Goal: Task Accomplishment & Management: Manage account settings

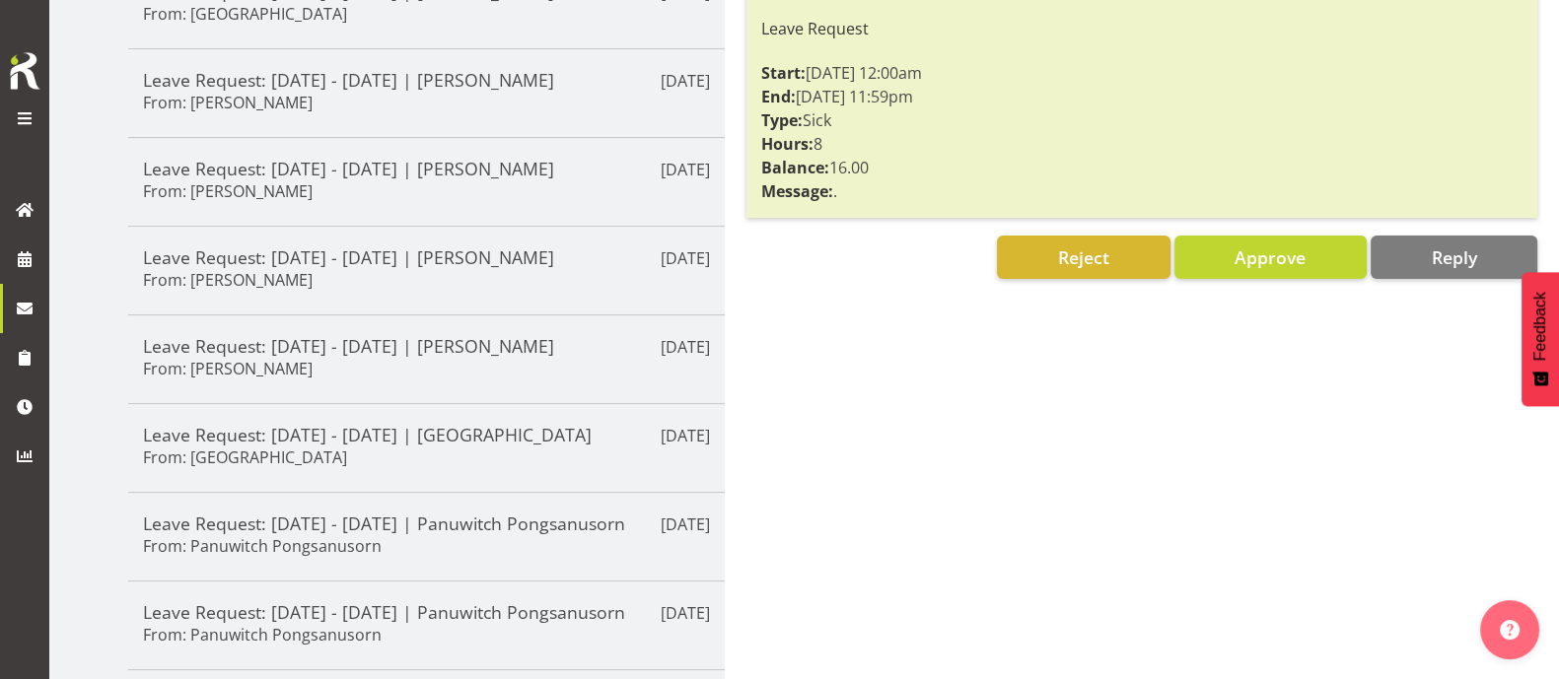
scroll to position [492, 0]
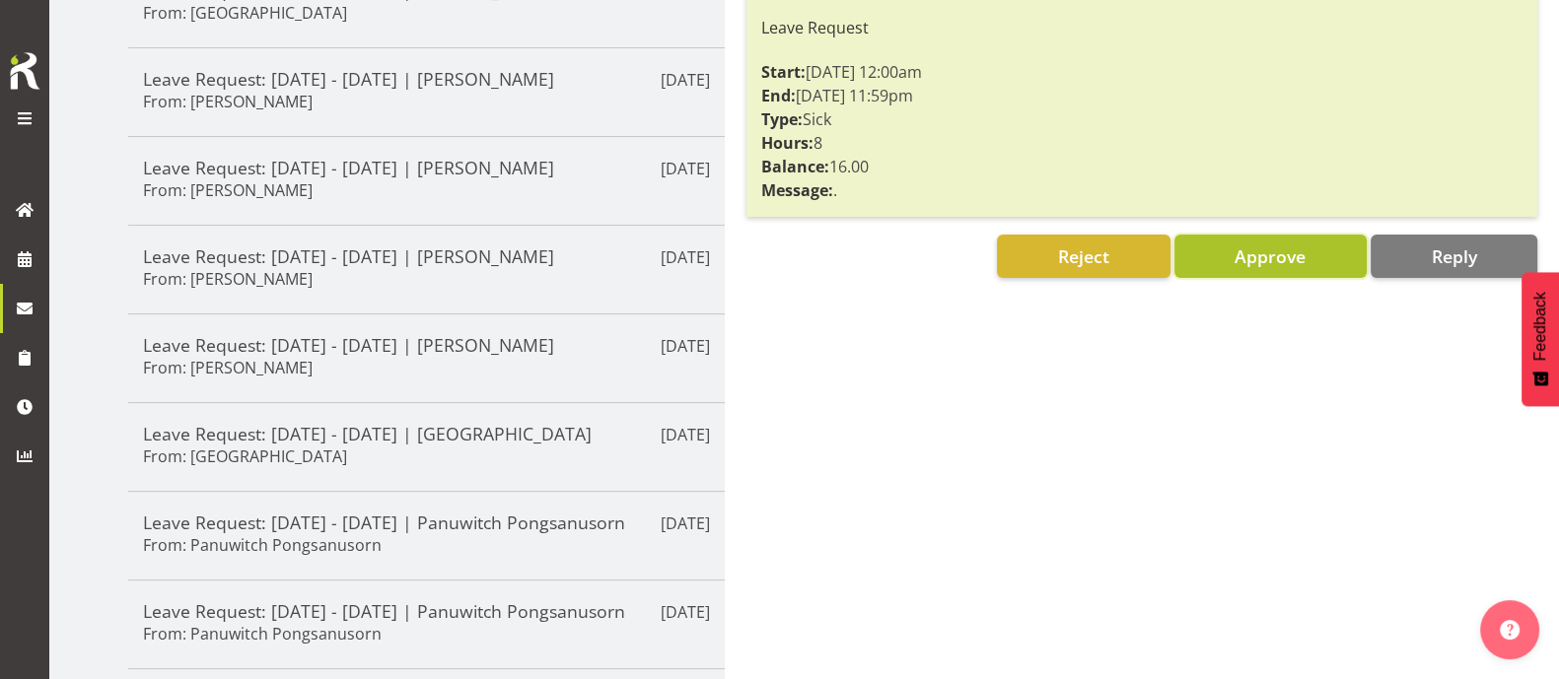
click at [1268, 254] on span "Approve" at bounding box center [1269, 256] width 71 height 24
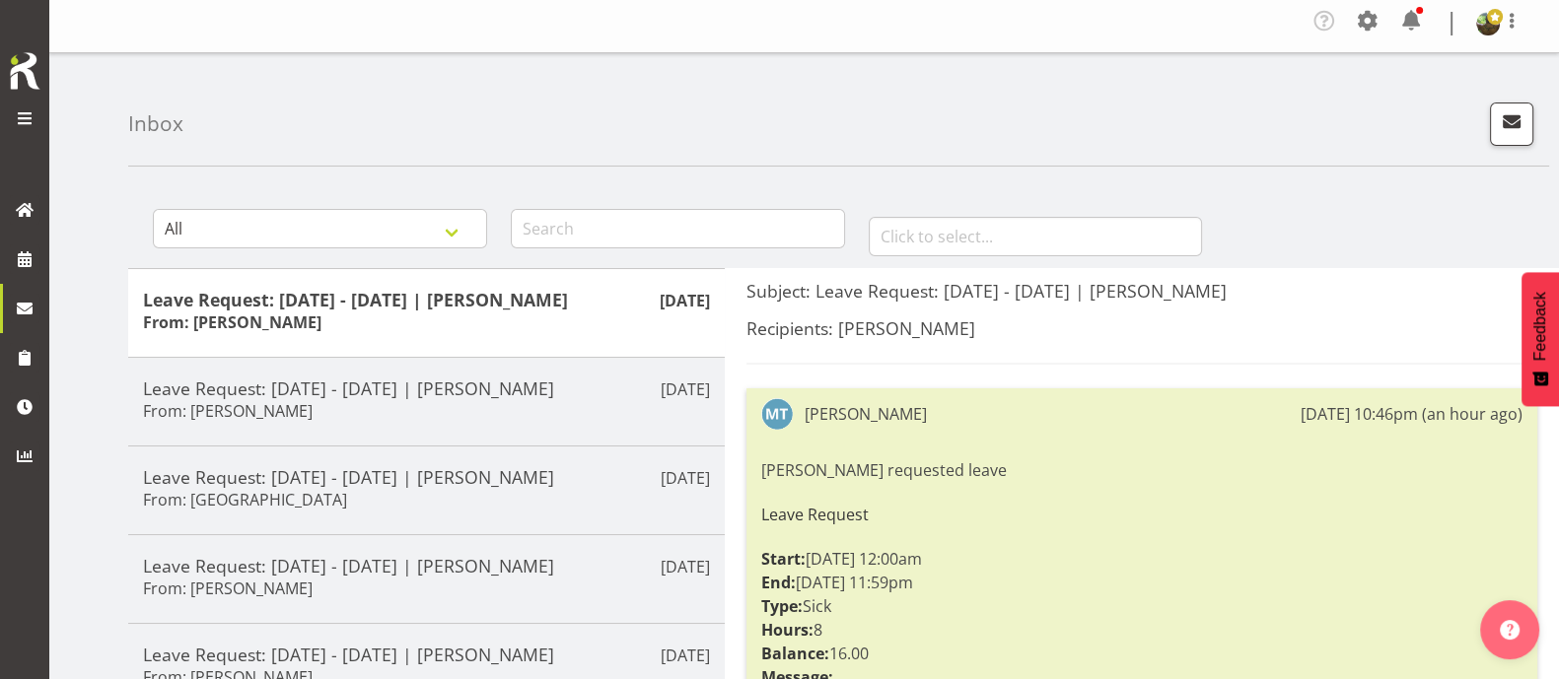
scroll to position [0, 0]
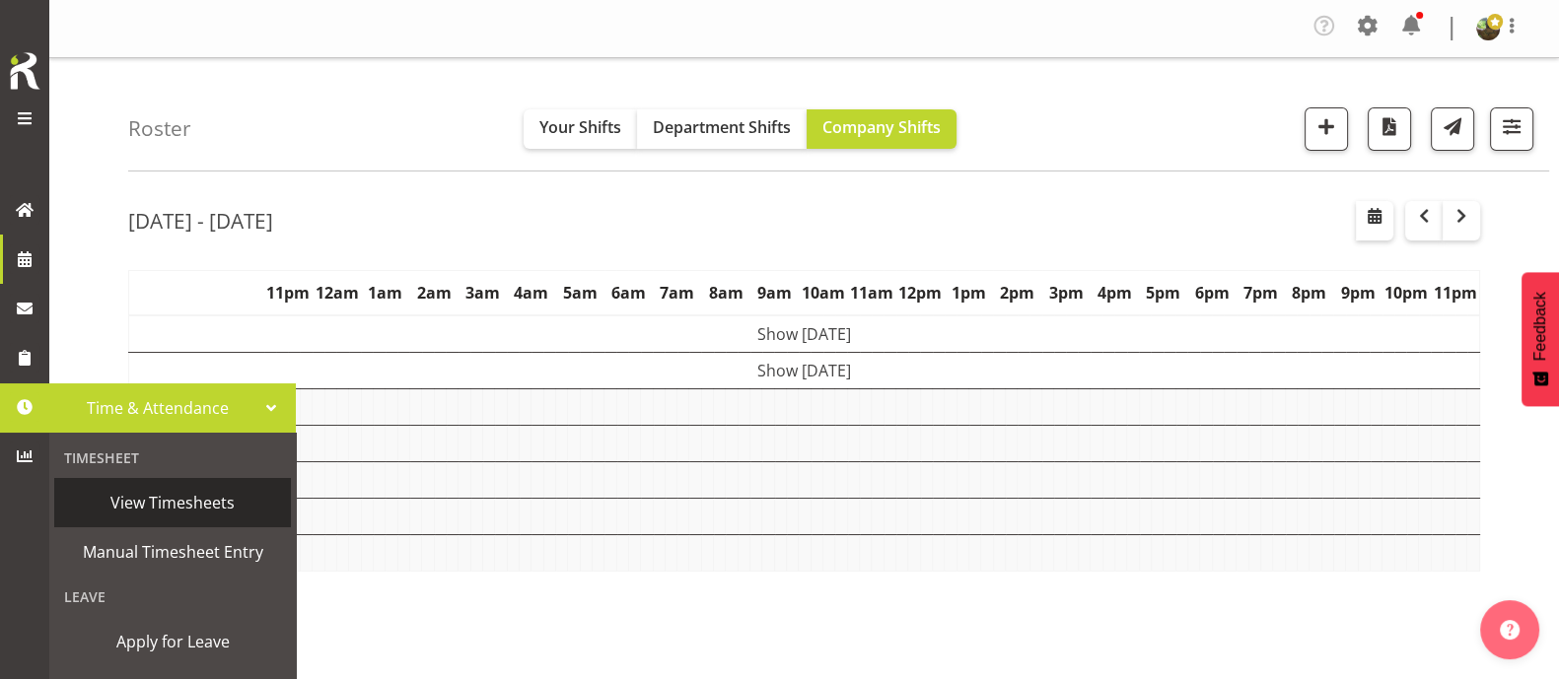
click at [157, 501] on span "View Timesheets" at bounding box center [172, 503] width 217 height 30
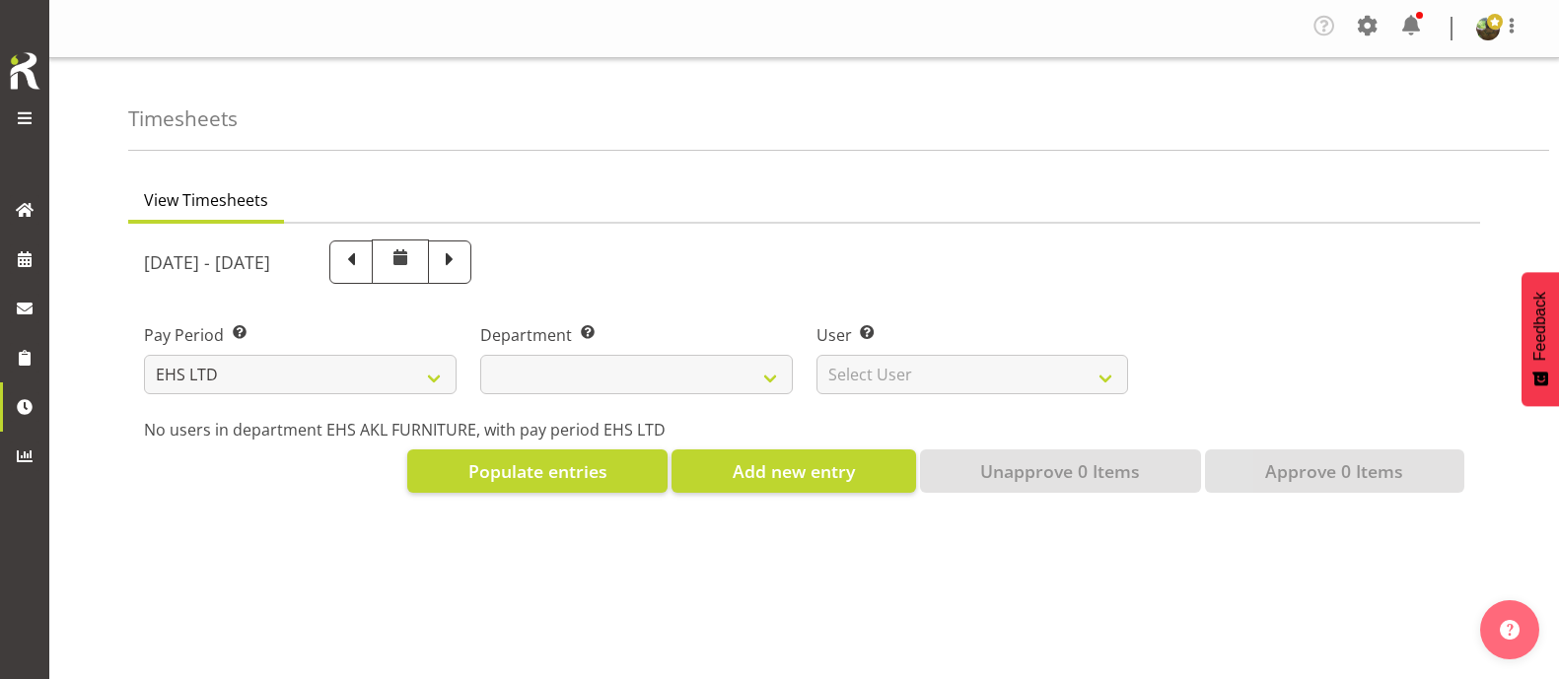
select select "7"
select select
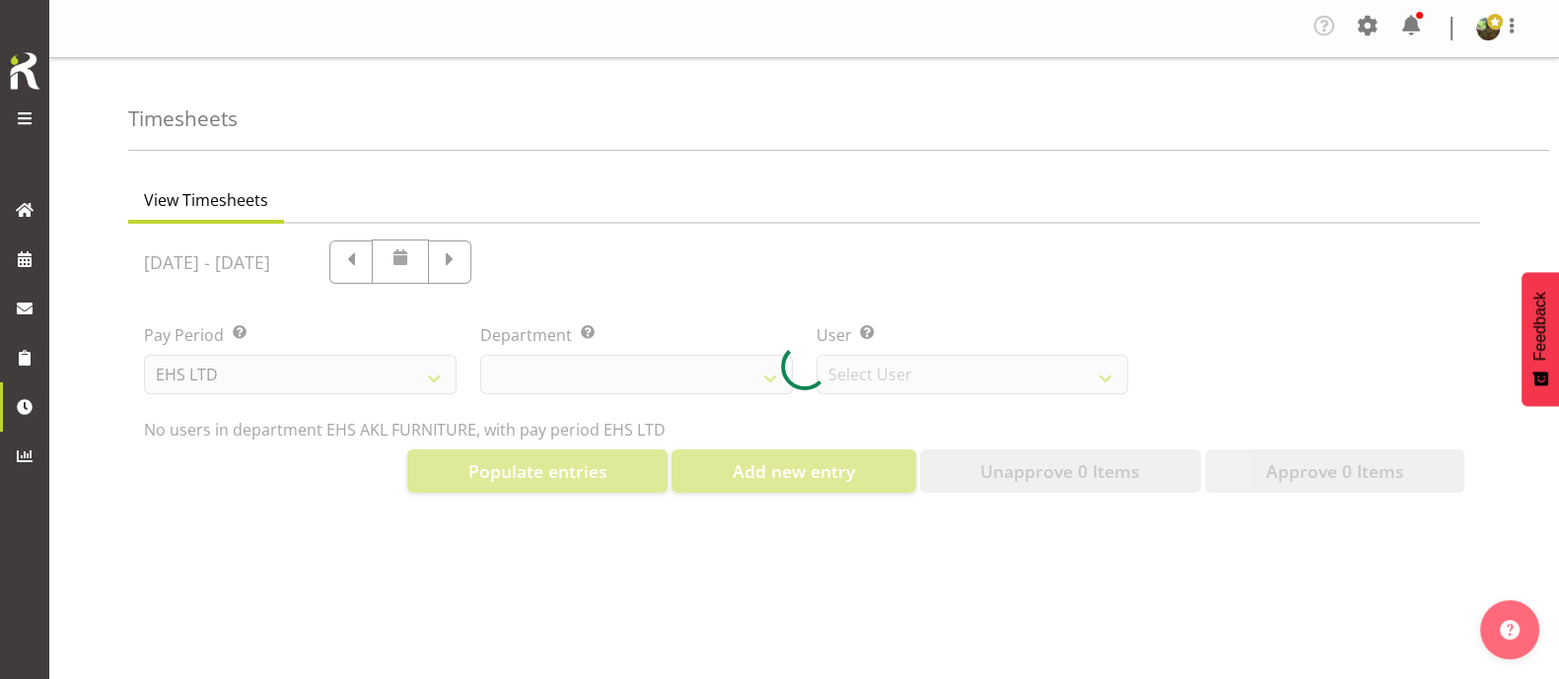
select select "8638"
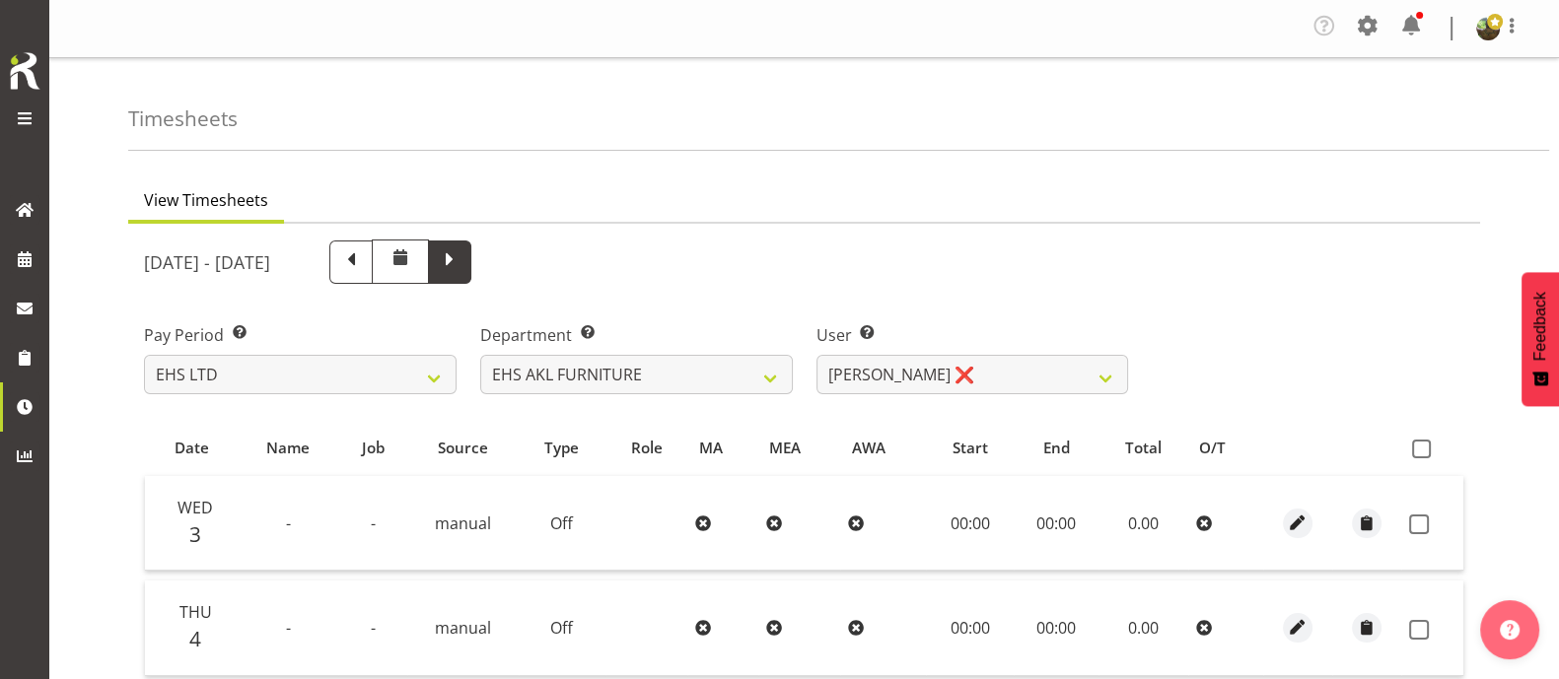
click at [462, 264] on span at bounding box center [450, 260] width 26 height 26
select select
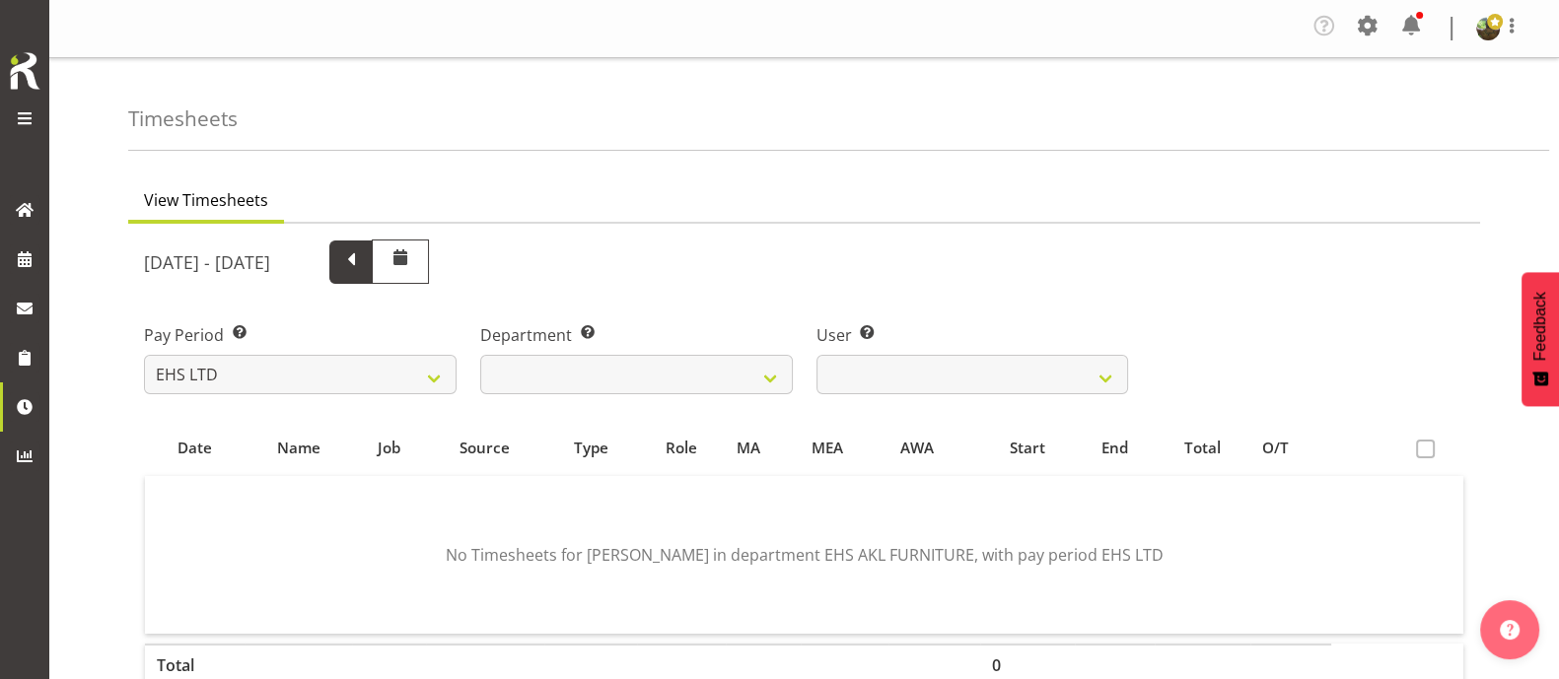
click at [364, 265] on span at bounding box center [351, 260] width 26 height 26
select select
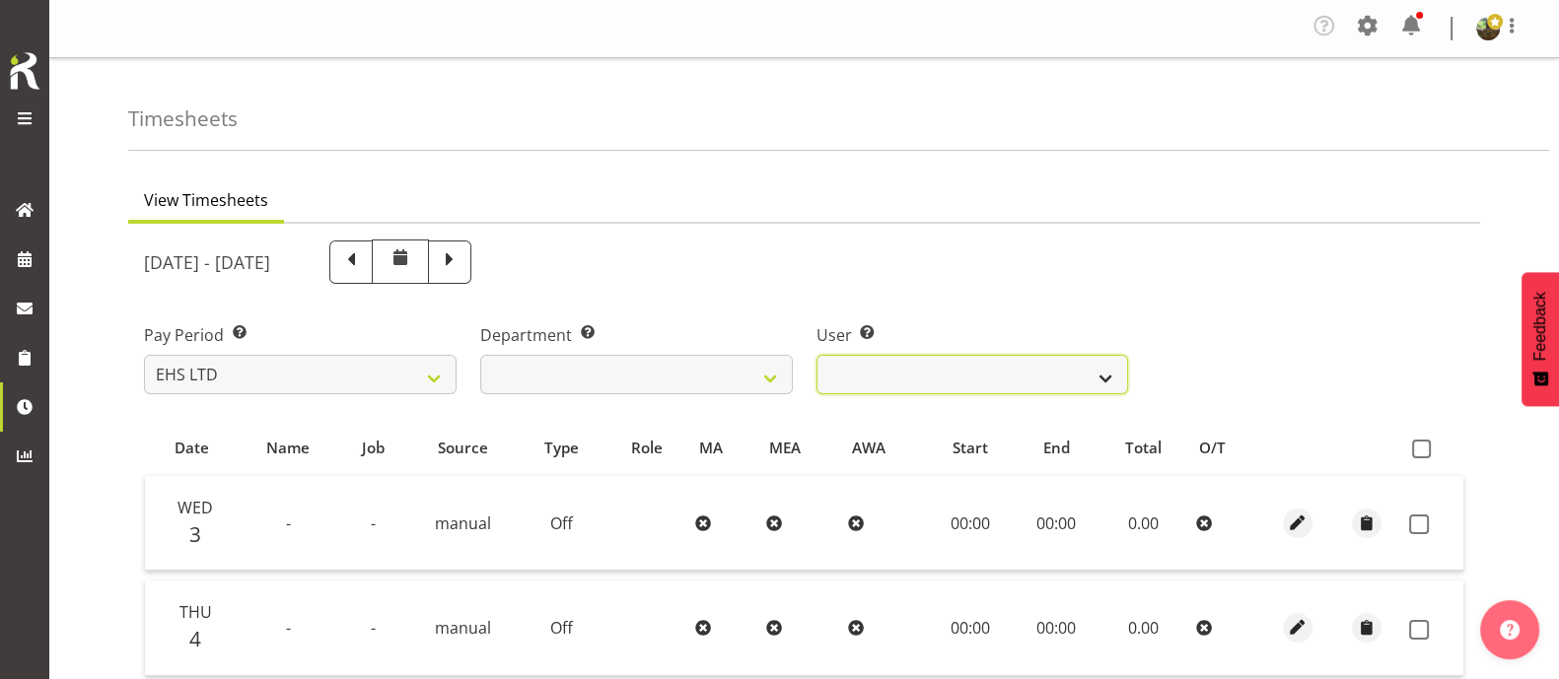
click at [1109, 374] on select "Daniel Tini ❌ Filipo Iupeli ❌ Harley Wongpayuk ❌ Malae Toleafoa ❌ Manase Ward ❌…" at bounding box center [972, 374] width 313 height 39
click at [816, 355] on select "Daniel Tini ❌ Filipo Iupeli ❌ Harley Wongpayuk ❌ Malae Toleafoa ❌ Manase Ward ❌…" at bounding box center [972, 374] width 313 height 39
click at [1001, 382] on select "Daniel Tini ❌ Filipo Iupeli ❌ Harley Wongpayuk ❌ Malae Toleafoa ❌ Manase Ward ❌…" at bounding box center [972, 374] width 313 height 39
select select "1109"
click at [816, 355] on select "Daniel Tini ❌ Filipo Iupeli ❌ Harley Wongpayuk ❌ Malae Toleafoa ❌ Manase Ward ❌…" at bounding box center [972, 374] width 313 height 39
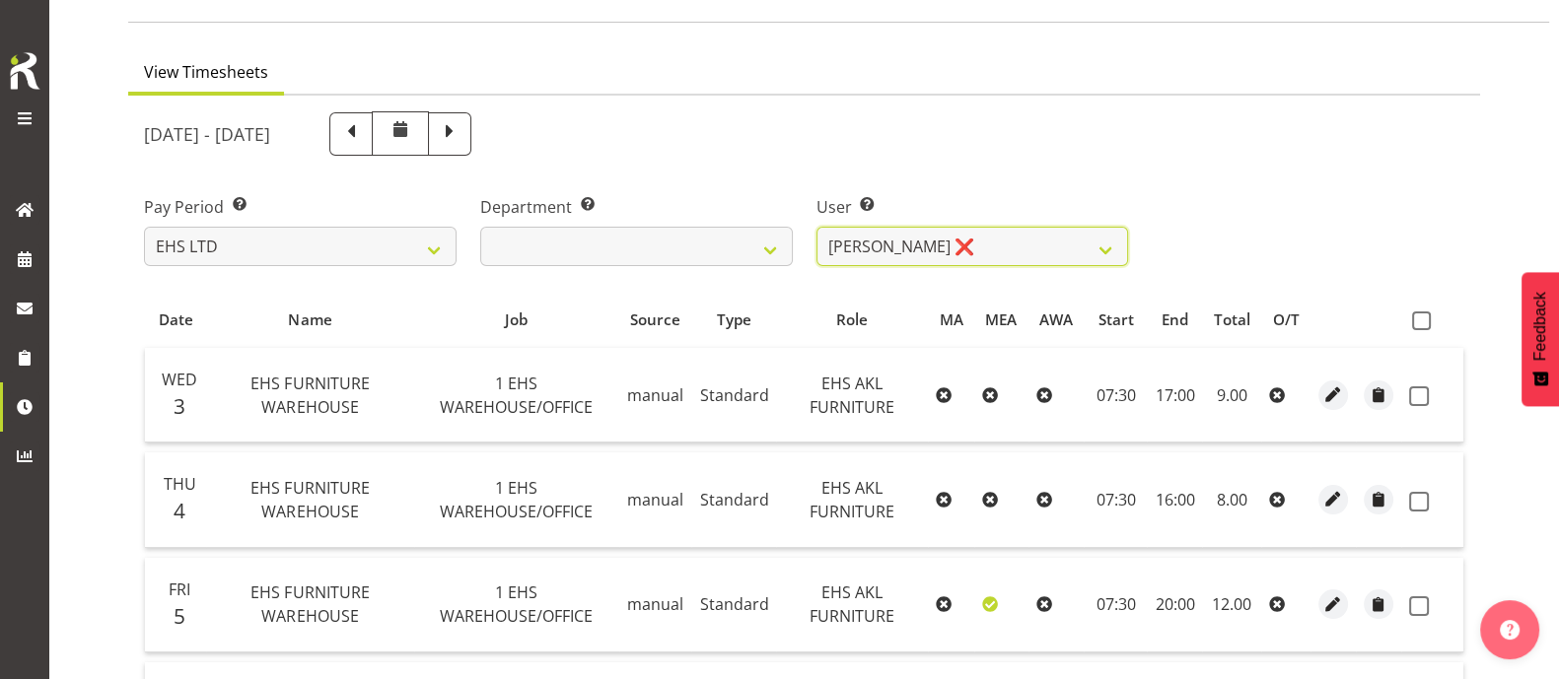
scroll to position [79, 0]
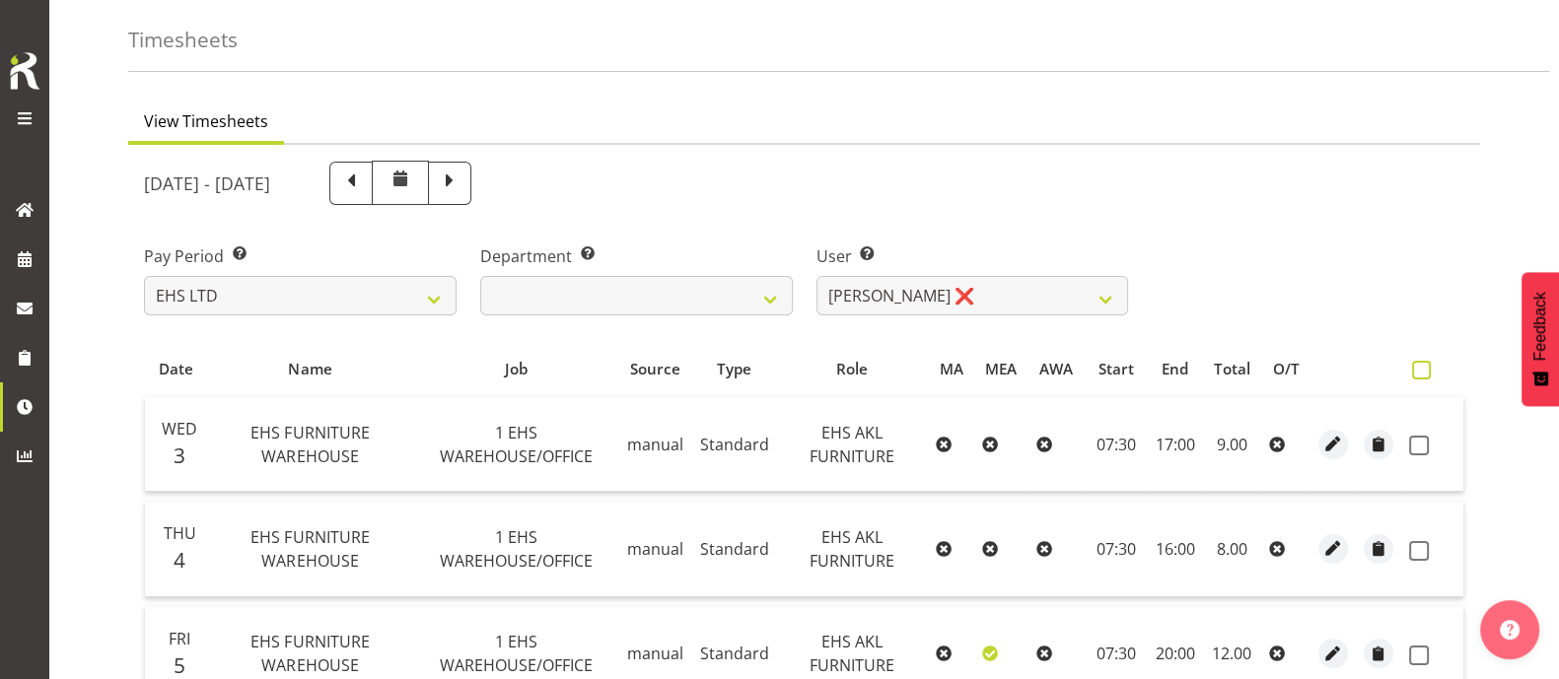
click at [1422, 367] on span at bounding box center [1421, 370] width 19 height 19
click at [1422, 367] on input "checkbox" at bounding box center [1418, 370] width 13 height 13
checkbox input "true"
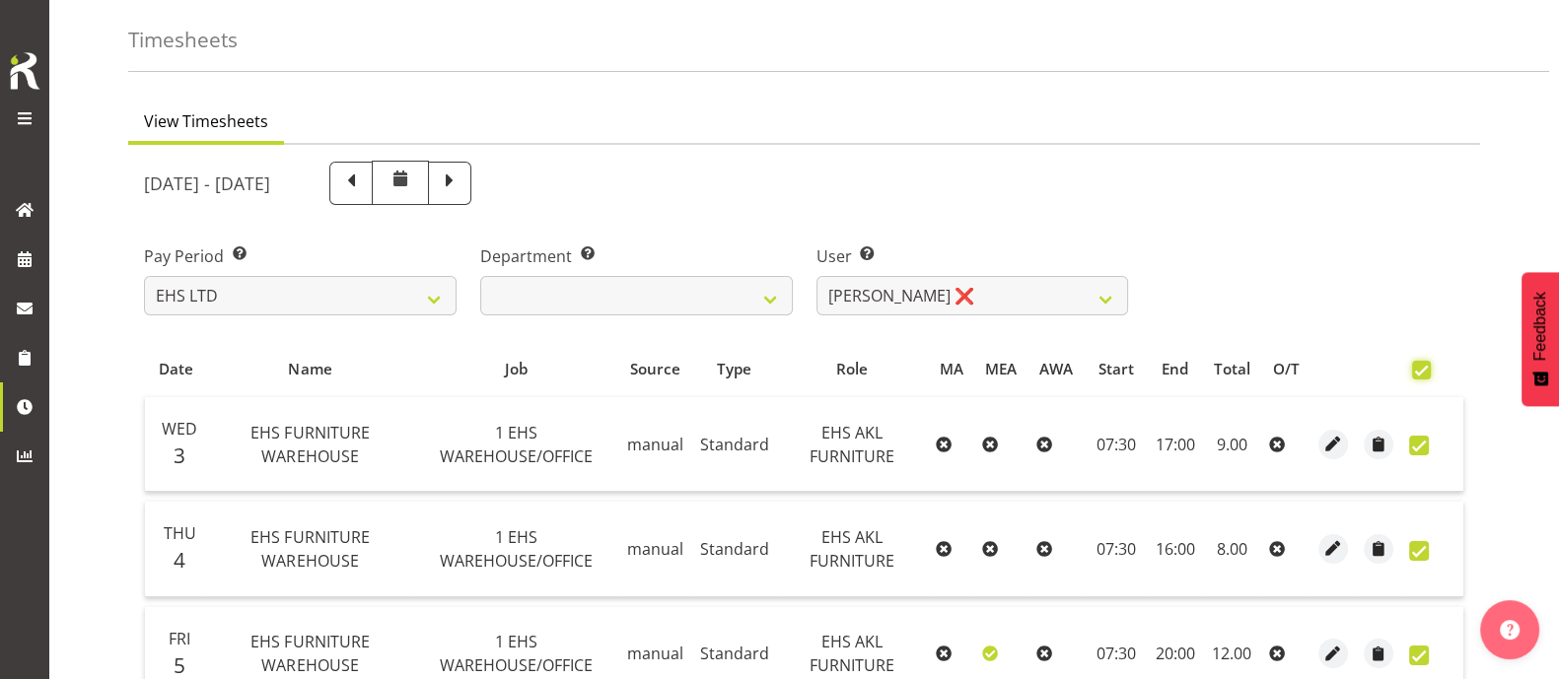
checkbox input "true"
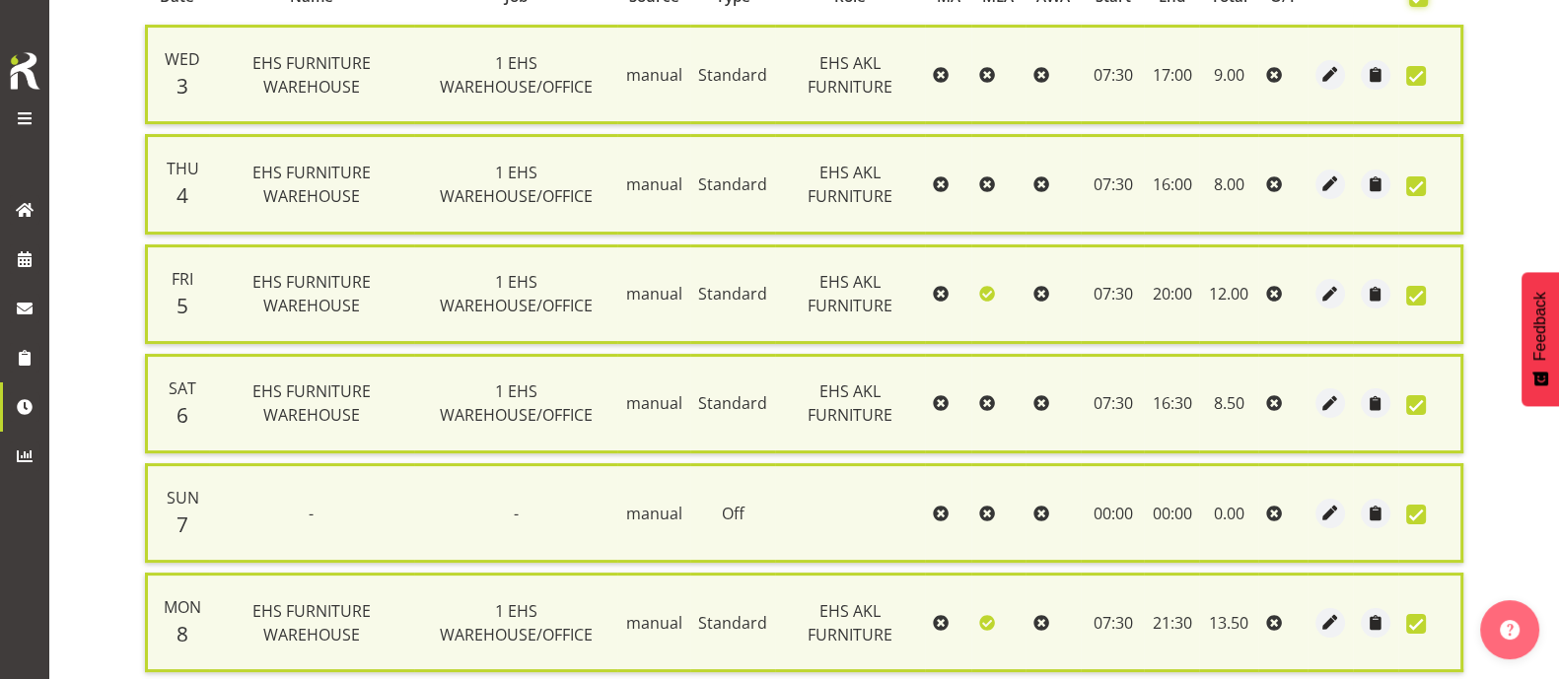
scroll to position [722, 0]
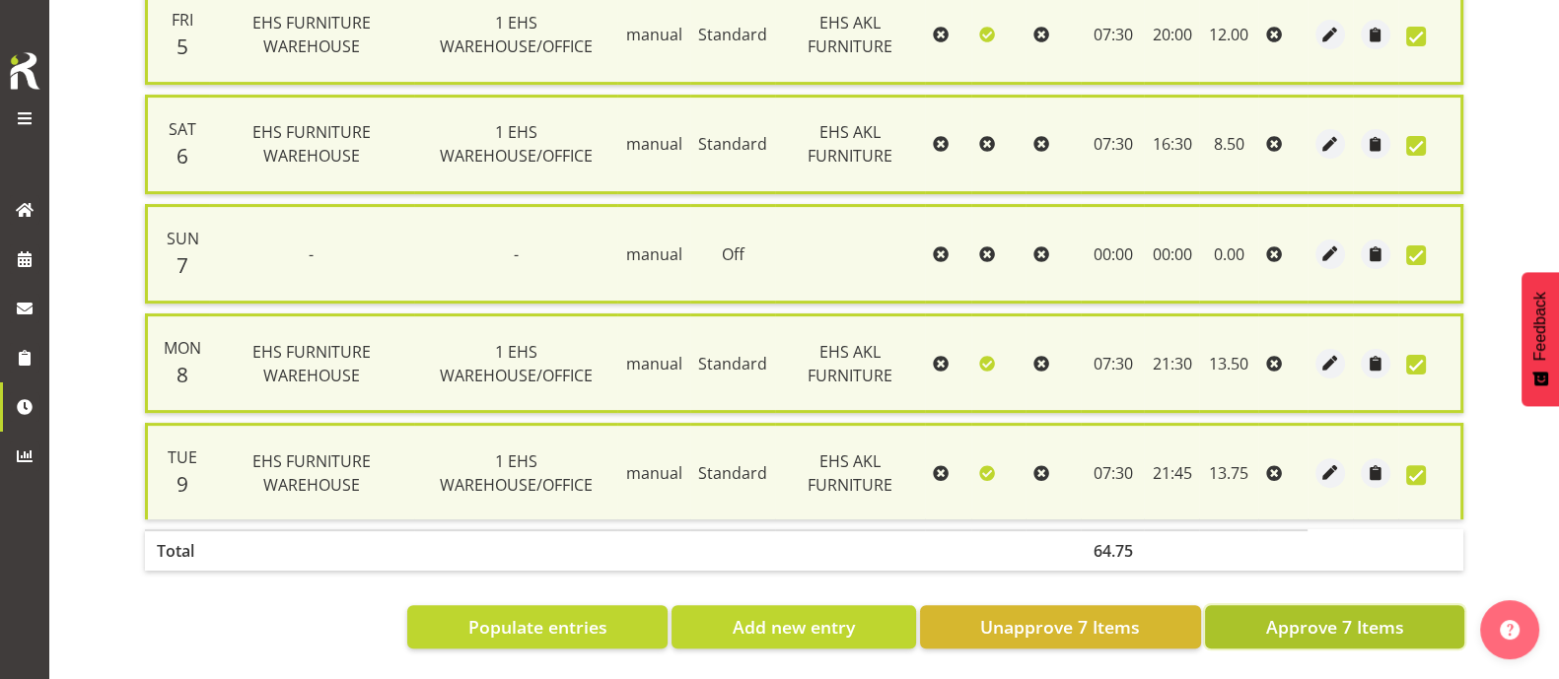
click at [1365, 614] on span "Approve 7 Items" at bounding box center [1334, 627] width 138 height 26
checkbox input "false"
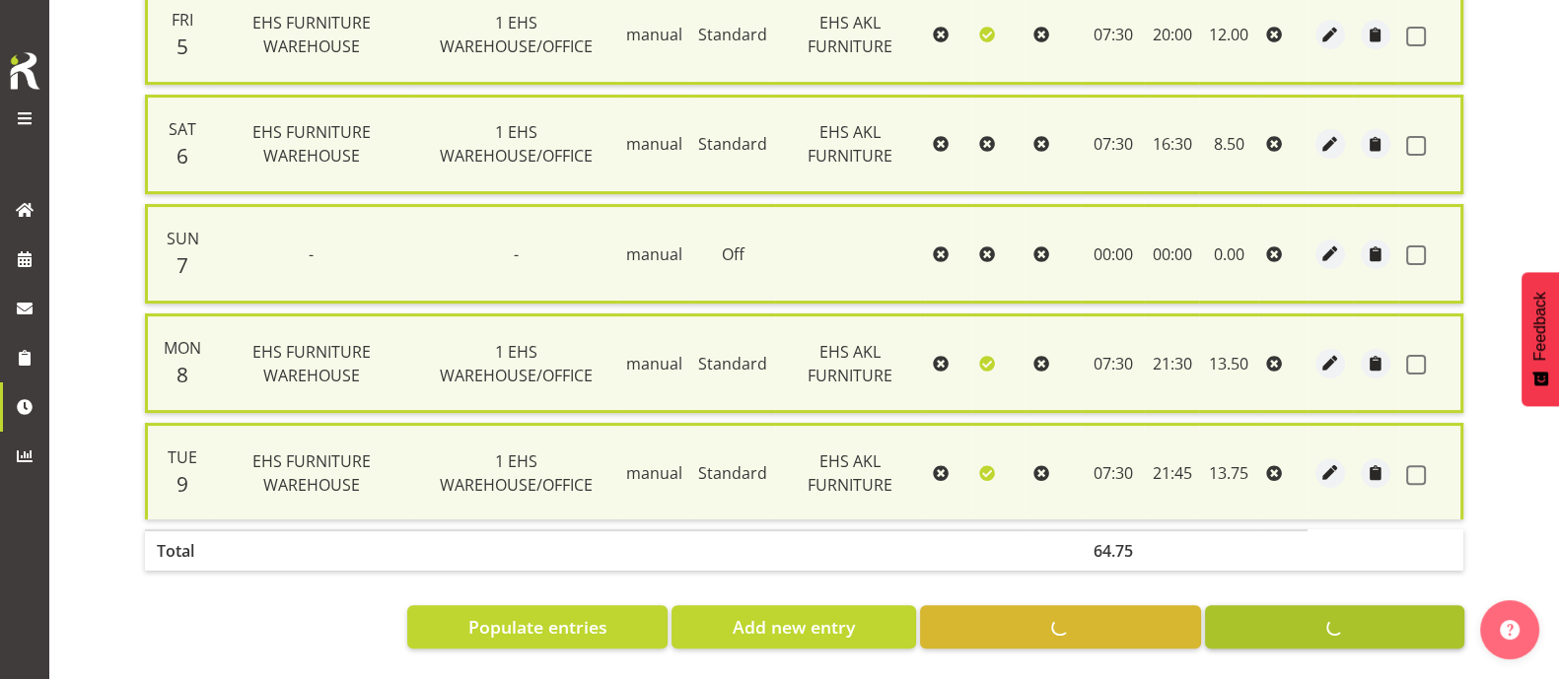
checkbox input "false"
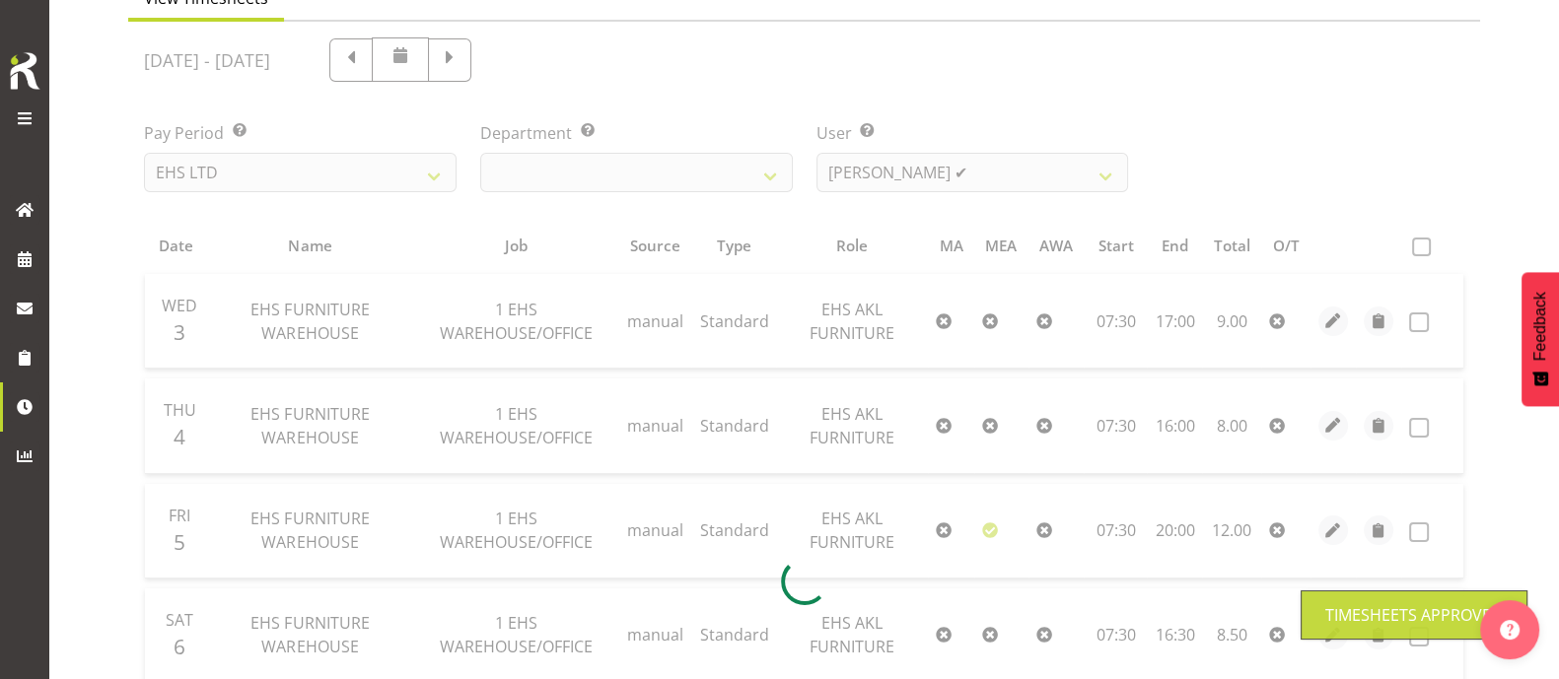
scroll to position [201, 0]
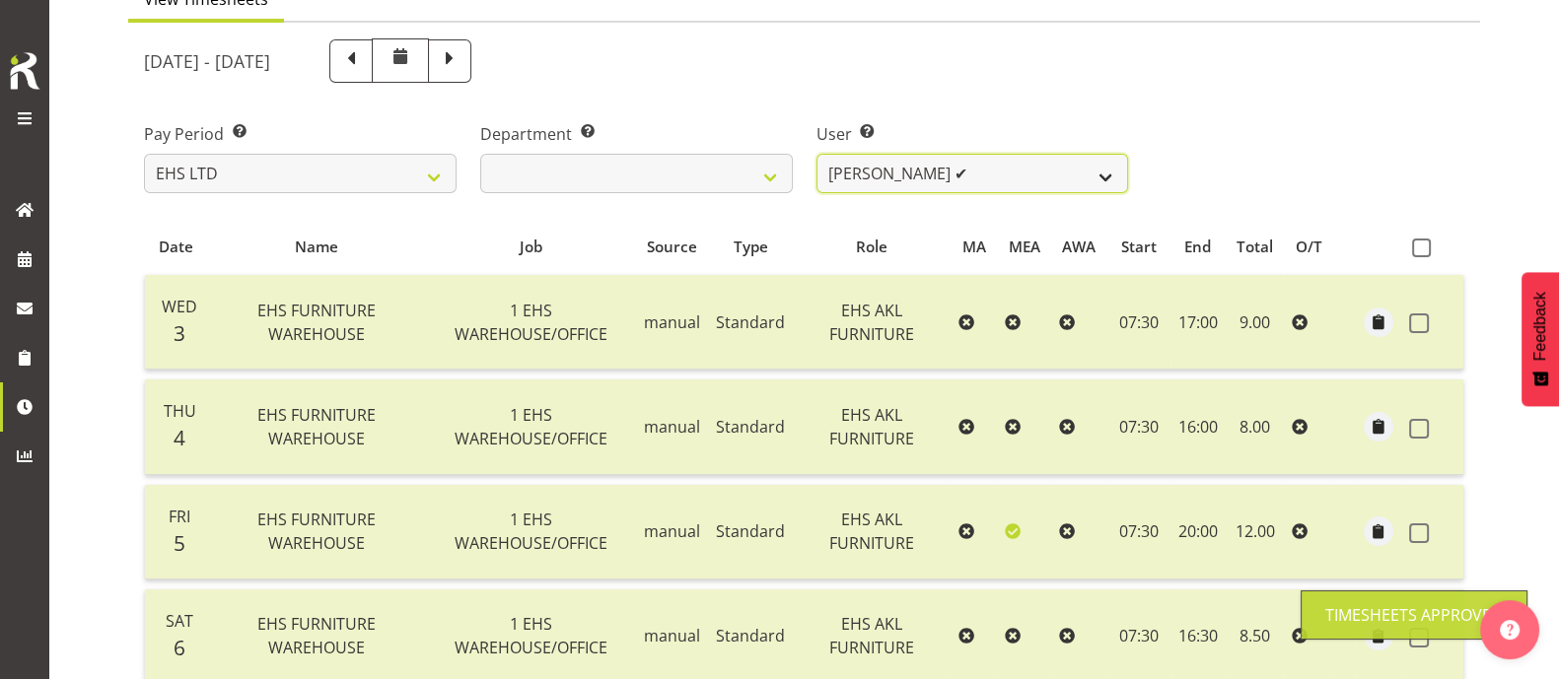
click at [1045, 174] on select "Daniel Tini ❌ Filipo Iupeli ❌ Harley Wongpayuk ✔ Malae Toleafoa ❌ Manase Ward ❌…" at bounding box center [972, 173] width 313 height 39
select select "1112"
click at [816, 154] on select "Daniel Tini ❌ Filipo Iupeli ❌ Harley Wongpayuk ✔ Malae Toleafoa ❌ Manase Ward ❌…" at bounding box center [972, 173] width 313 height 39
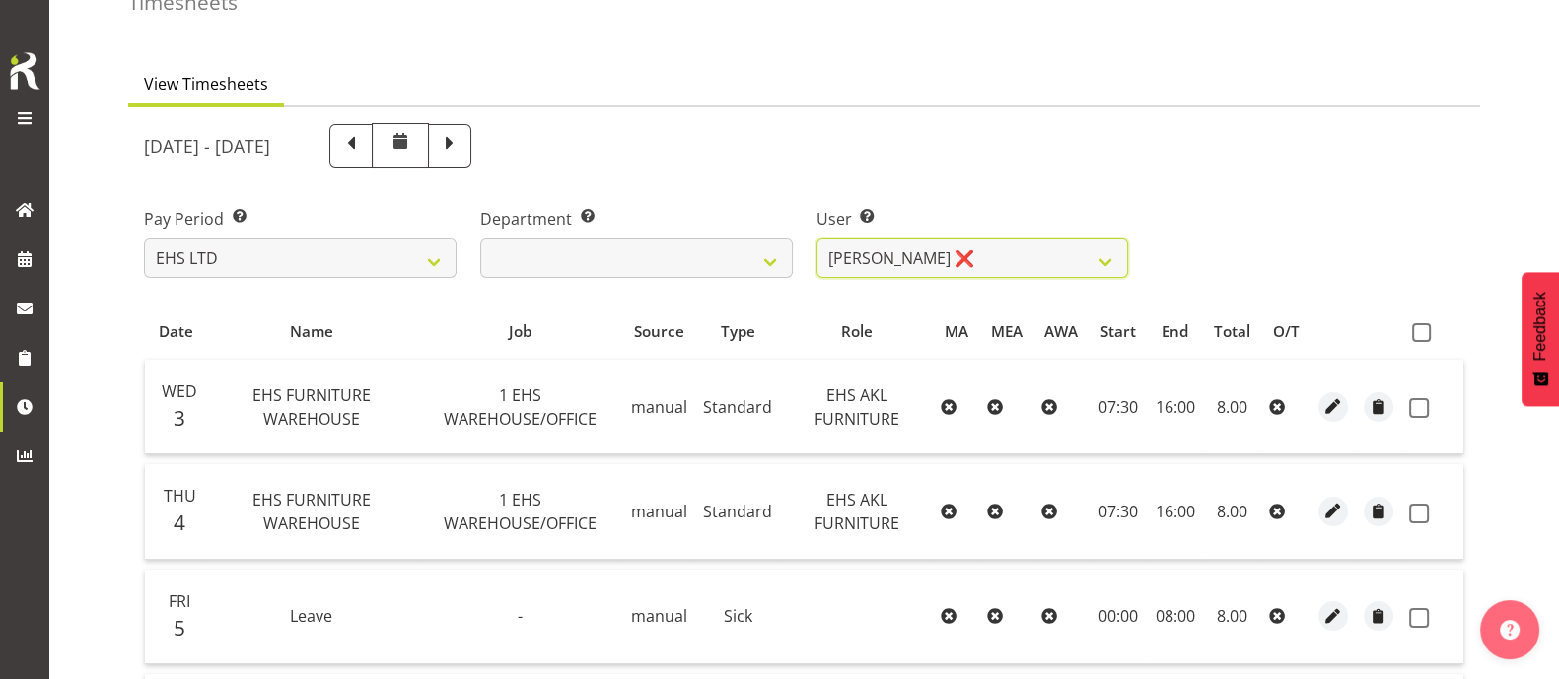
scroll to position [79, 0]
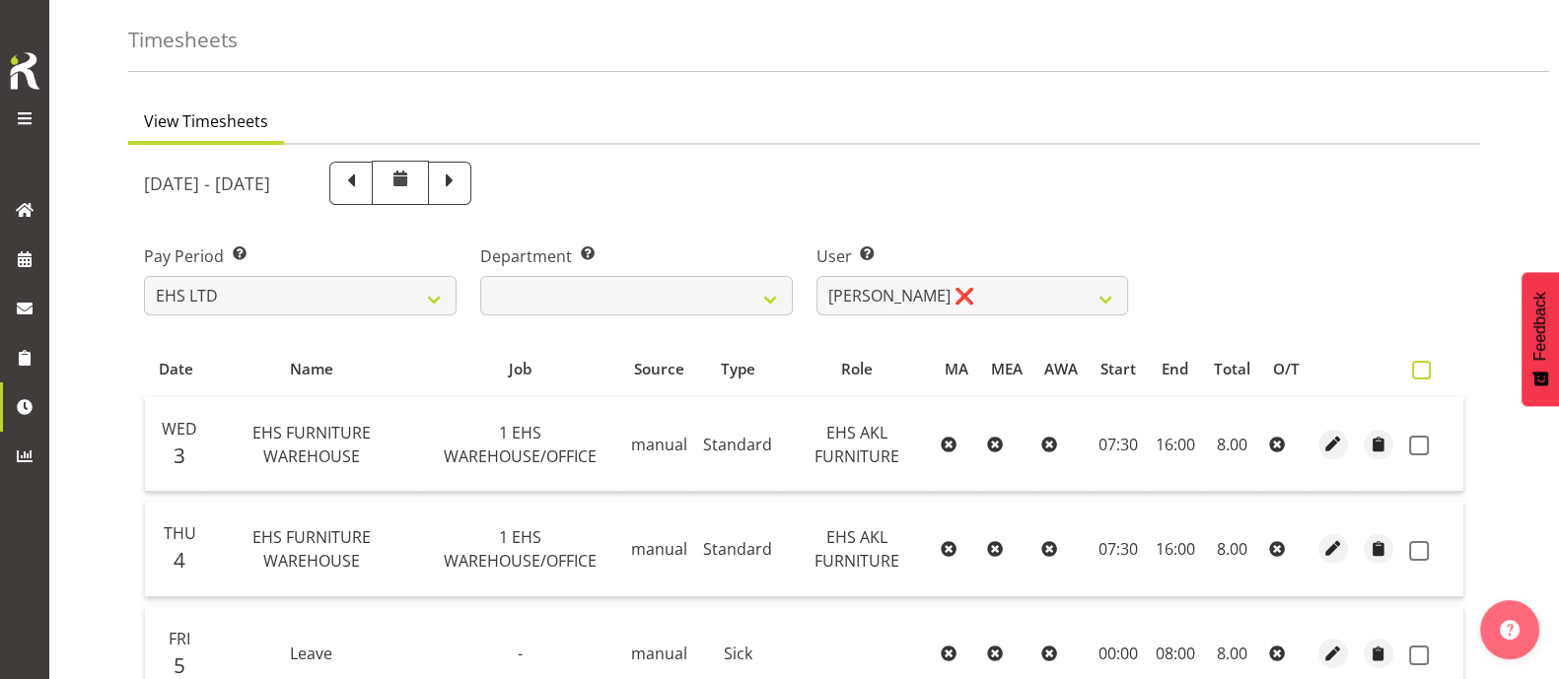
click at [1427, 375] on span at bounding box center [1421, 370] width 19 height 19
click at [1425, 375] on input "checkbox" at bounding box center [1418, 370] width 13 height 13
checkbox input "true"
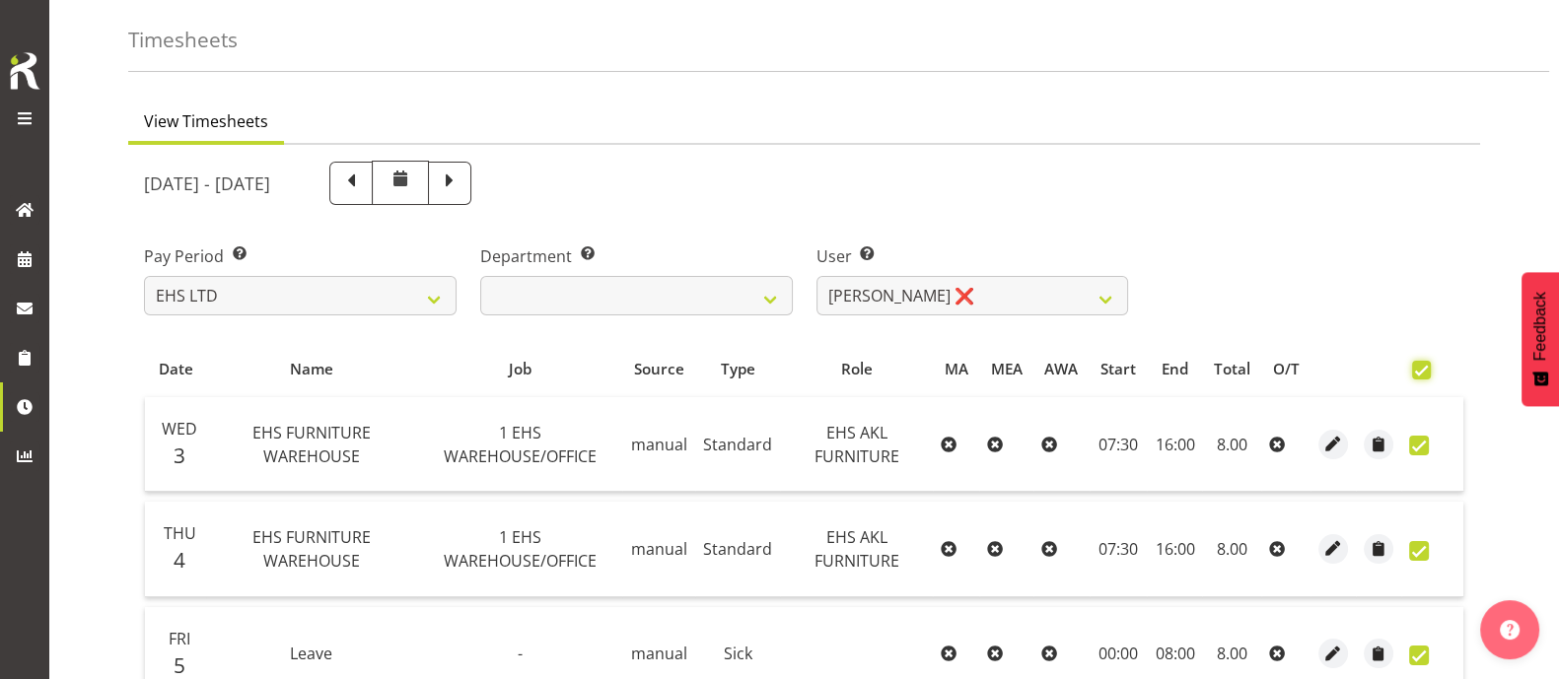
checkbox input "true"
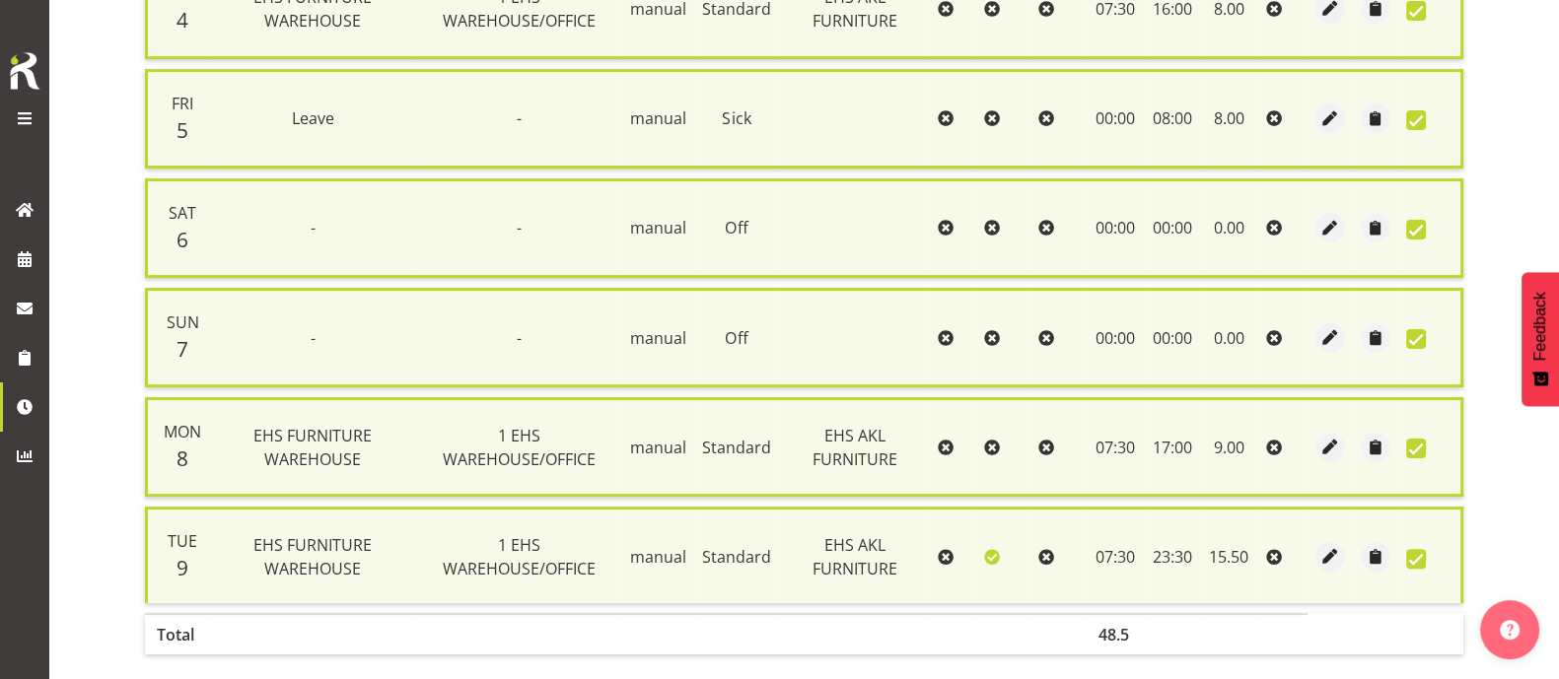
scroll to position [722, 0]
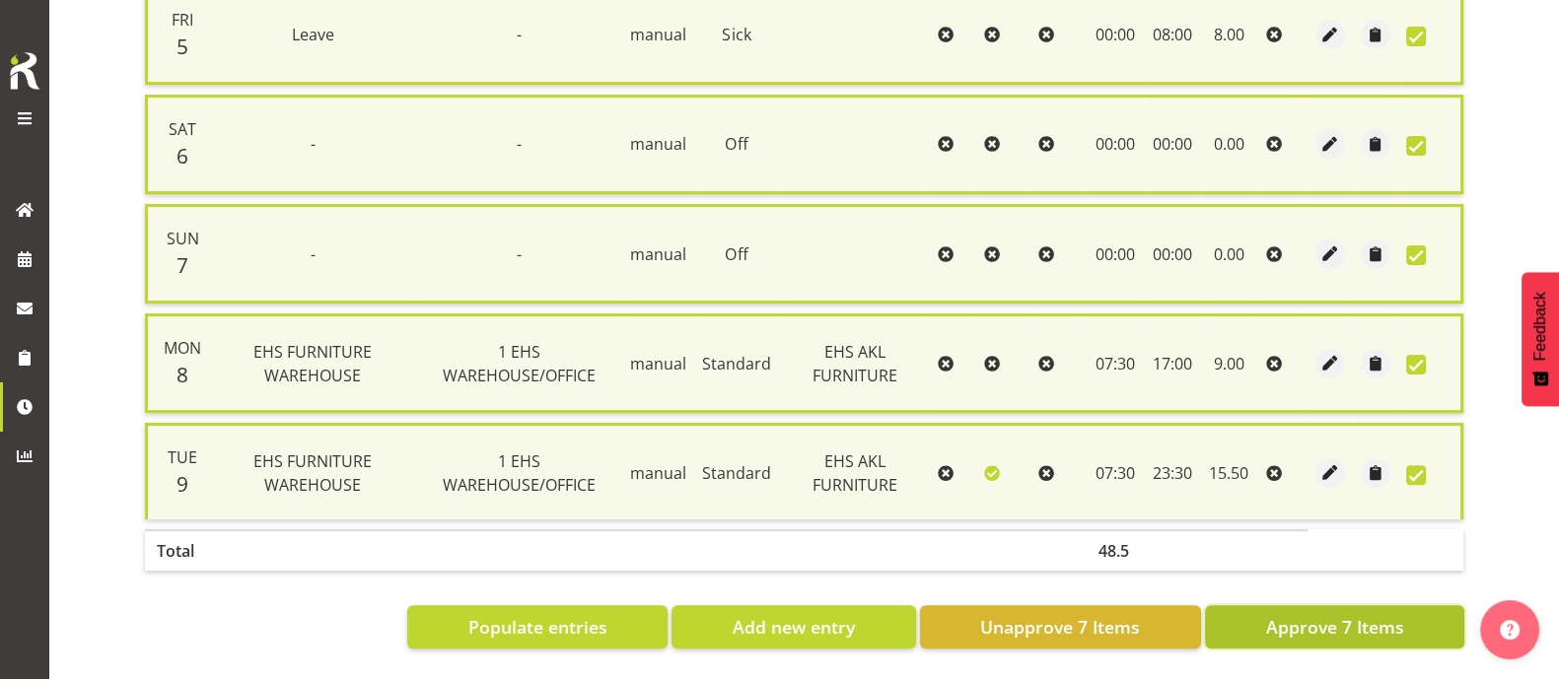
click at [1390, 614] on span "Approve 7 Items" at bounding box center [1334, 627] width 138 height 26
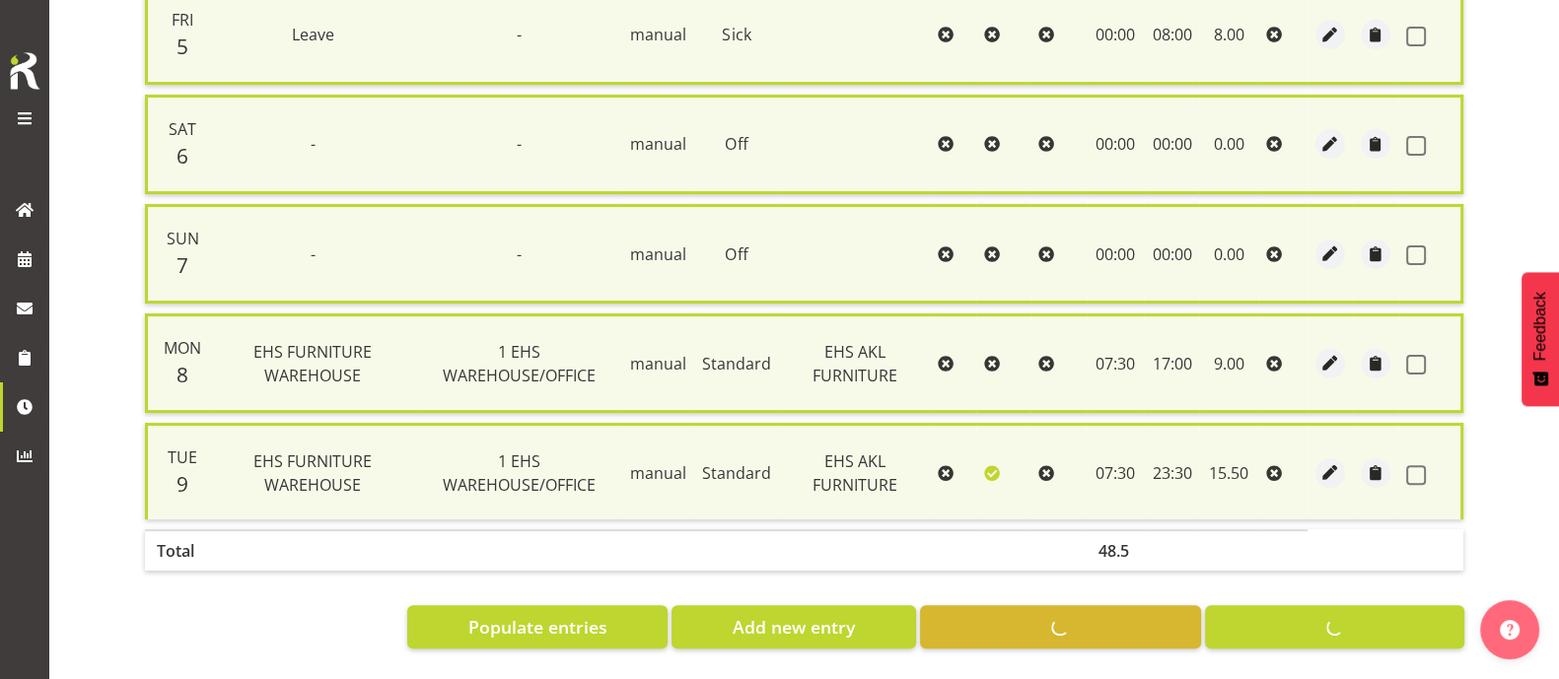
checkbox input "false"
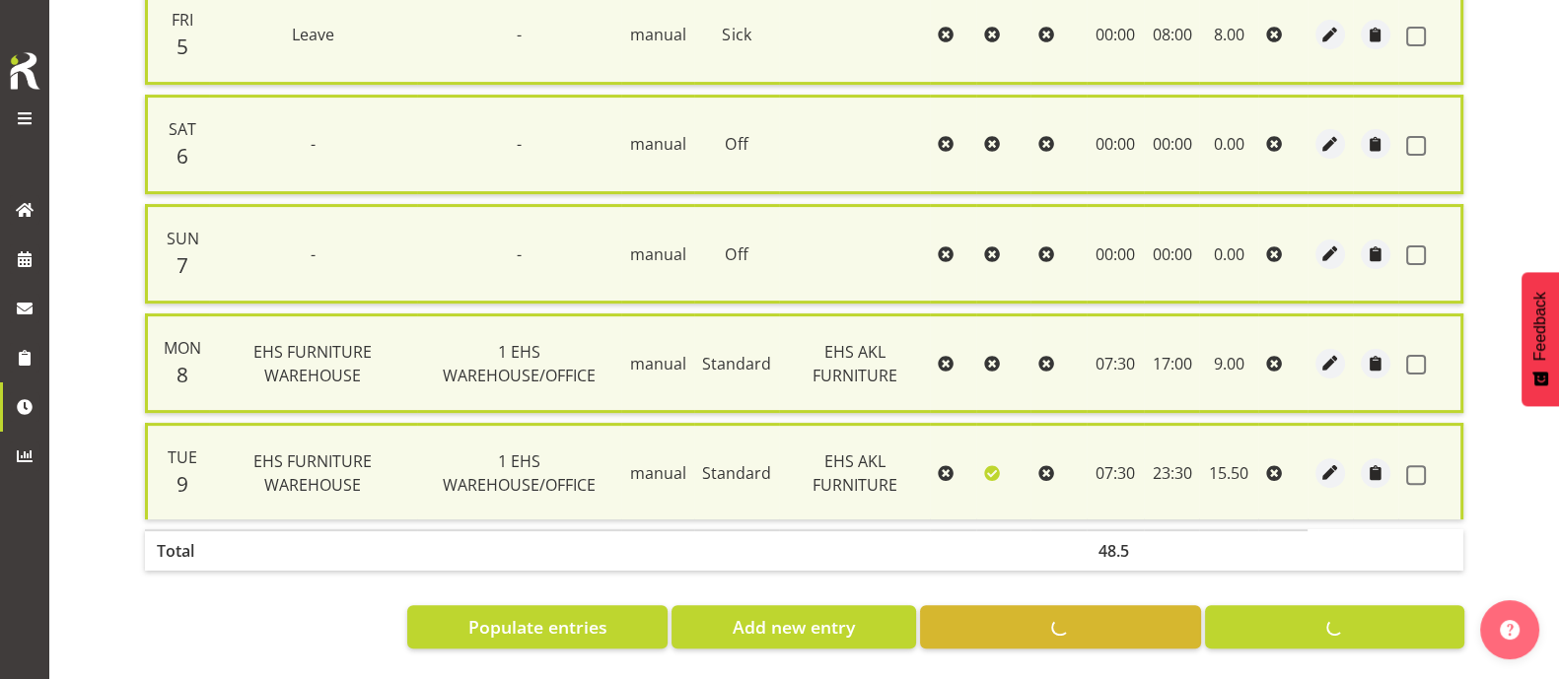
checkbox input "false"
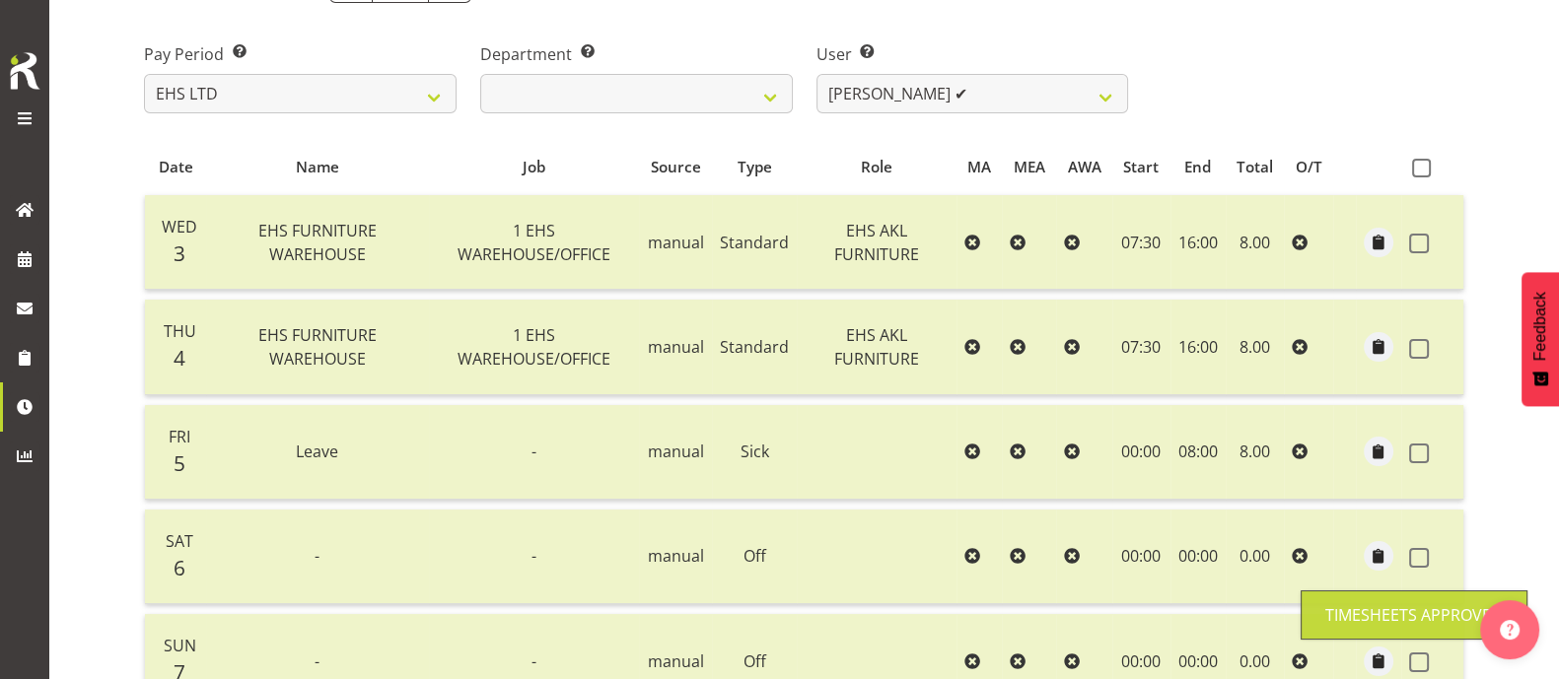
scroll to position [0, 0]
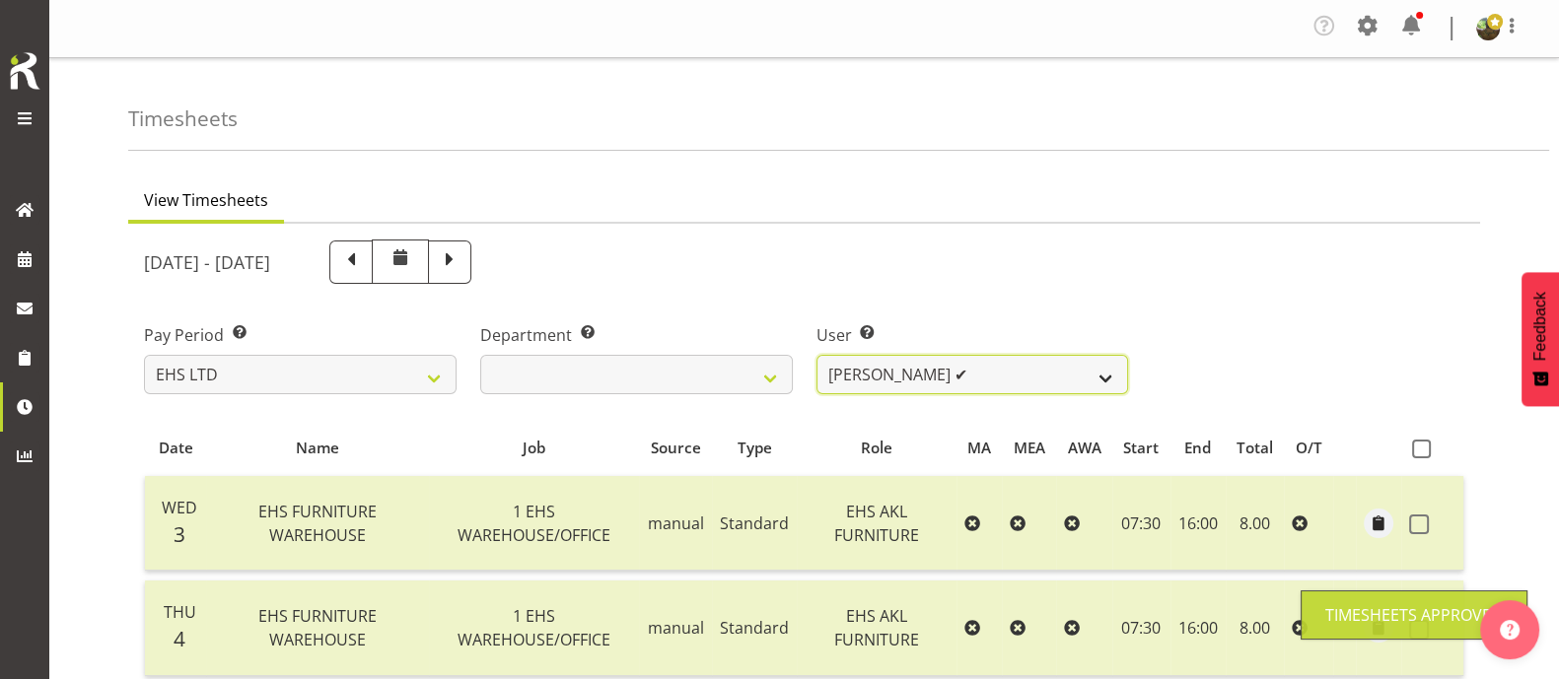
click at [1049, 377] on select "Daniel Tini ❌ Filipo Iupeli ❌ Harley Wongpayuk ✔ Malae Toleafoa ✔ Manase Ward ❌…" at bounding box center [972, 374] width 313 height 39
click at [816, 355] on select "Daniel Tini ❌ Filipo Iupeli ❌ Harley Wongpayuk ✔ Malae Toleafoa ✔ Manase Ward ❌…" at bounding box center [972, 374] width 313 height 39
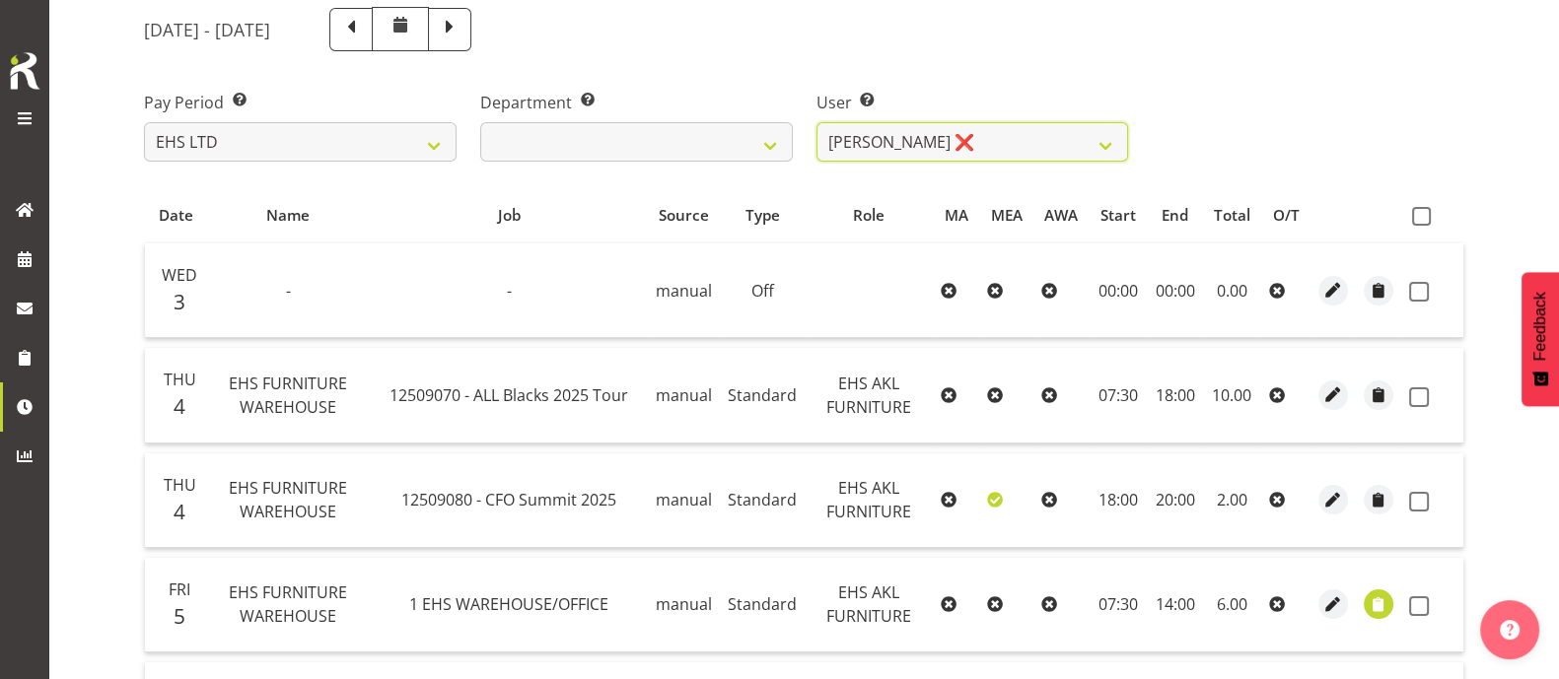
scroll to position [127, 0]
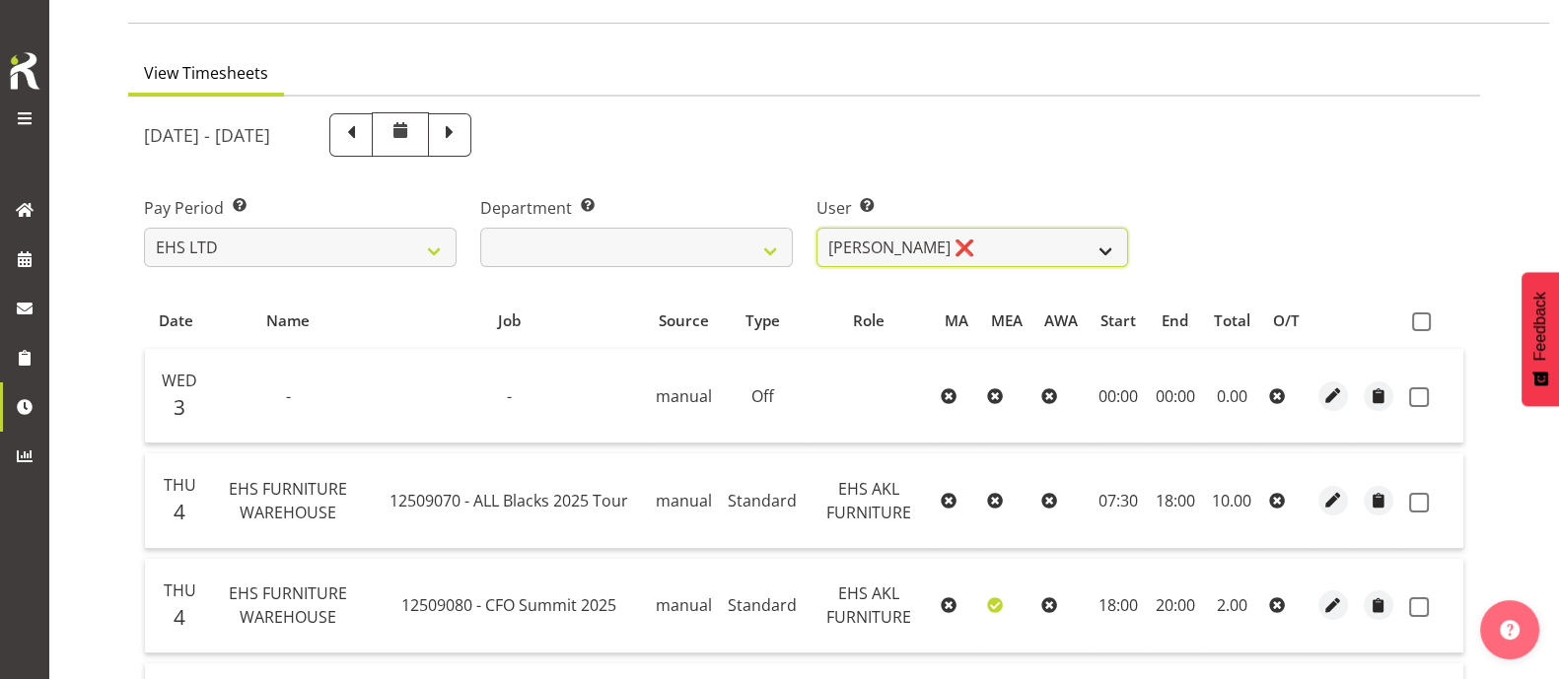
click at [1059, 247] on select "Daniel Tini ❌ Filipo Iupeli ❌ Harley Wongpayuk ✔ Malae Toleafoa ✔ Manase Ward ❌…" at bounding box center [972, 247] width 313 height 39
select select "1114"
click at [816, 228] on select "Daniel Tini ❌ Filipo Iupeli ❌ Harley Wongpayuk ✔ Malae Toleafoa ✔ Manase Ward ❌…" at bounding box center [972, 247] width 313 height 39
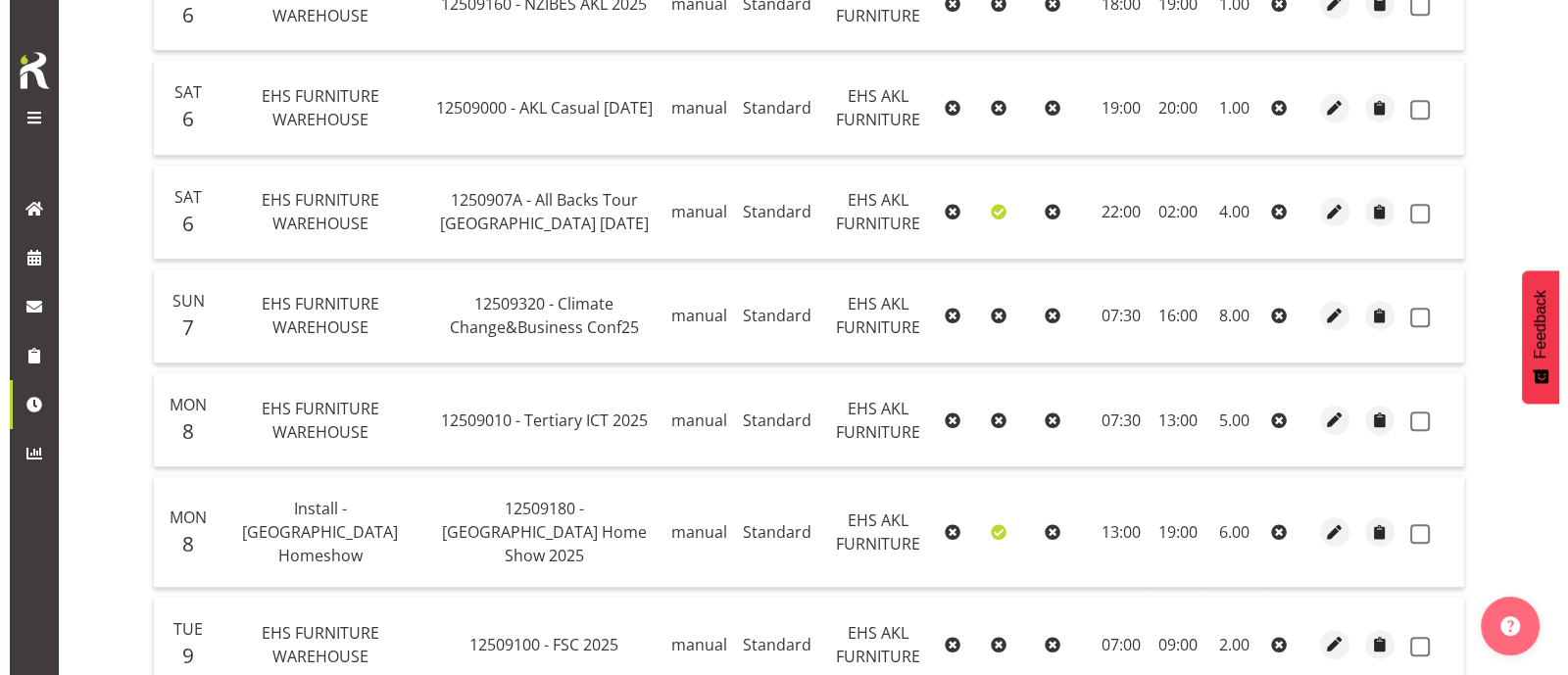
scroll to position [1221, 0]
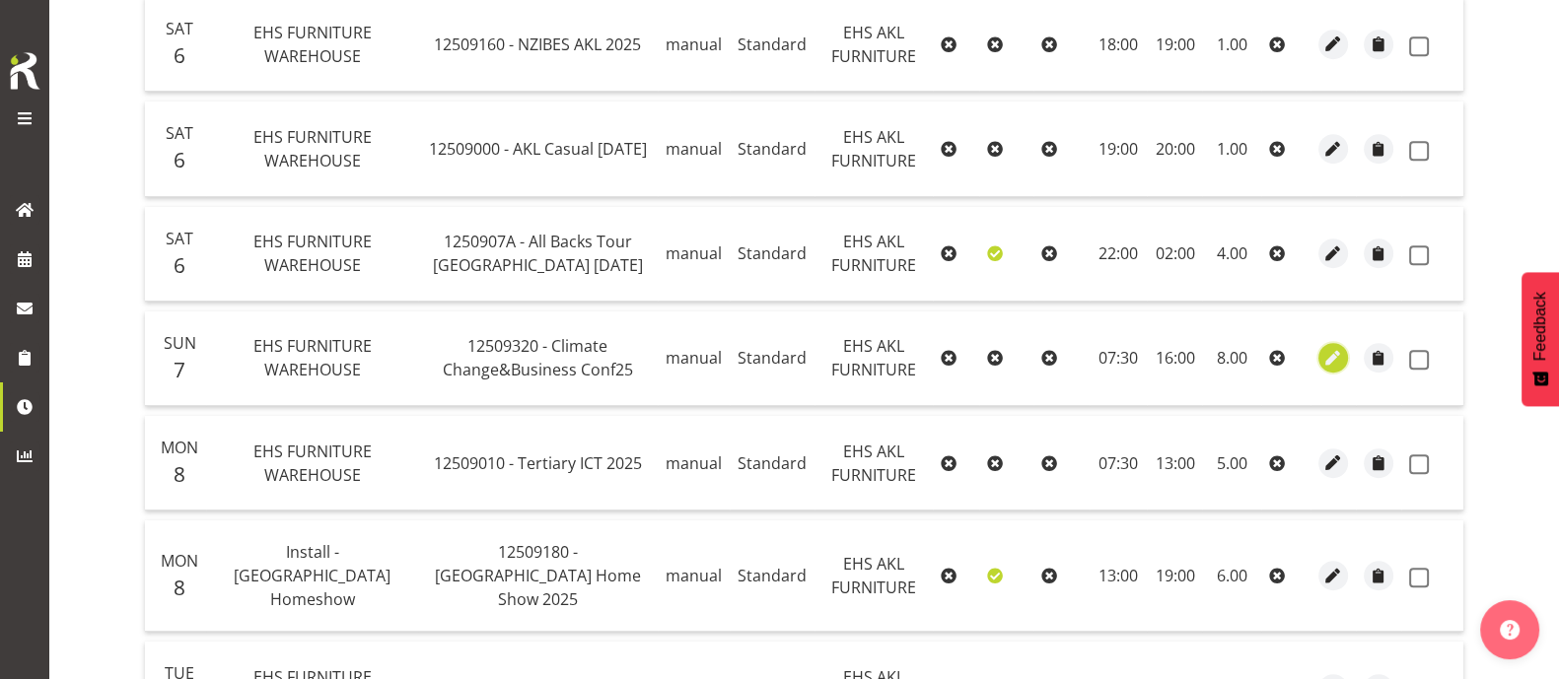
click at [1336, 347] on span "button" at bounding box center [1333, 358] width 23 height 23
select select "Standard"
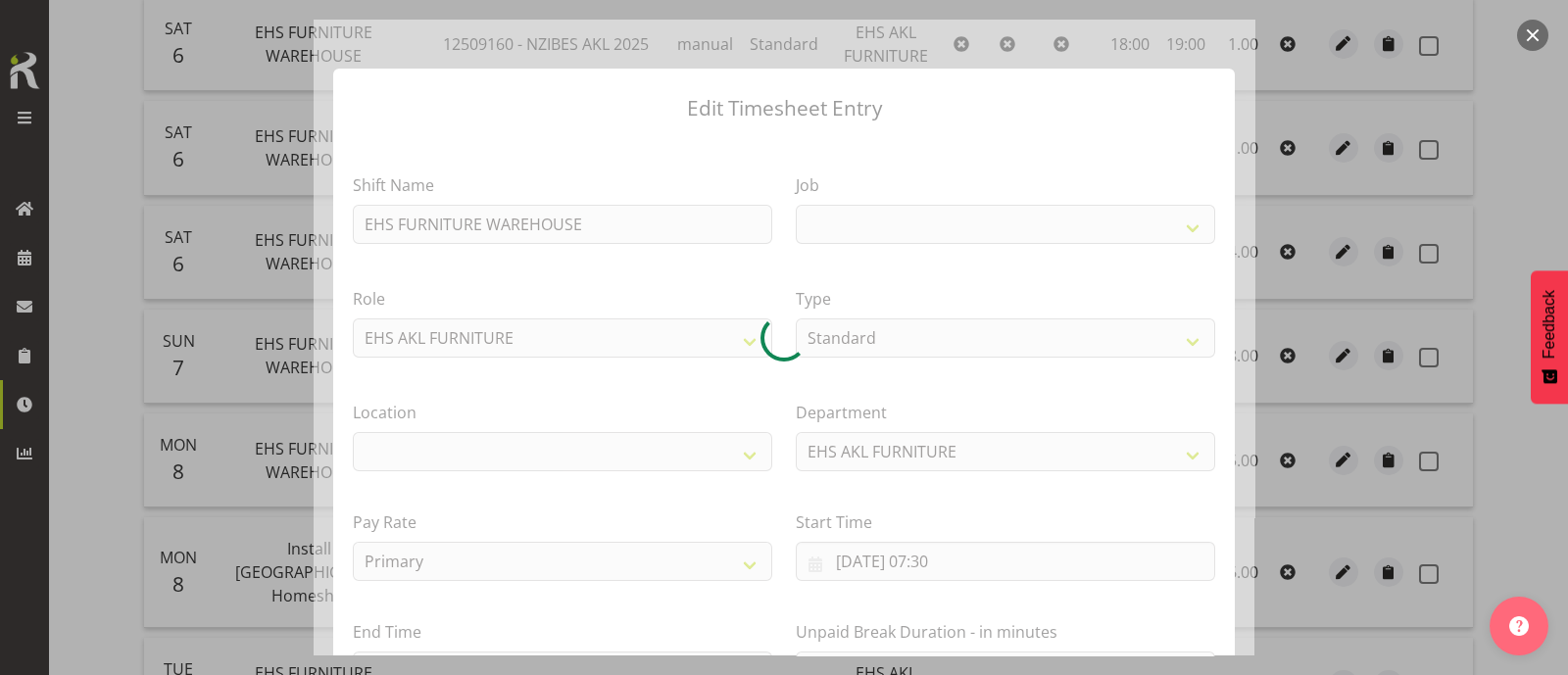
select select
select select "10460"
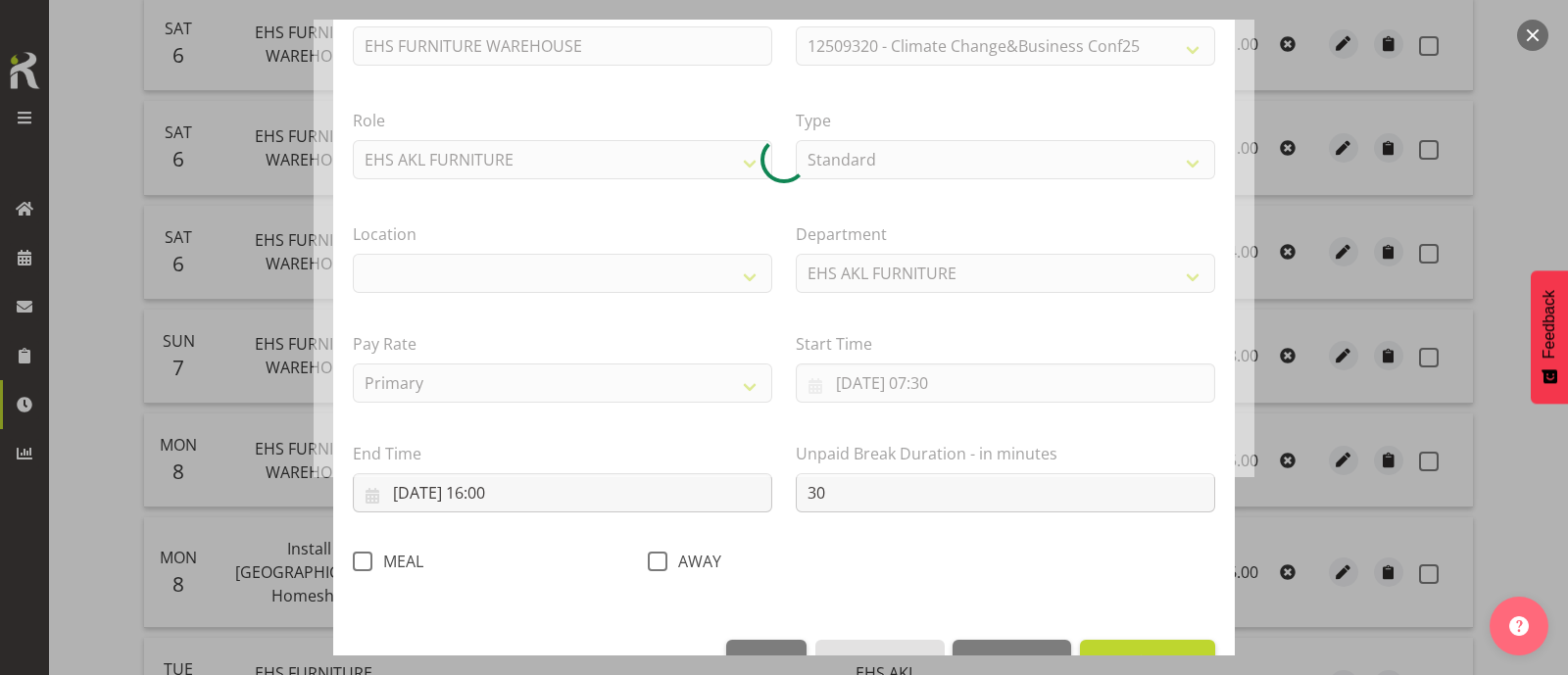
scroll to position [235, 0]
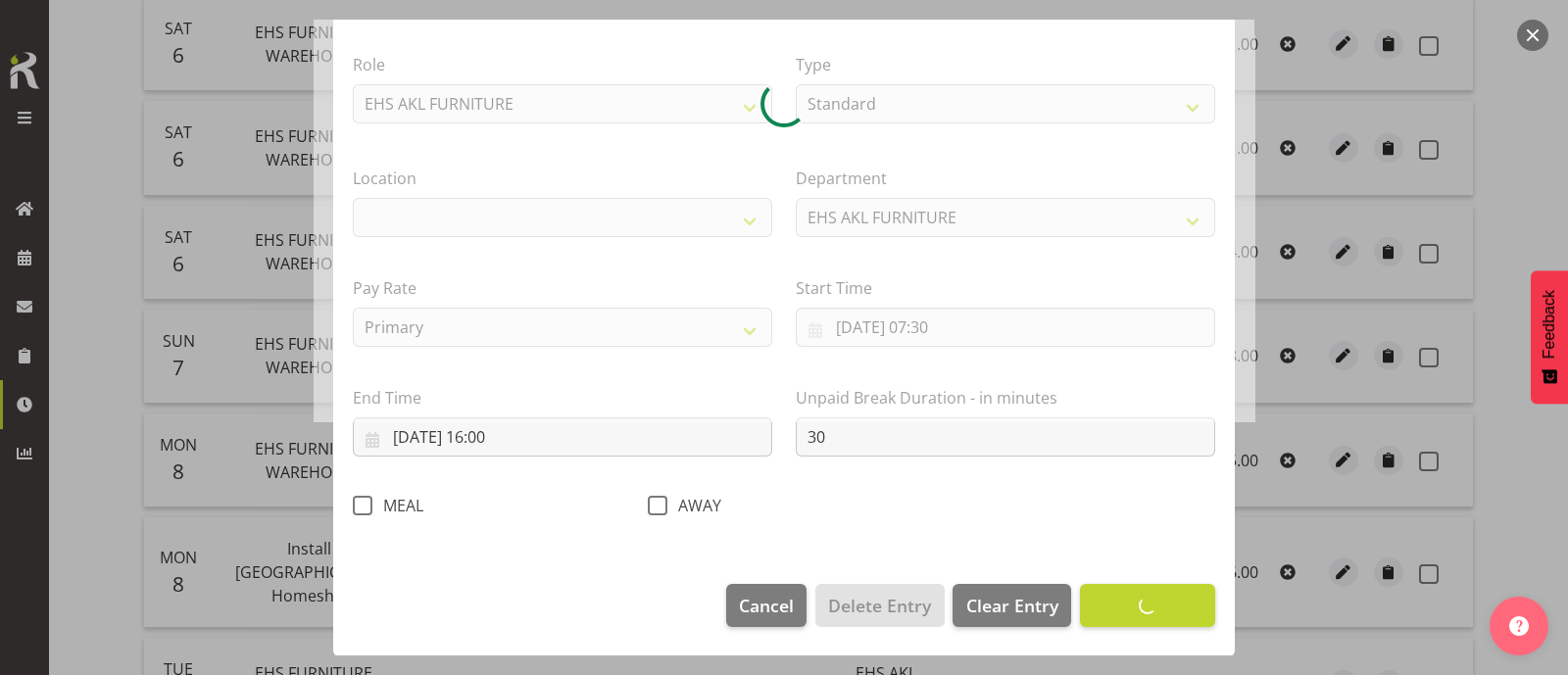
select select "35"
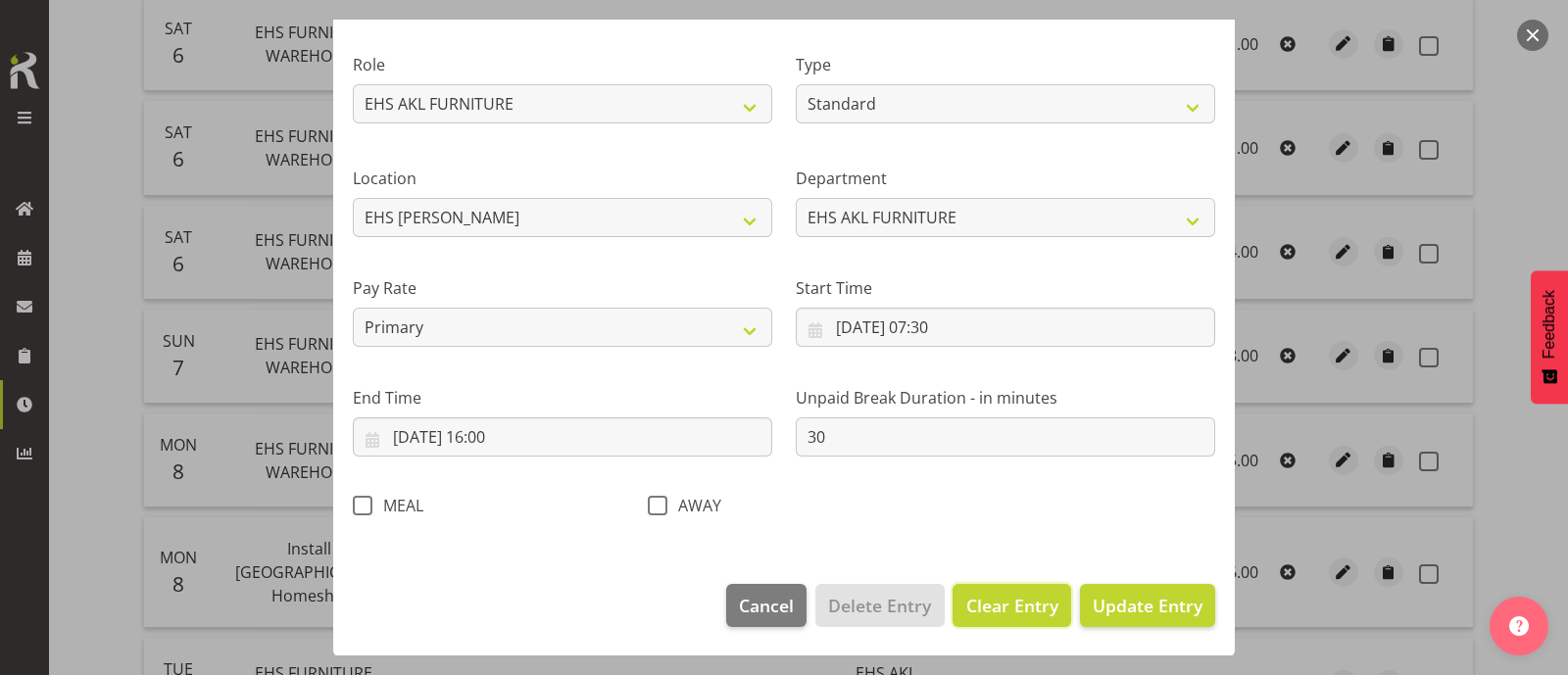
click at [998, 607] on span "Clear Entry" at bounding box center [1012, 605] width 92 height 26
select select "Off"
type input "0"
select select
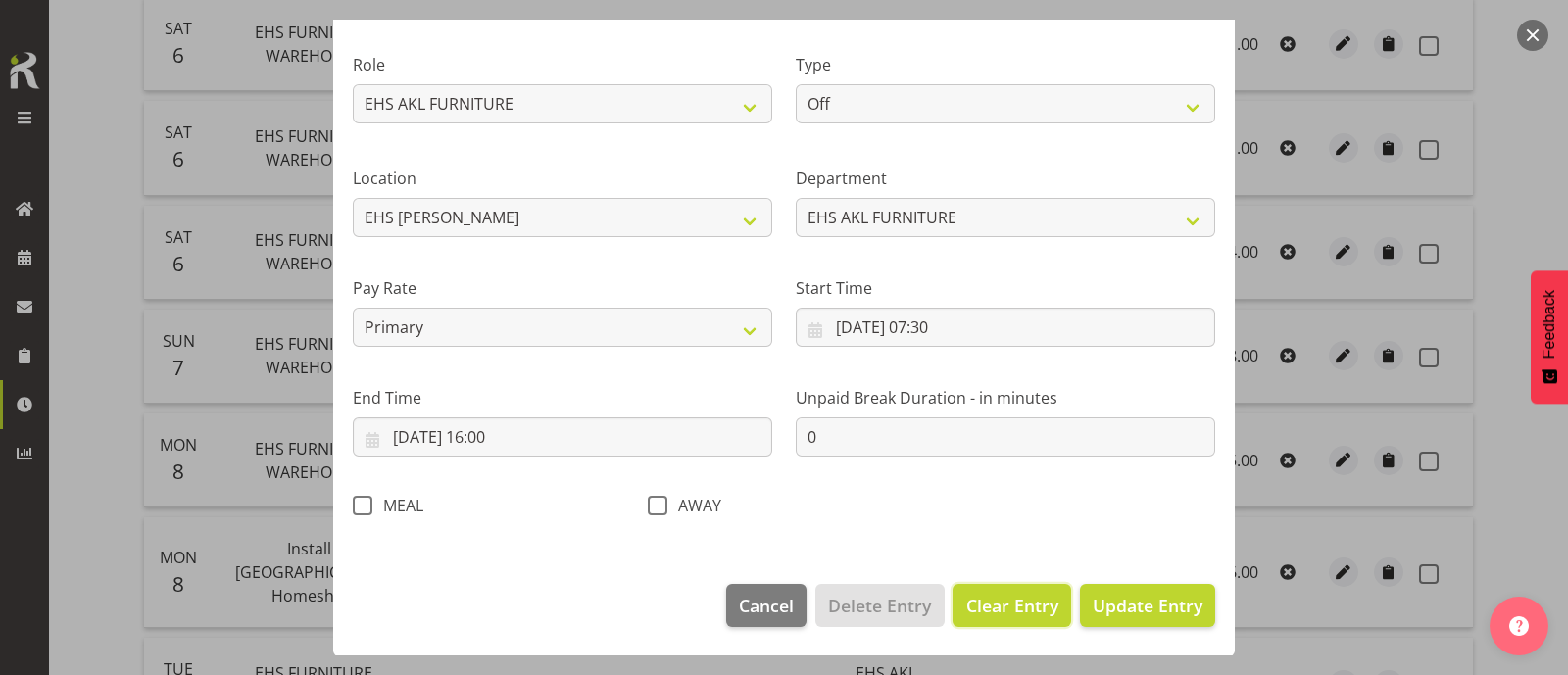
select select
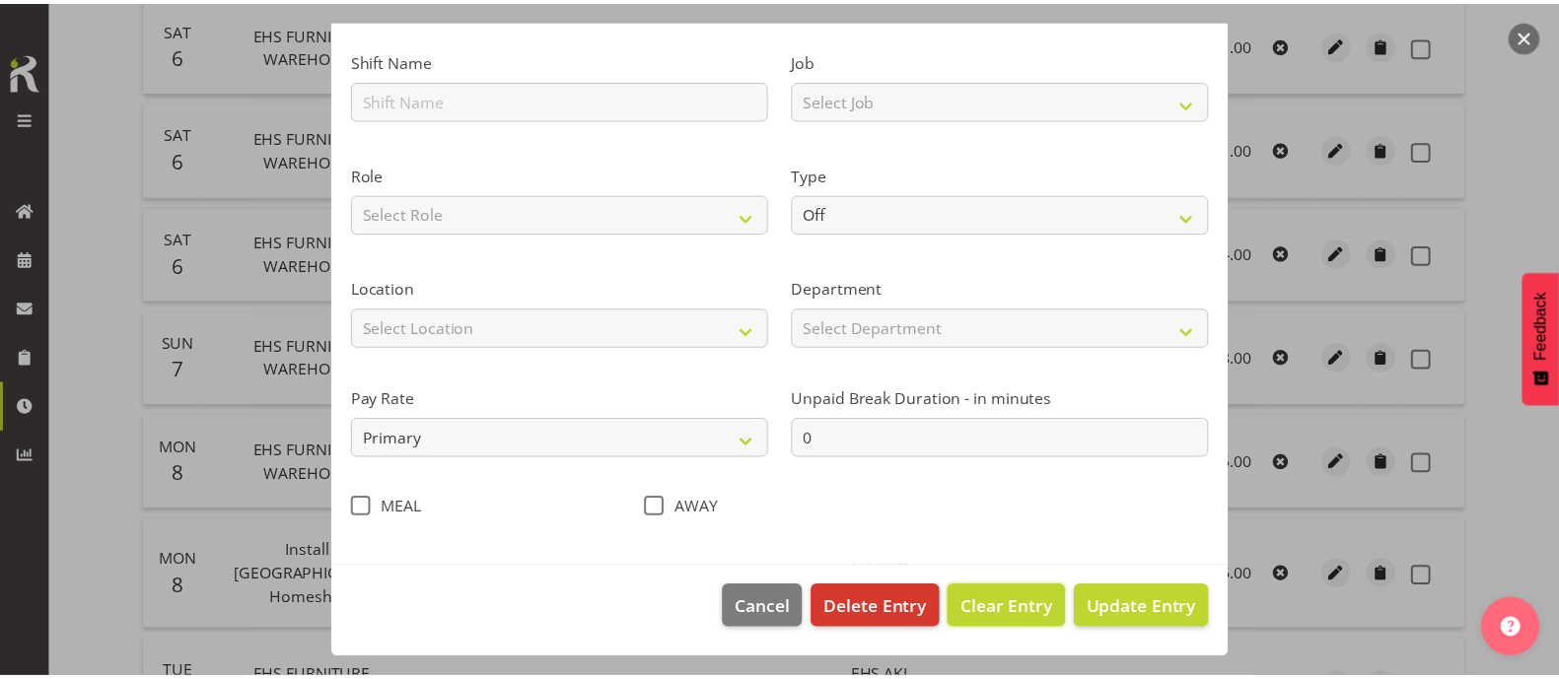
scroll to position [126, 0]
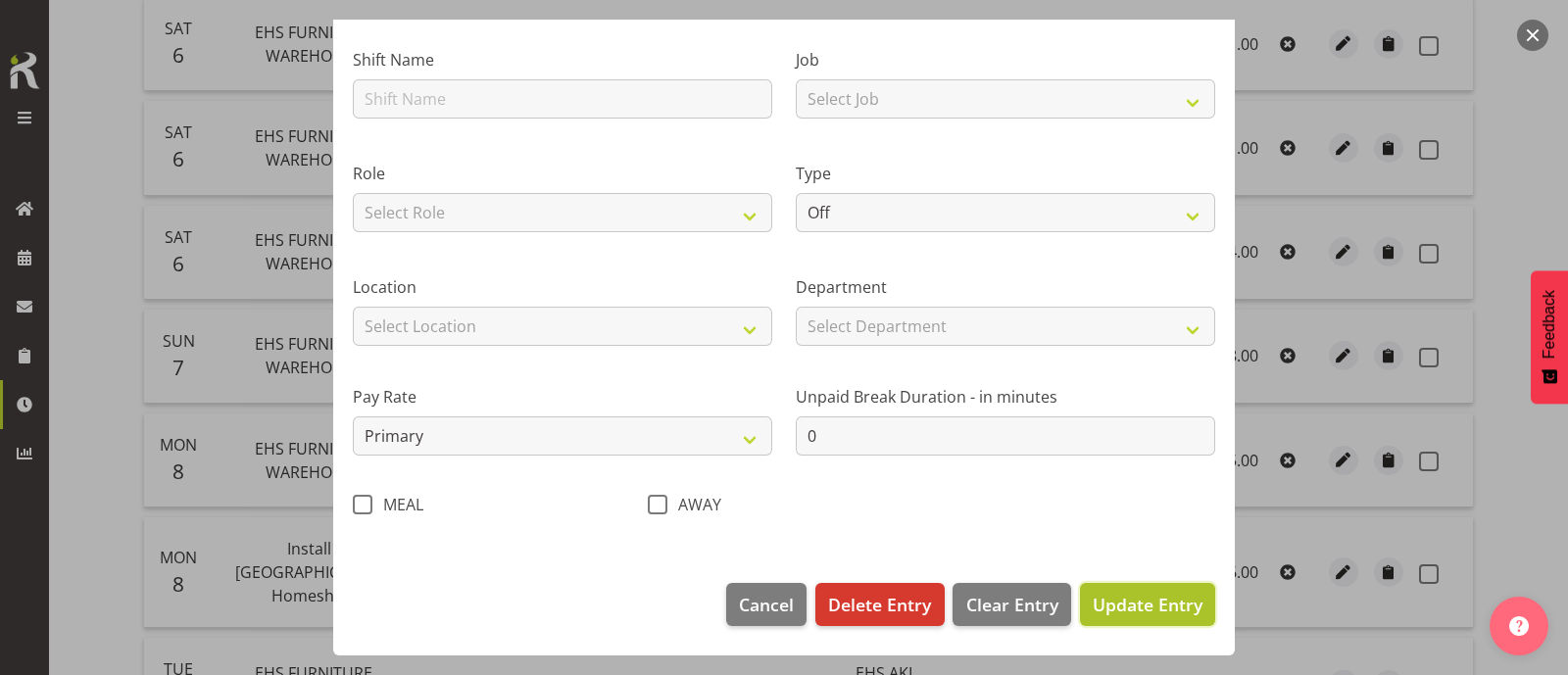
click at [1113, 611] on span "Update Entry" at bounding box center [1147, 604] width 109 height 24
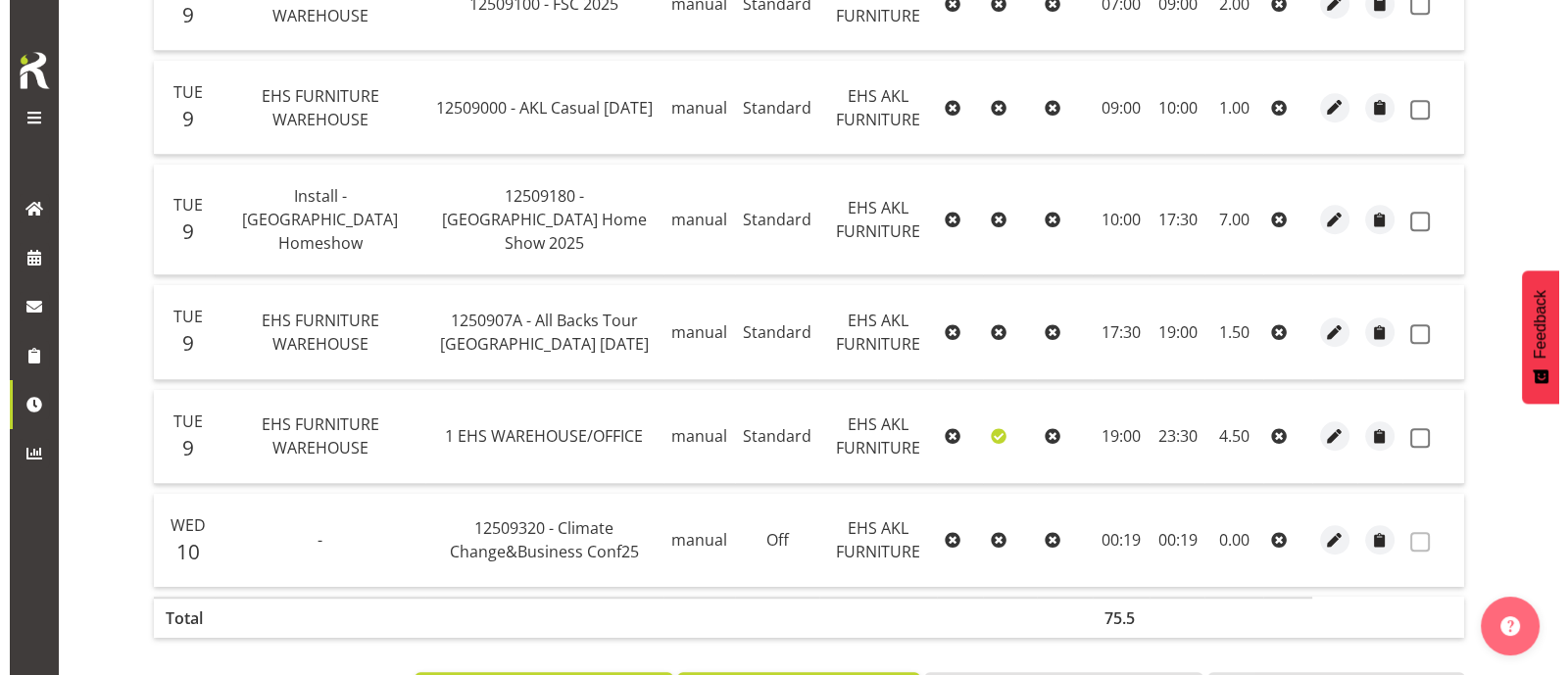
scroll to position [1833, 0]
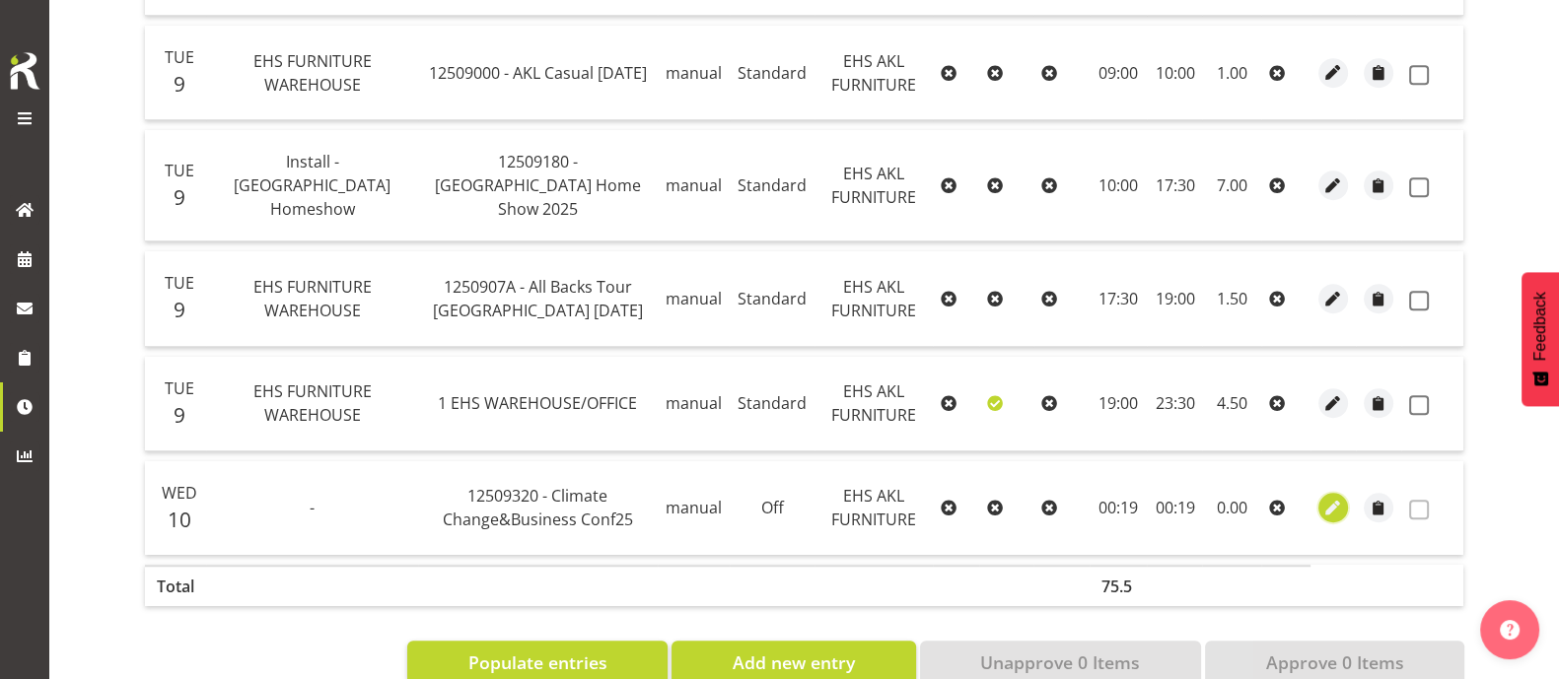
click at [1337, 497] on span "button" at bounding box center [1333, 508] width 23 height 23
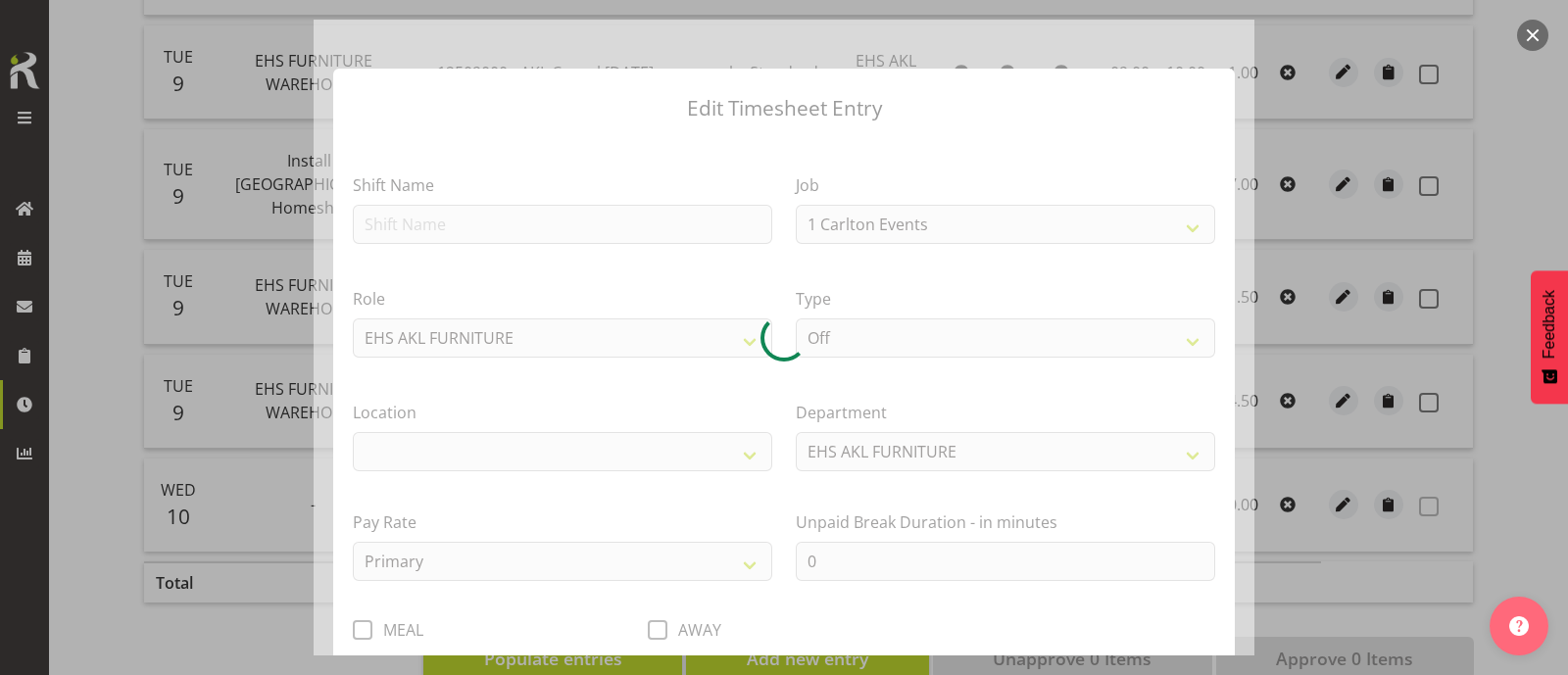
select select "10460"
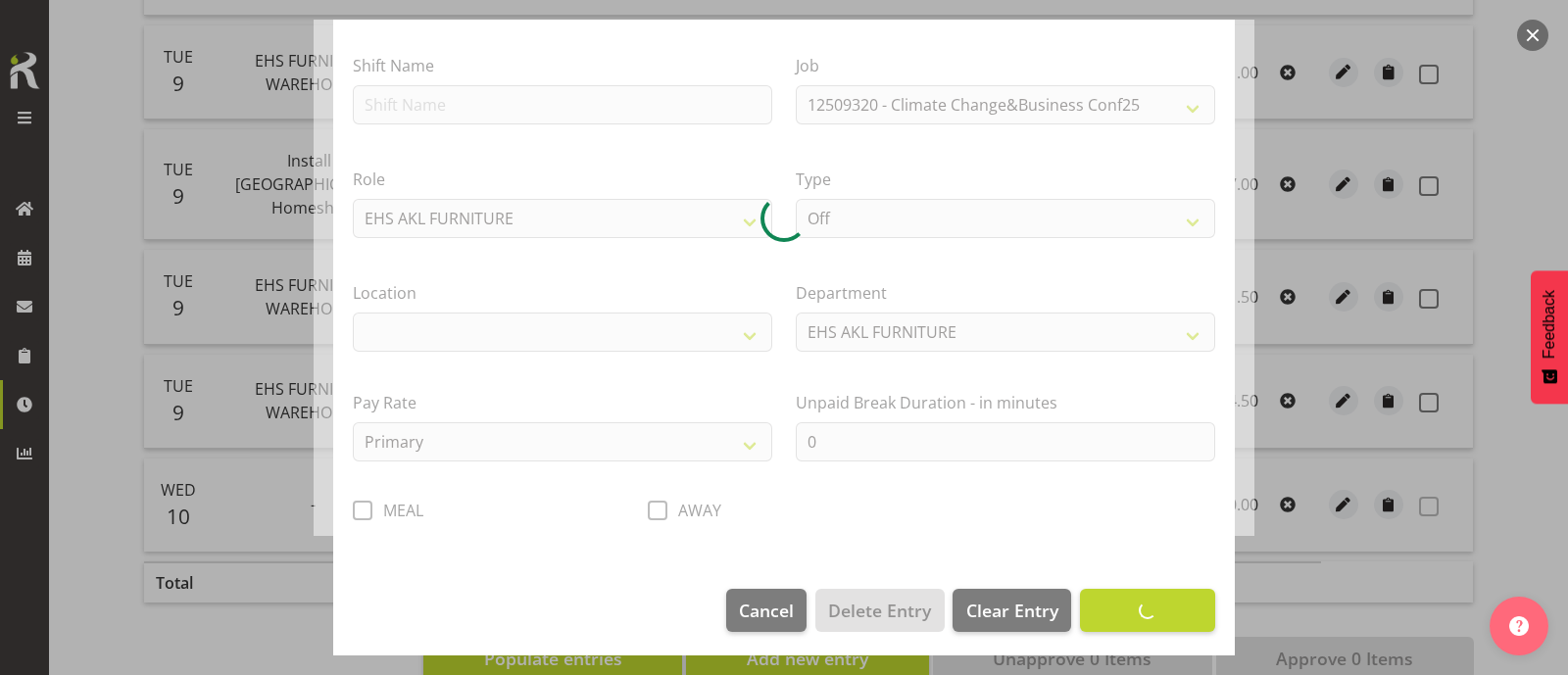
select select "35"
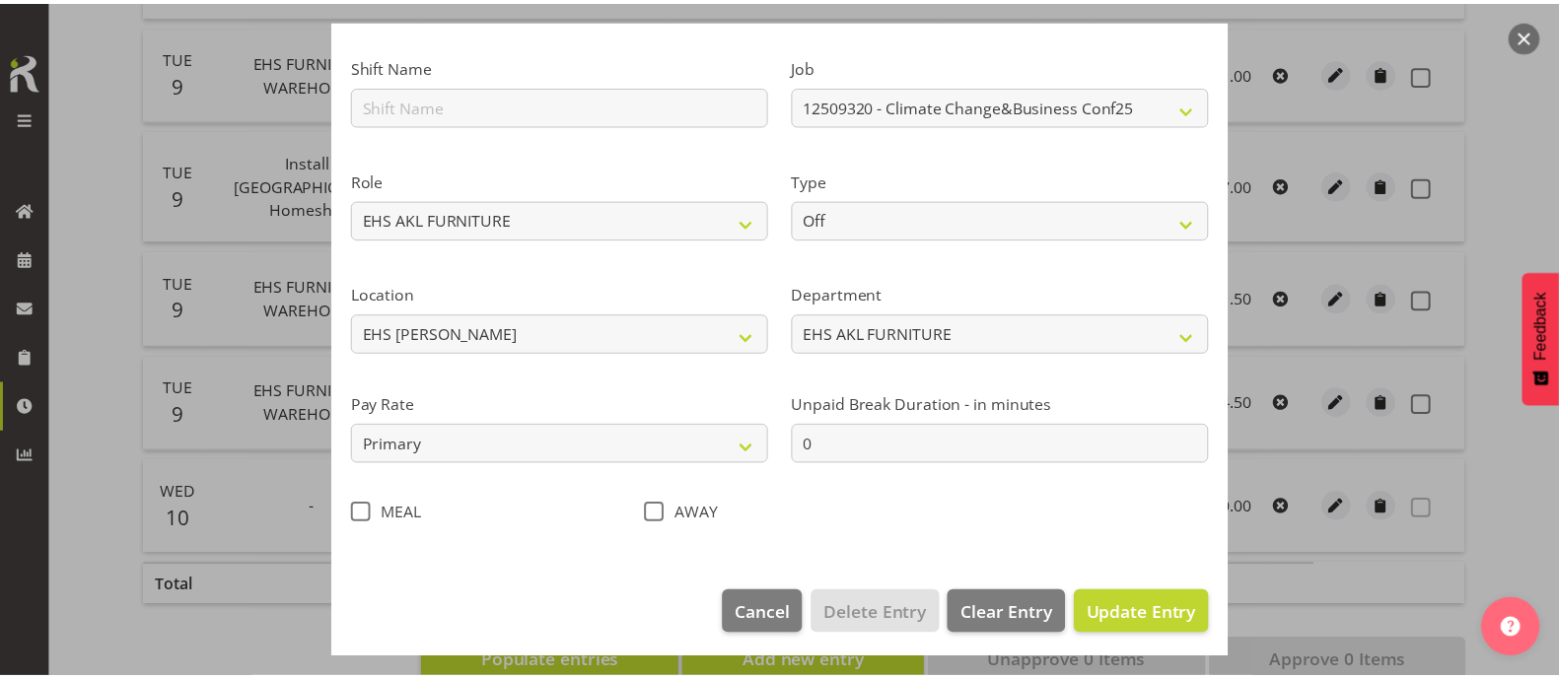
scroll to position [126, 0]
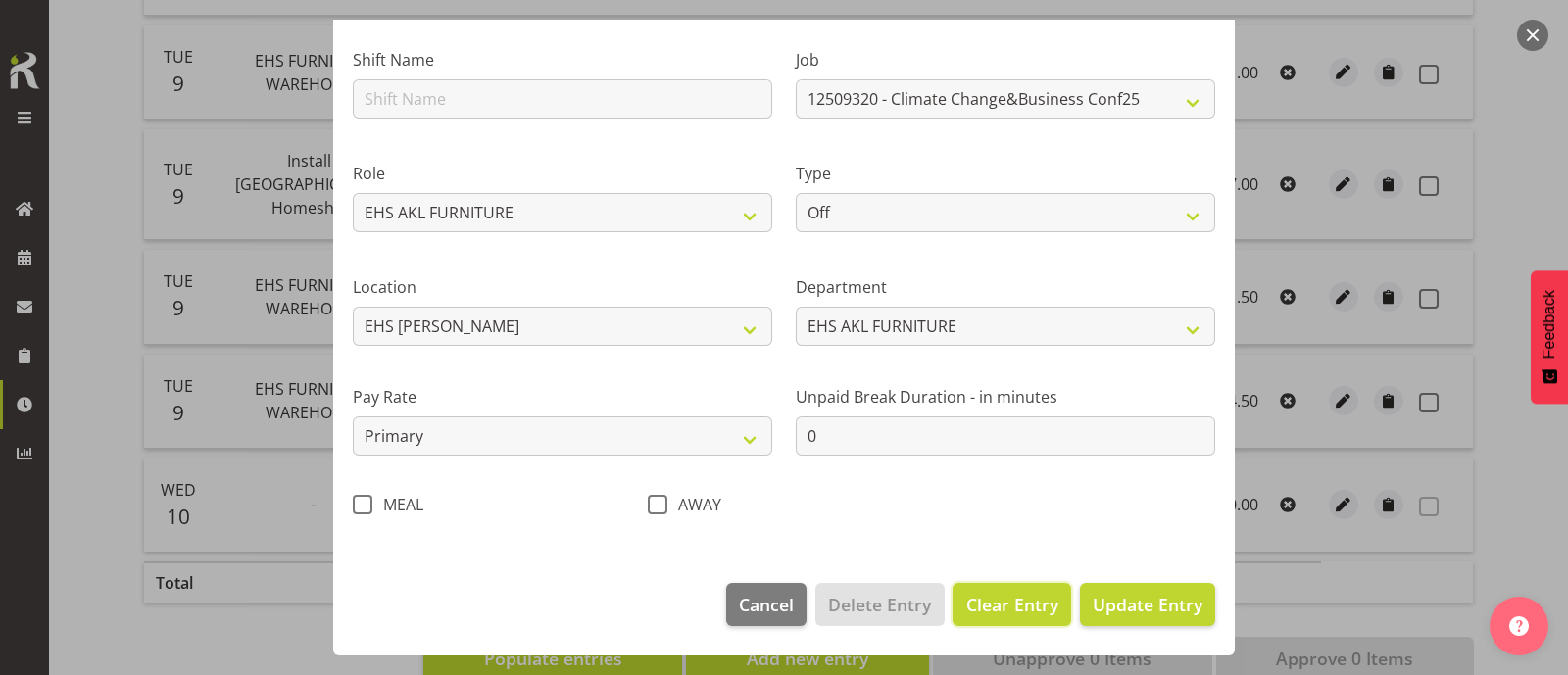
click at [1011, 604] on span "Clear Entry" at bounding box center [1012, 604] width 92 height 26
select select
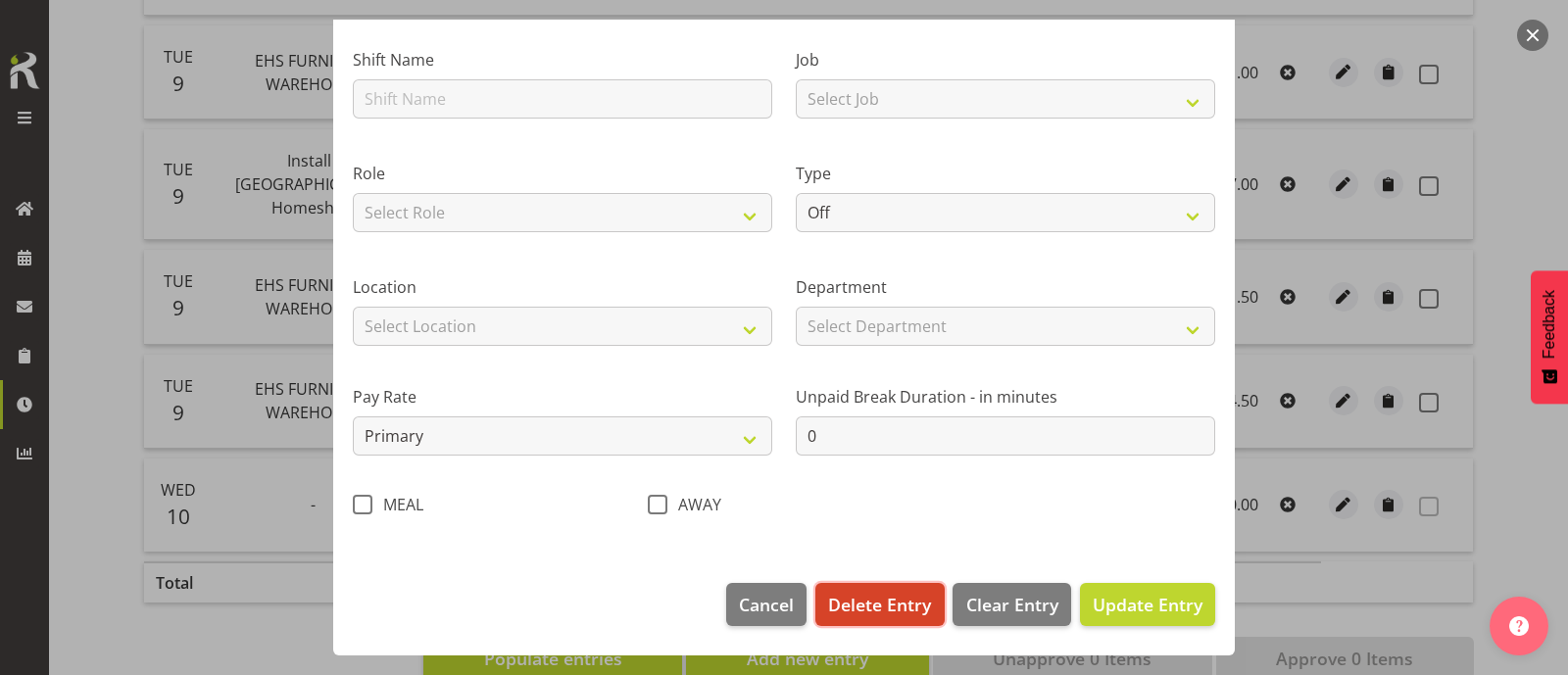
click at [890, 602] on span "Delete Entry" at bounding box center [880, 604] width 103 height 26
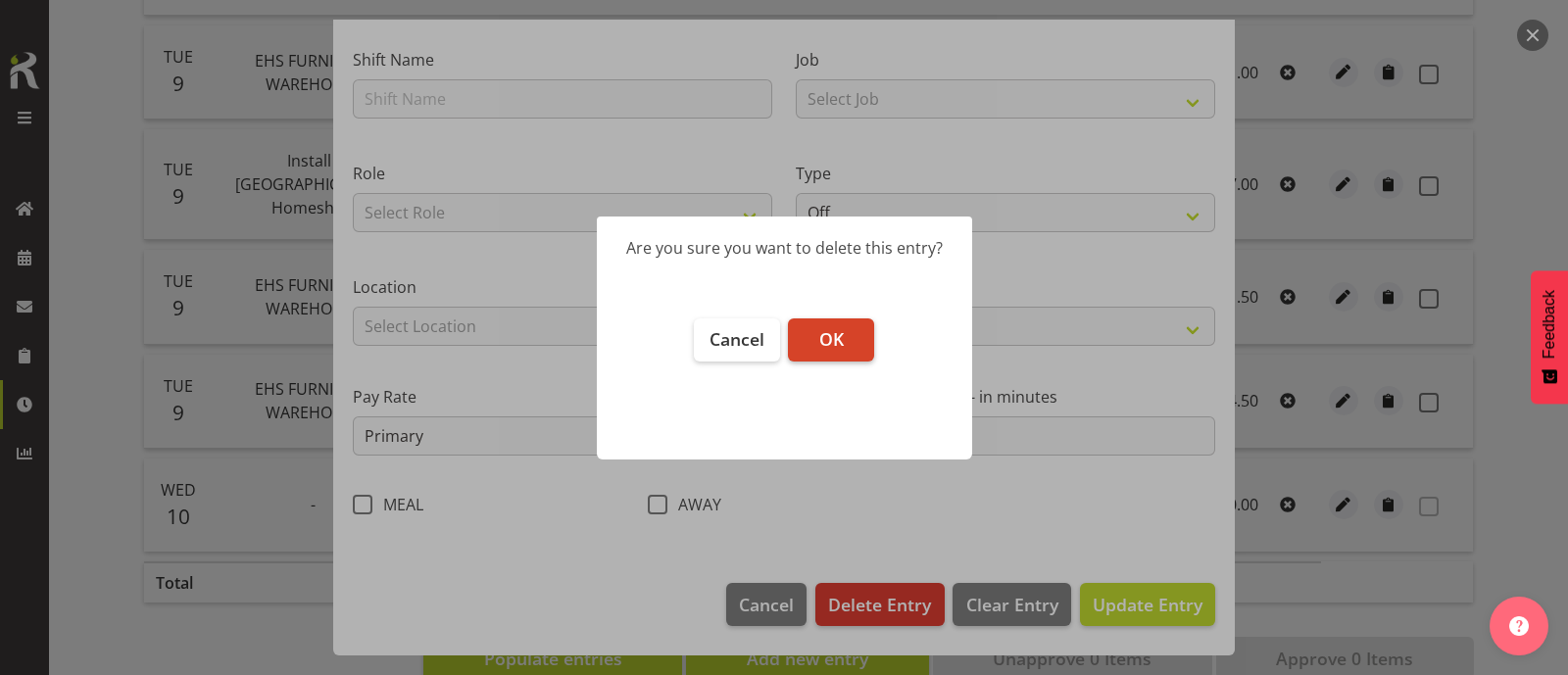
click at [835, 340] on span "OK" at bounding box center [831, 339] width 25 height 24
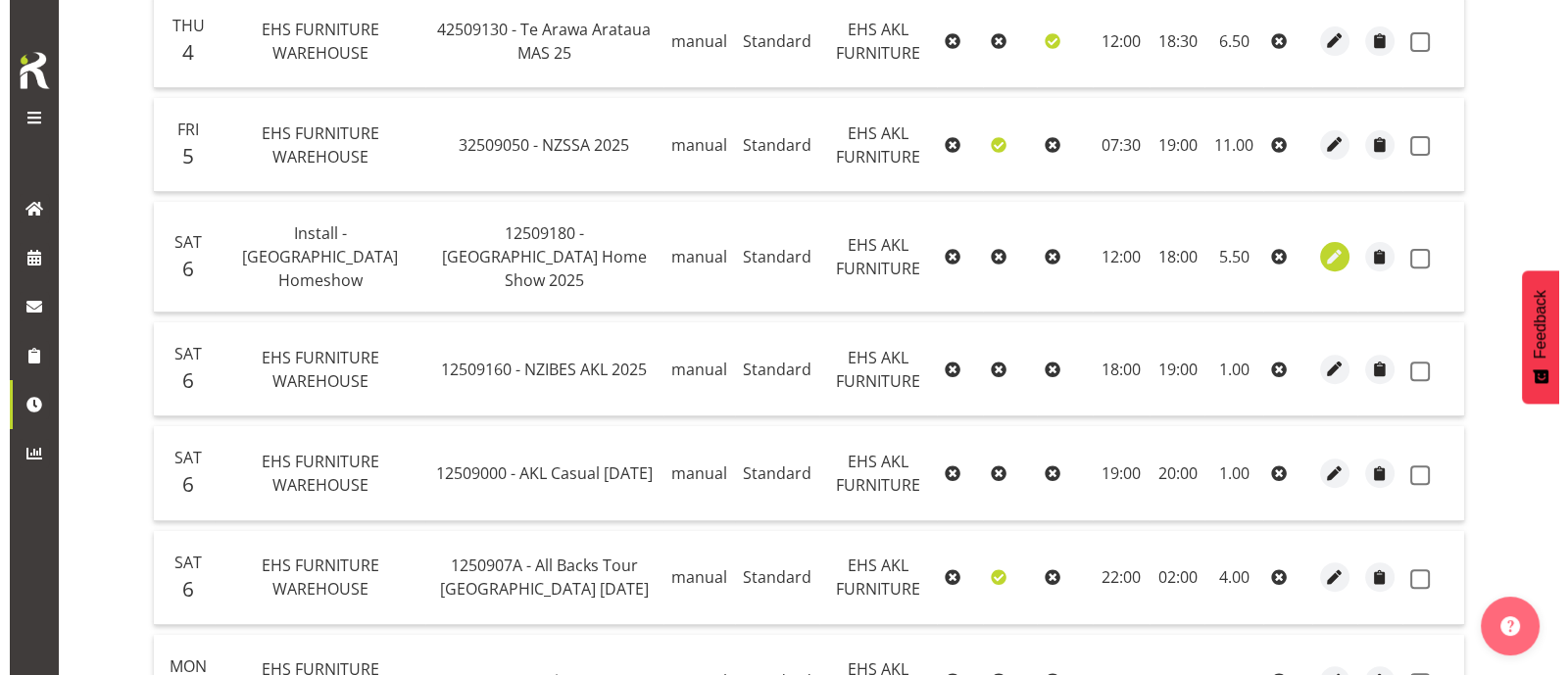
scroll to position [872, 0]
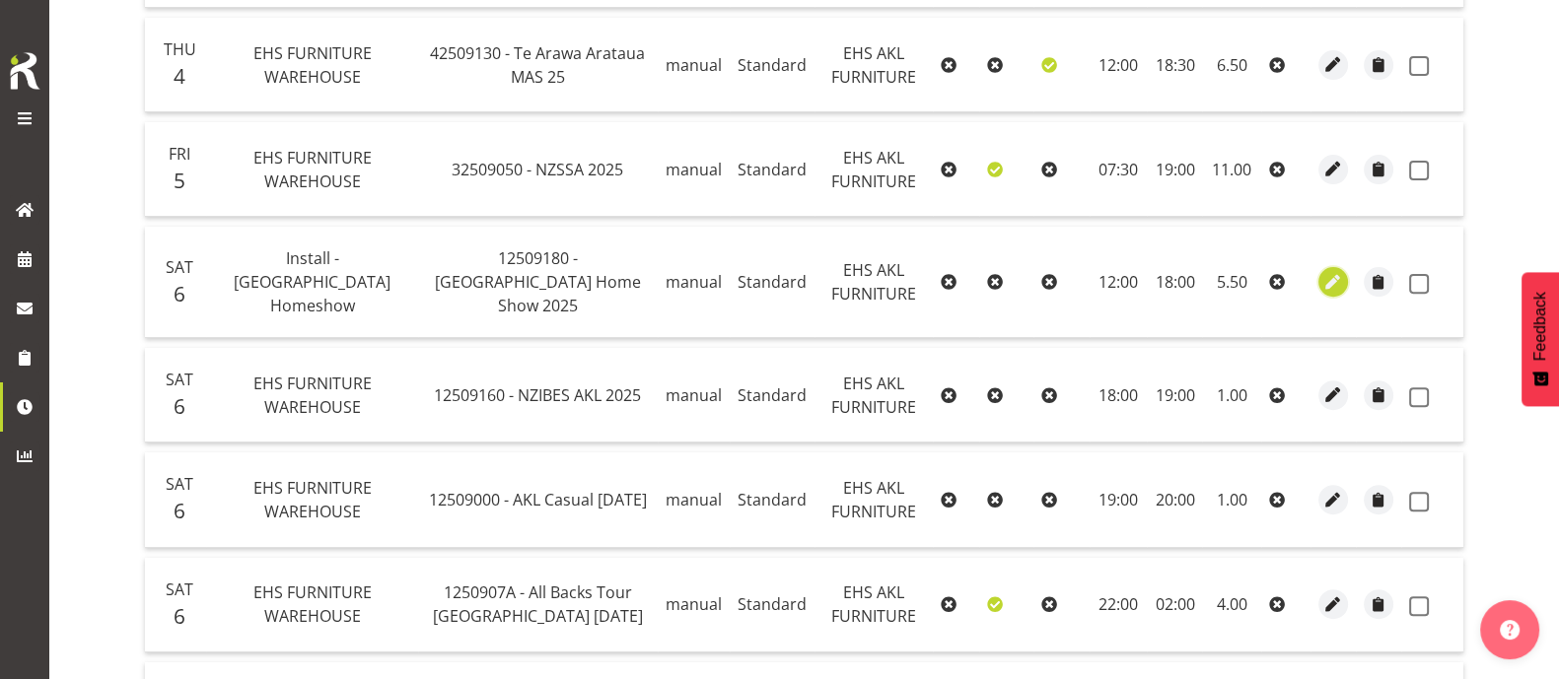
click at [1334, 271] on span "button" at bounding box center [1333, 282] width 23 height 23
select select "Standard"
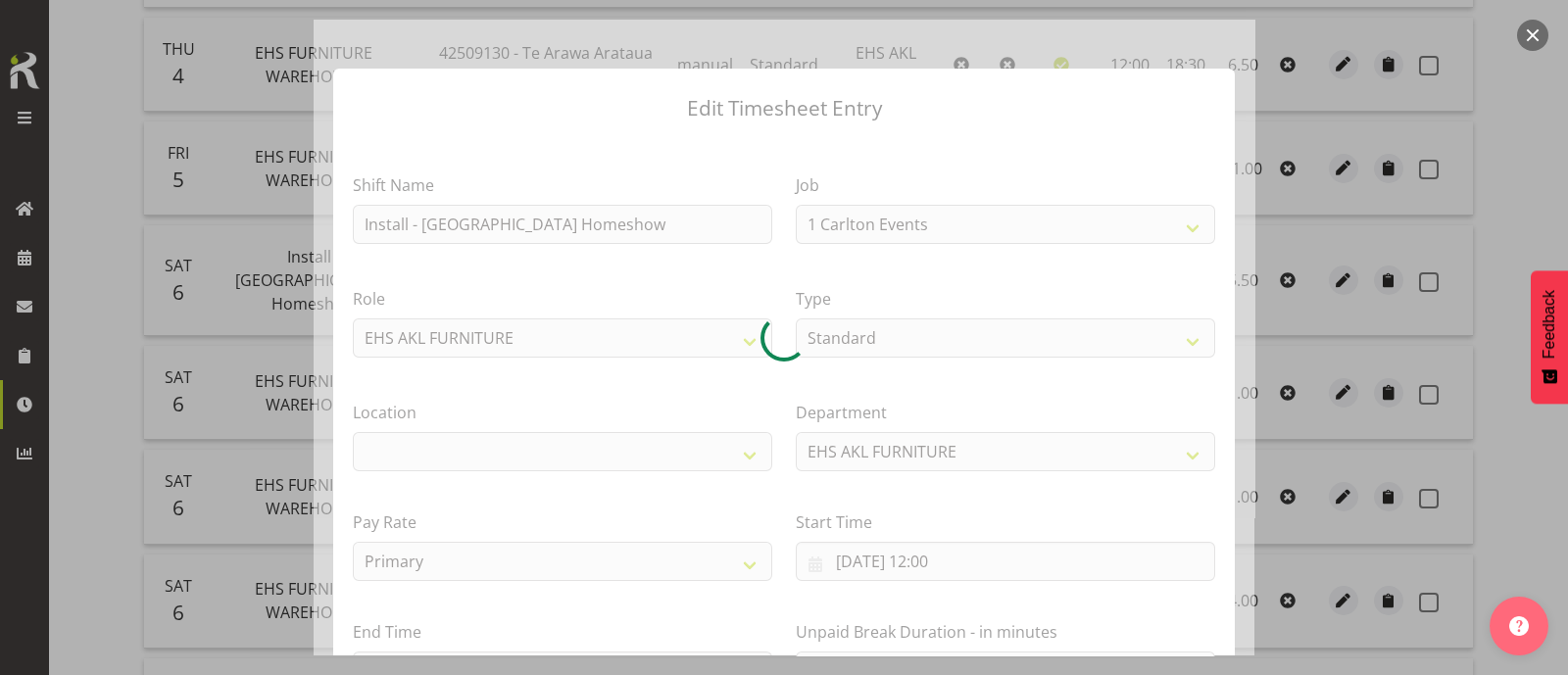
select select "9932"
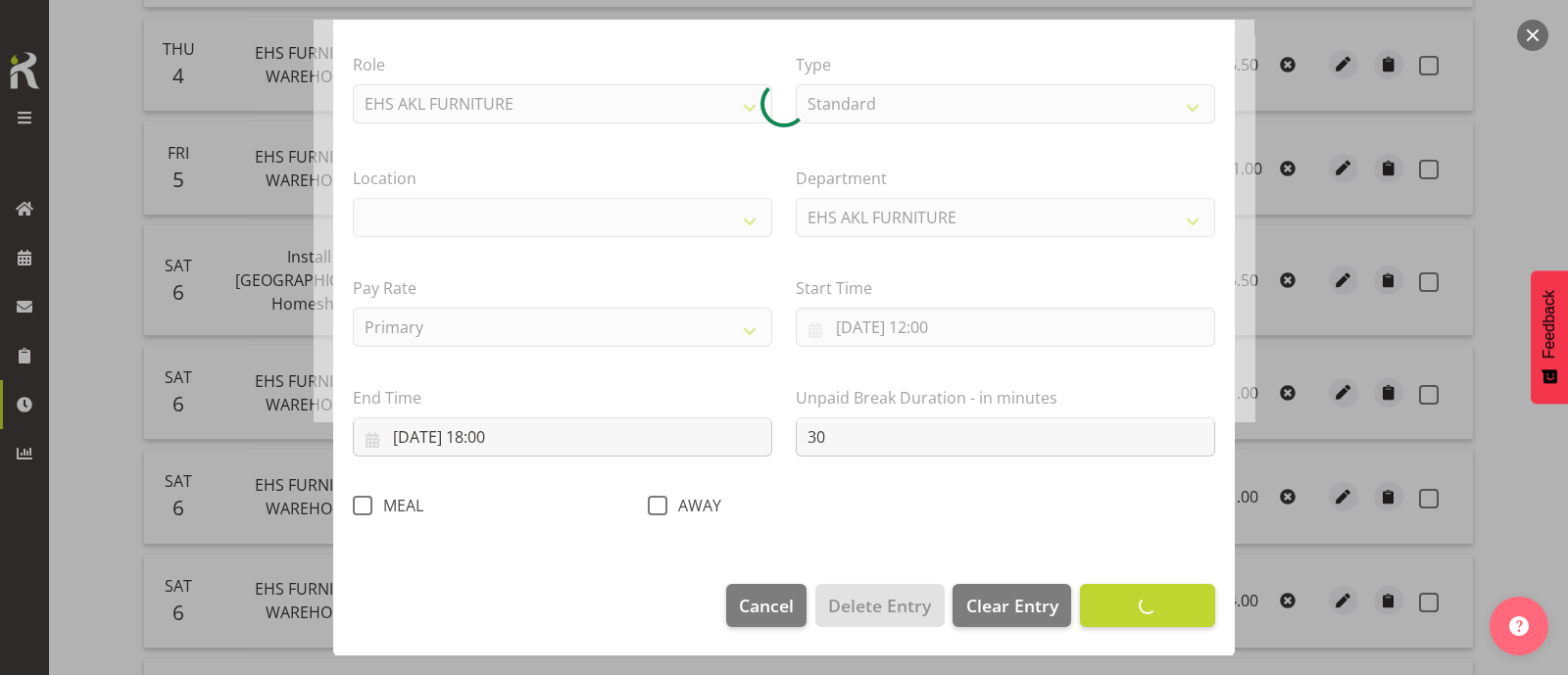
select select "35"
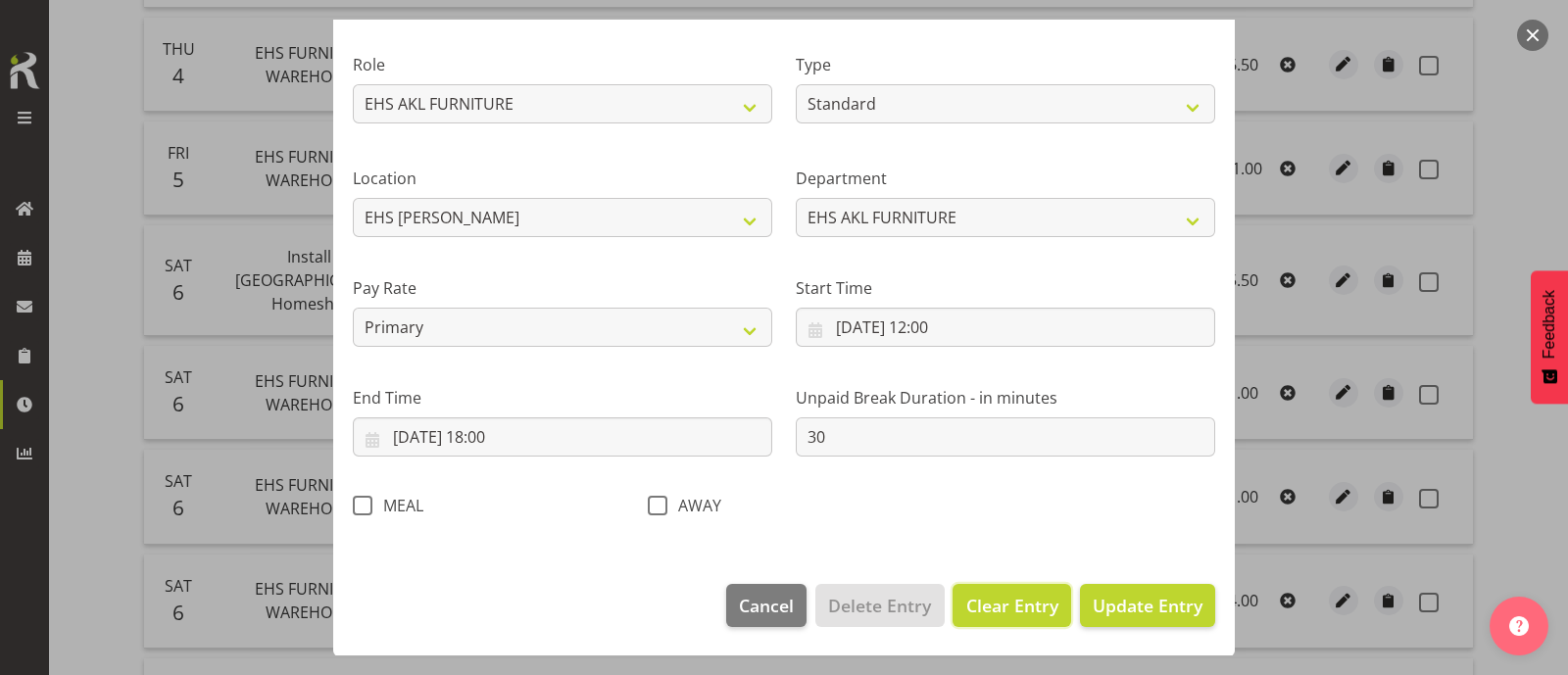
click at [998, 605] on span "Clear Entry" at bounding box center [1012, 605] width 92 height 26
select select "Off"
type input "0"
select select
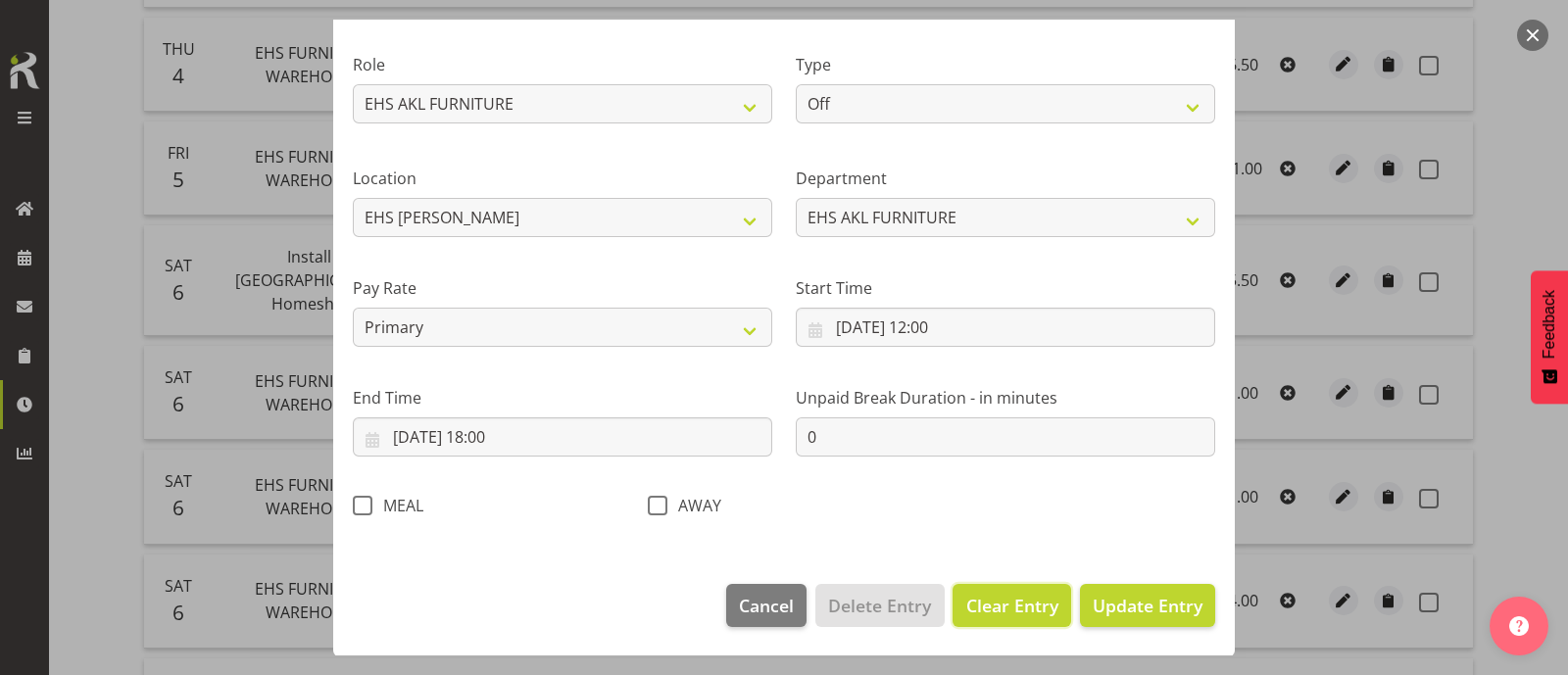
select select
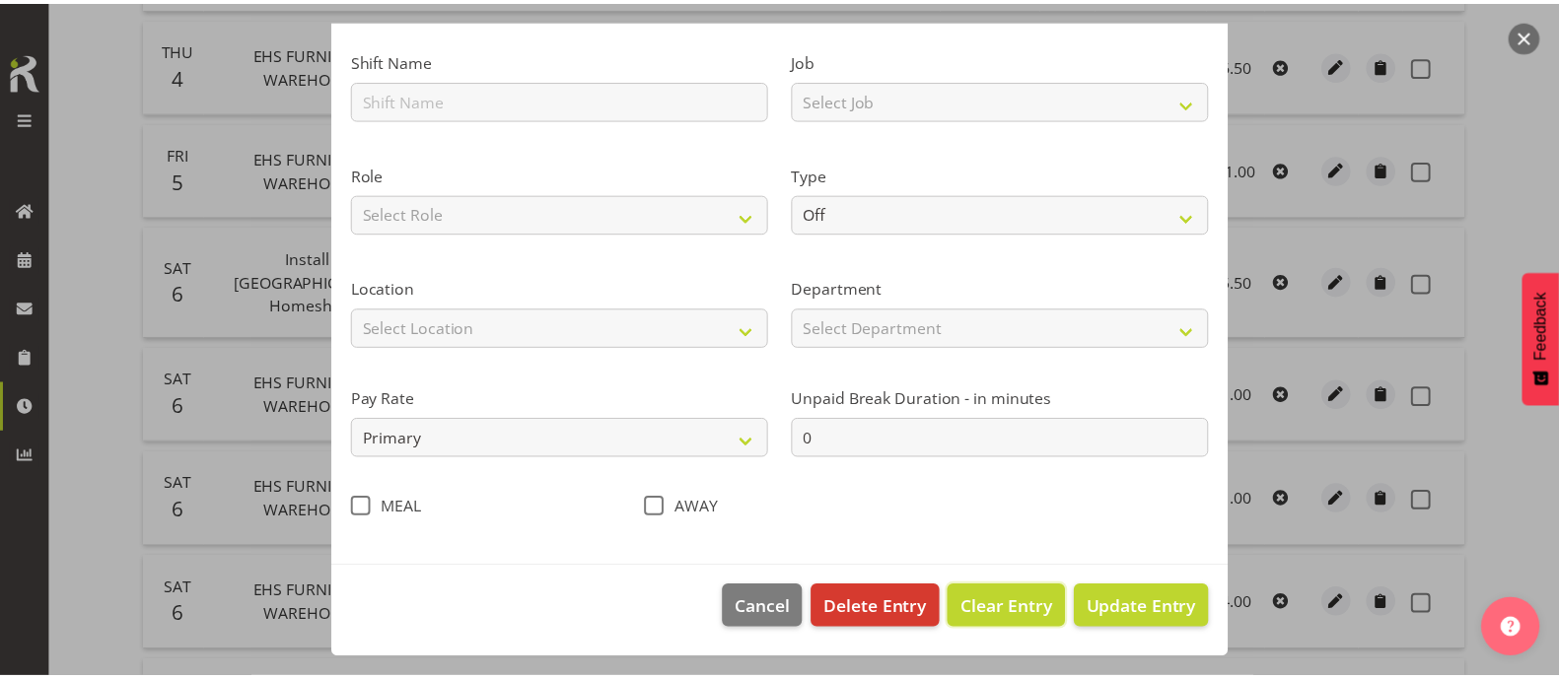
scroll to position [126, 0]
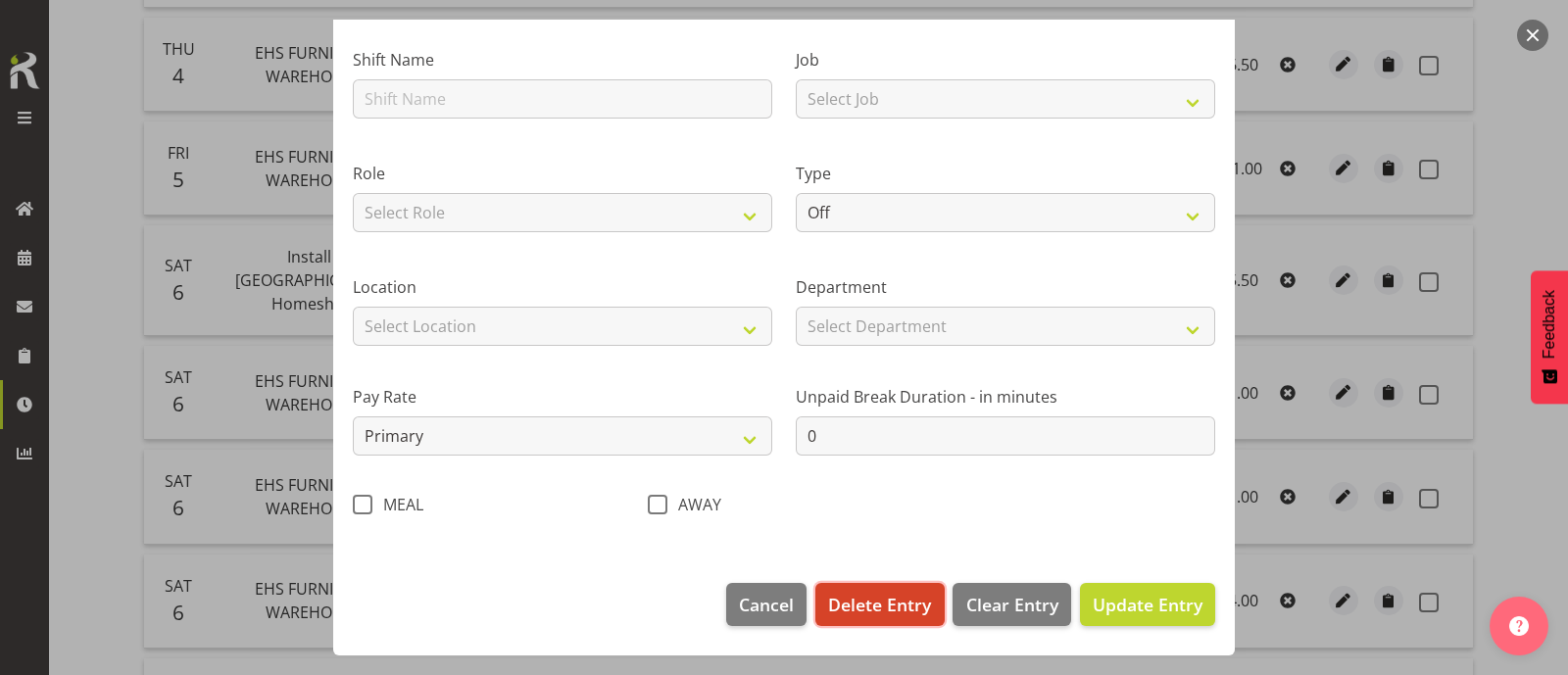
click at [876, 609] on span "Delete Entry" at bounding box center [880, 604] width 103 height 26
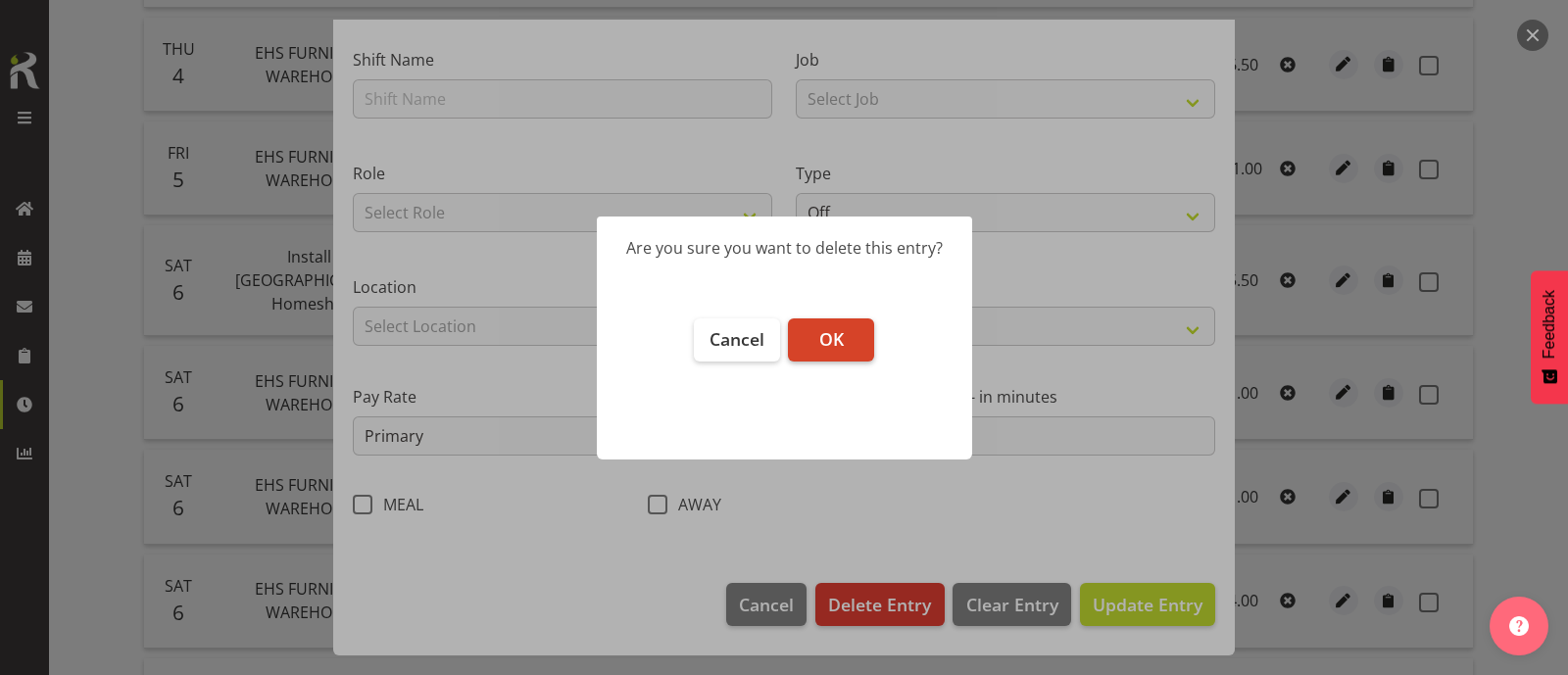
click at [839, 340] on span "OK" at bounding box center [831, 339] width 25 height 24
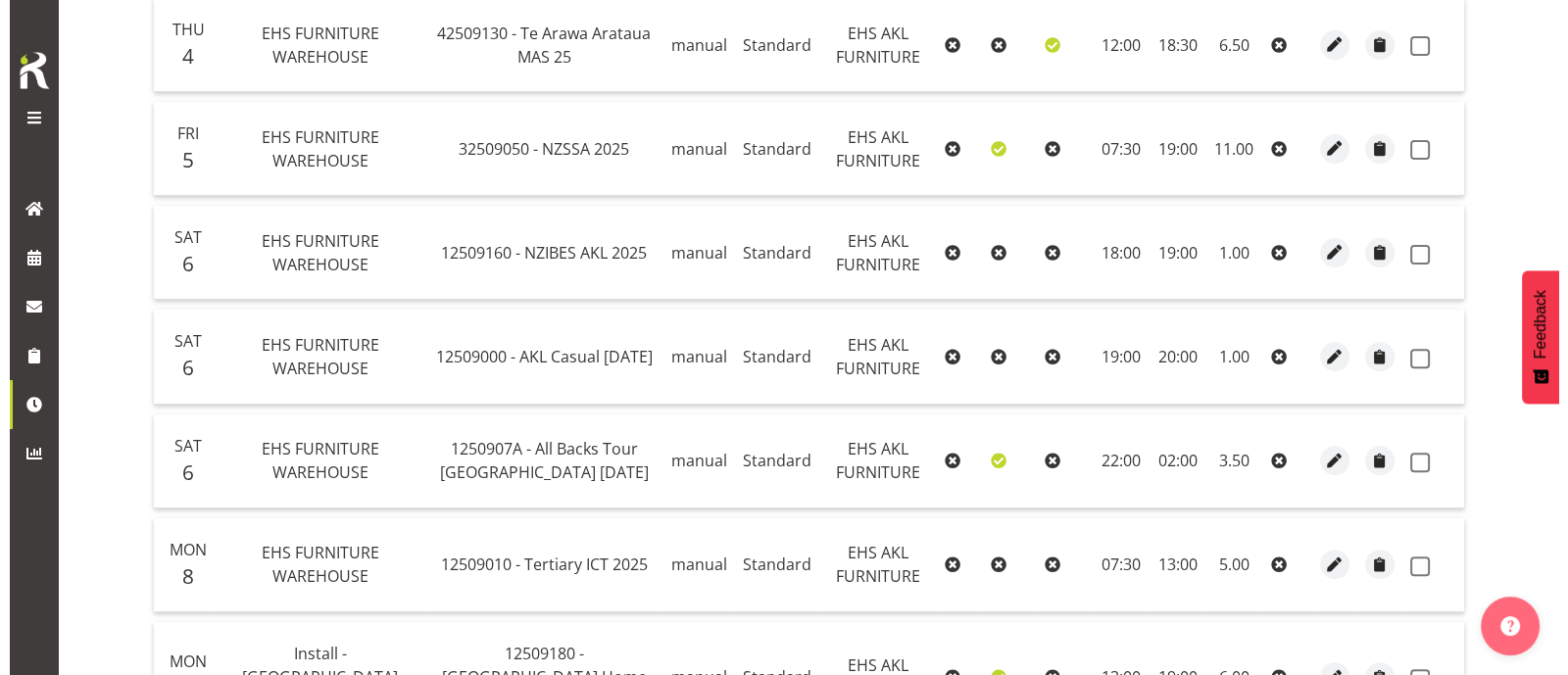
scroll to position [891, 0]
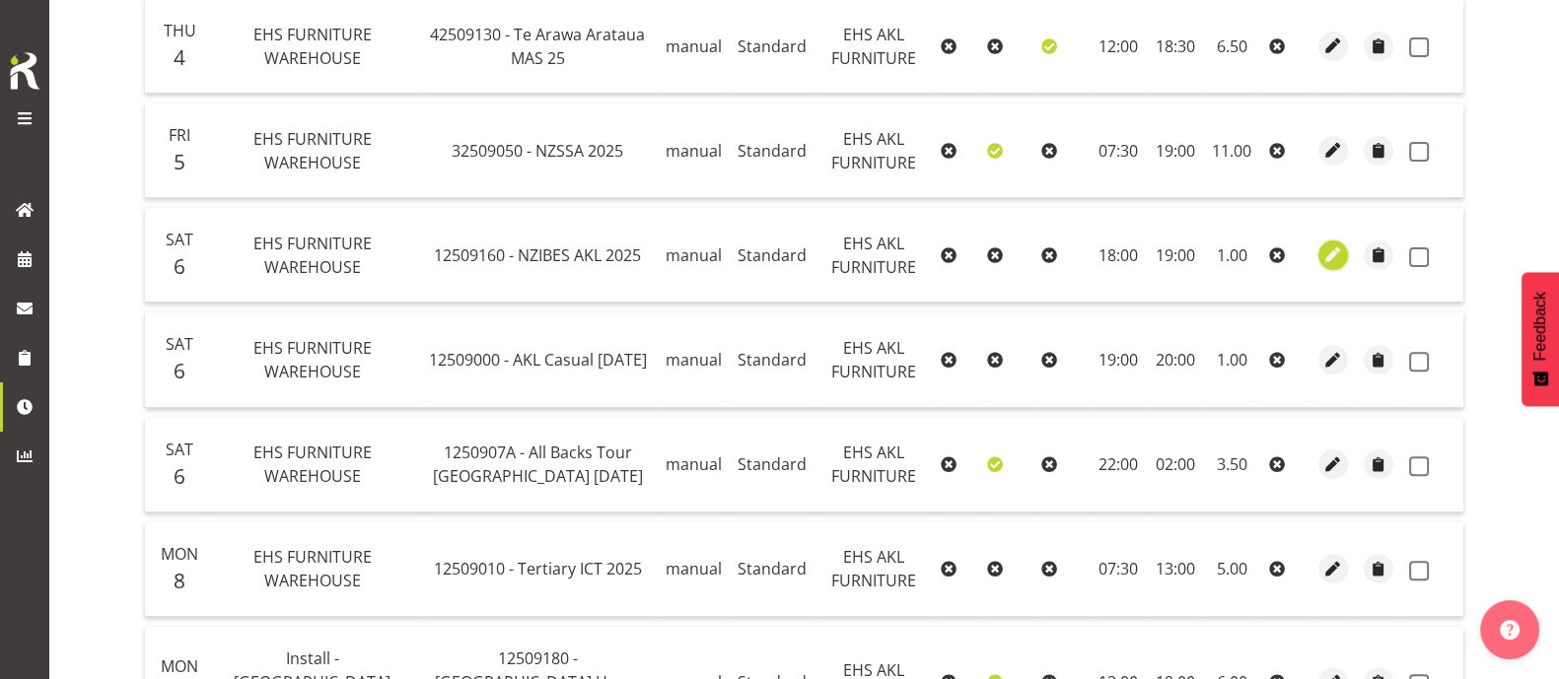
click at [1331, 257] on span "button" at bounding box center [1333, 254] width 23 height 23
select select "Standard"
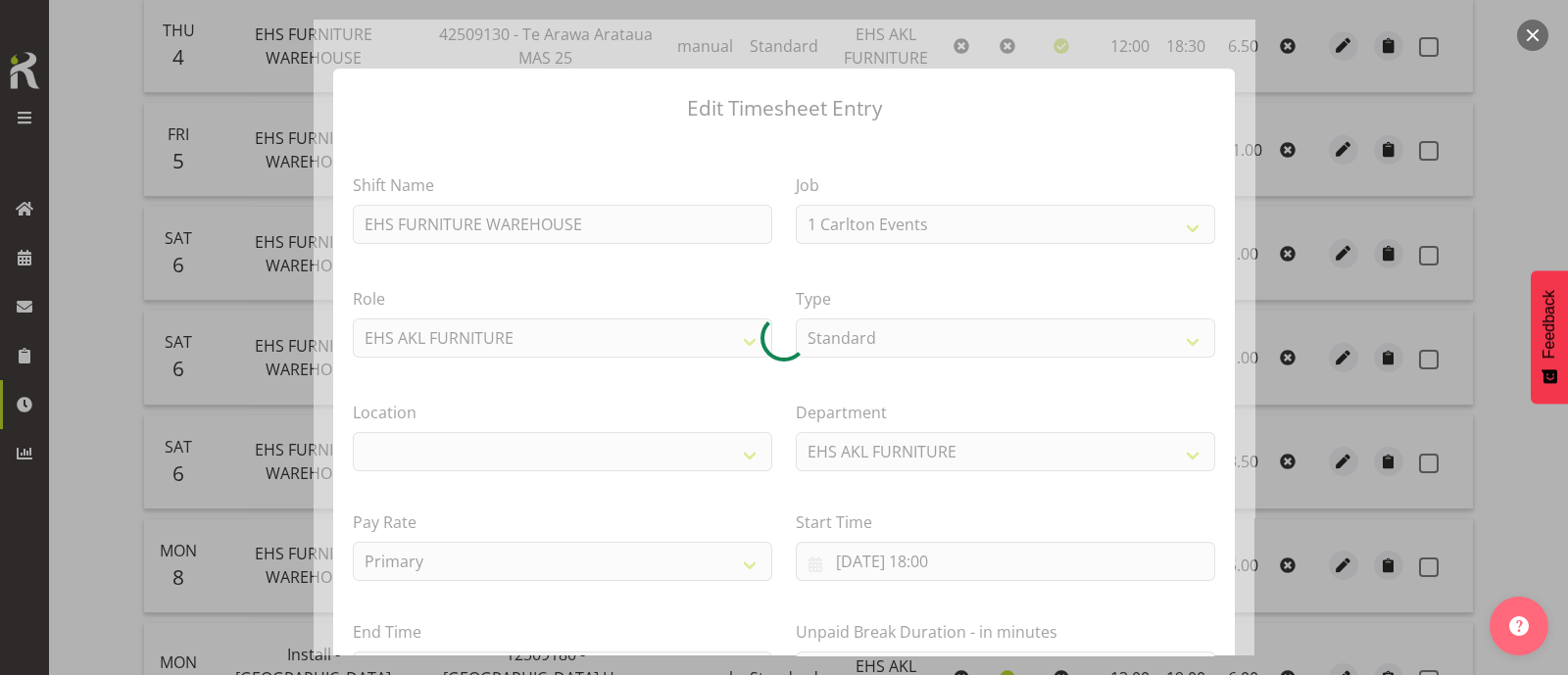
select select "9816"
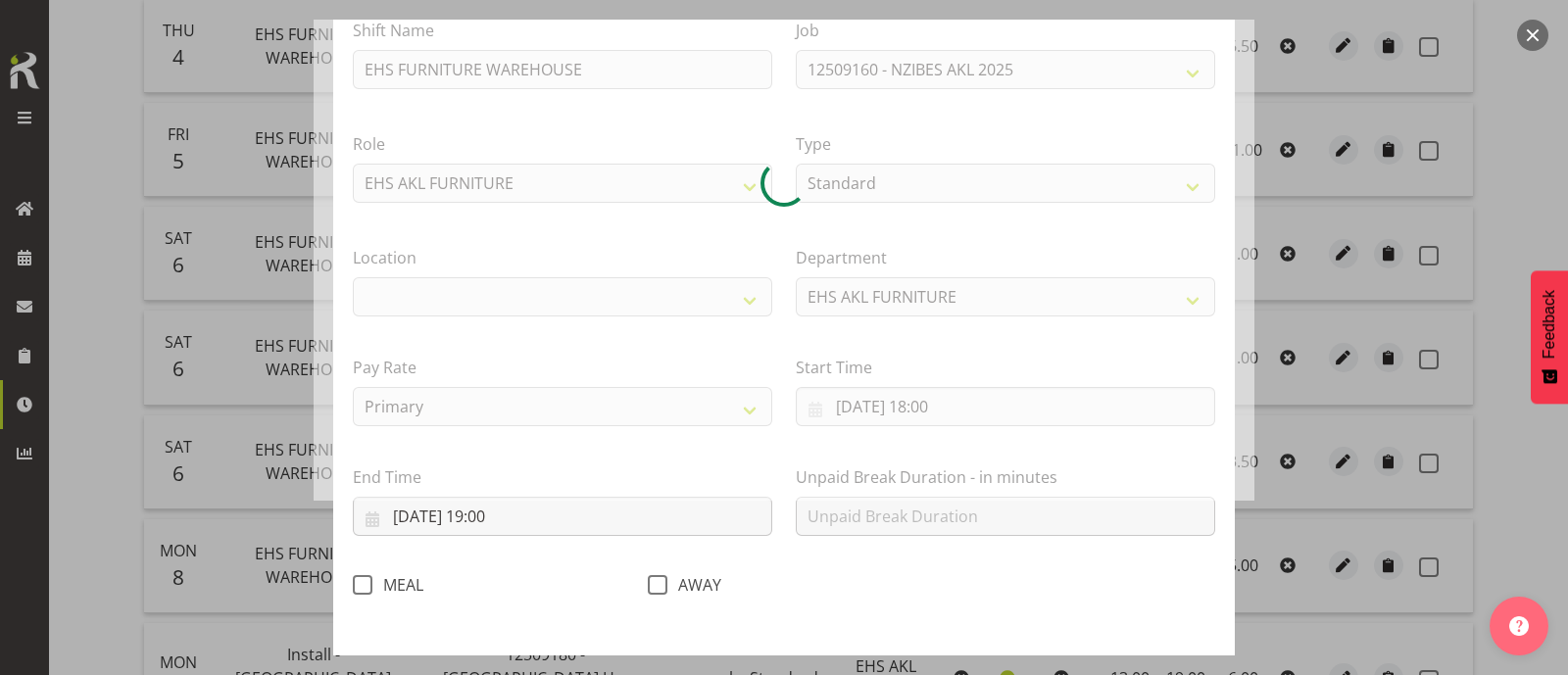
scroll to position [235, 0]
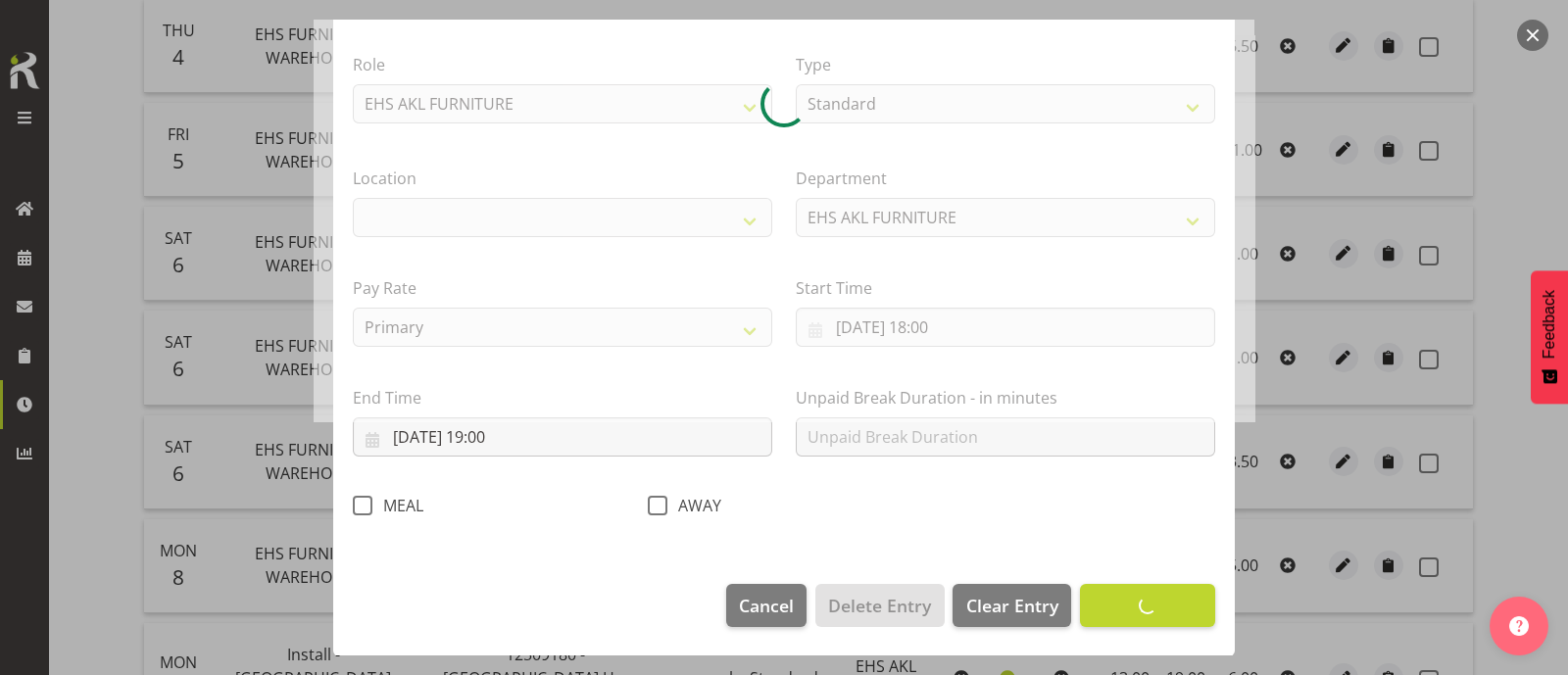
select select "35"
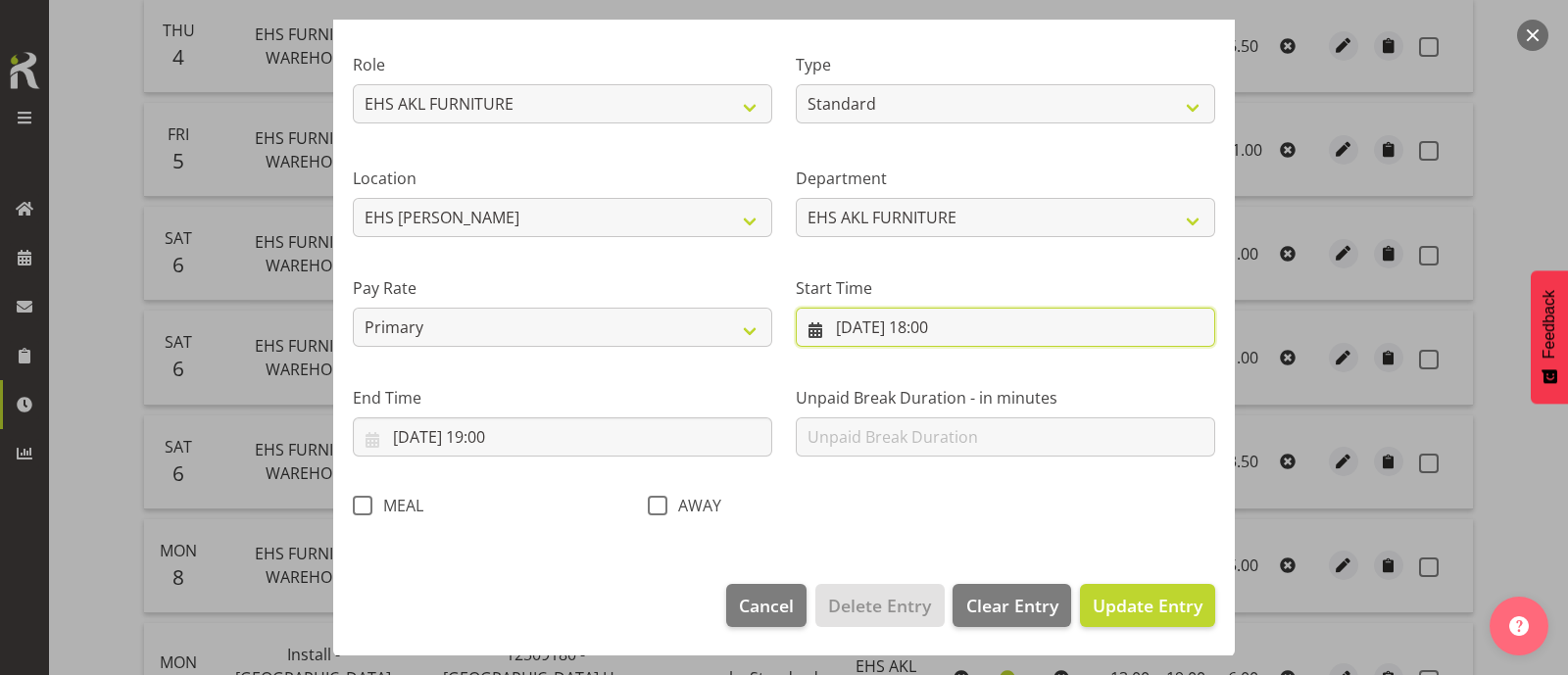
click at [930, 328] on input "06/09/2025, 18:00" at bounding box center [1005, 327] width 420 height 39
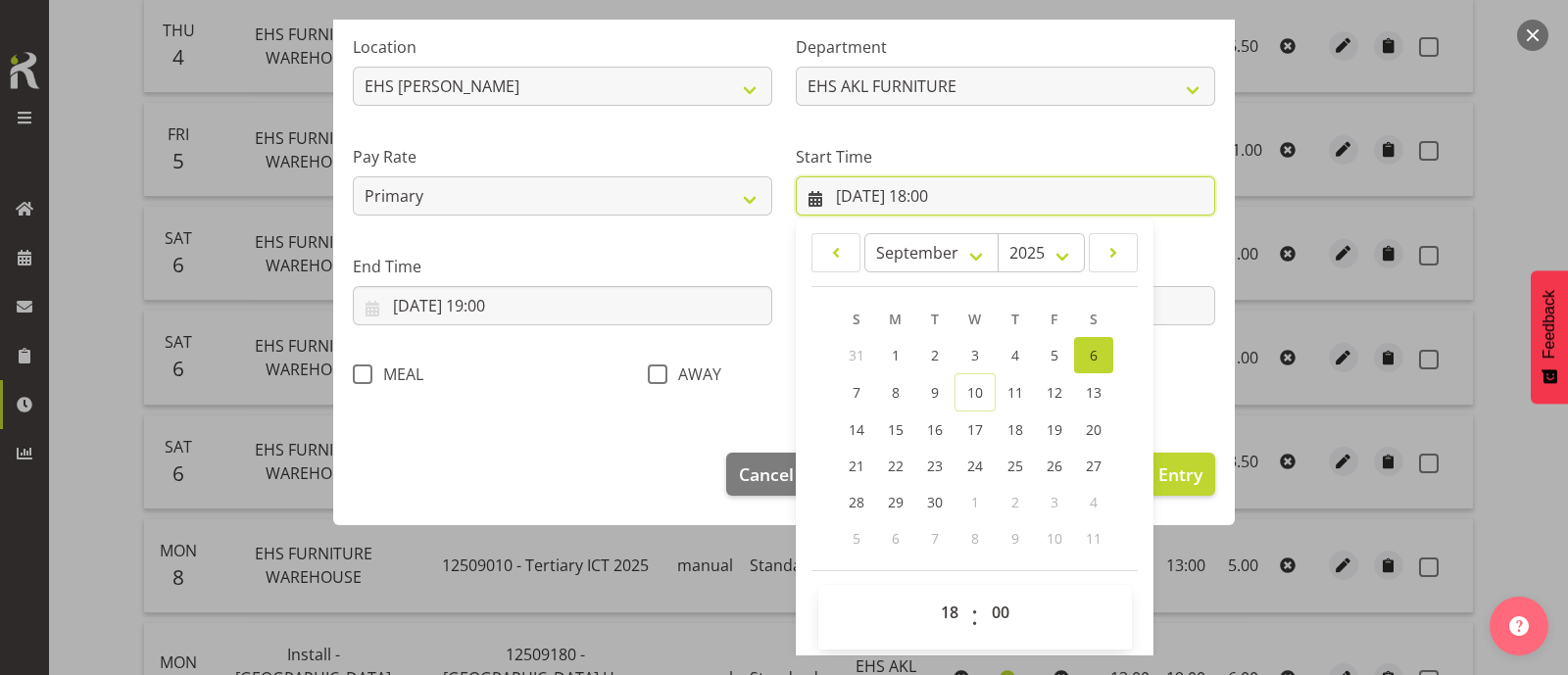
scroll to position [373, 0]
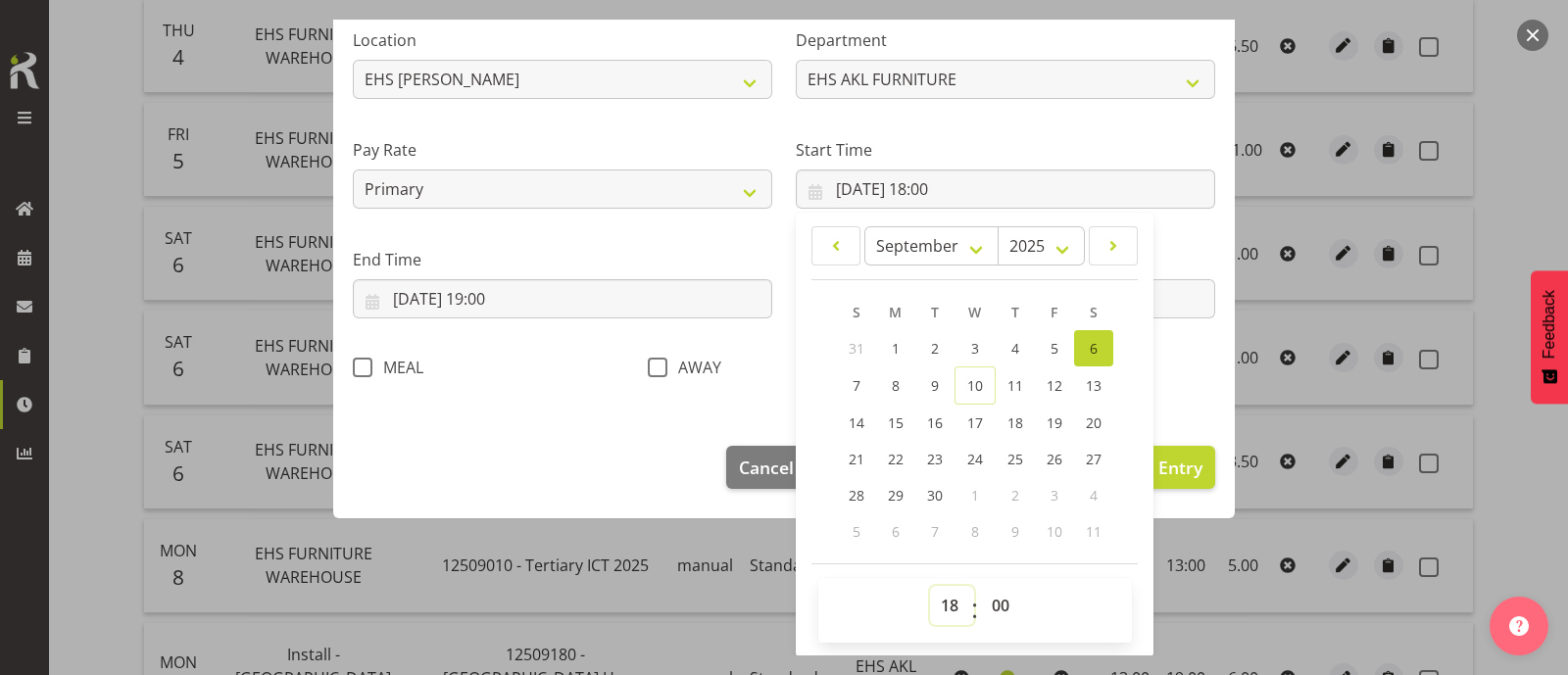
click at [949, 605] on select "00 01 02 03 04 05 06 07 08 09 10 11 12 13 14 15 16 17 18 19 20 21 22 23" at bounding box center [953, 605] width 44 height 39
select select "17"
click at [931, 587] on select "00 01 02 03 04 05 06 07 08 09 10 11 12 13 14 15 16 17 18 19 20 21 22 23" at bounding box center [953, 605] width 44 height 39
type input "06/09/2025, 17:00"
click at [990, 597] on select "00 01 02 03 04 05 06 07 08 09 10 11 12 13 14 15 16 17 18 19 20 21 22 23 24 25 2…" at bounding box center [1003, 605] width 44 height 39
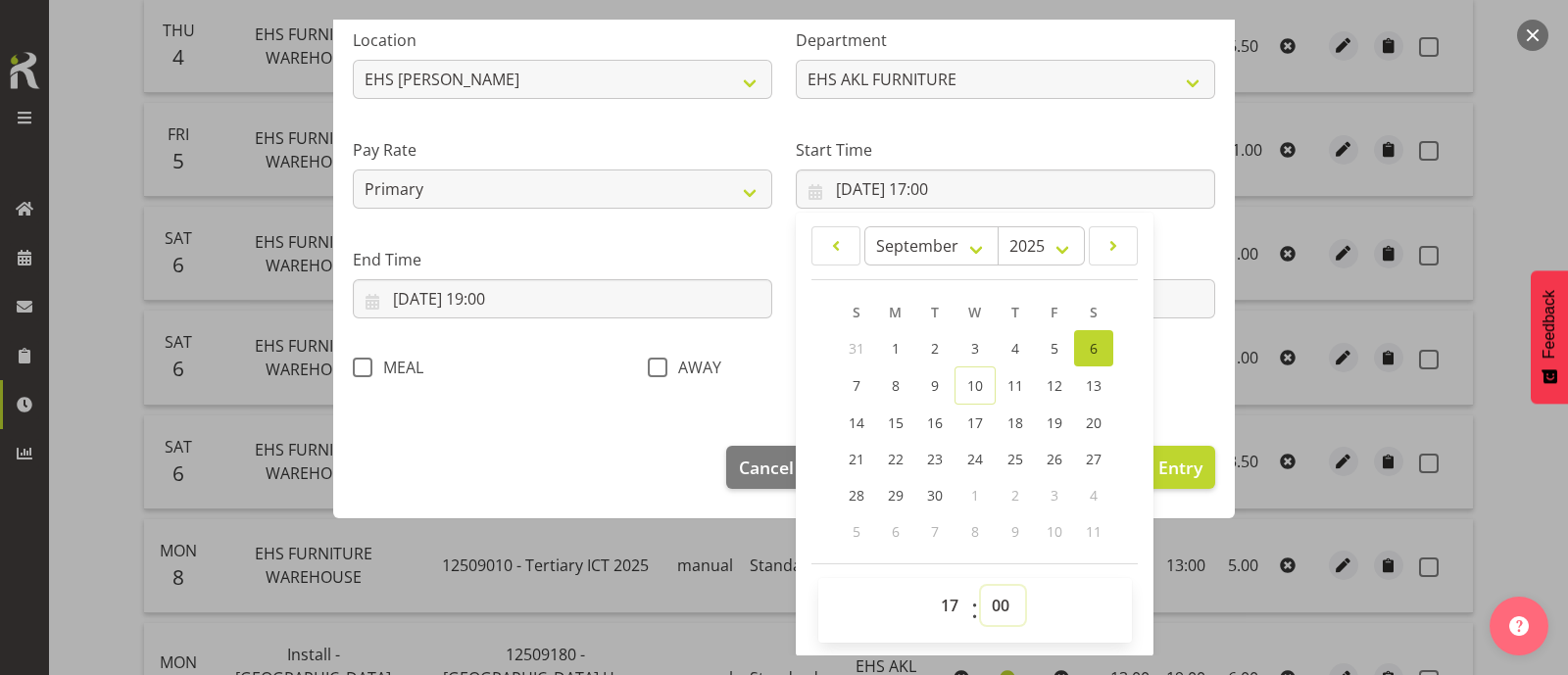
select select "30"
click at [981, 587] on select "00 01 02 03 04 05 06 07 08 09 10 11 12 13 14 15 16 17 18 19 20 21 22 23 24 25 2…" at bounding box center [1003, 605] width 44 height 39
type input "06/09/2025, 17:30"
click at [1165, 401] on section "Shift Name EHS FURNITURE WAREHOUSE Job 1 Carlton Events 1 Carlton Hamilton 1 Ca…" at bounding box center [784, 95] width 902 height 660
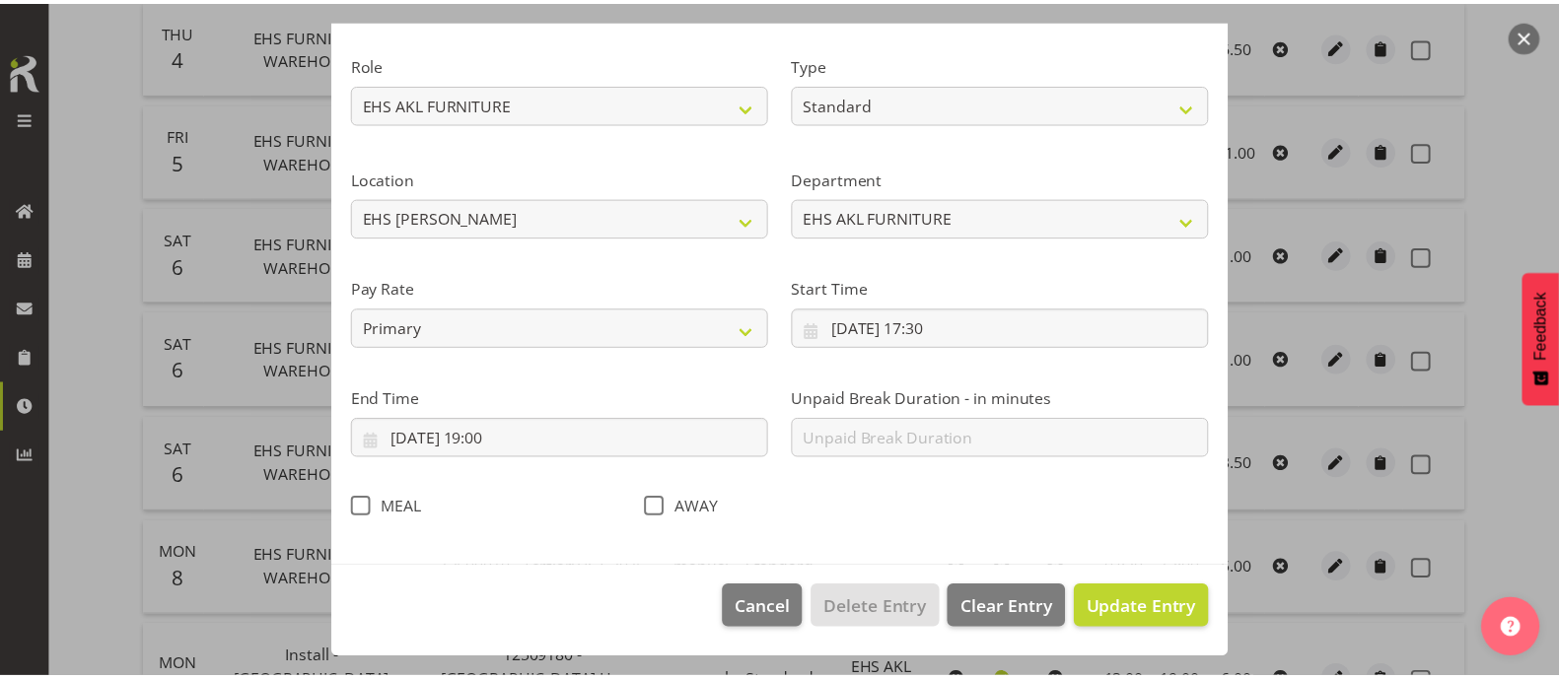
scroll to position [236, 0]
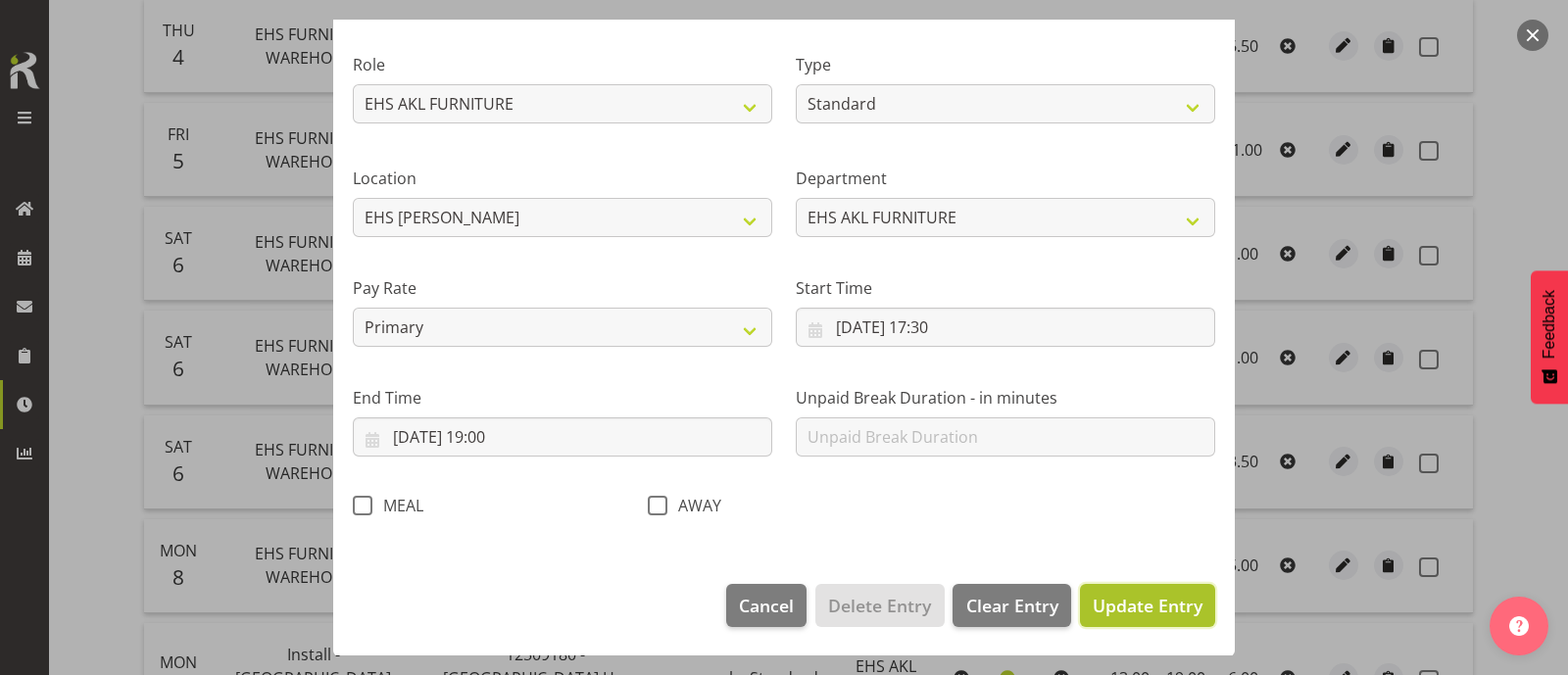
click at [1143, 600] on span "Update Entry" at bounding box center [1147, 605] width 109 height 24
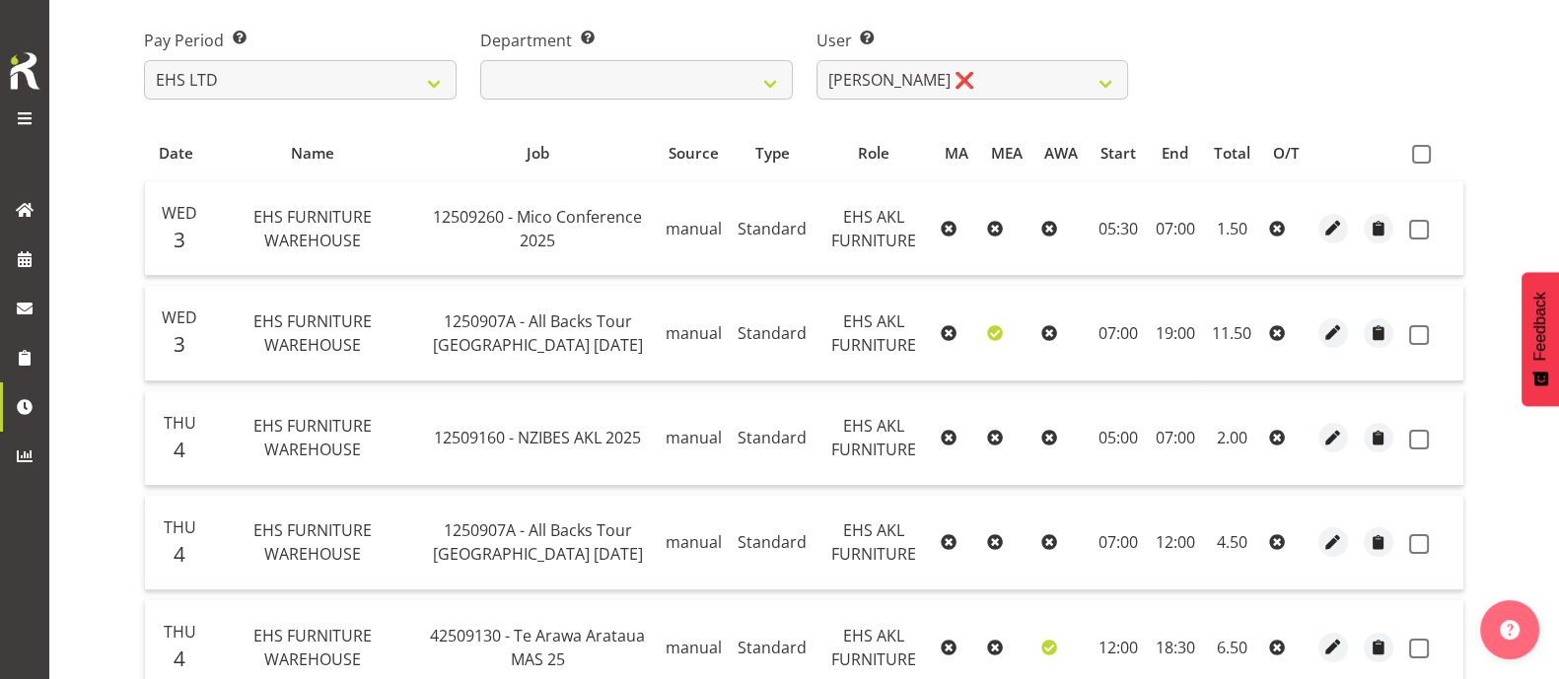
scroll to position [0, 0]
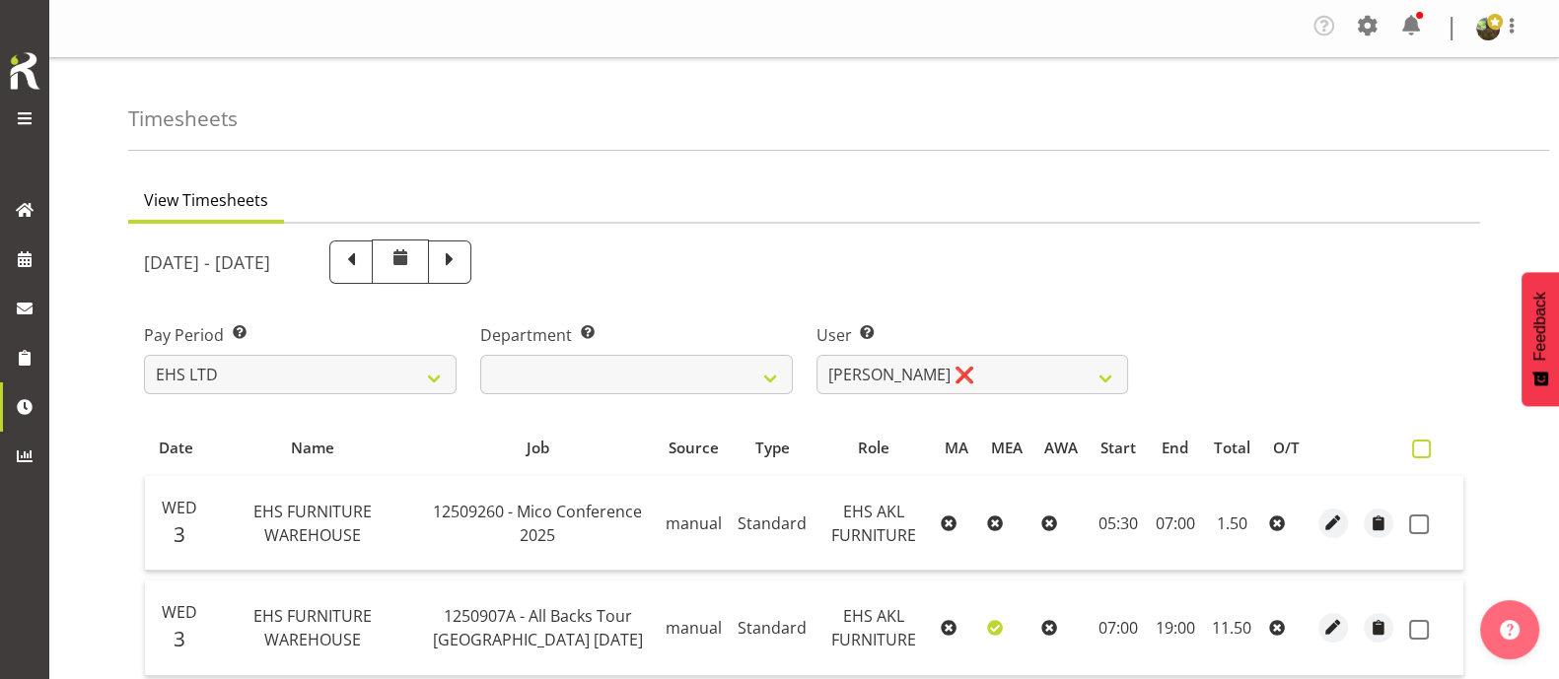
click at [1424, 448] on span at bounding box center [1421, 449] width 19 height 19
click at [1424, 448] on input "checkbox" at bounding box center [1418, 449] width 13 height 13
checkbox input "true"
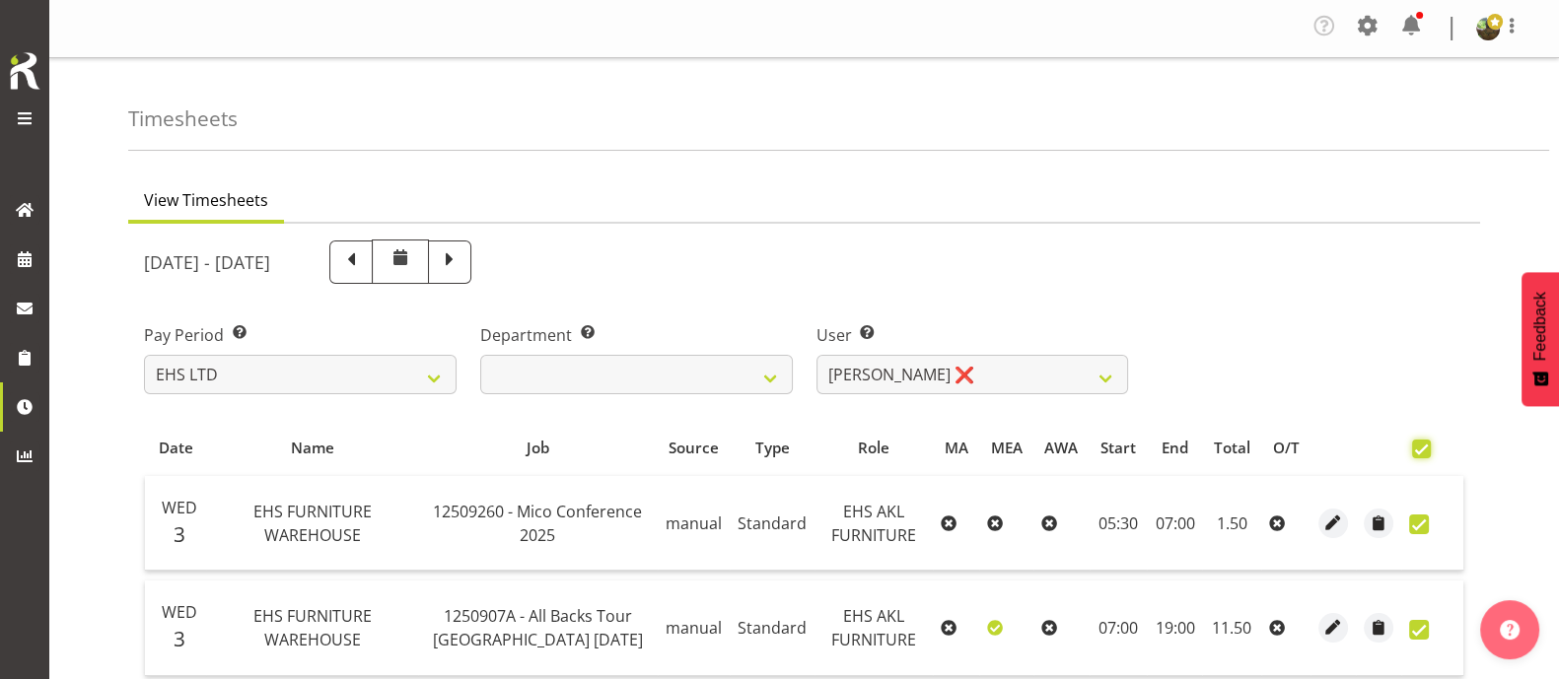
checkbox input "true"
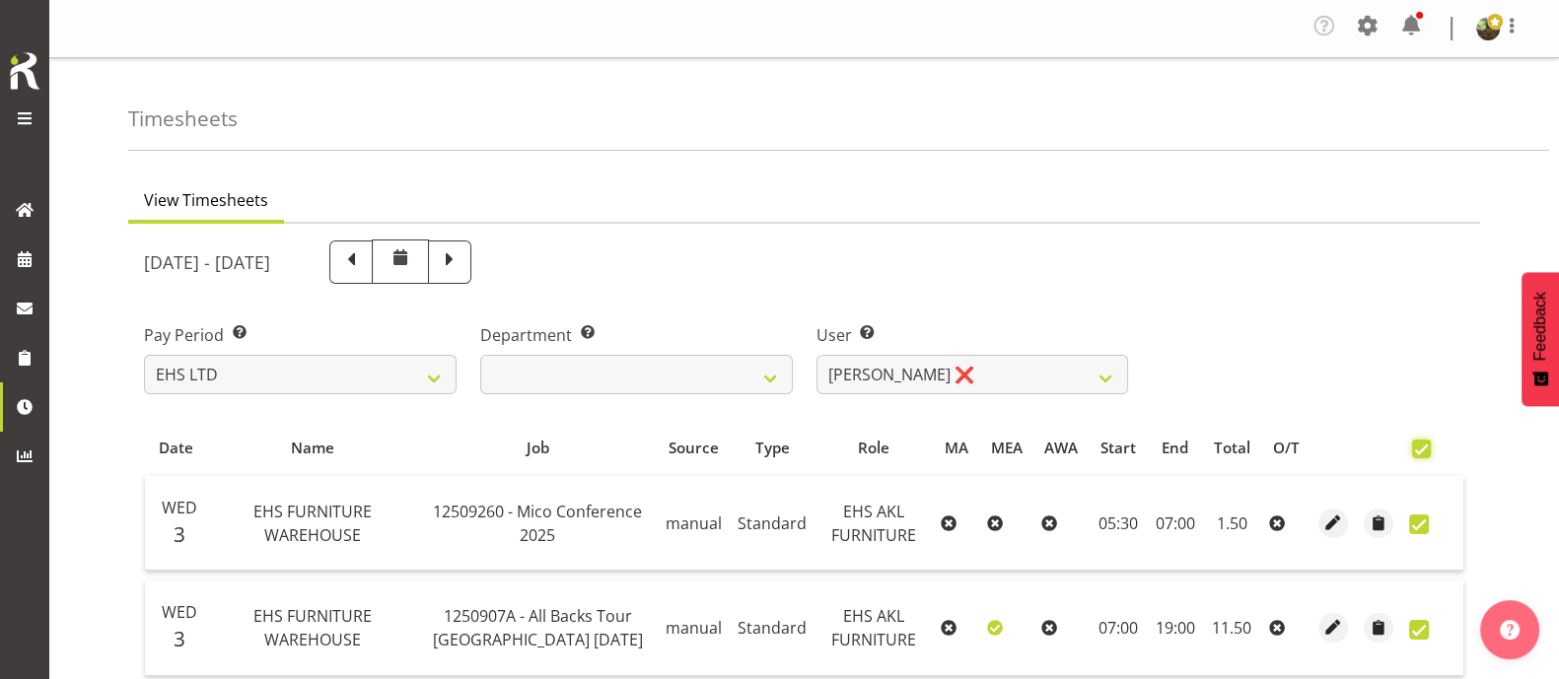
checkbox input "true"
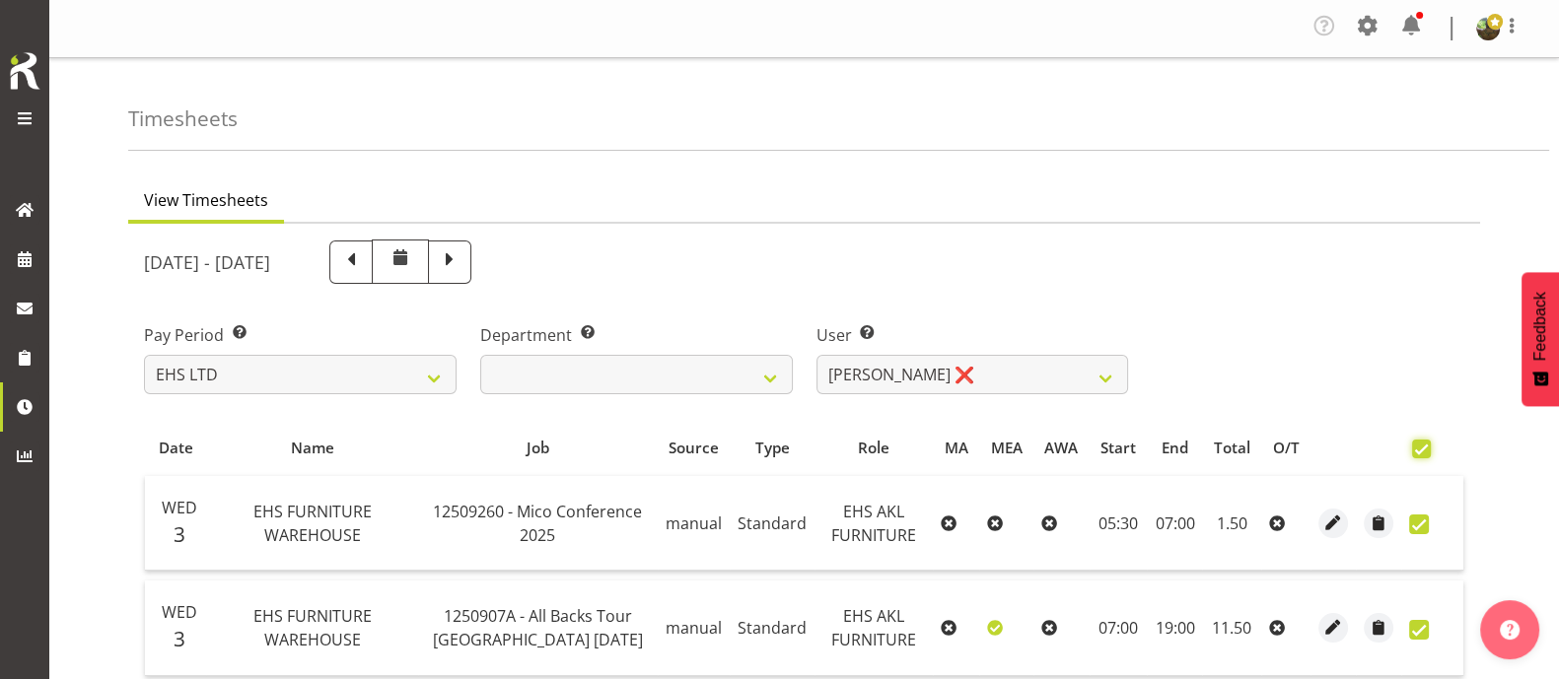
checkbox input "true"
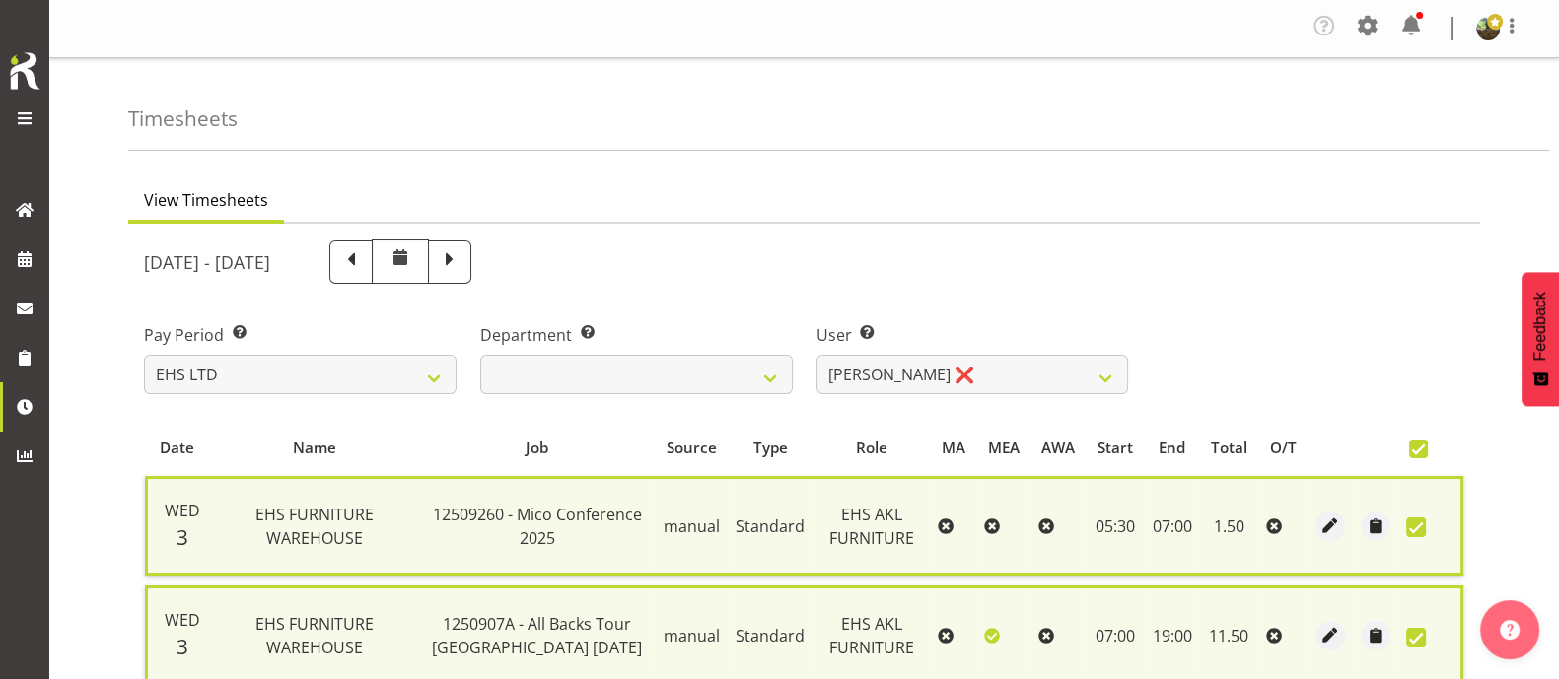
click at [1415, 445] on span at bounding box center [1418, 449] width 19 height 19
click at [1415, 445] on input "checkbox" at bounding box center [1415, 449] width 13 height 13
checkbox input "false"
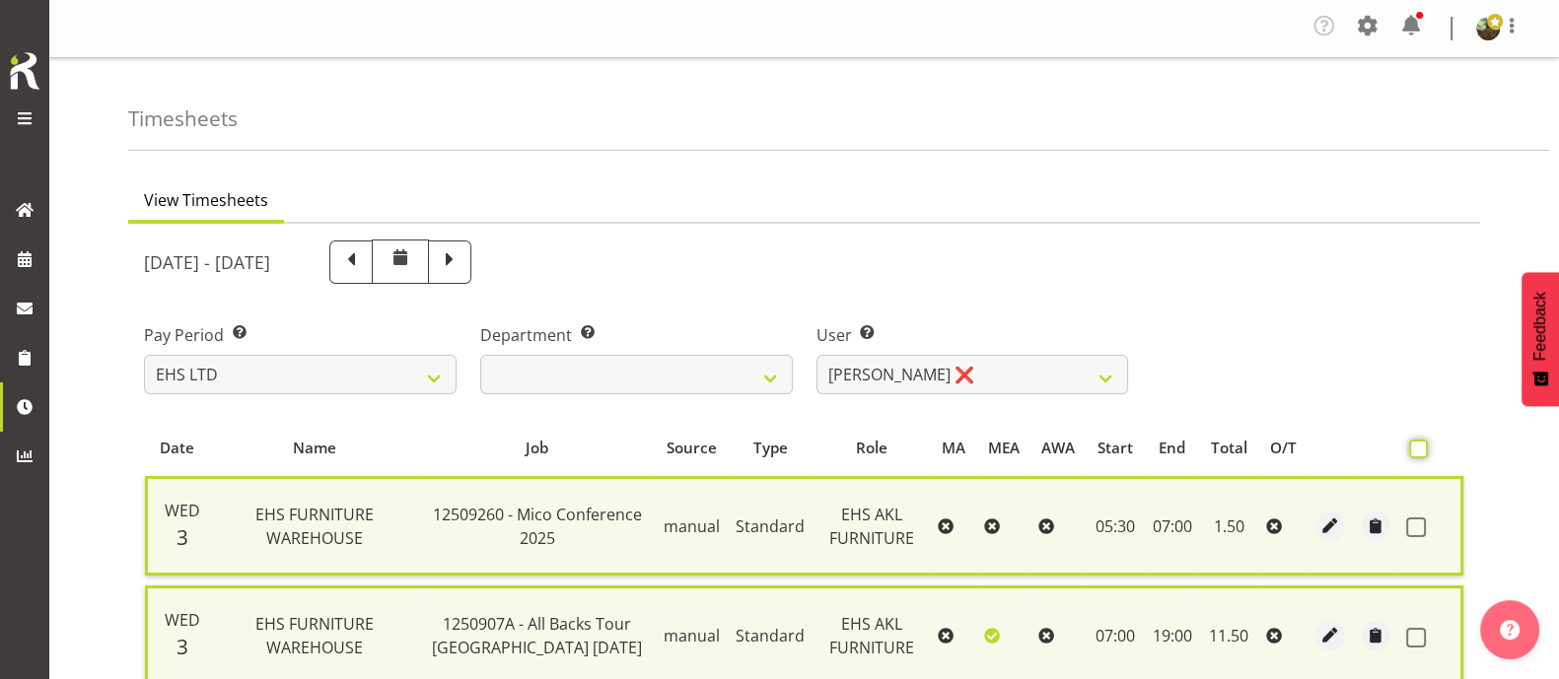
checkbox input "false"
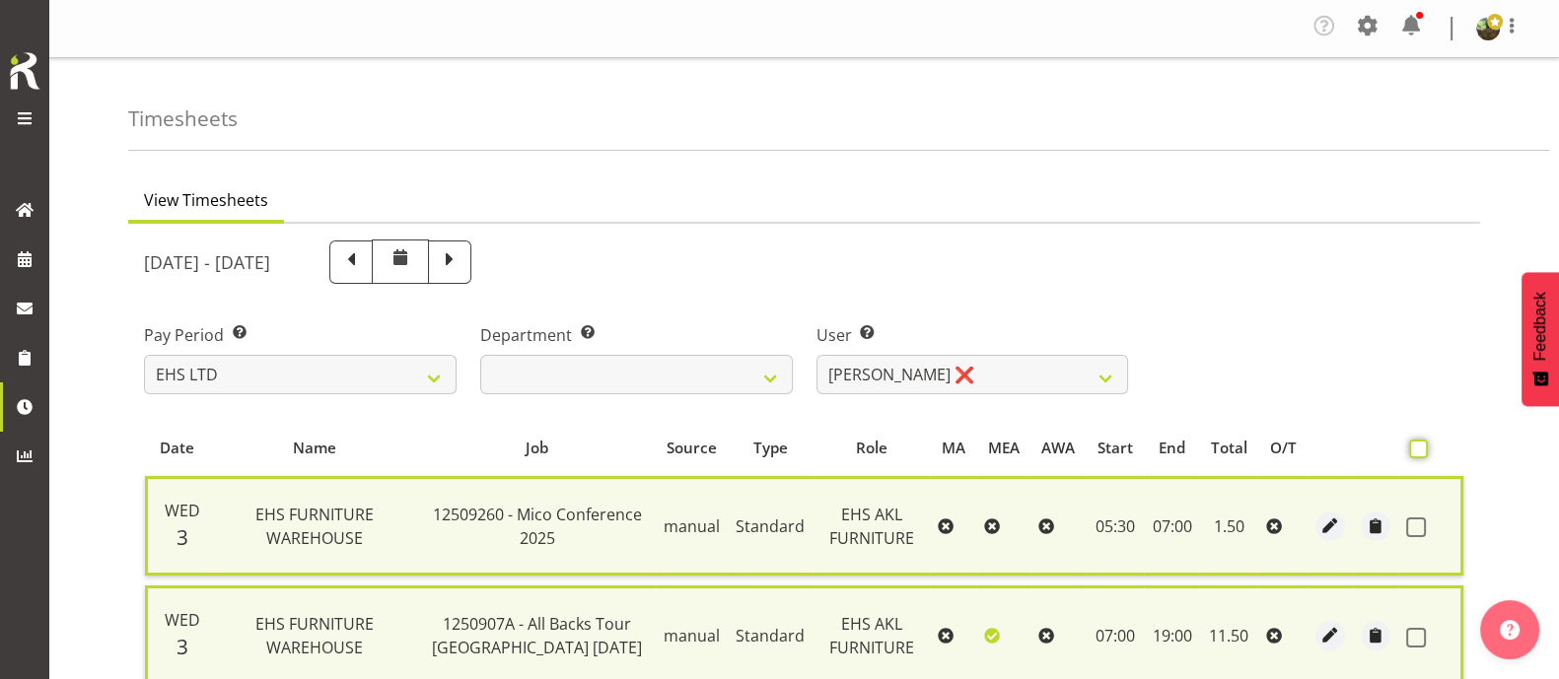
checkbox input "false"
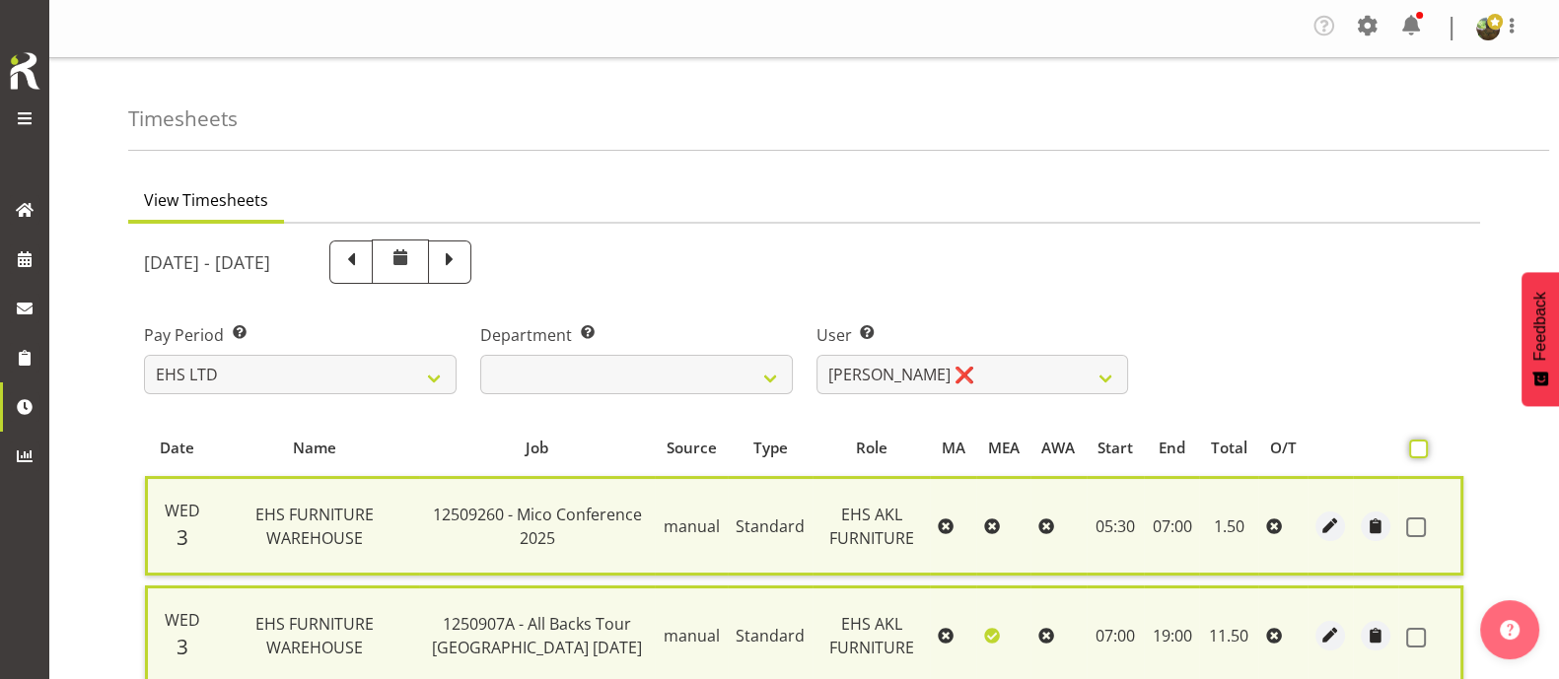
checkbox input "false"
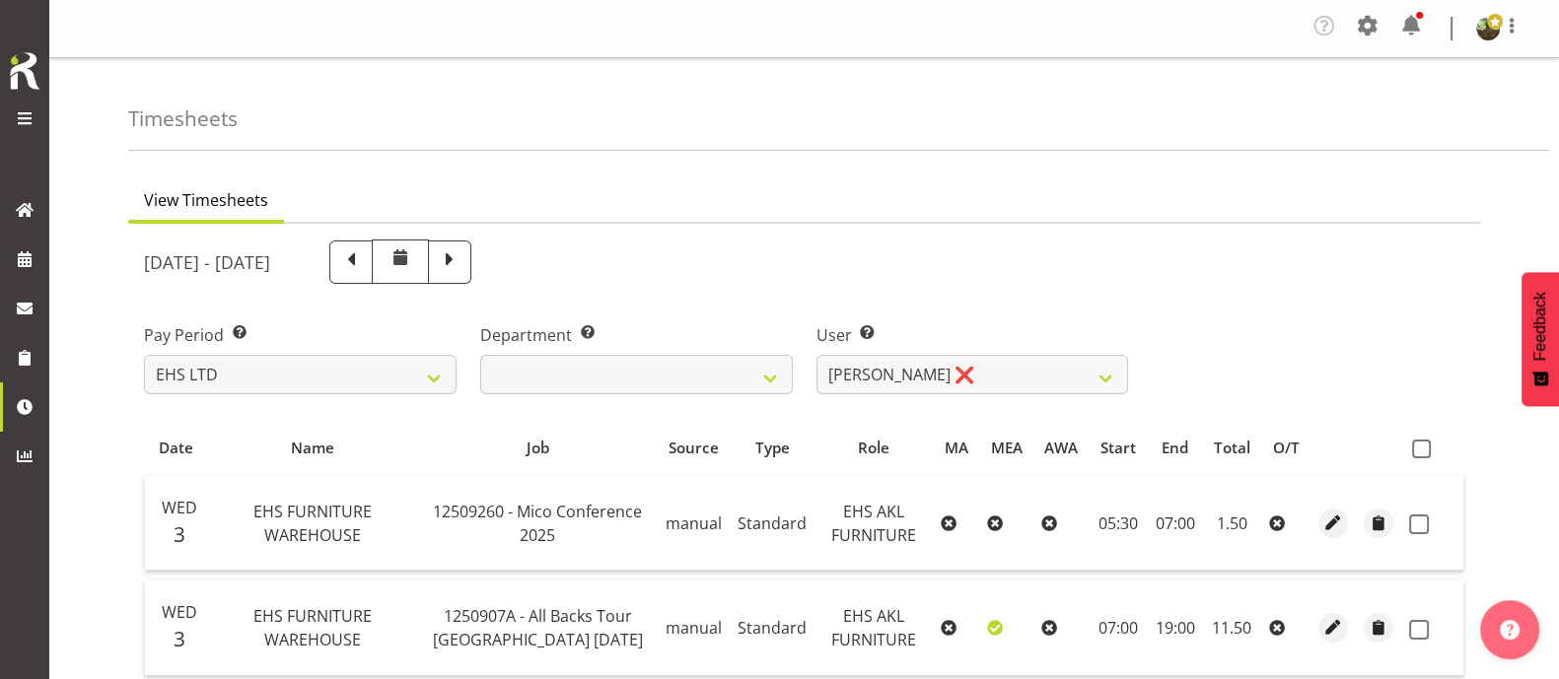
click at [1315, 327] on div "Pay Period Select which pay period you would like to view. SLP LTD EHS LTD DW L…" at bounding box center [804, 351] width 1344 height 110
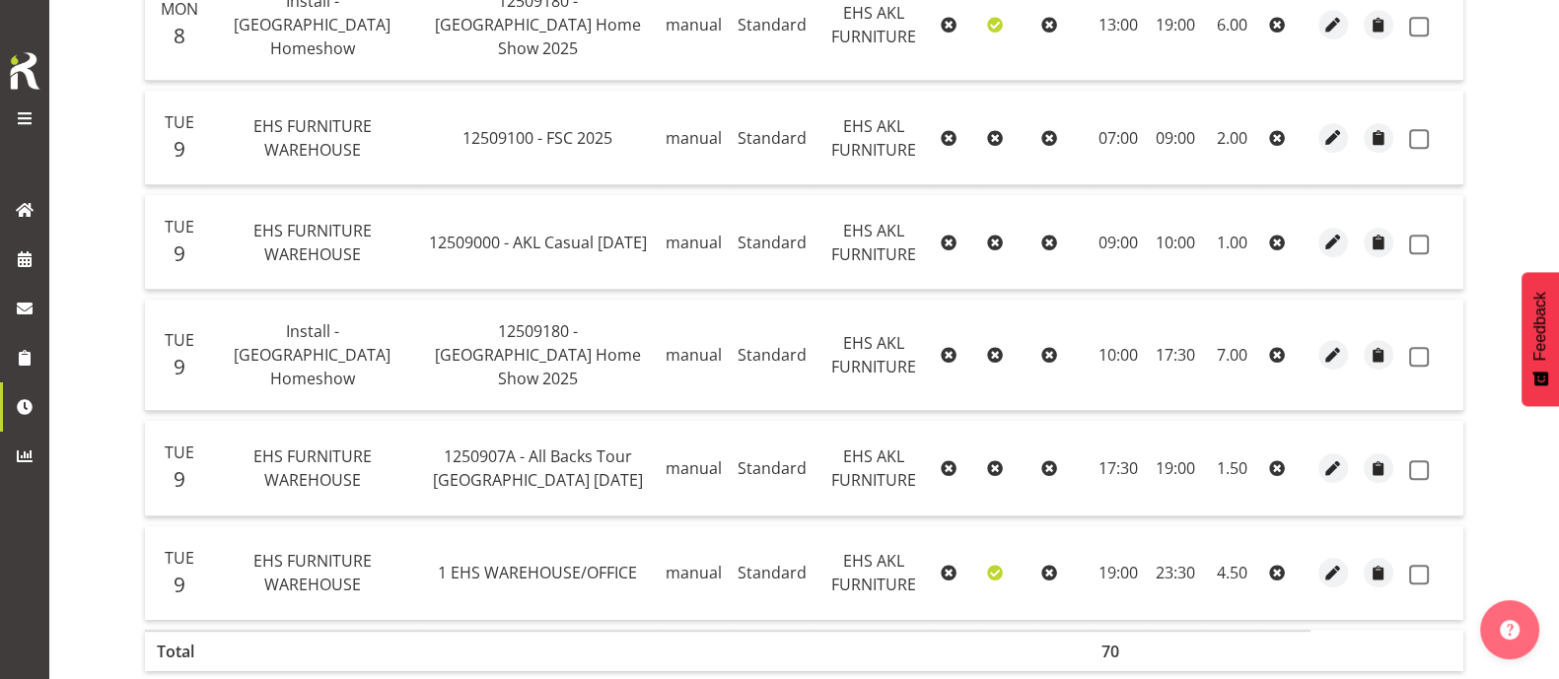
scroll to position [1635, 0]
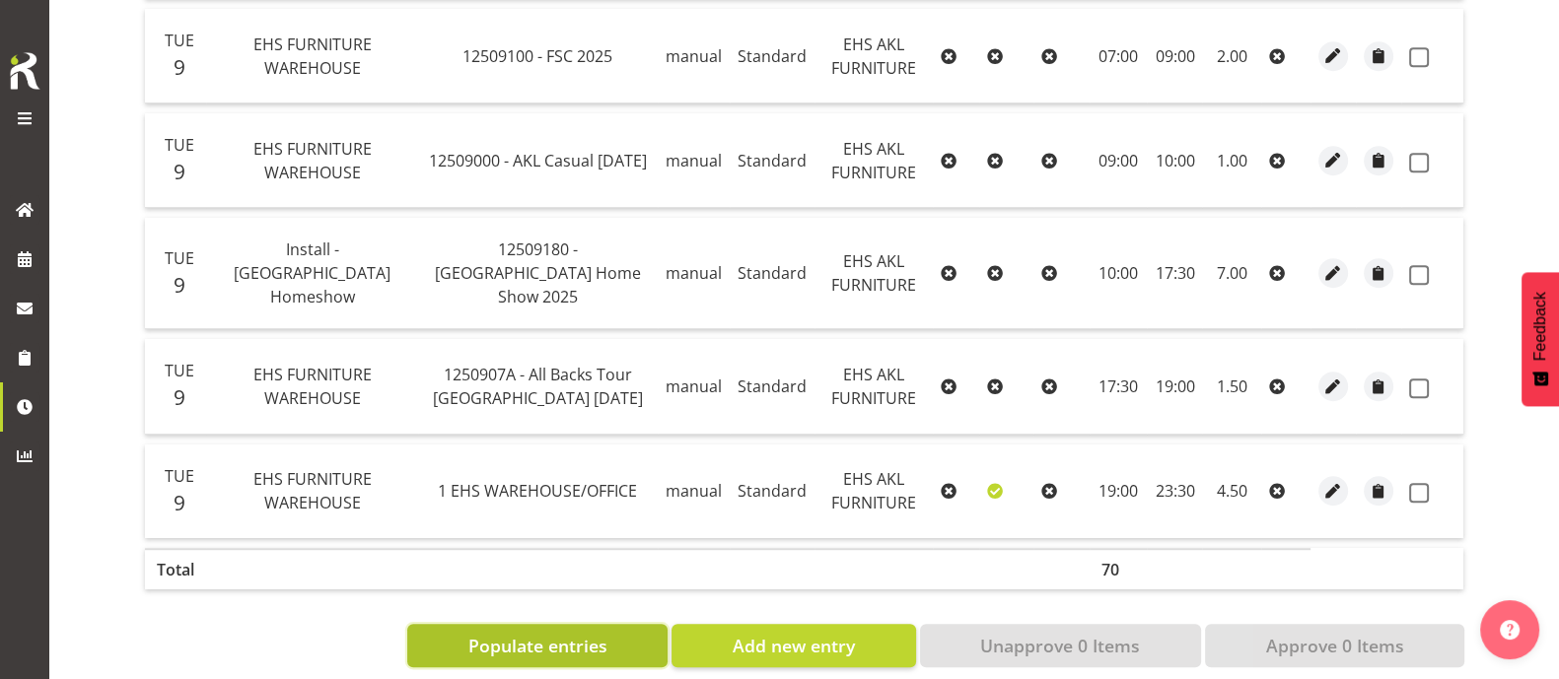
click at [572, 633] on span "Populate entries" at bounding box center [537, 646] width 139 height 26
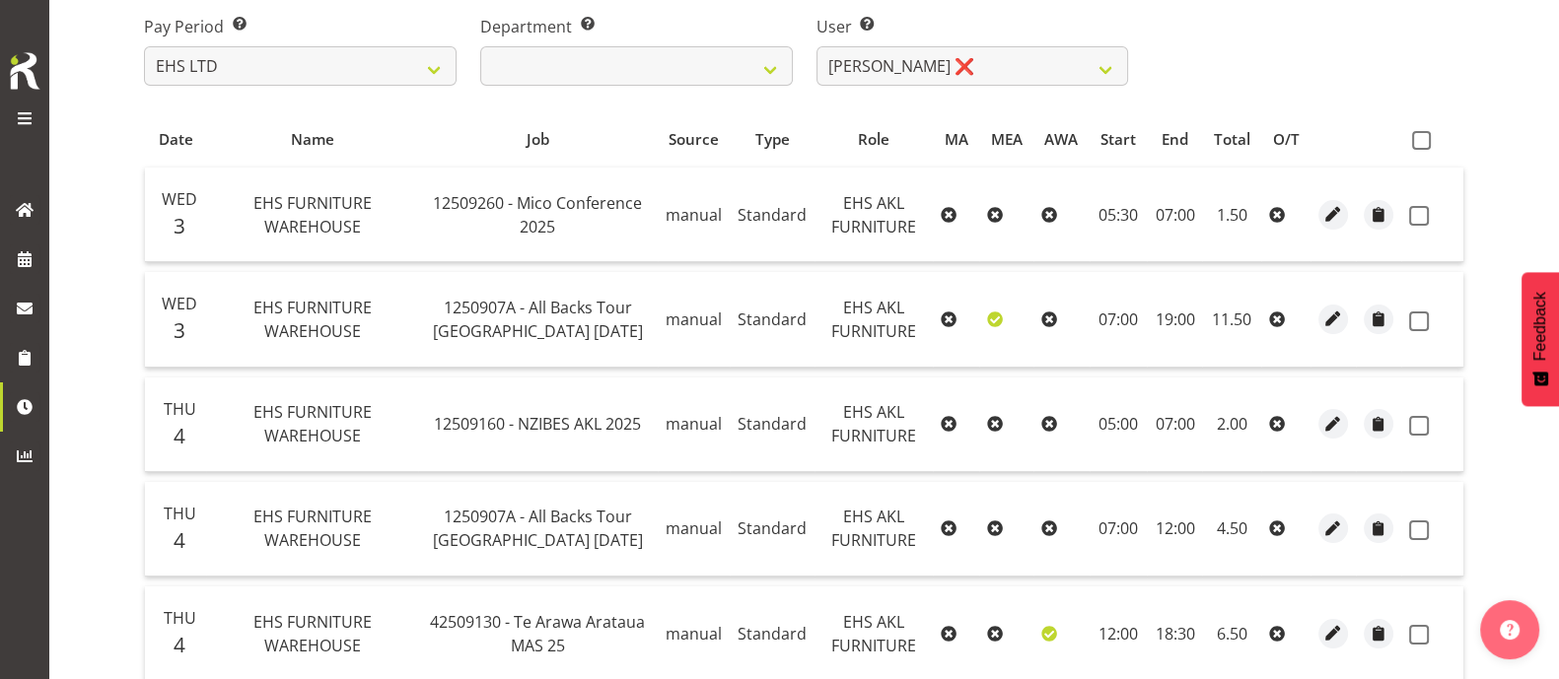
scroll to position [280, 0]
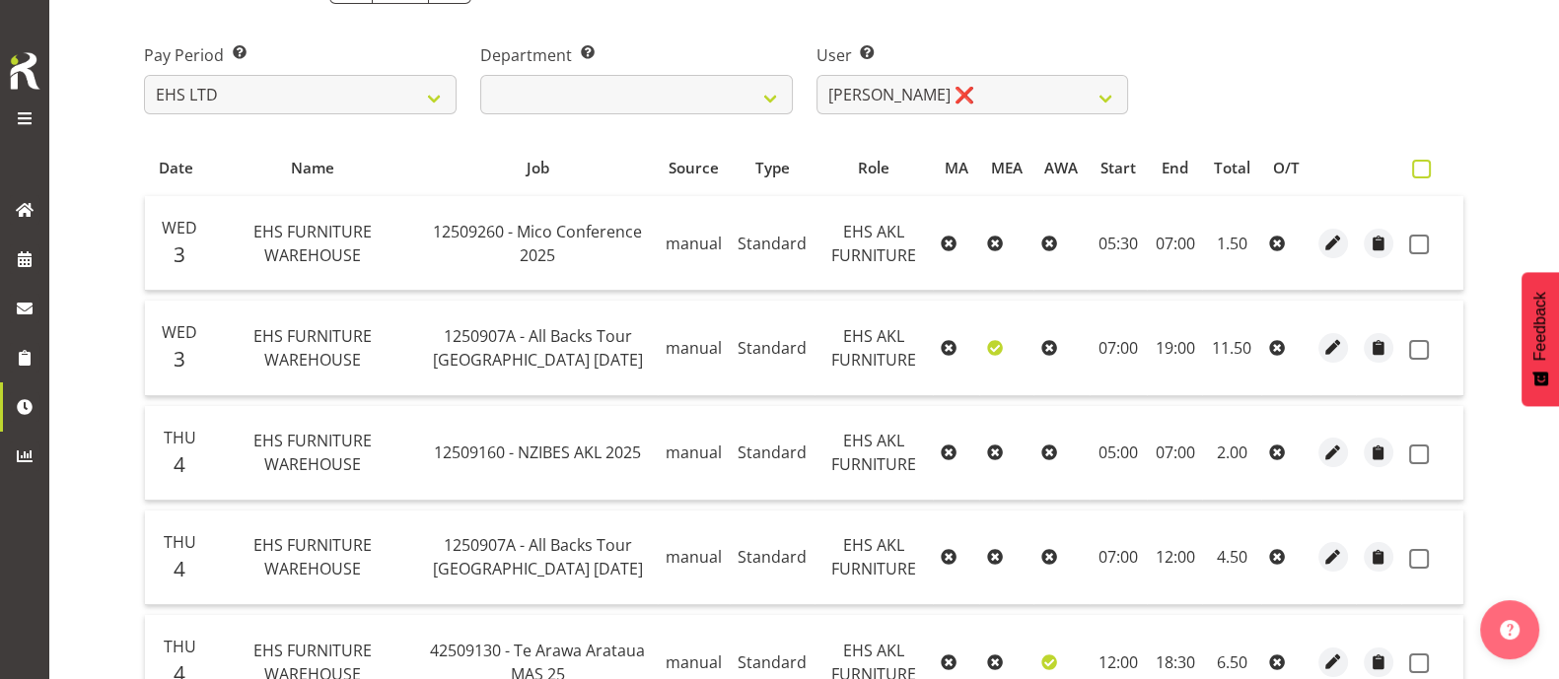
click at [1425, 166] on span at bounding box center [1421, 169] width 19 height 19
click at [1425, 166] on input "checkbox" at bounding box center [1418, 169] width 13 height 13
checkbox input "true"
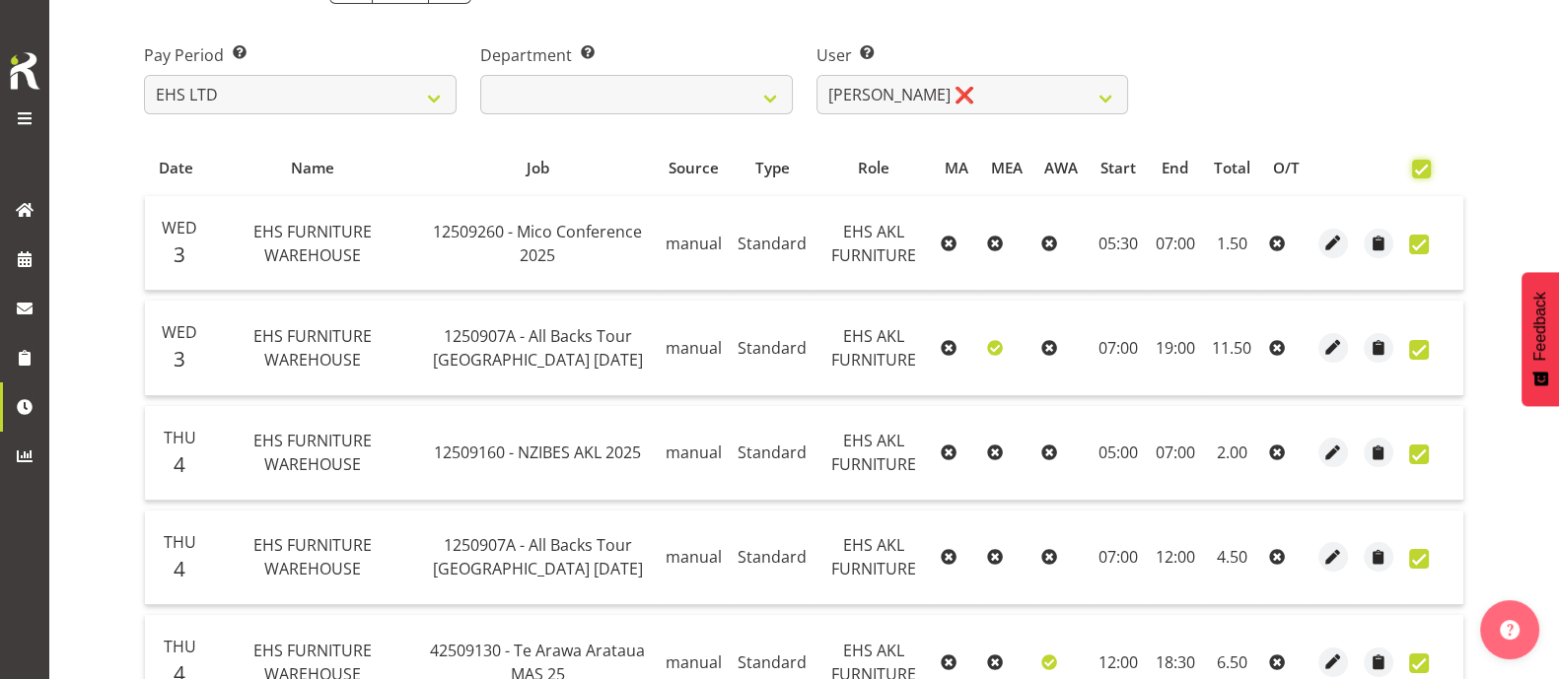
checkbox input "true"
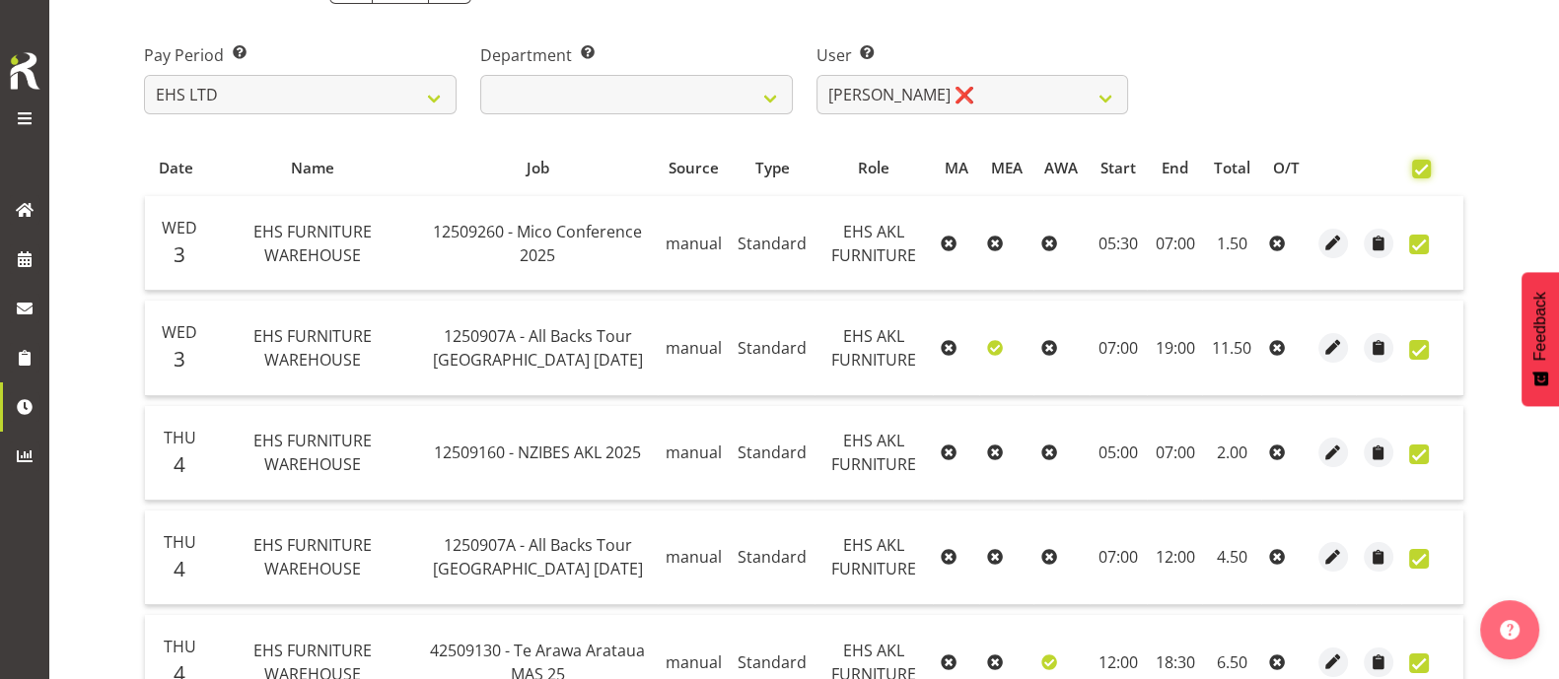
checkbox input "true"
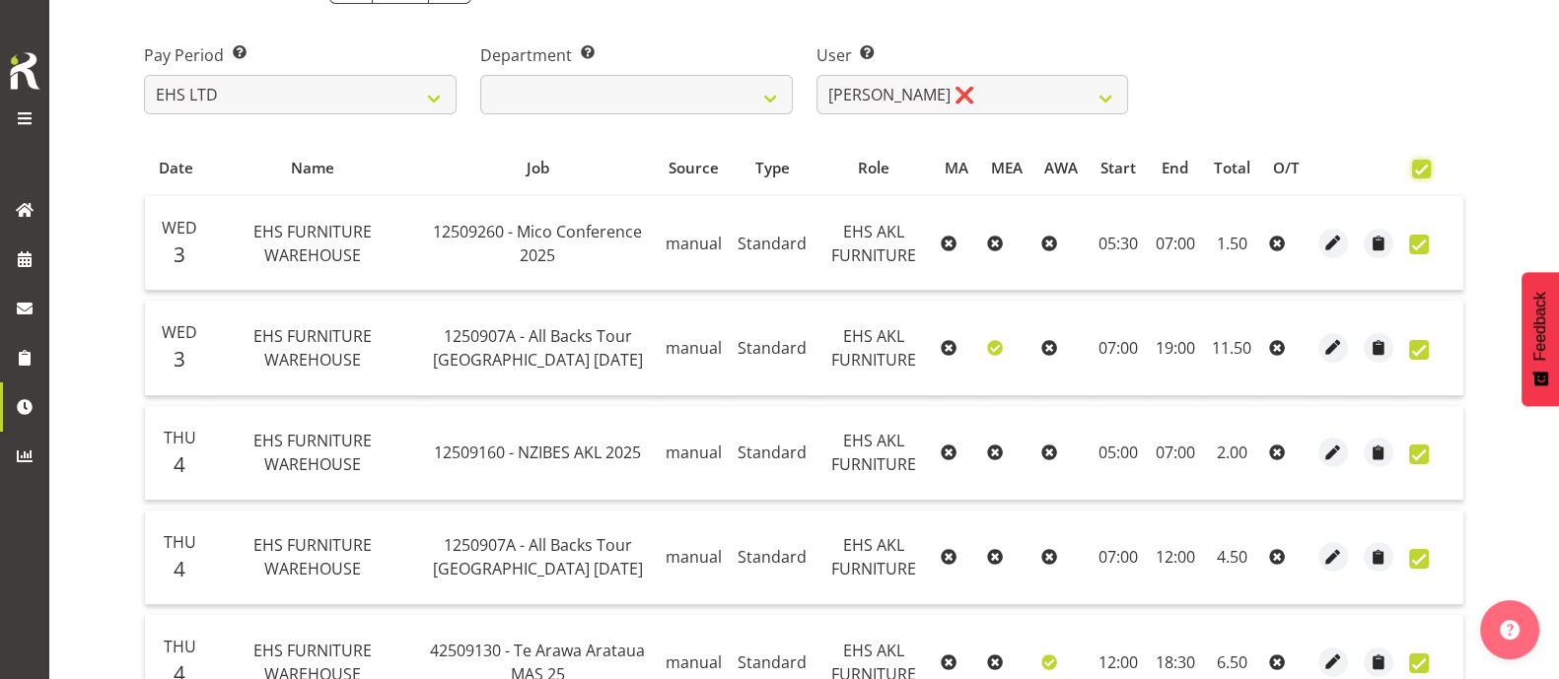
checkbox input "true"
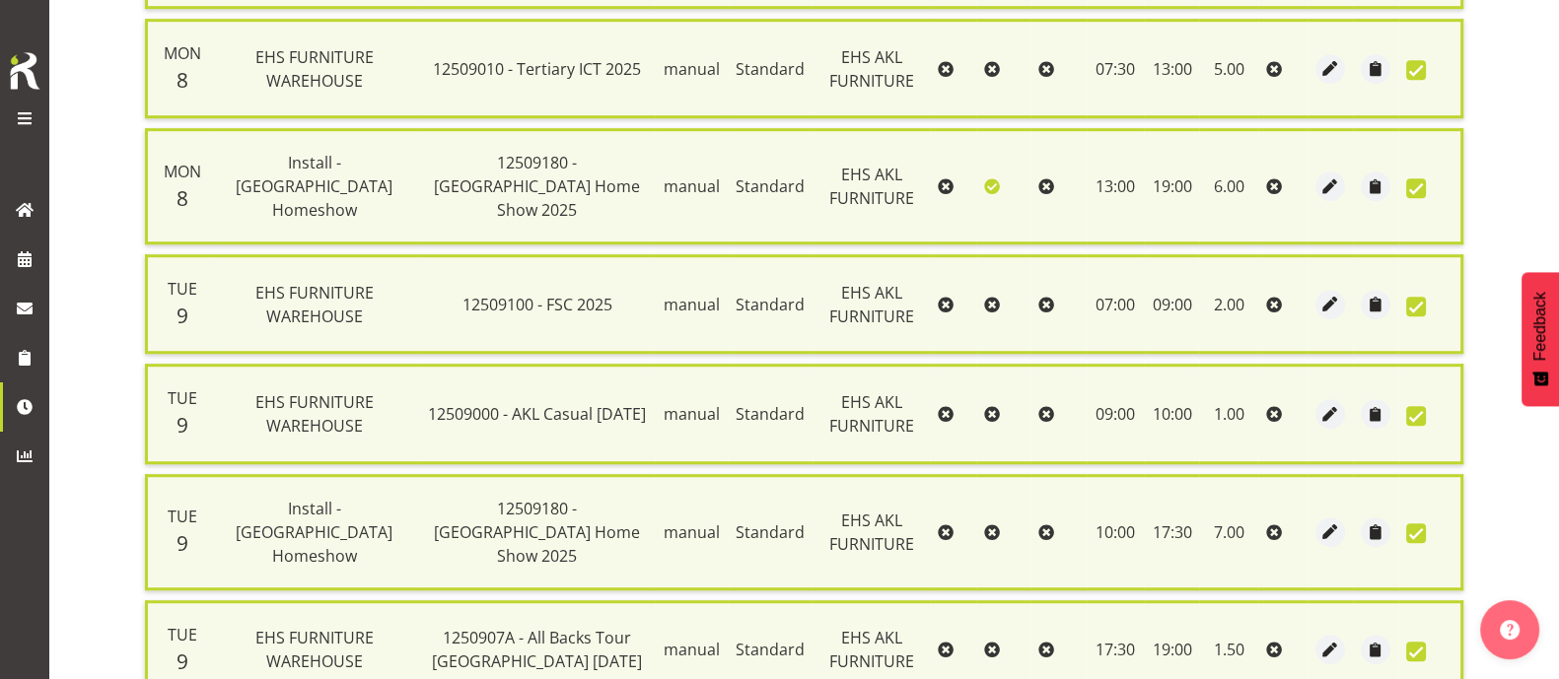
scroll to position [1808, 0]
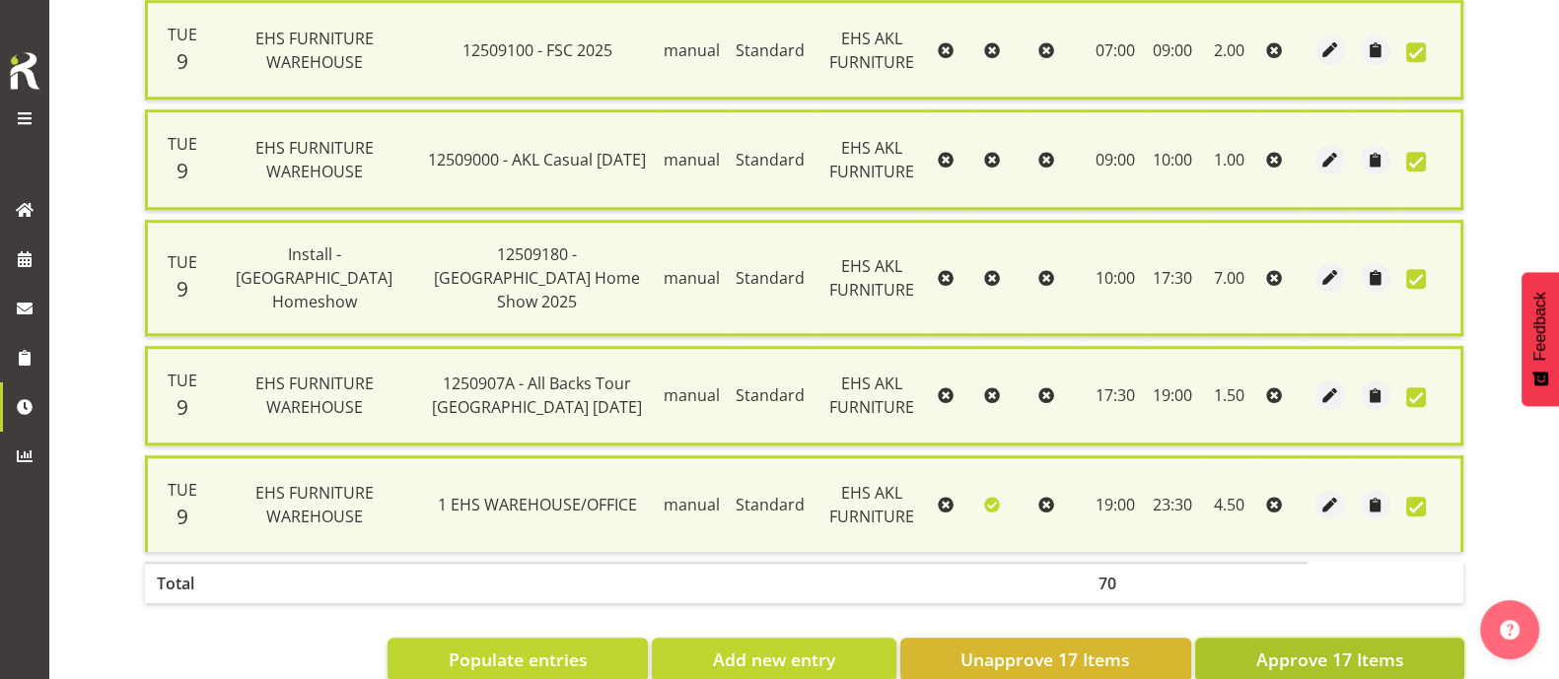
click at [1316, 647] on span "Approve 17 Items" at bounding box center [1329, 660] width 148 height 26
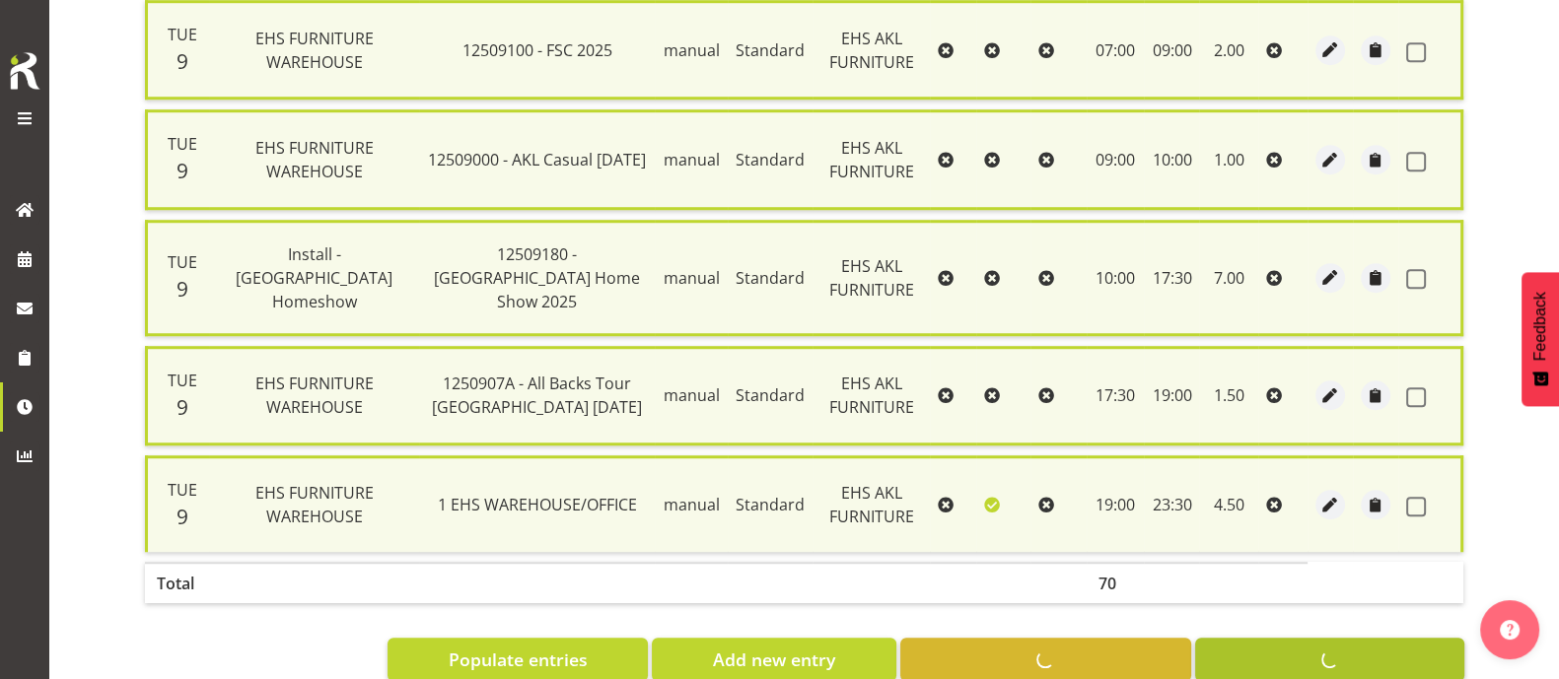
checkbox input "false"
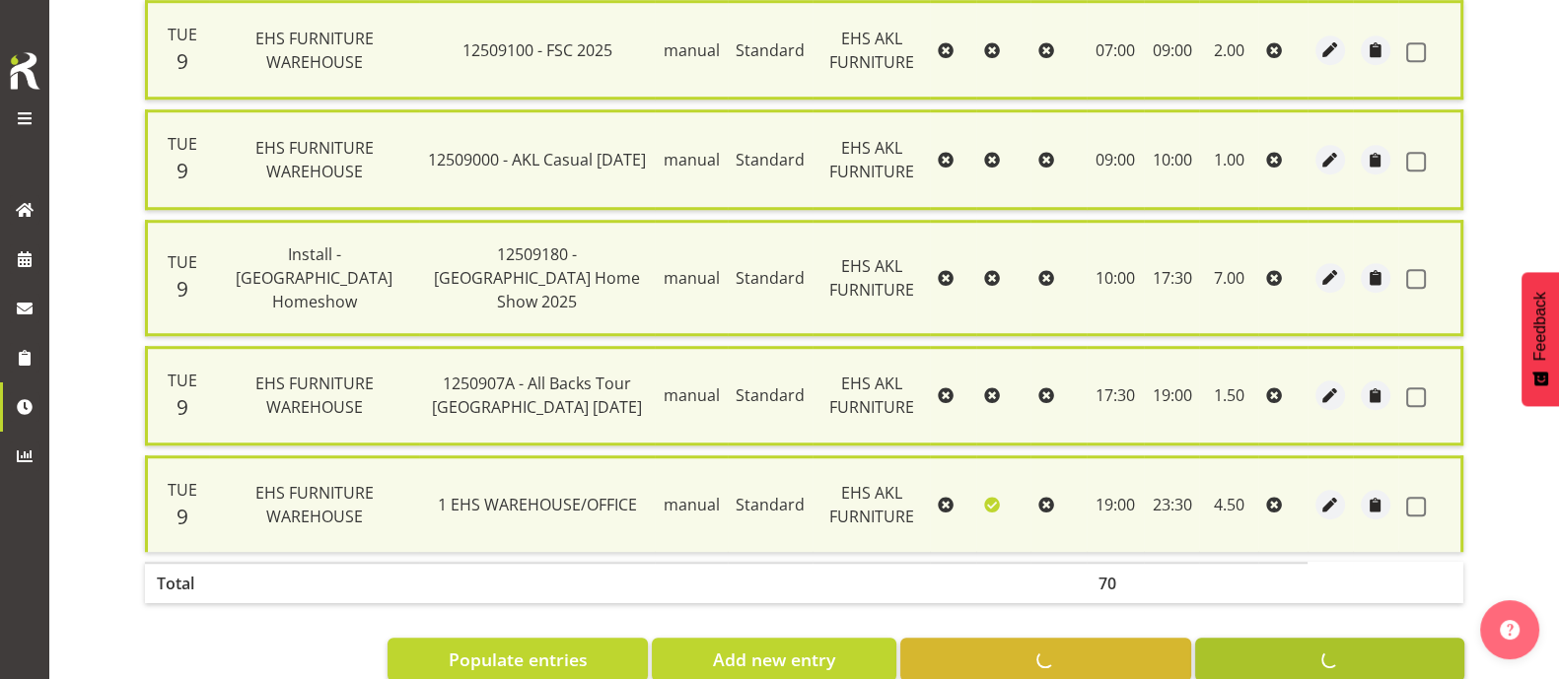
checkbox input "false"
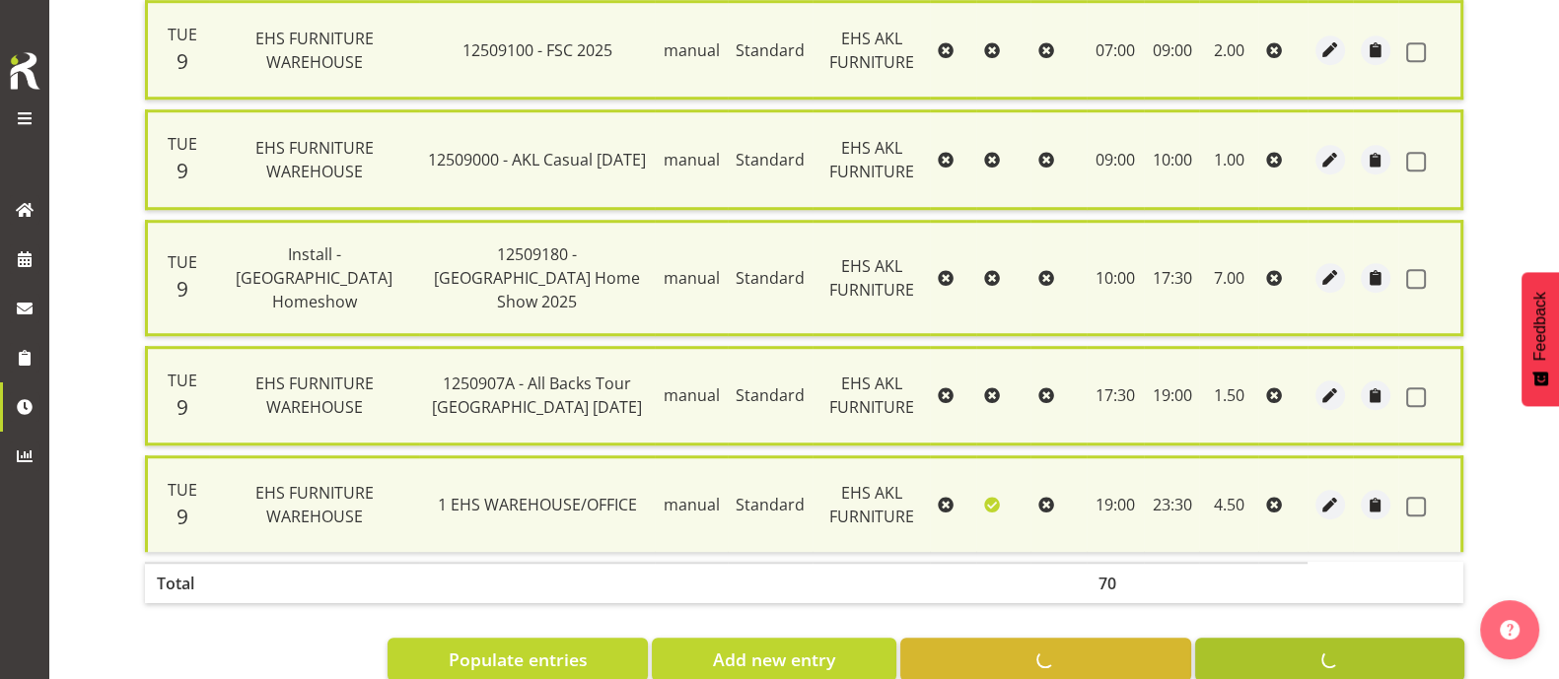
checkbox input "false"
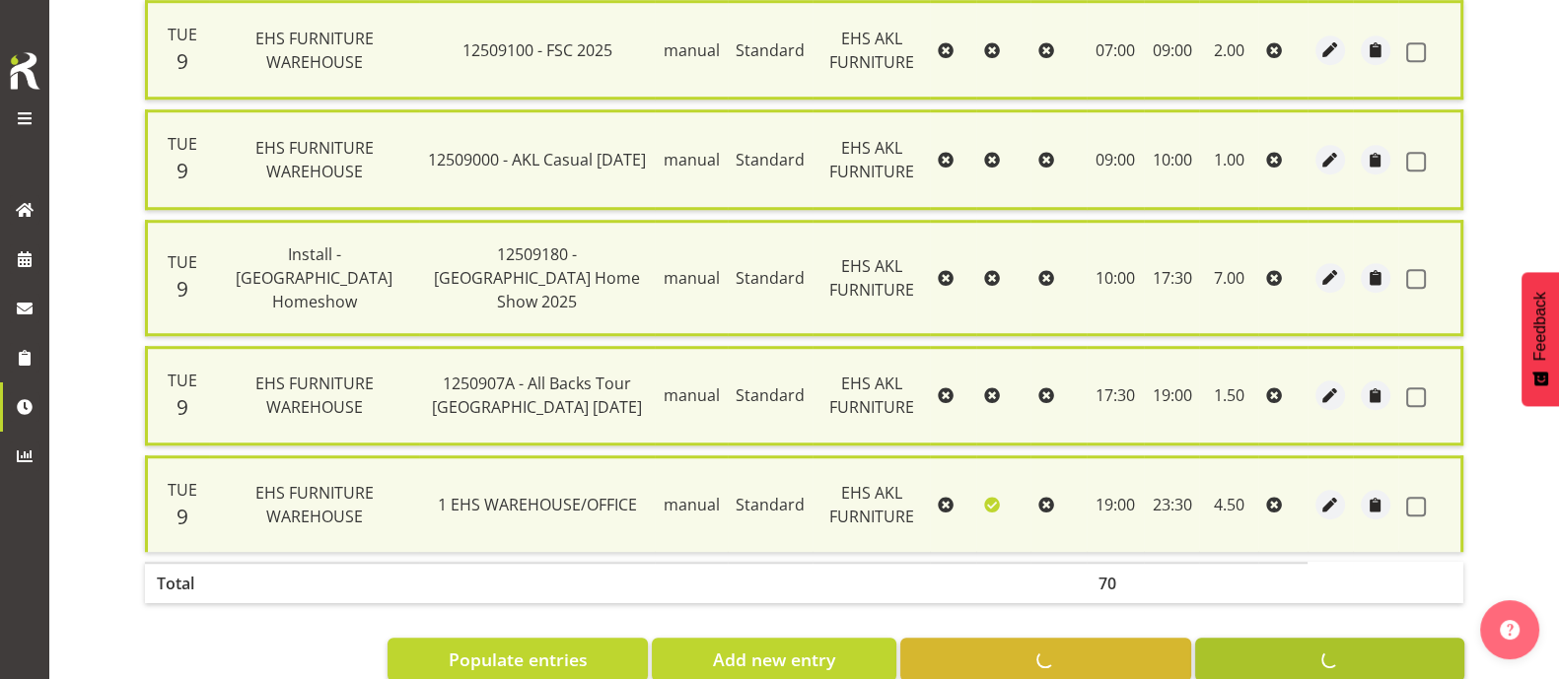
checkbox input "false"
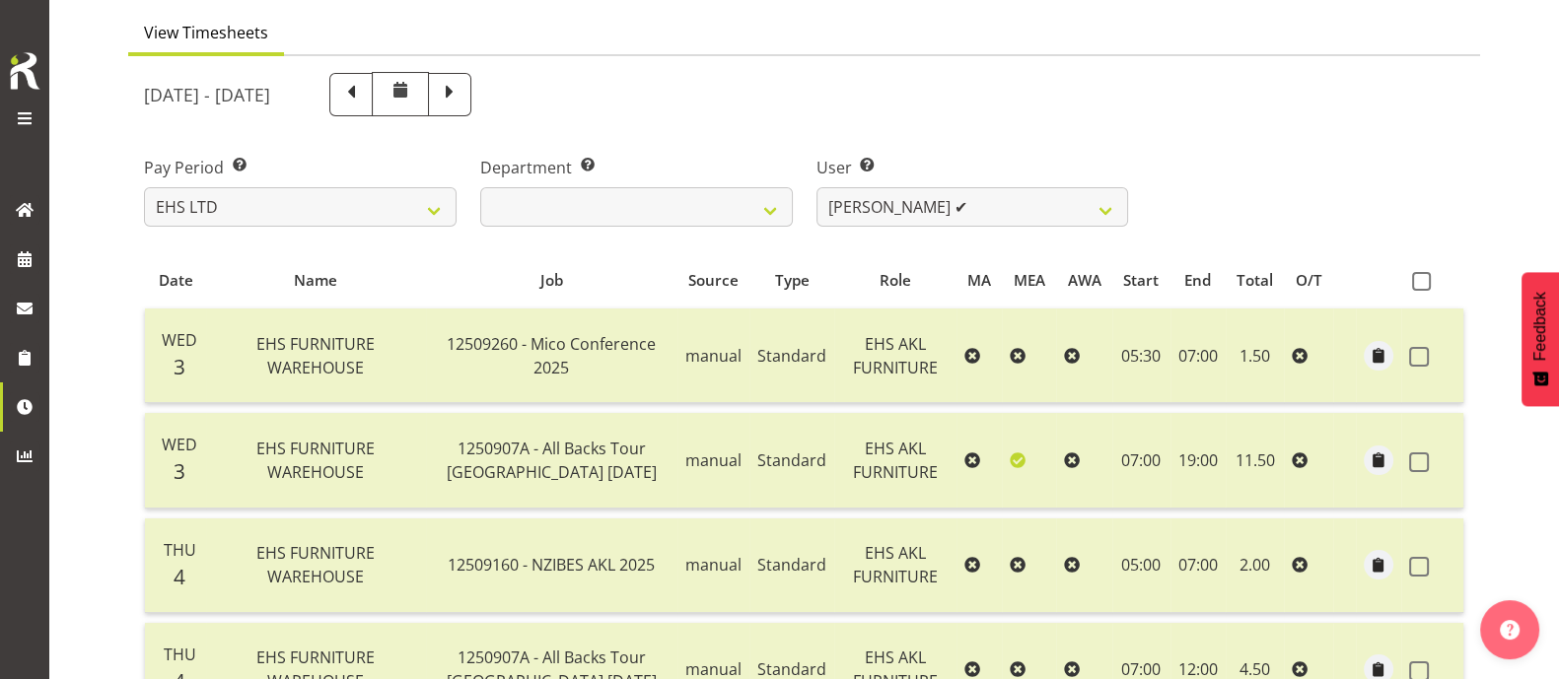
scroll to position [0, 0]
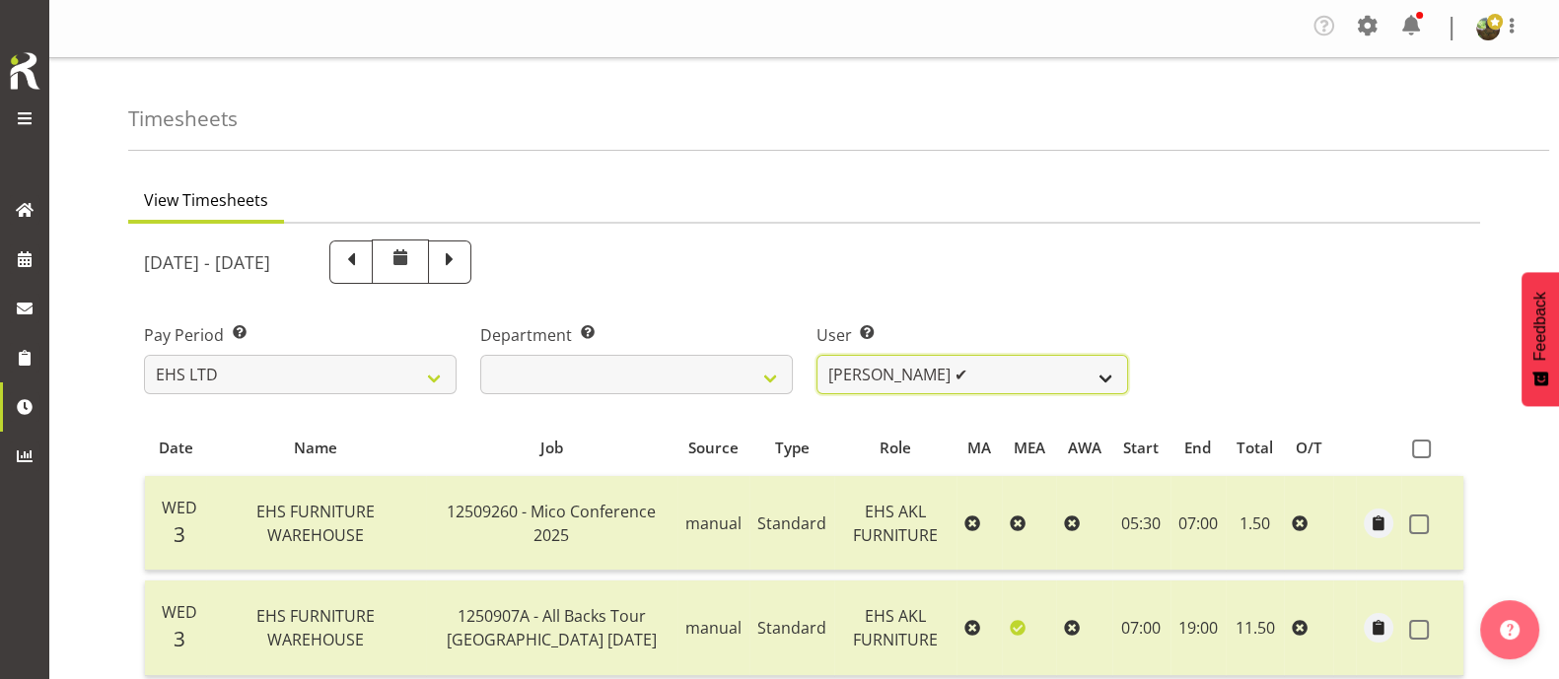
click at [1106, 374] on select "Daniel Tini ❌ Filipo Iupeli ❌ Harley Wongpayuk ✔ Malae Toleafoa ✔ Manase Ward ❌…" at bounding box center [972, 374] width 313 height 39
click at [816, 355] on select "Daniel Tini ❌ Filipo Iupeli ❌ Harley Wongpayuk ✔ Malae Toleafoa ✔ Manase Ward ❌…" at bounding box center [972, 374] width 313 height 39
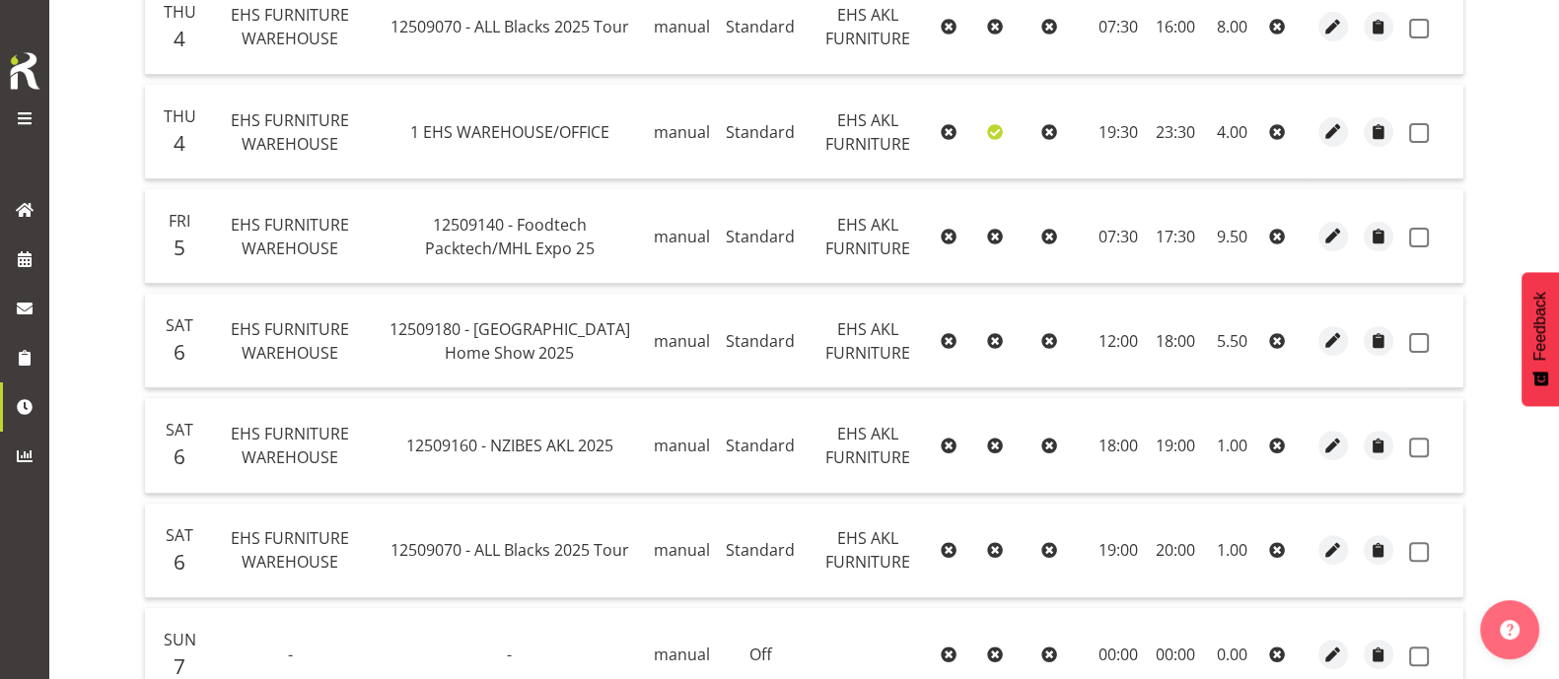
scroll to position [71, 0]
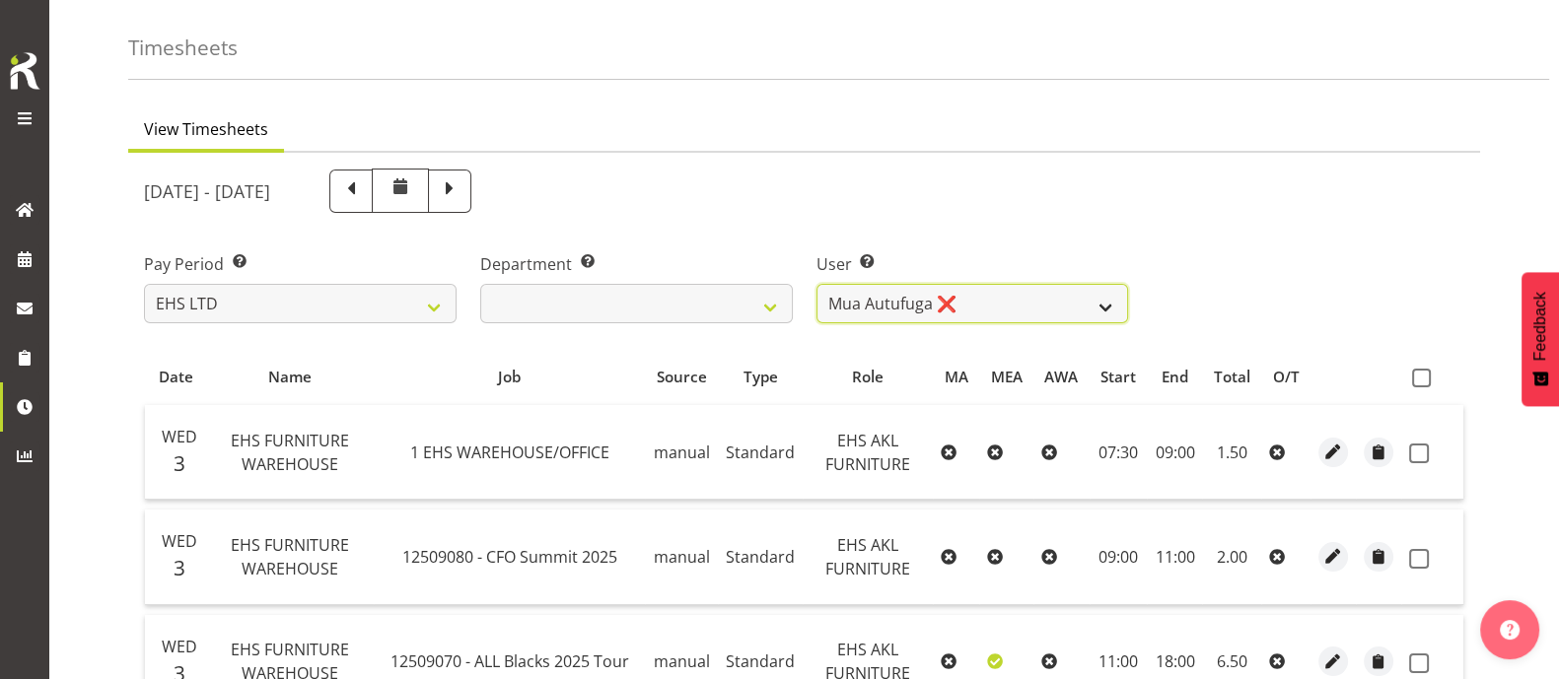
click at [1015, 308] on select "Daniel Tini ❌ Filipo Iupeli ❌ Harley Wongpayuk ✔ Malae Toleafoa ✔ Manase Ward ❌…" at bounding box center [972, 303] width 313 height 39
select select "3423"
click at [816, 284] on select "Daniel Tini ❌ Filipo Iupeli ❌ Harley Wongpayuk ✔ Malae Toleafoa ✔ Manase Ward ❌…" at bounding box center [972, 303] width 313 height 39
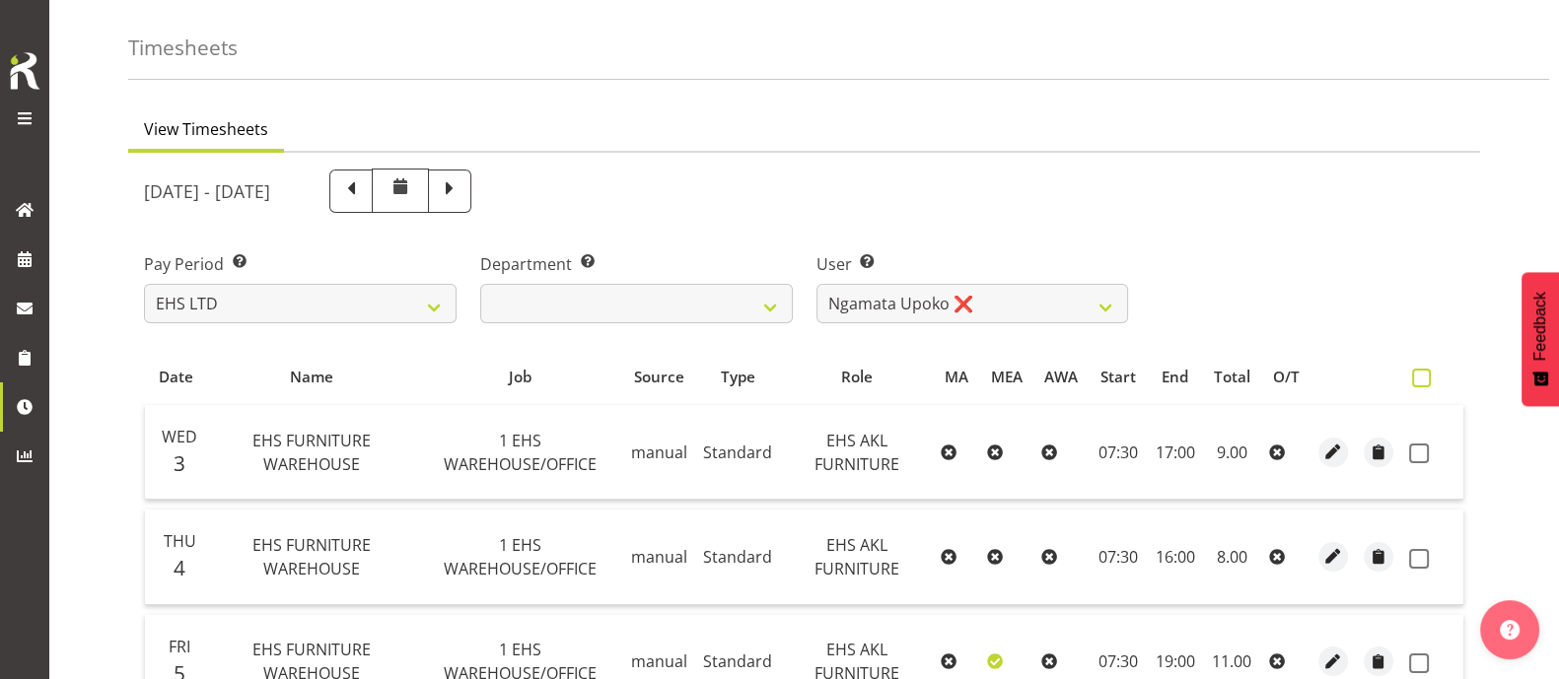
click at [1412, 370] on label at bounding box center [1426, 378] width 29 height 19
click at [1412, 372] on input "checkbox" at bounding box center [1418, 378] width 13 height 13
checkbox input "true"
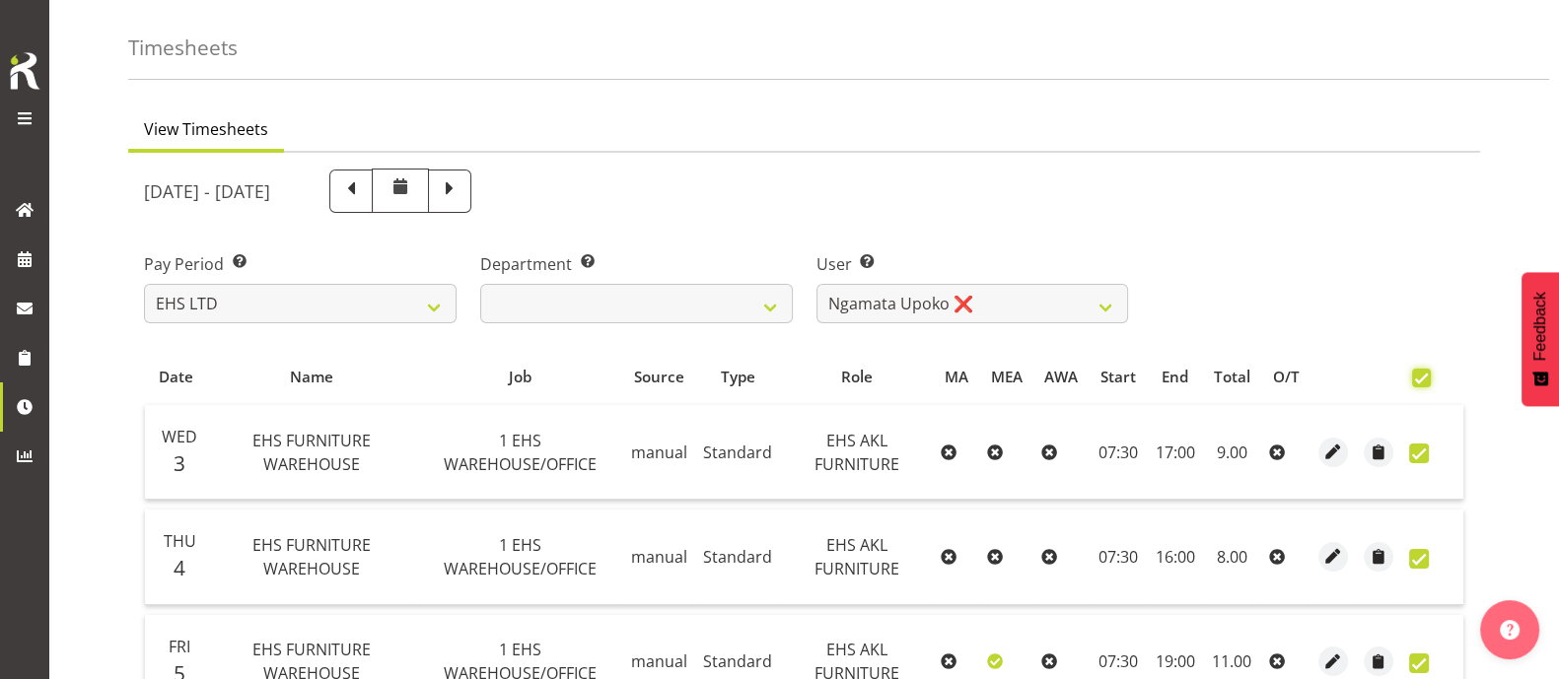
checkbox input "true"
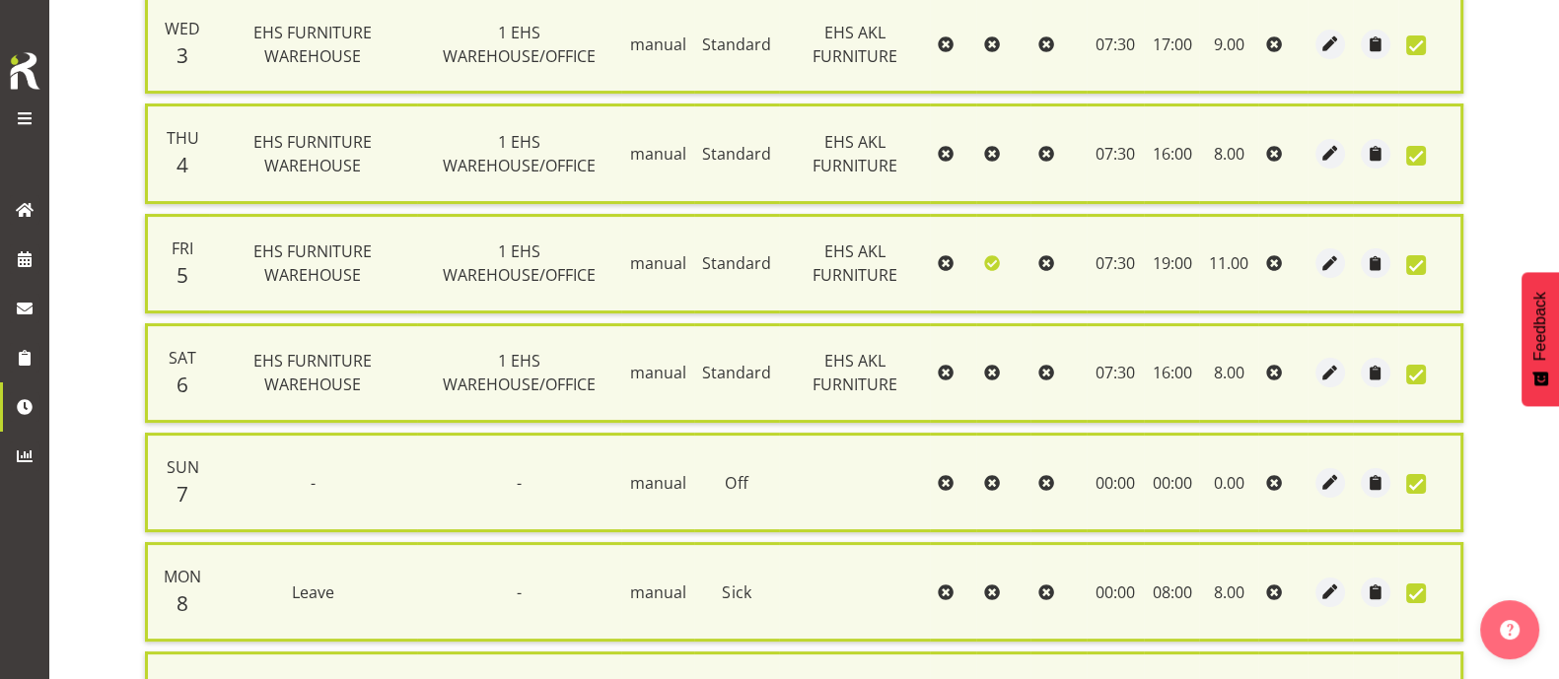
scroll to position [722, 0]
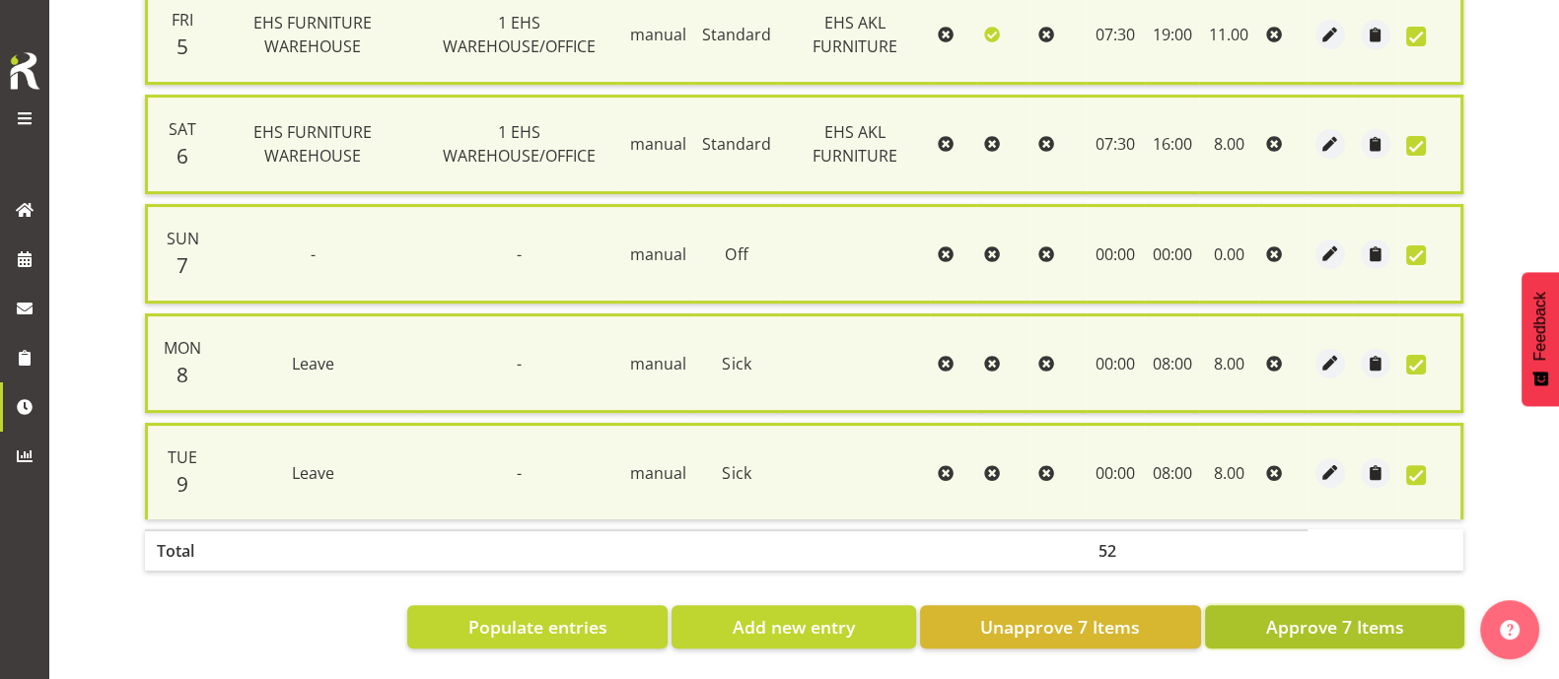
click at [1286, 620] on span "Approve 7 Items" at bounding box center [1334, 627] width 138 height 26
checkbox input "false"
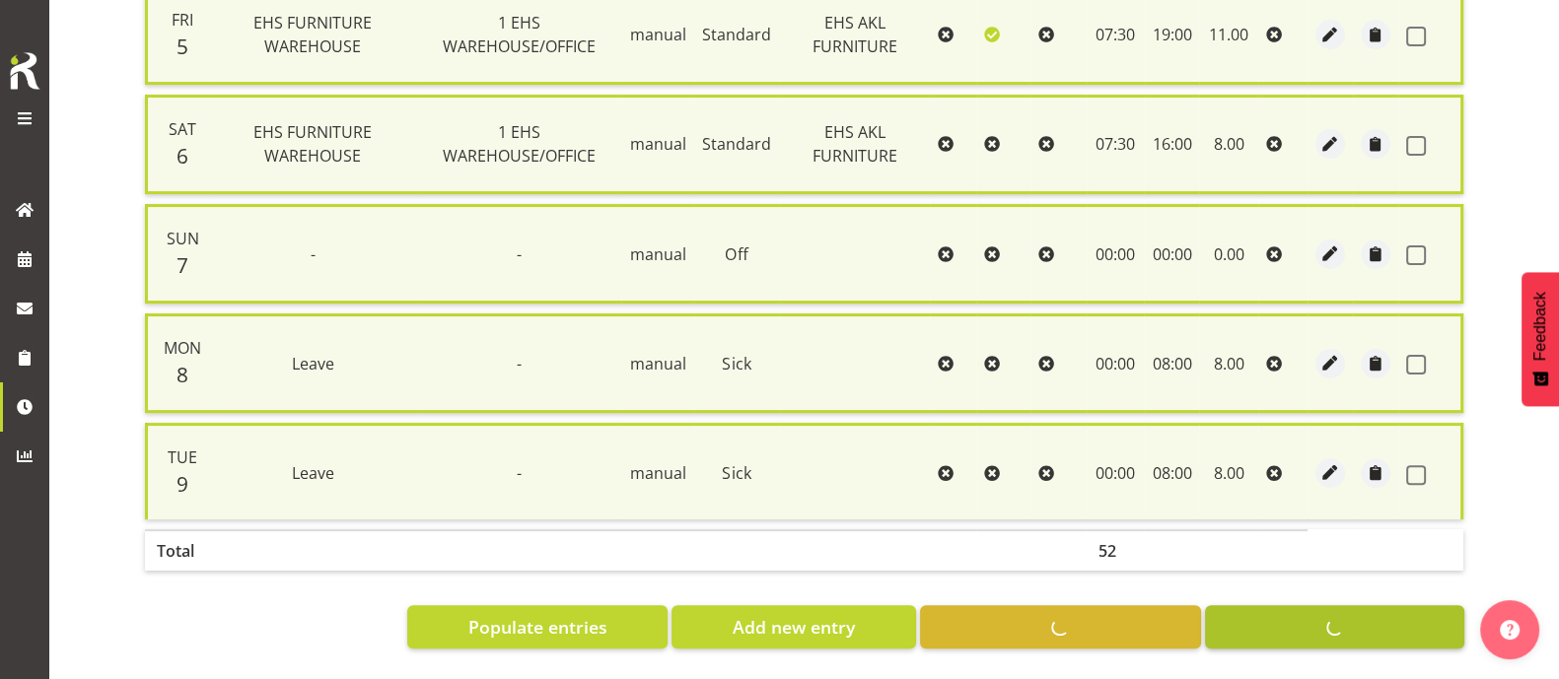
checkbox input "false"
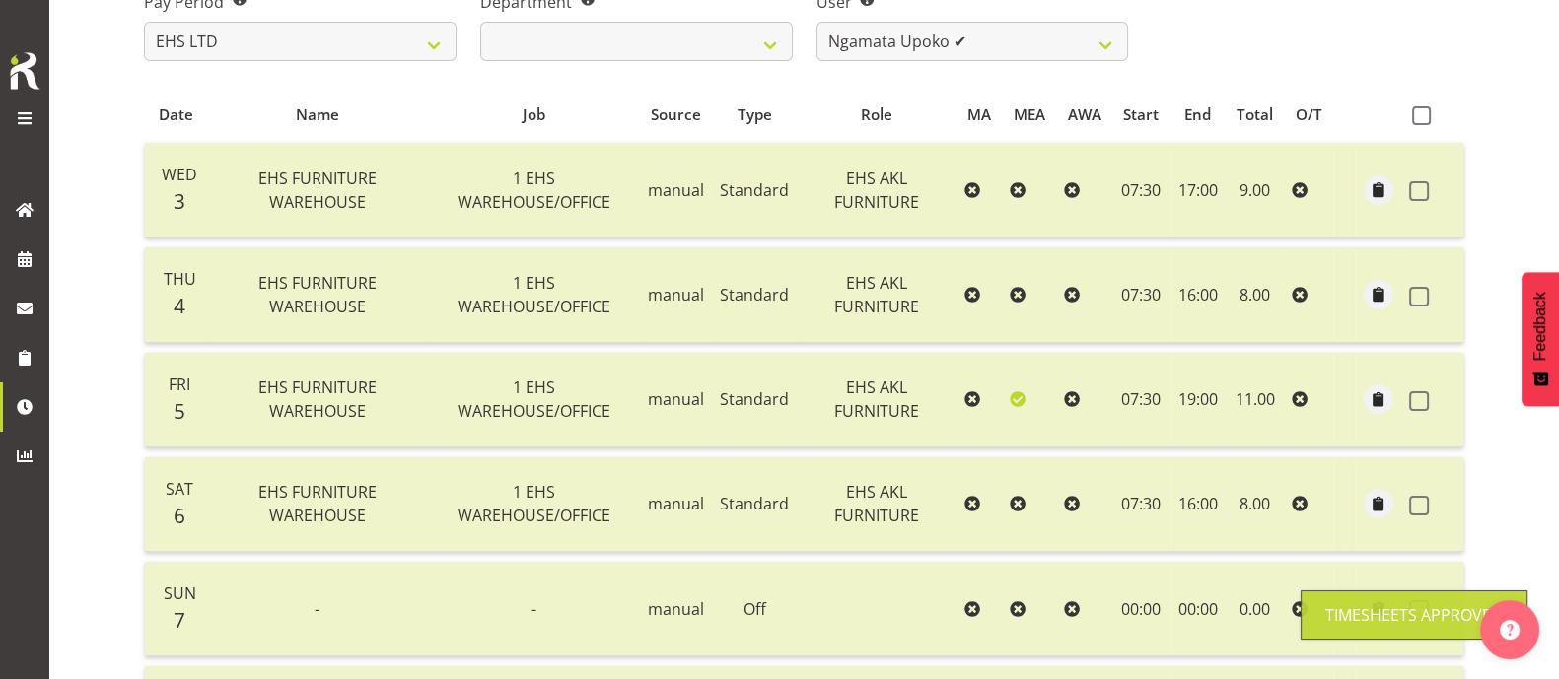
scroll to position [325, 0]
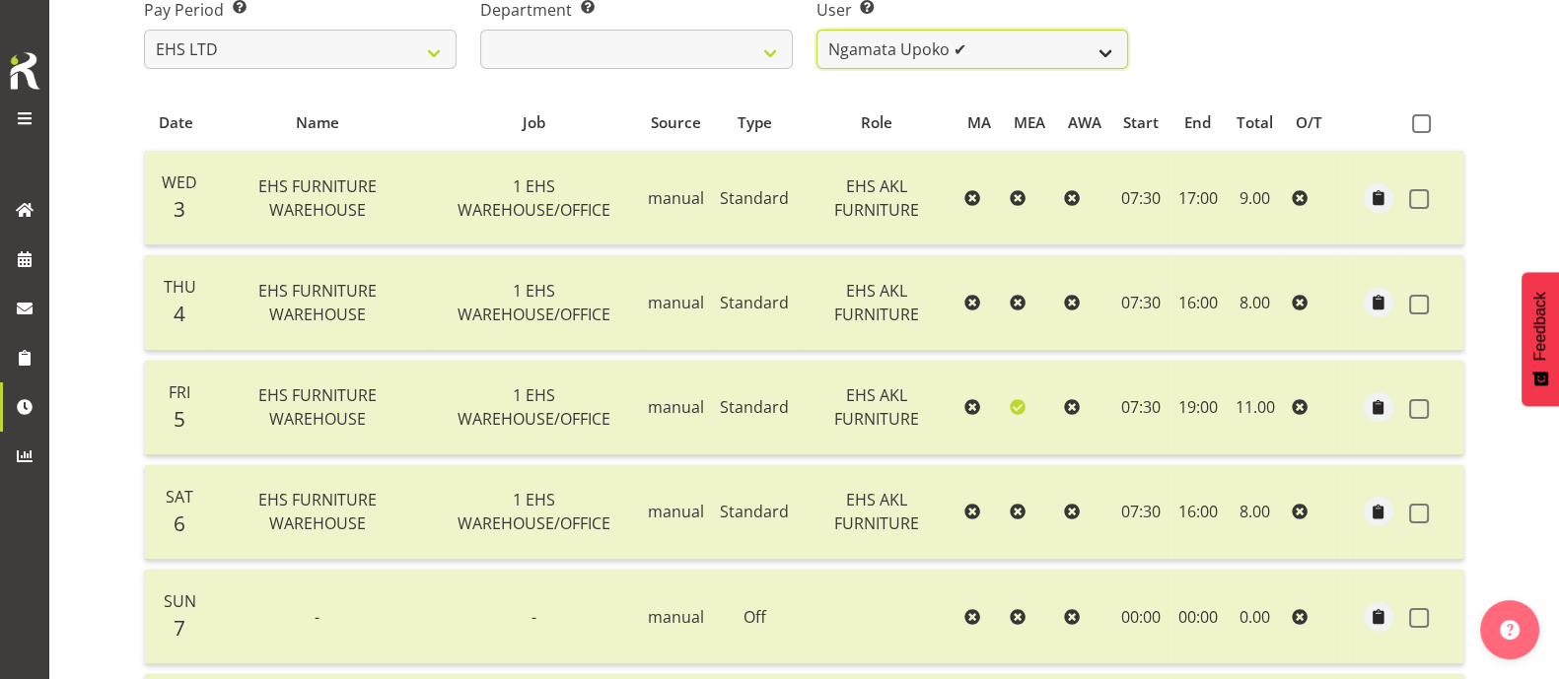
click at [1065, 48] on select "Daniel Tini ❌ Filipo Iupeli ❌ Harley Wongpayuk ✔ Malae Toleafoa ✔ Manase Ward ❌…" at bounding box center [972, 49] width 313 height 39
select select "8681"
click at [816, 30] on select "Daniel Tini ❌ Filipo Iupeli ❌ Harley Wongpayuk ✔ Malae Toleafoa ✔ Manase Ward ❌…" at bounding box center [972, 49] width 313 height 39
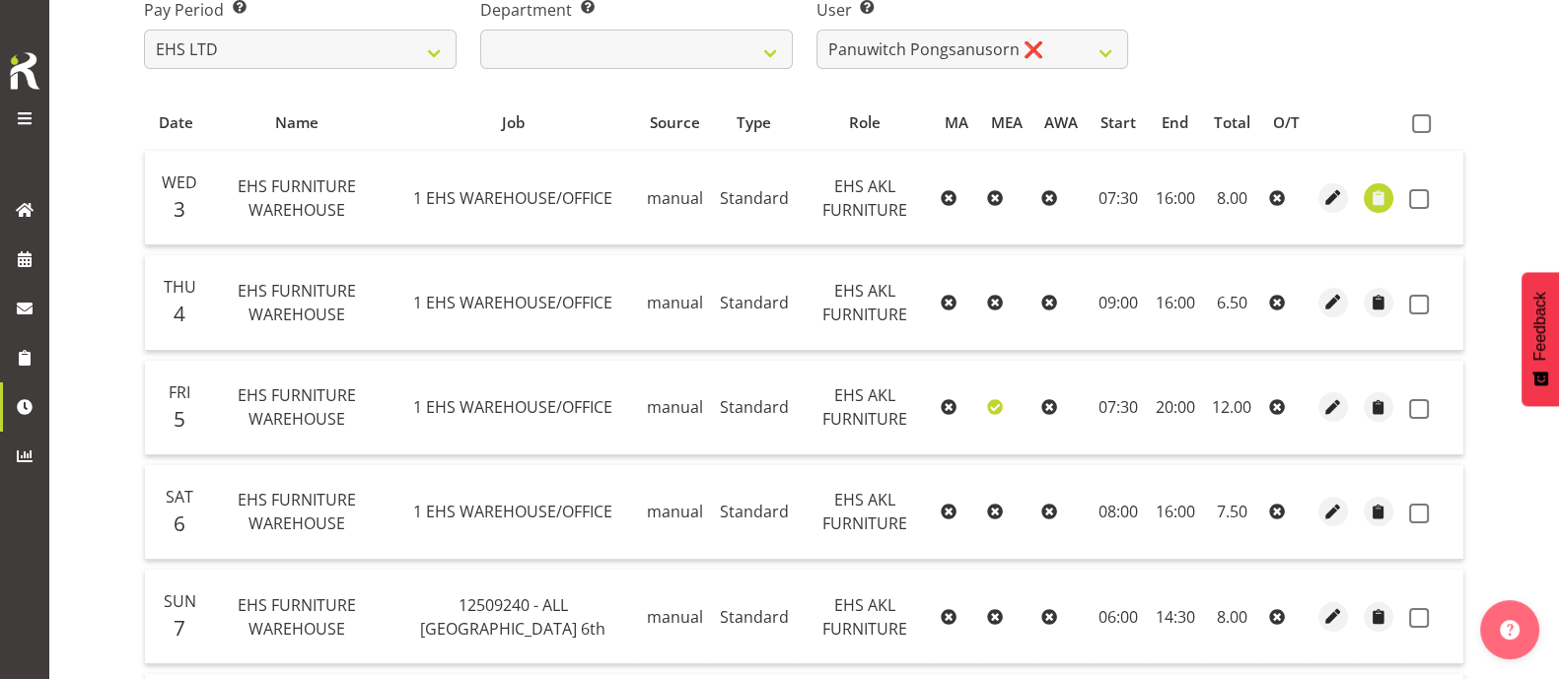
drag, startPoint x: 1414, startPoint y: 121, endPoint x: 1382, endPoint y: 205, distance: 89.5
click at [1414, 128] on span at bounding box center [1421, 123] width 19 height 19
click at [1414, 128] on input "checkbox" at bounding box center [1418, 123] width 13 height 13
checkbox input "true"
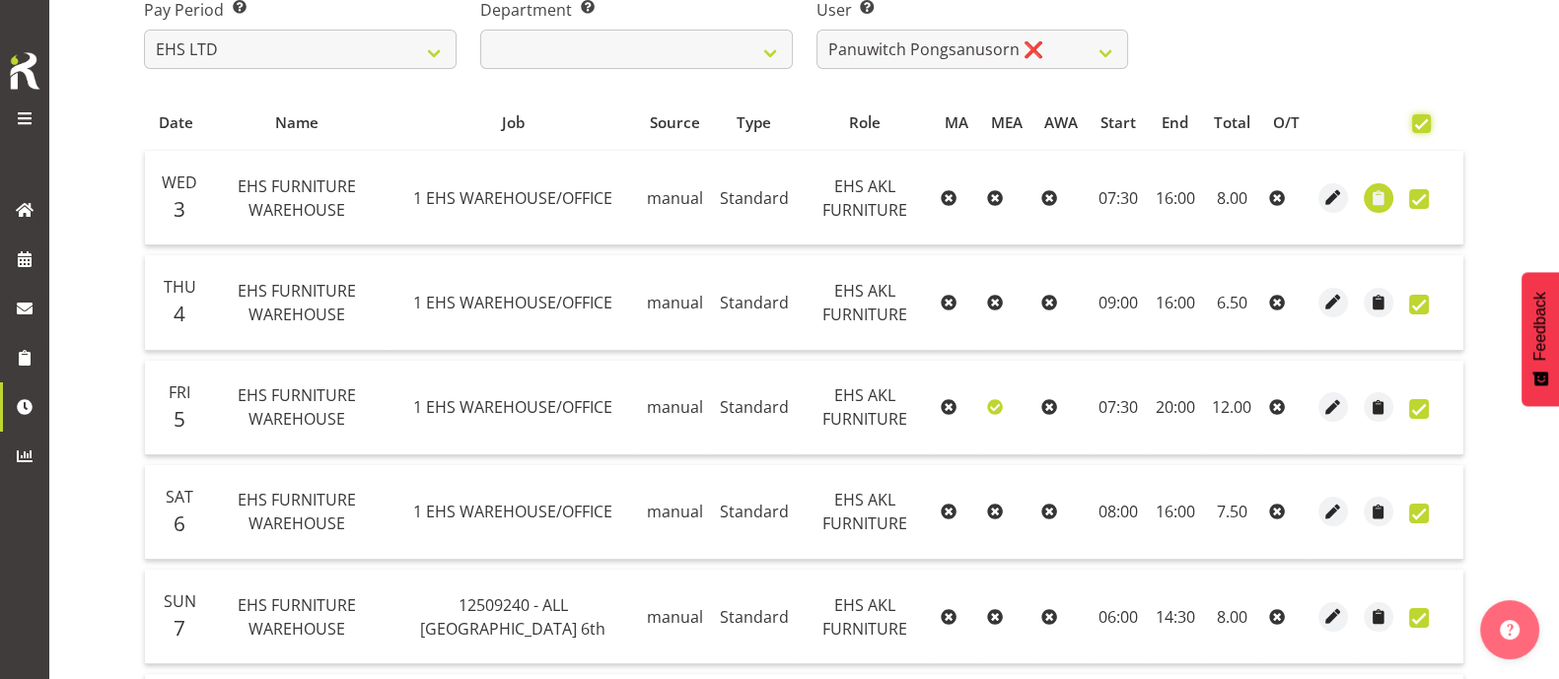
checkbox input "true"
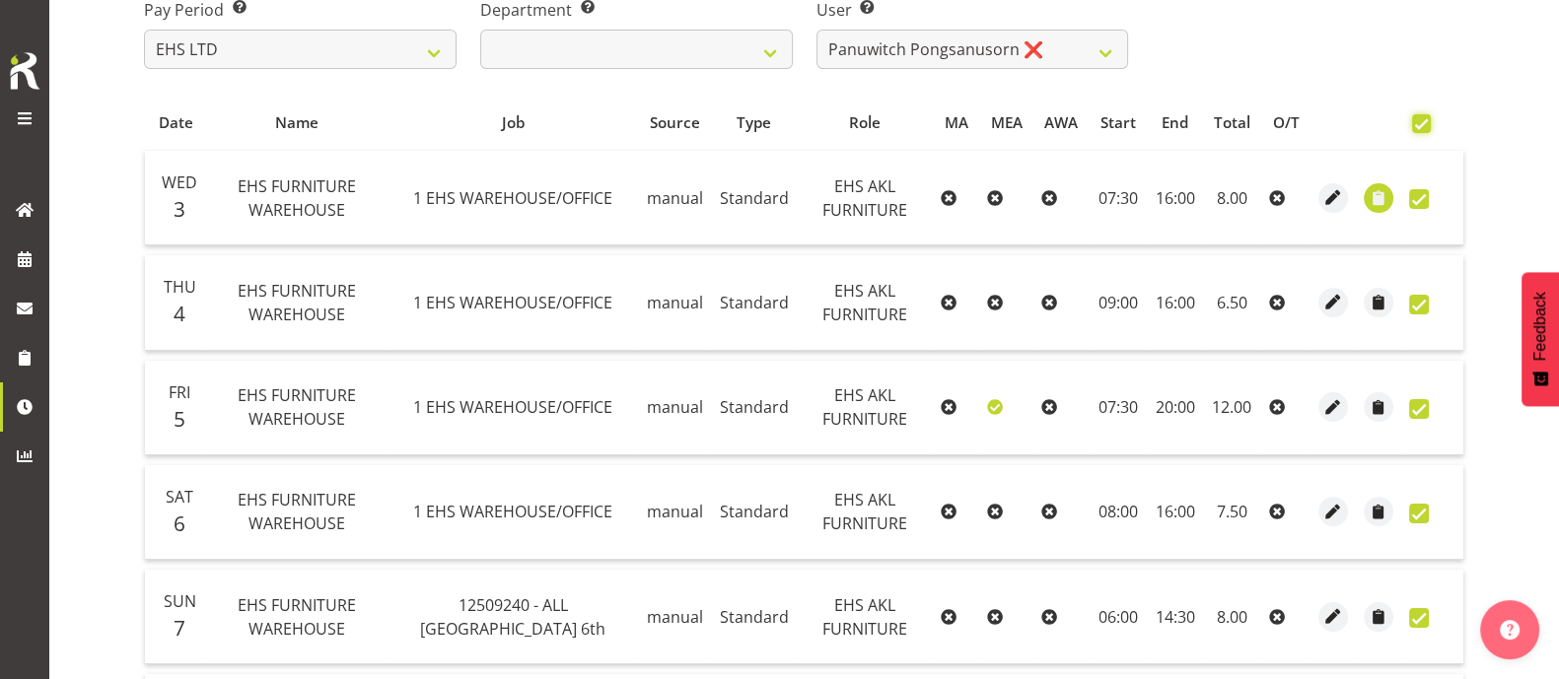
checkbox input "true"
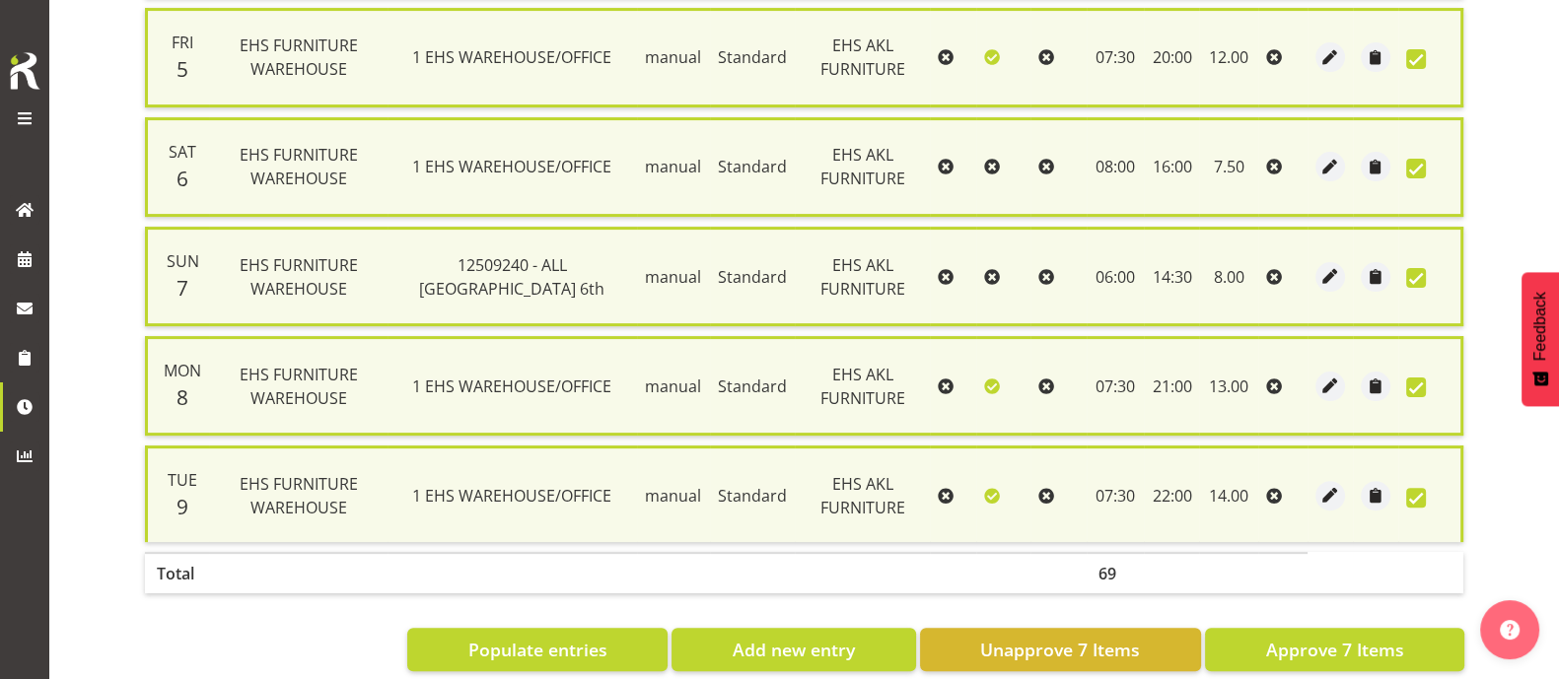
scroll to position [722, 0]
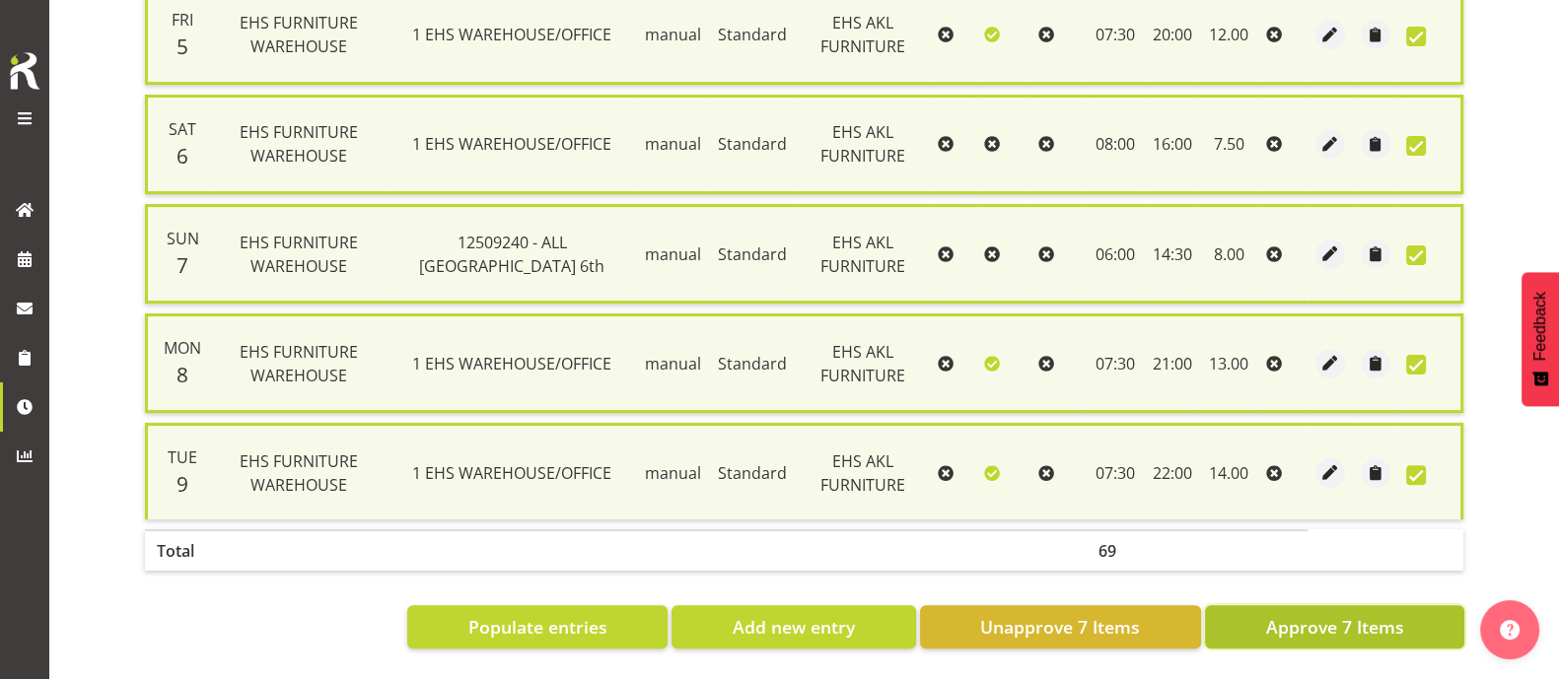
click at [1296, 614] on span "Approve 7 Items" at bounding box center [1334, 627] width 138 height 26
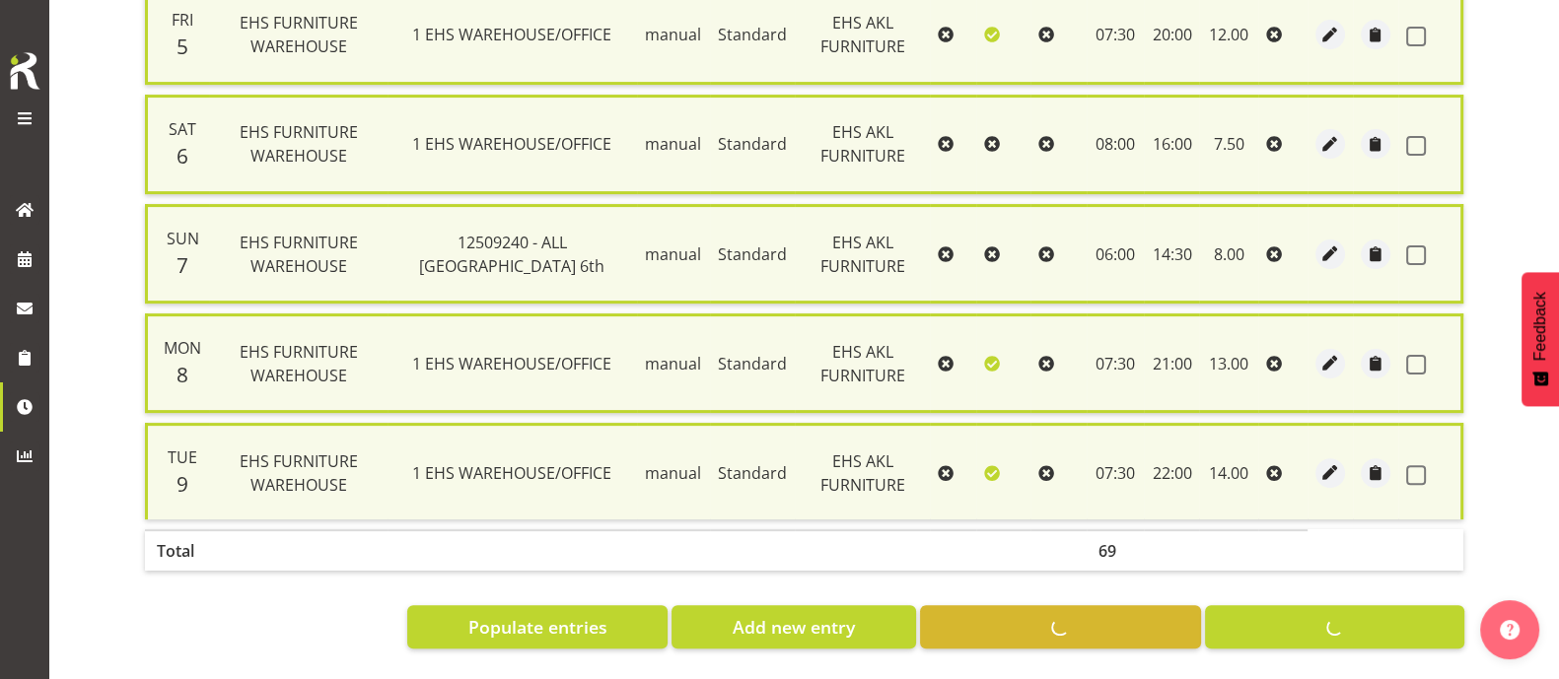
checkbox input "false"
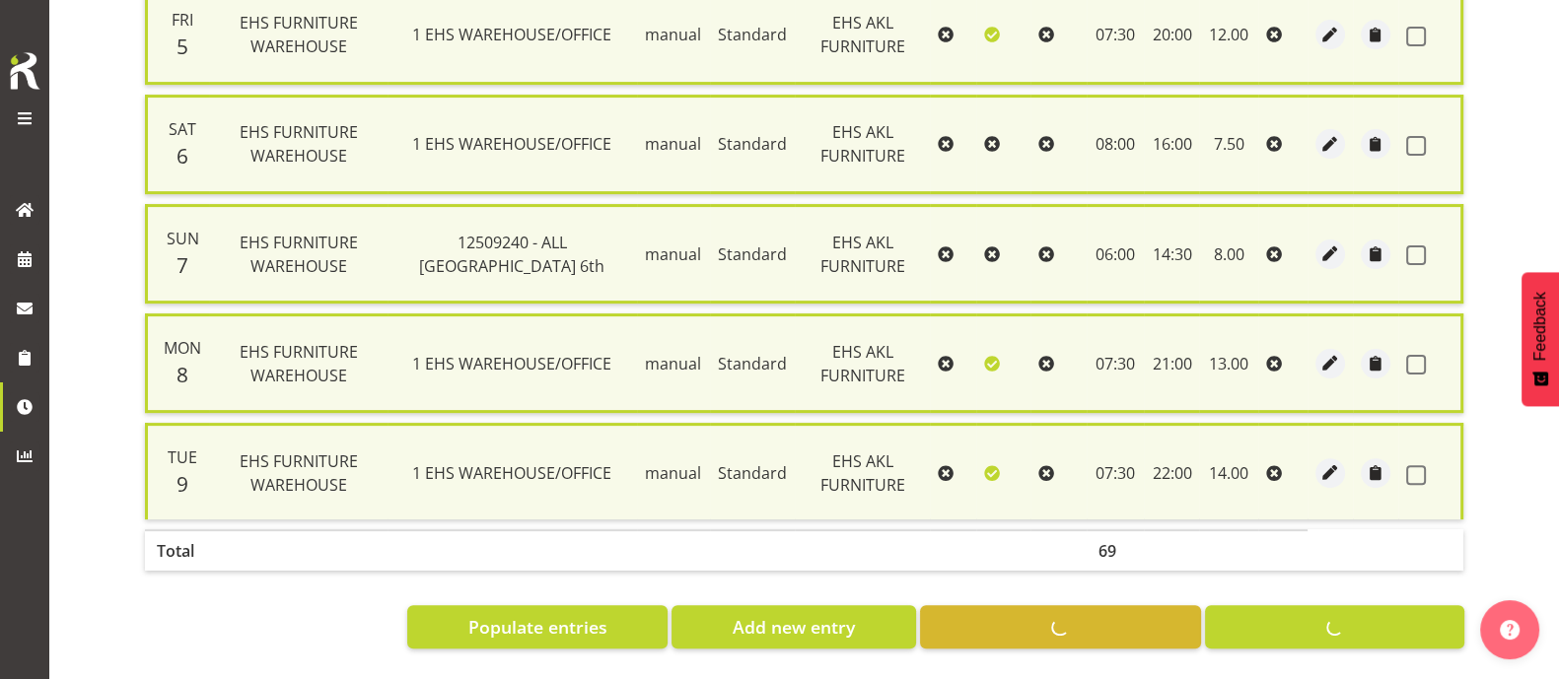
checkbox input "false"
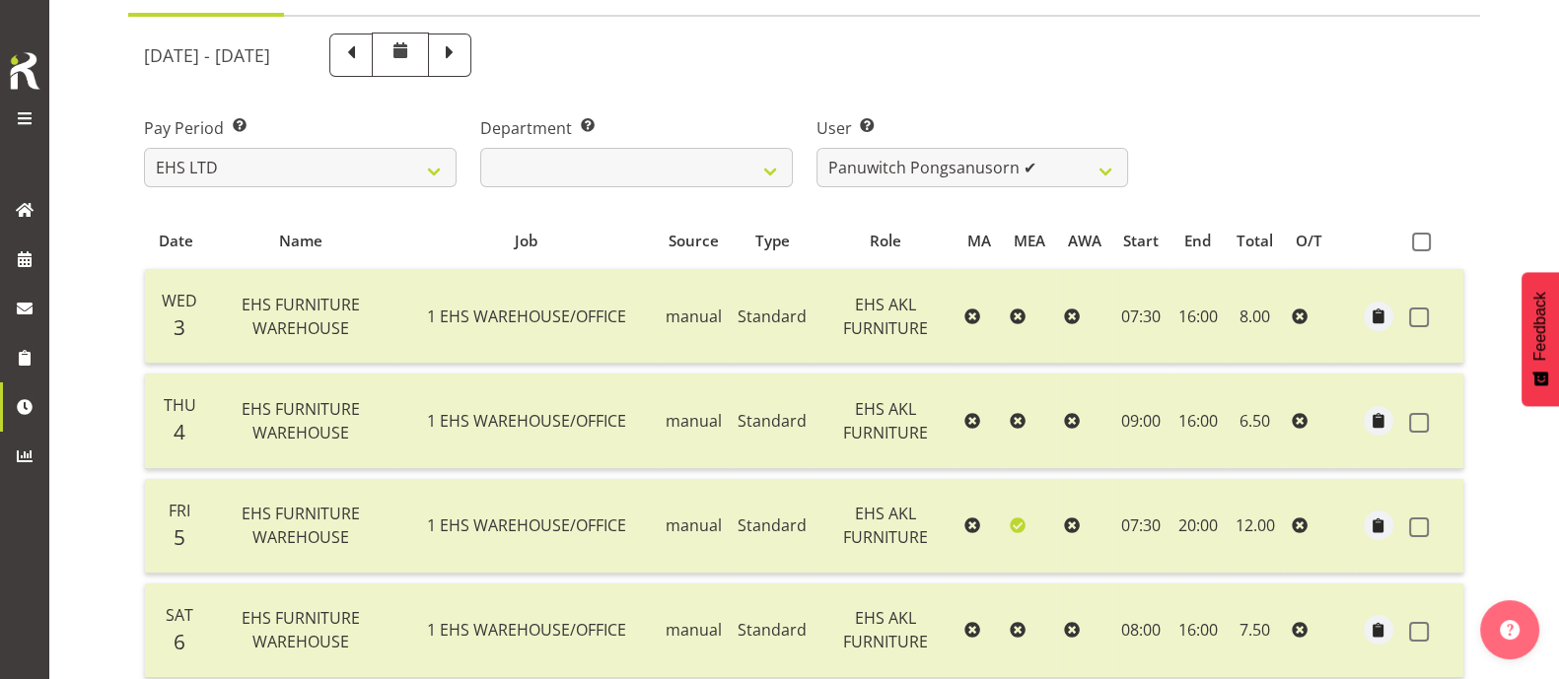
scroll to position [201, 0]
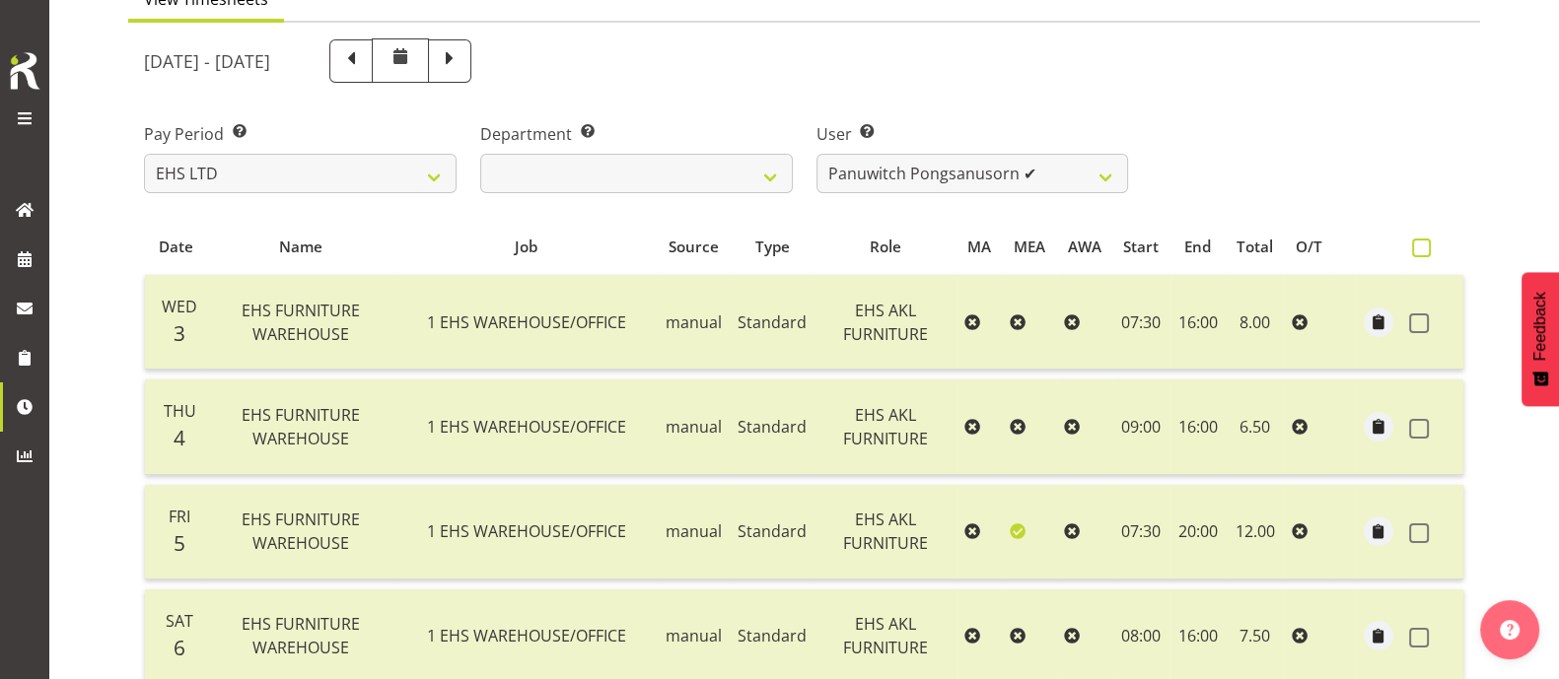
click at [1421, 251] on span at bounding box center [1421, 248] width 19 height 19
click at [1421, 251] on input "checkbox" at bounding box center [1418, 248] width 13 height 13
checkbox input "true"
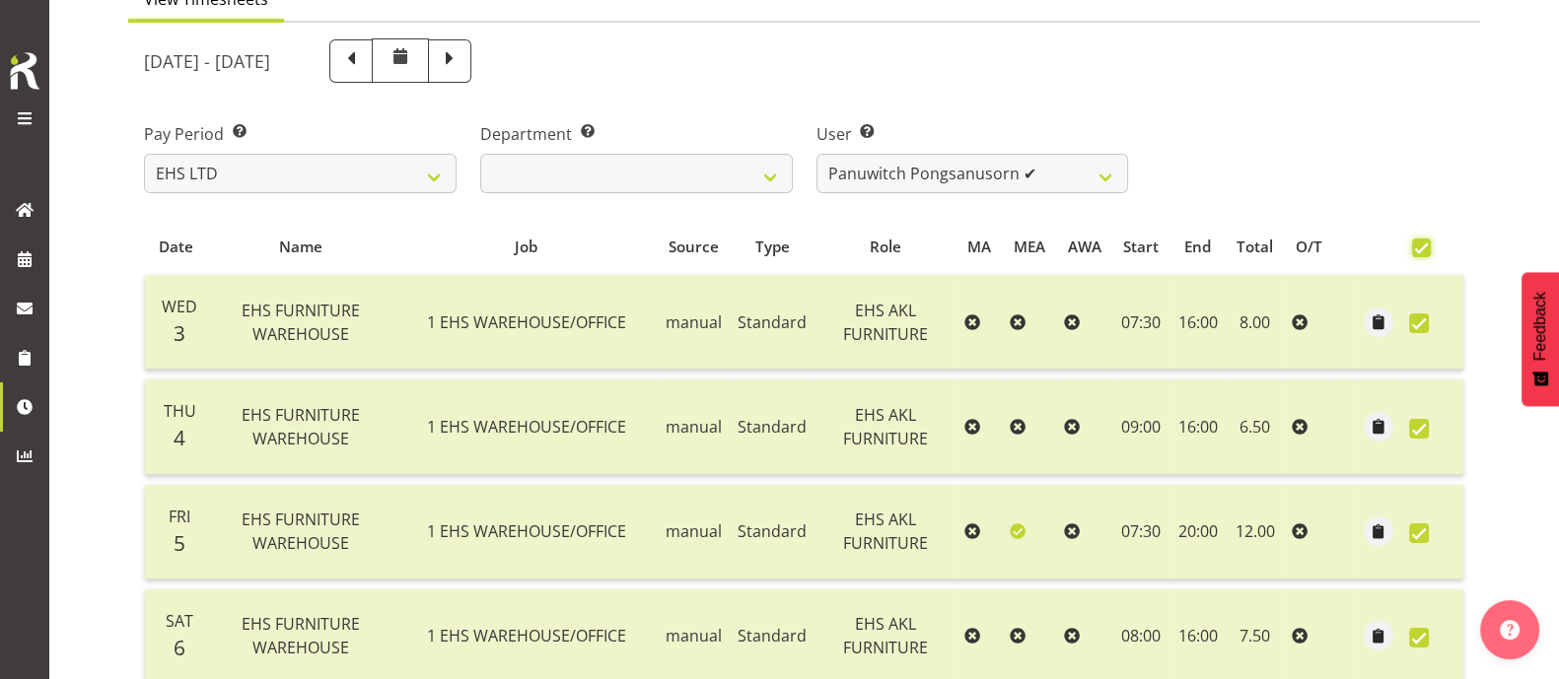
checkbox input "true"
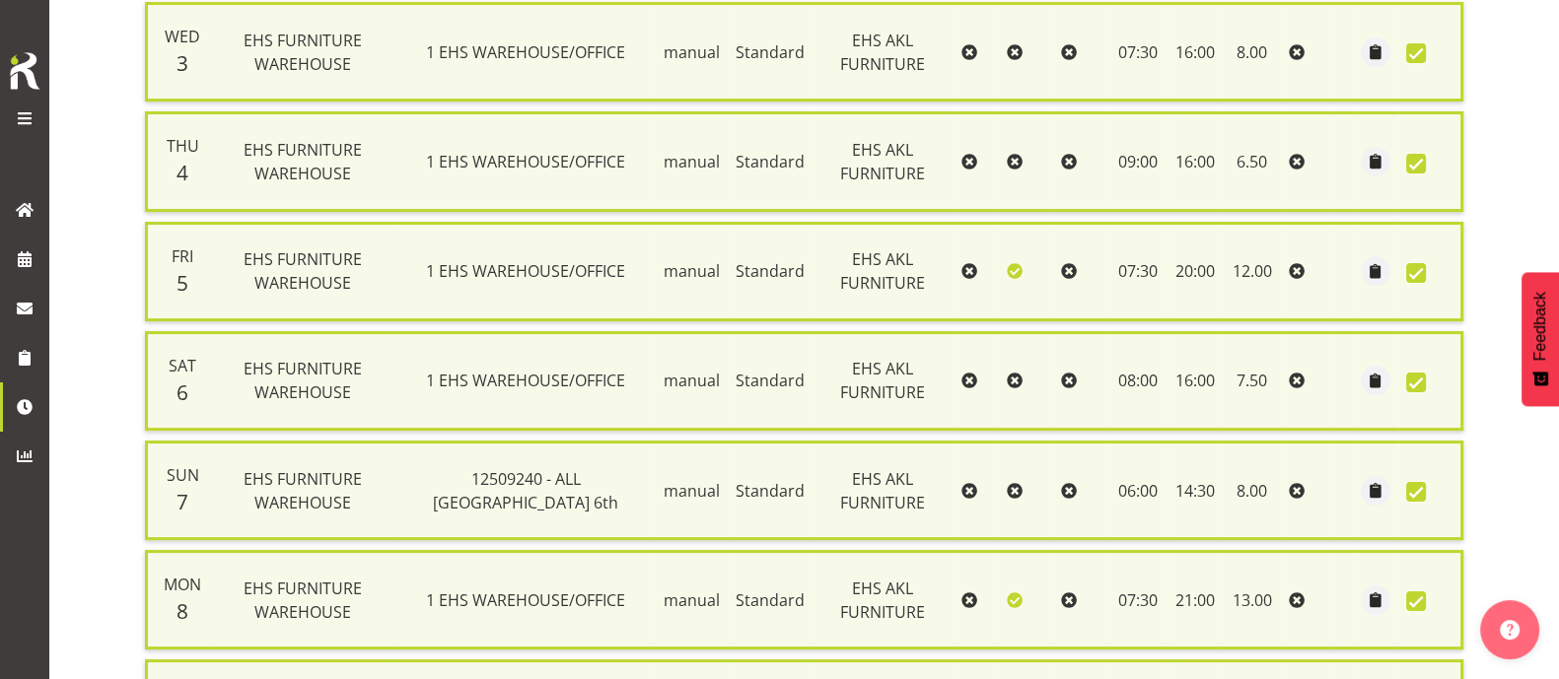
scroll to position [695, 0]
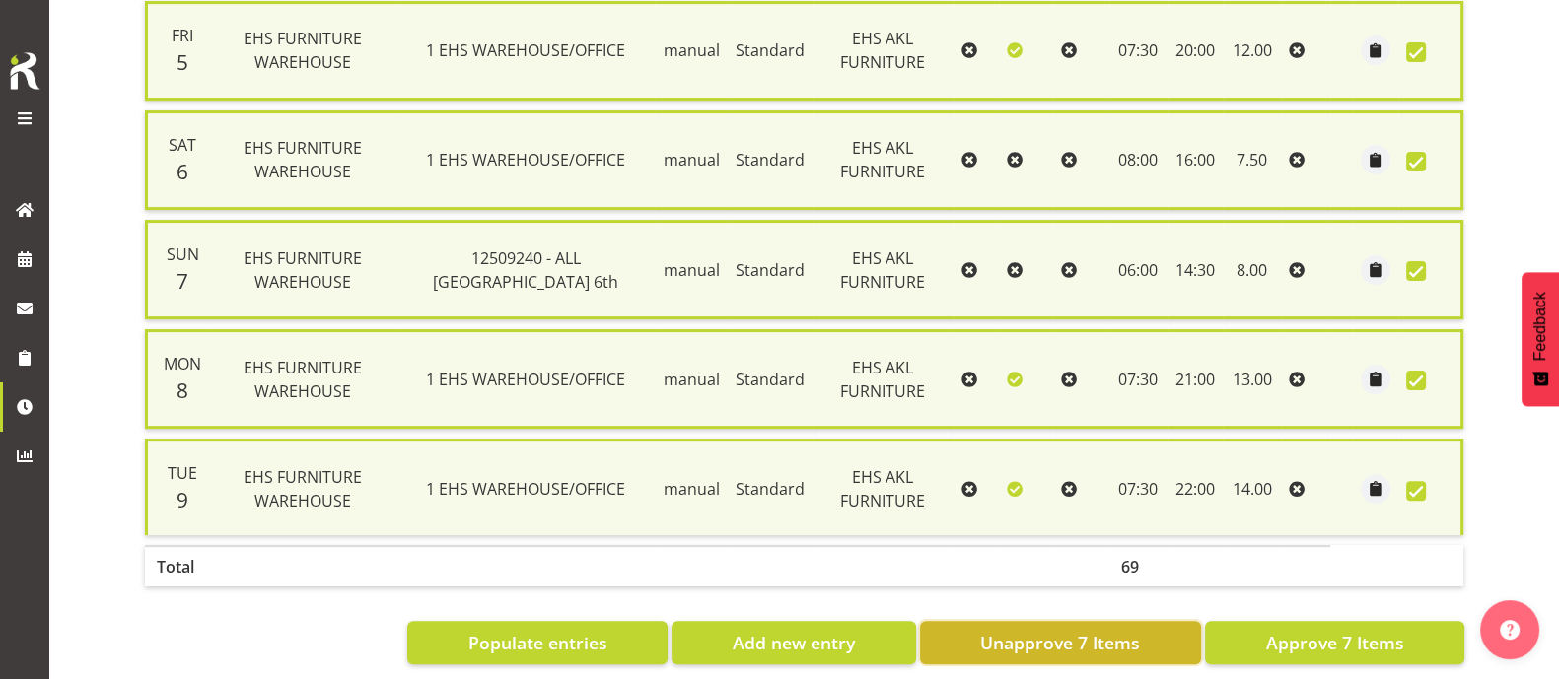
click at [1034, 631] on span "Unapprove 7 Items" at bounding box center [1060, 643] width 160 height 26
checkbox input "false"
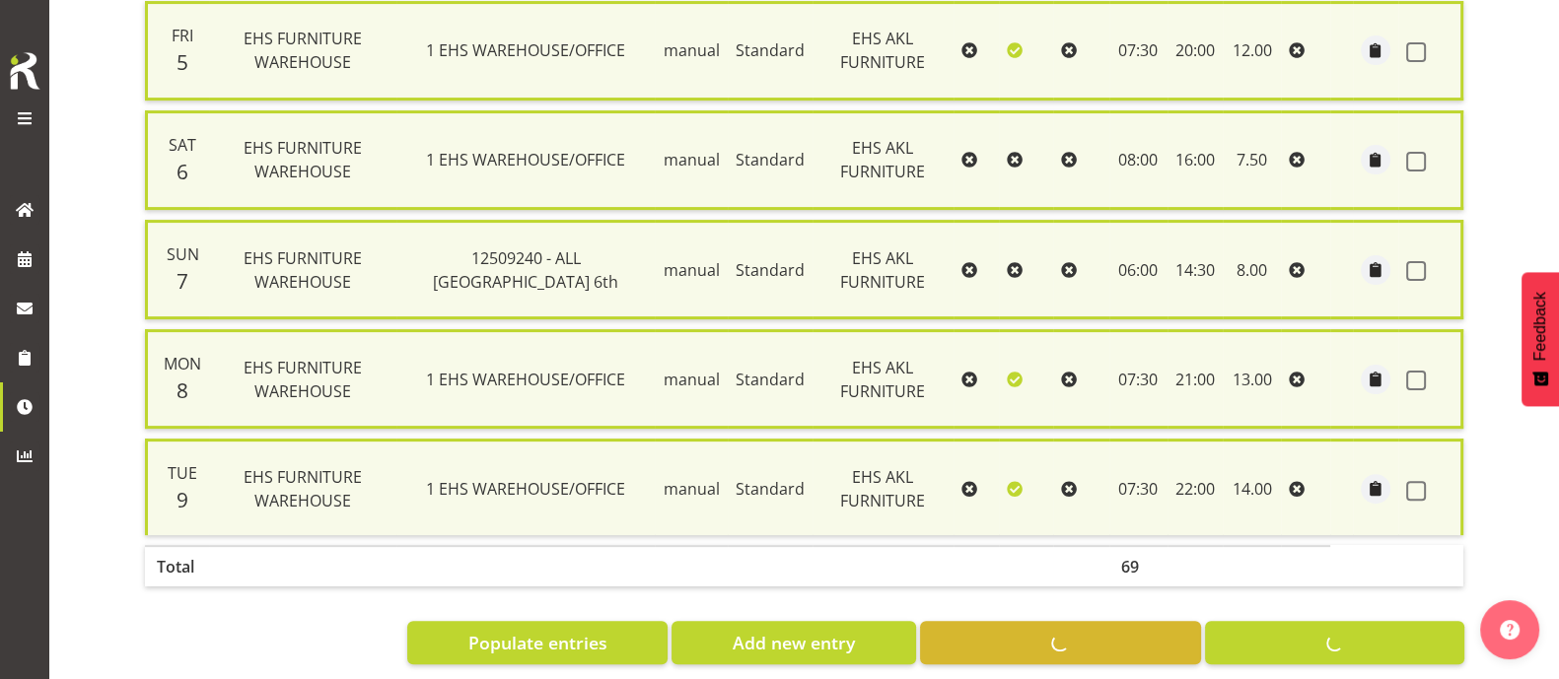
checkbox input "false"
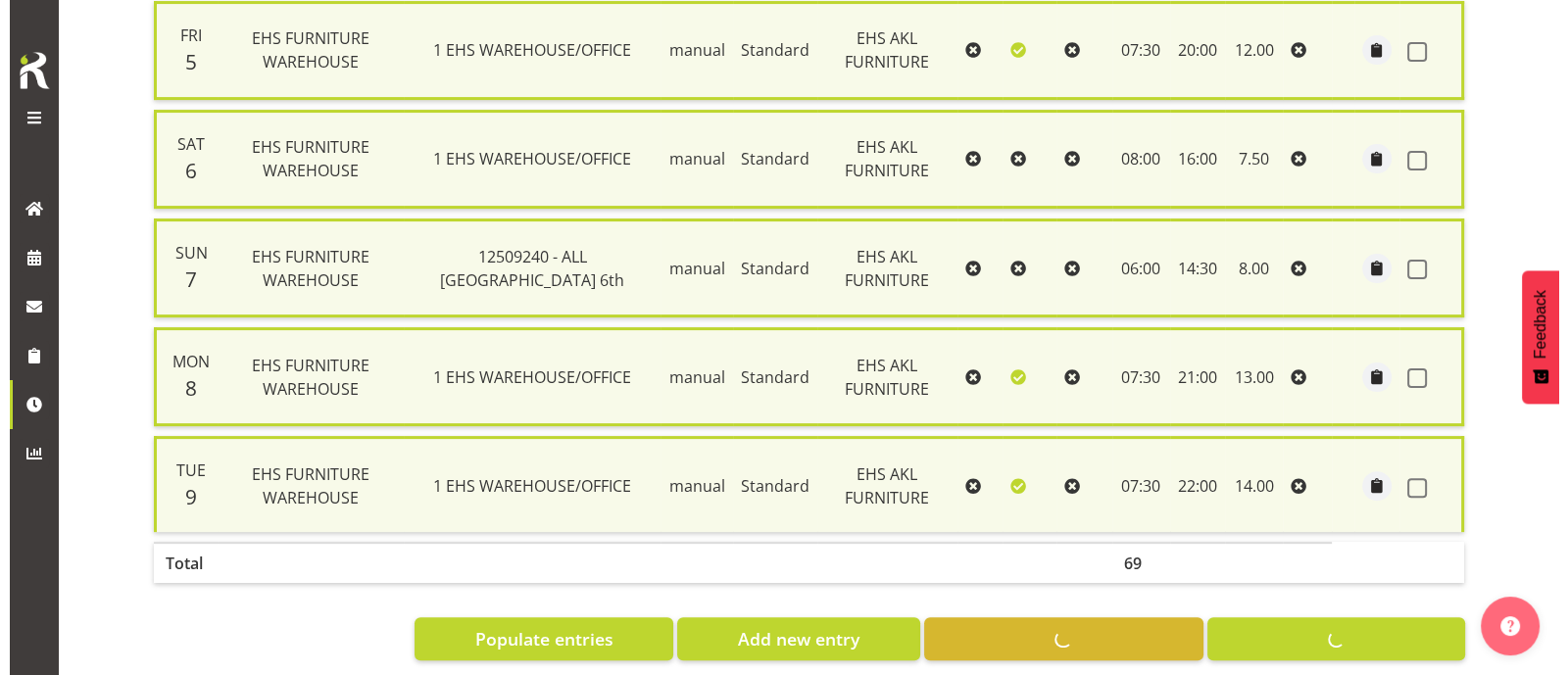
scroll to position [680, 0]
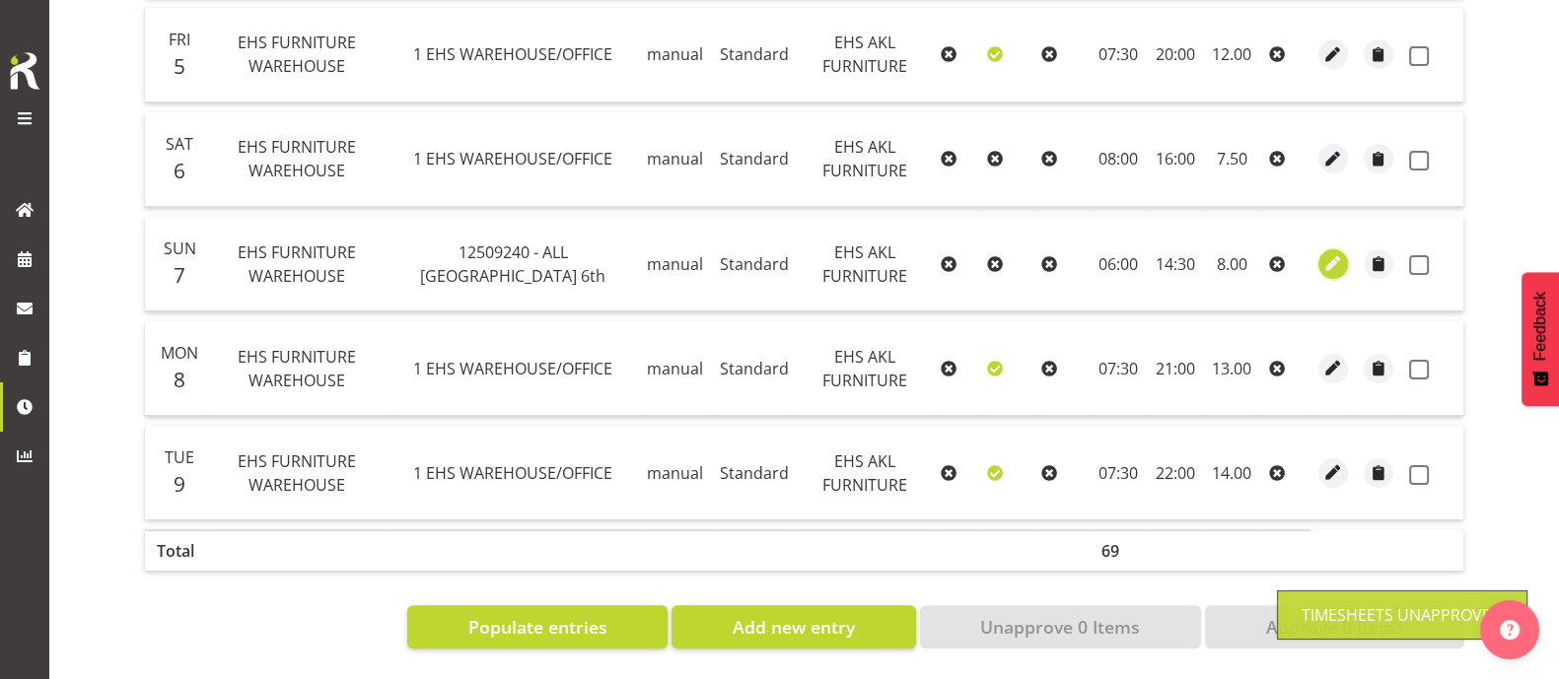
click at [1336, 254] on span "button" at bounding box center [1333, 263] width 23 height 23
select select "Standard"
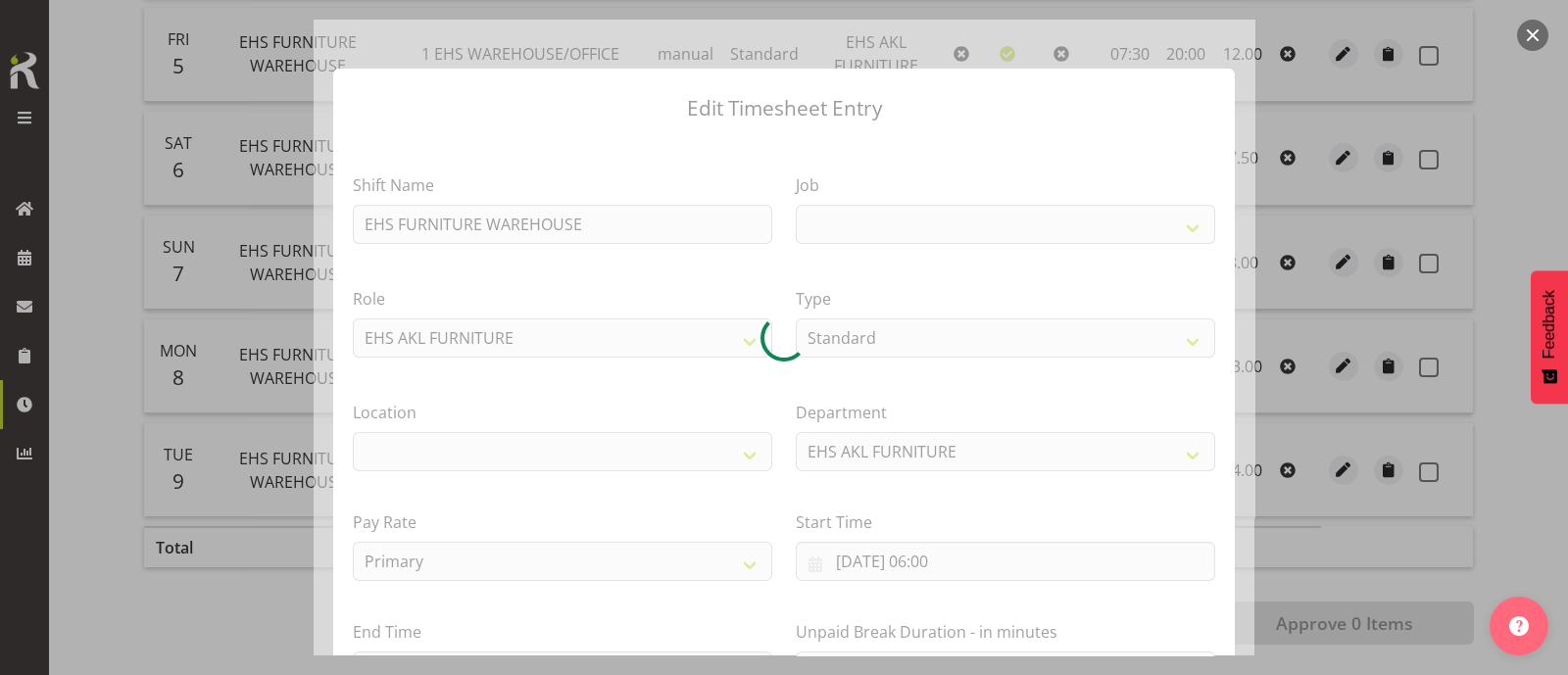
select select
select select "10268"
select select "35"
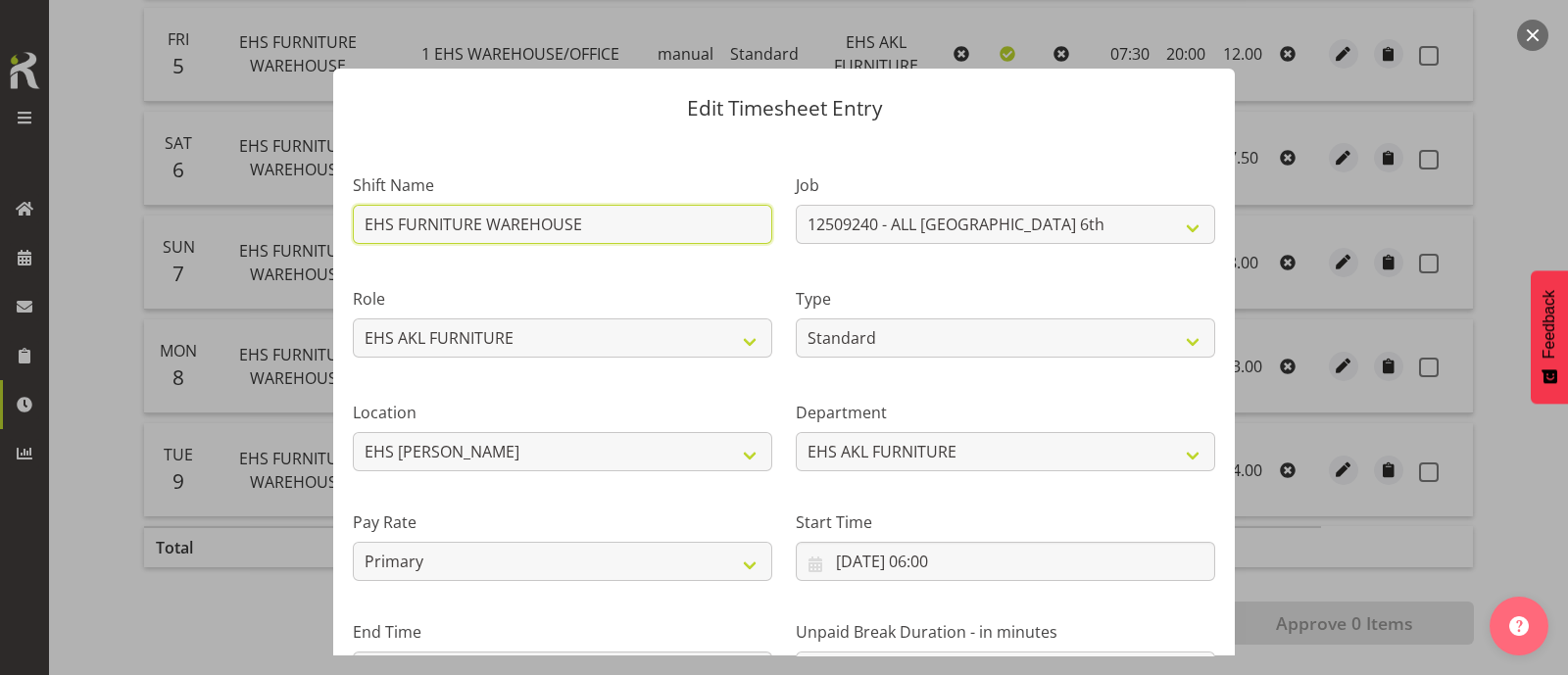
drag, startPoint x: 591, startPoint y: 228, endPoint x: 296, endPoint y: 234, distance: 295.1
click at [296, 234] on div "Edit Timesheet Entry Shift Name EHS FURNITURE WAREHOUSE Job 1 Carlton Events 1 …" at bounding box center [784, 337] width 1568 height 675
type input "Assist DnB"
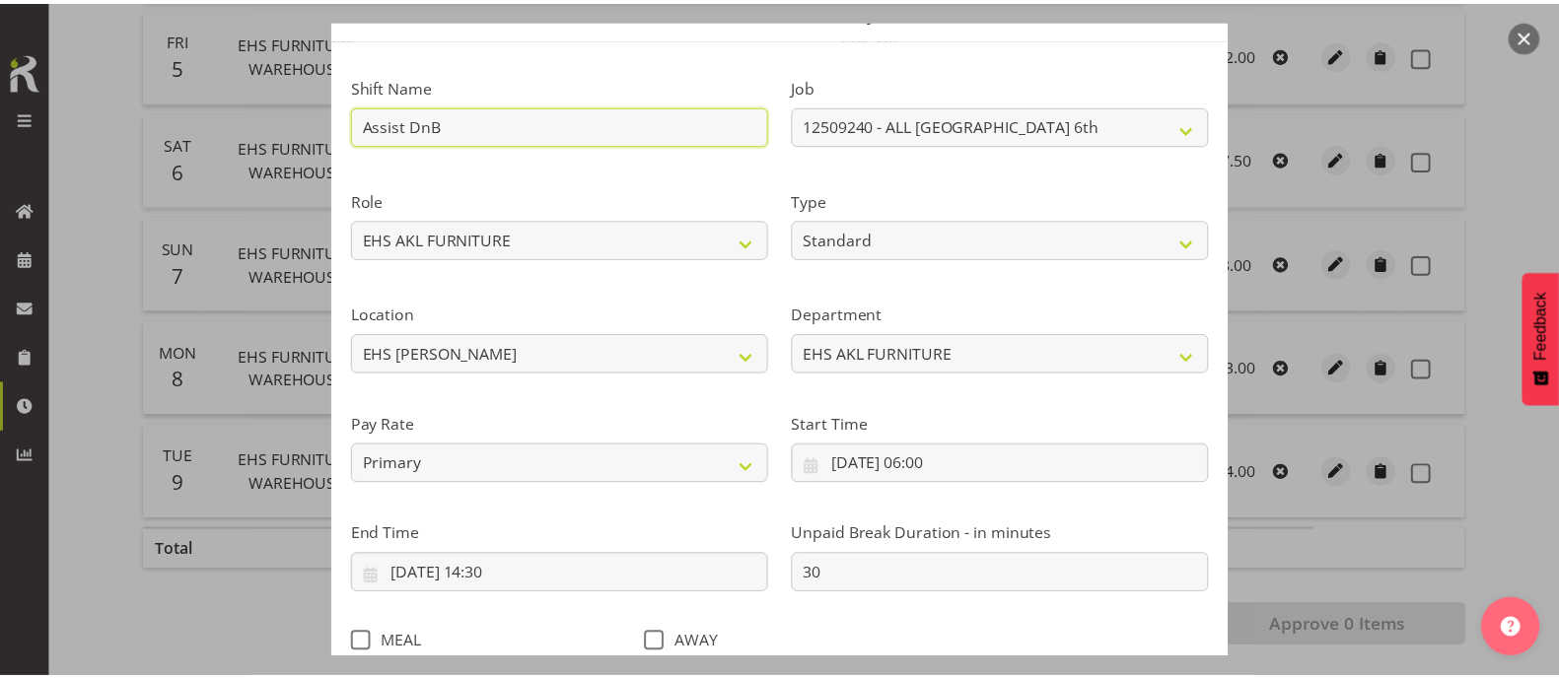
scroll to position [236, 0]
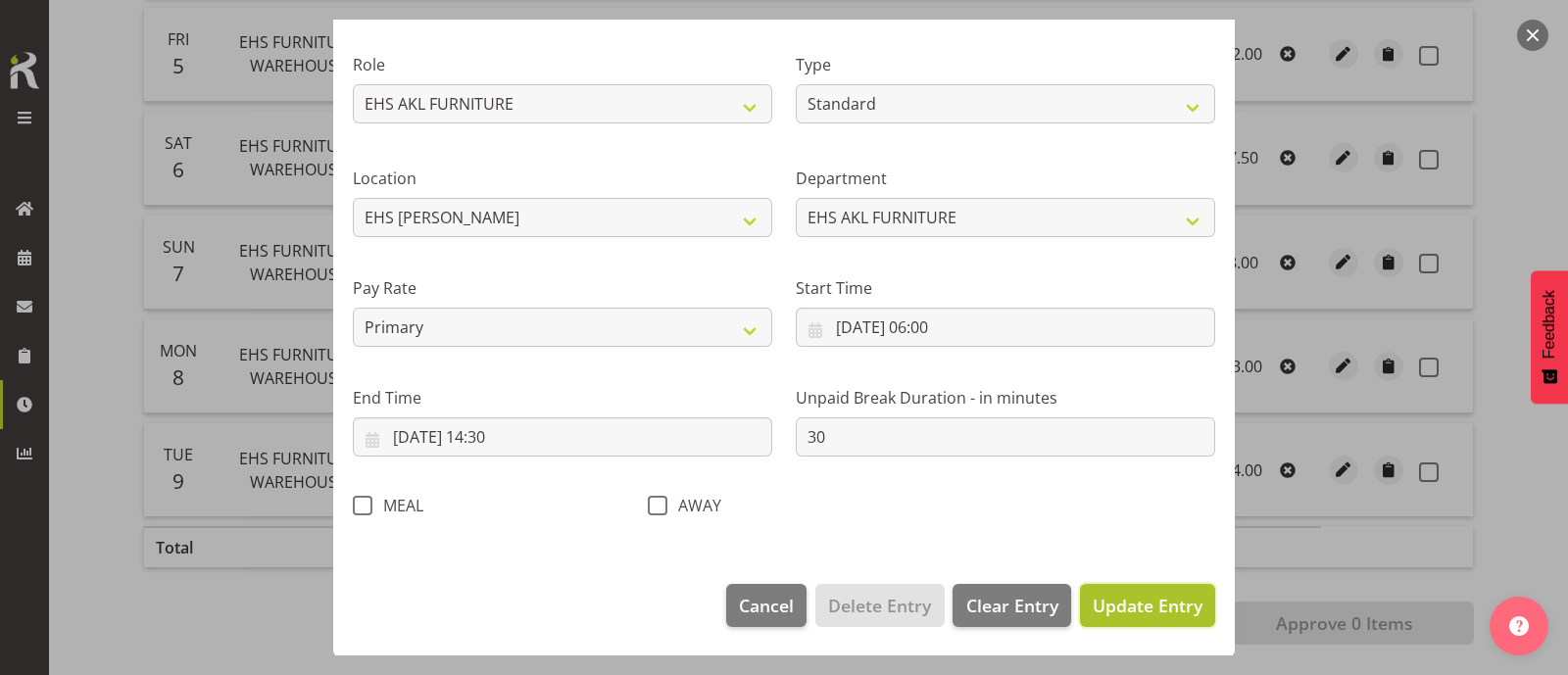
click at [1142, 604] on span "Update Entry" at bounding box center [1147, 605] width 109 height 24
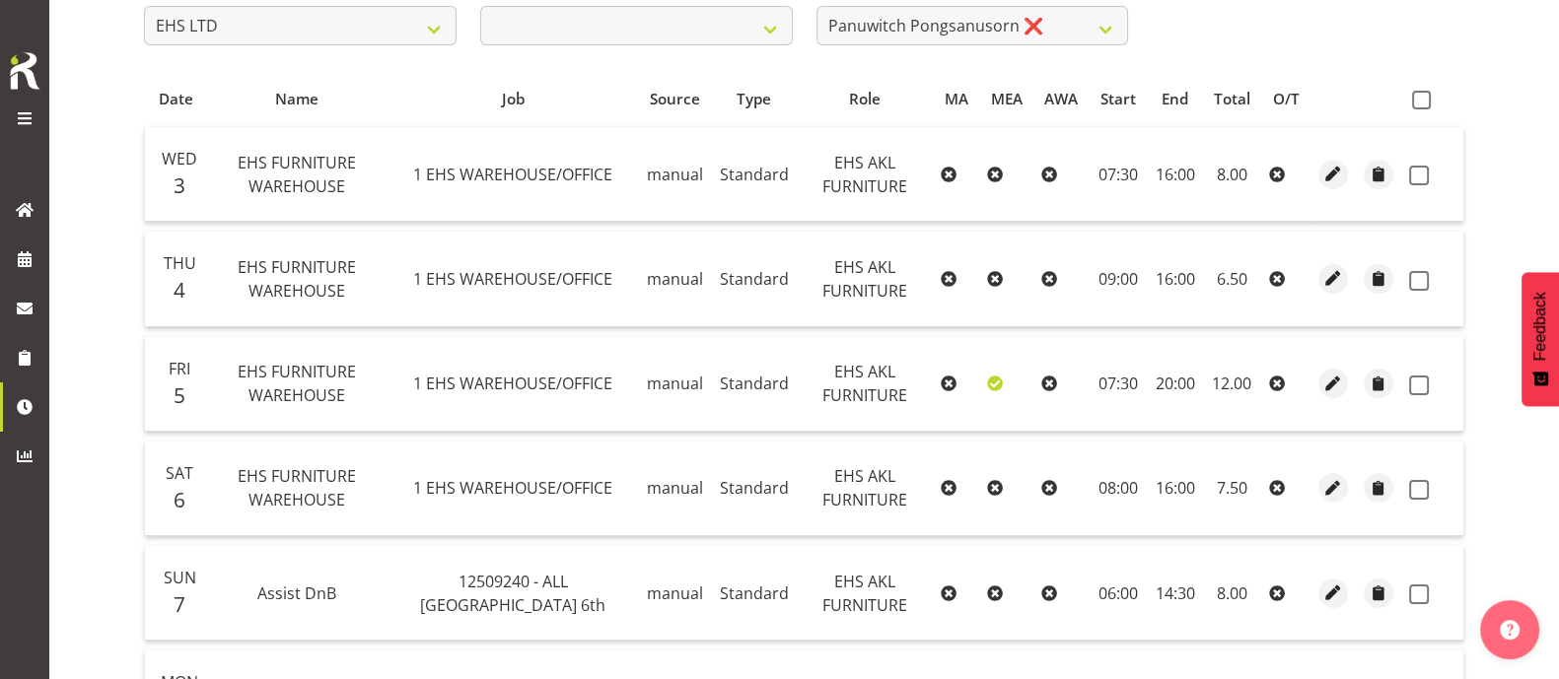
scroll to position [314, 0]
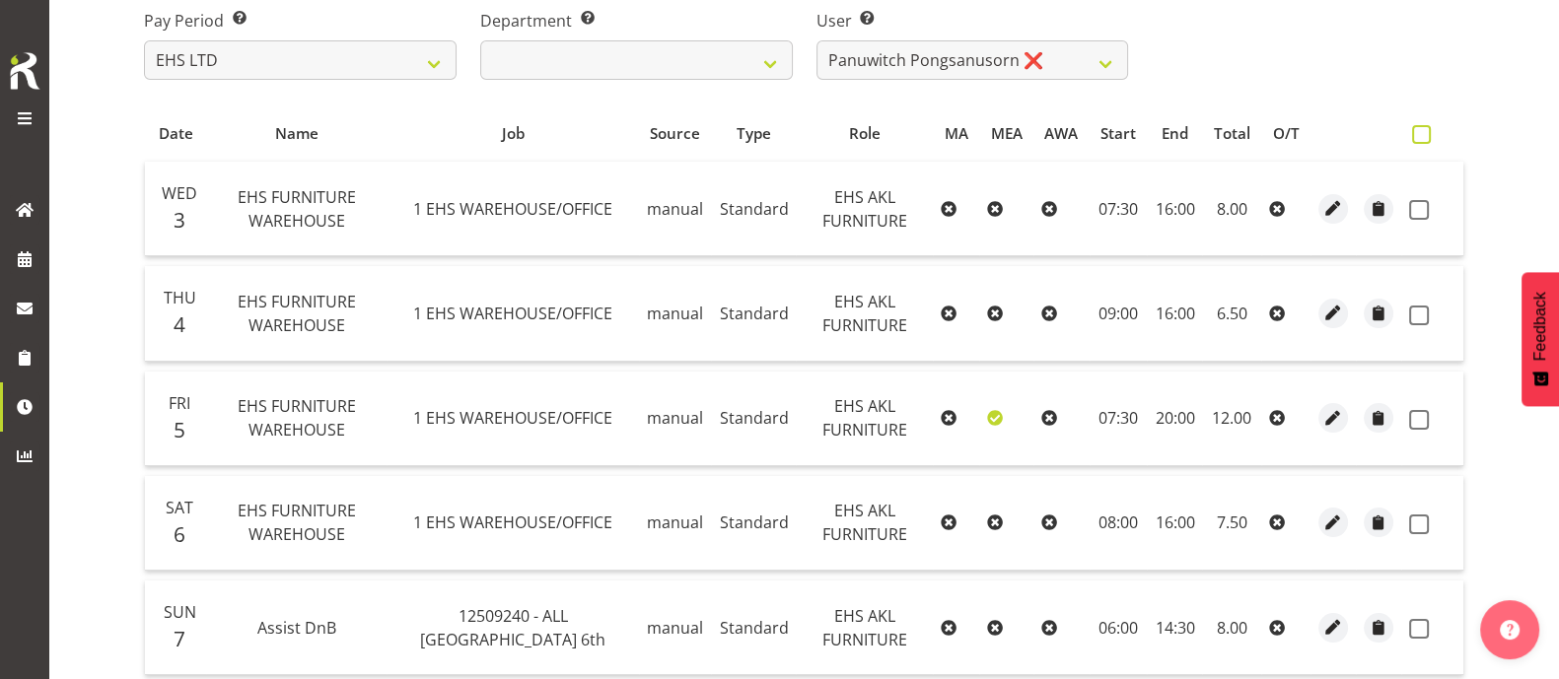
click at [1429, 133] on span at bounding box center [1421, 134] width 19 height 19
click at [1425, 133] on input "checkbox" at bounding box center [1418, 134] width 13 height 13
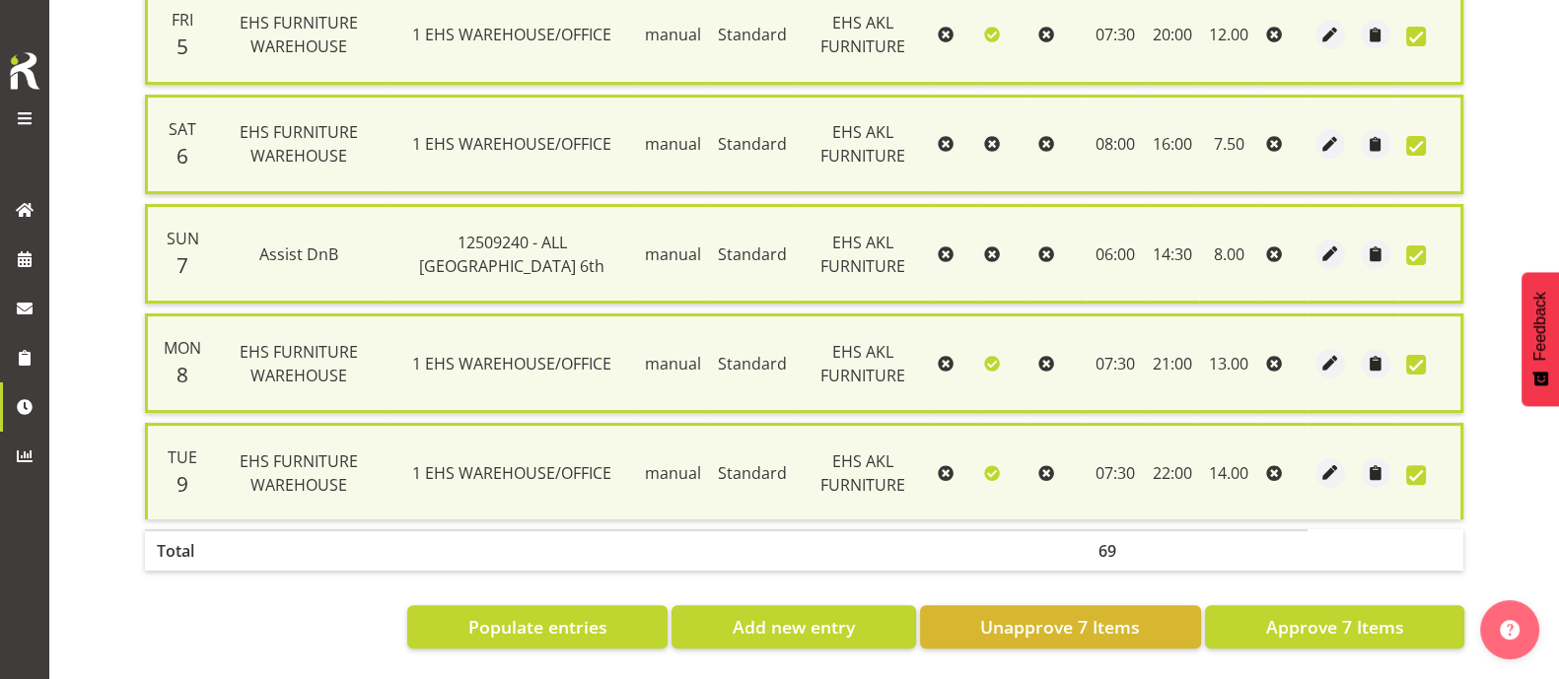
scroll to position [722, 0]
click at [1352, 614] on span "Approve 7 Items" at bounding box center [1334, 627] width 138 height 26
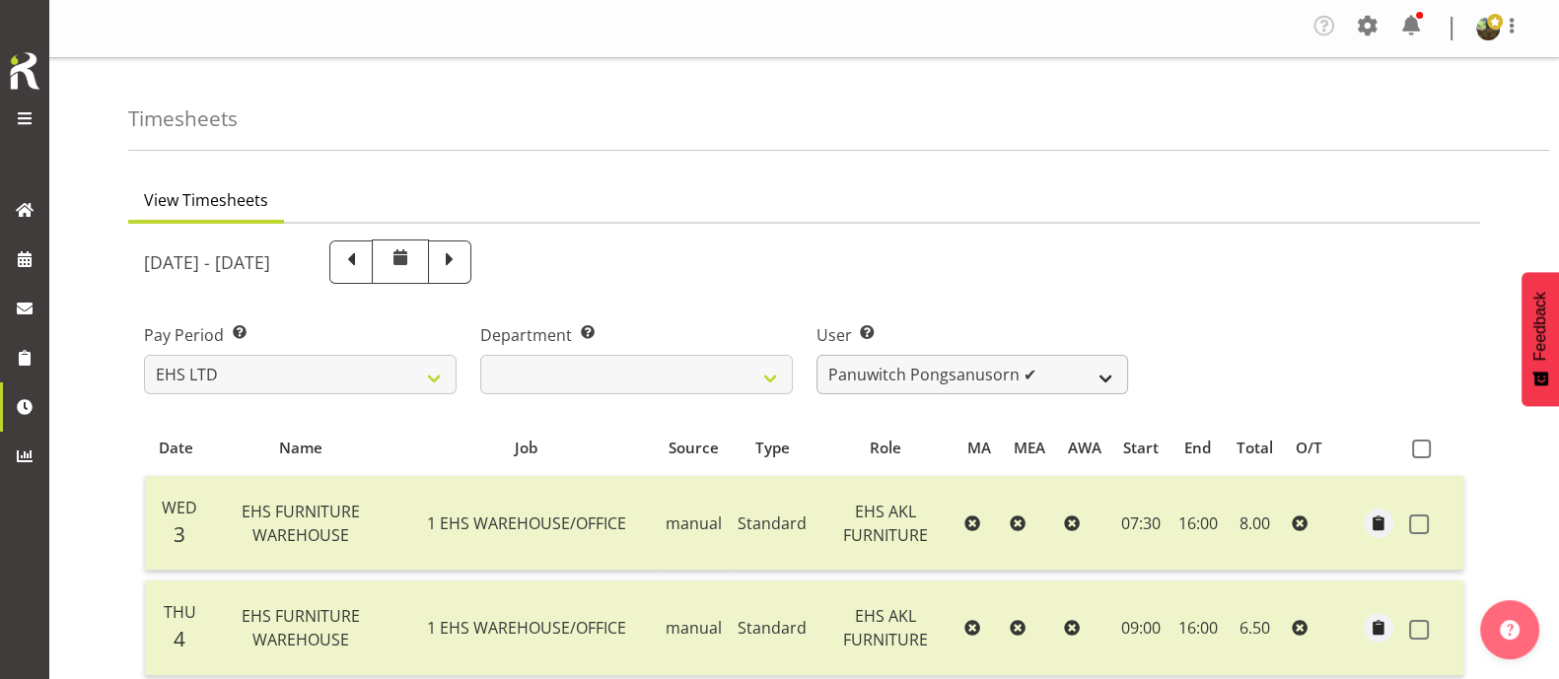
scroll to position [0, 0]
click at [1065, 370] on select "Daniel Tini ❌ Filipo Iupeli ❌ Harley Wongpayuk ✔ Malae Toleafoa ✔ Manase Ward ❌…" at bounding box center [972, 374] width 313 height 39
click at [816, 355] on select "Daniel Tini ❌ Filipo Iupeli ❌ Harley Wongpayuk ✔ Malae Toleafoa ✔ Manase Ward ❌…" at bounding box center [972, 374] width 313 height 39
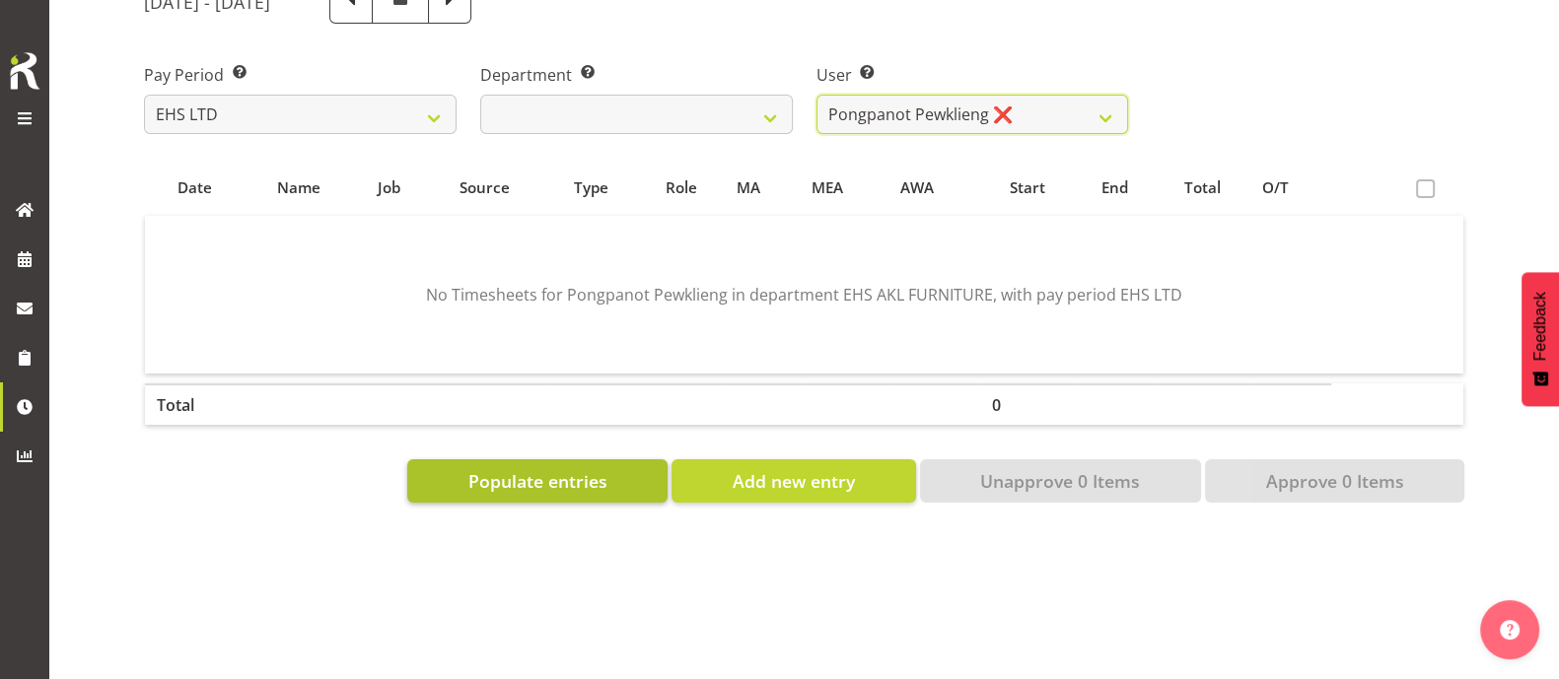
scroll to position [294, 0]
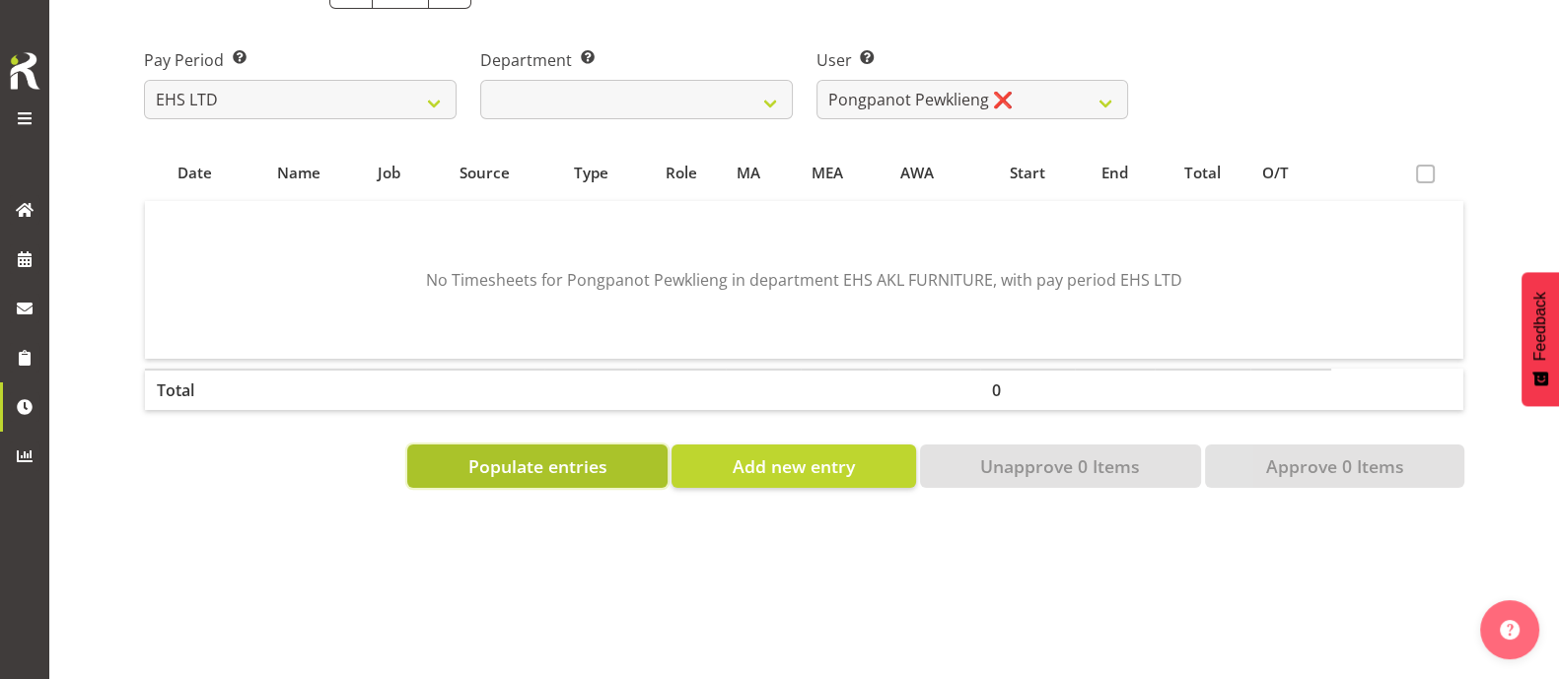
click at [521, 453] on span "Populate entries" at bounding box center [537, 466] width 139 height 26
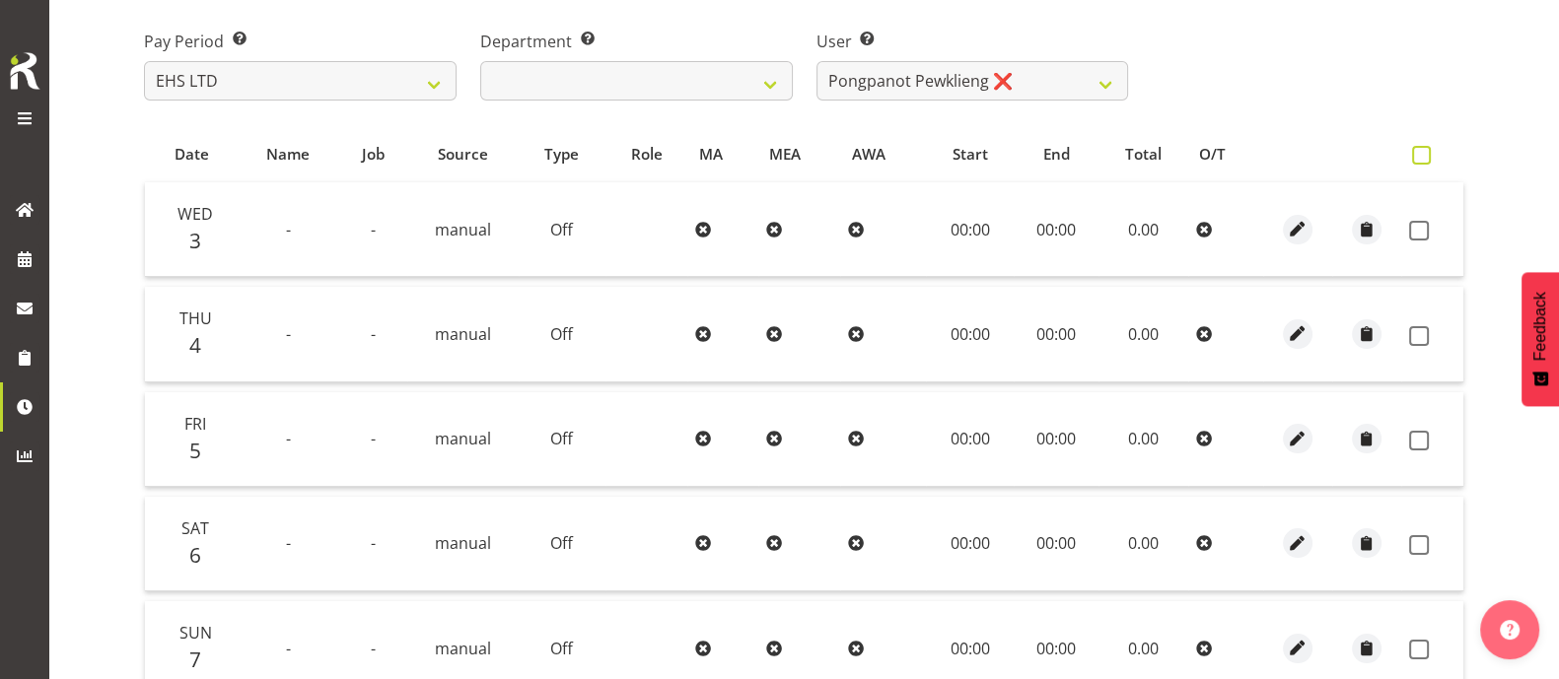
click at [1422, 160] on span at bounding box center [1421, 155] width 19 height 19
click at [1422, 160] on input "checkbox" at bounding box center [1418, 155] width 13 height 13
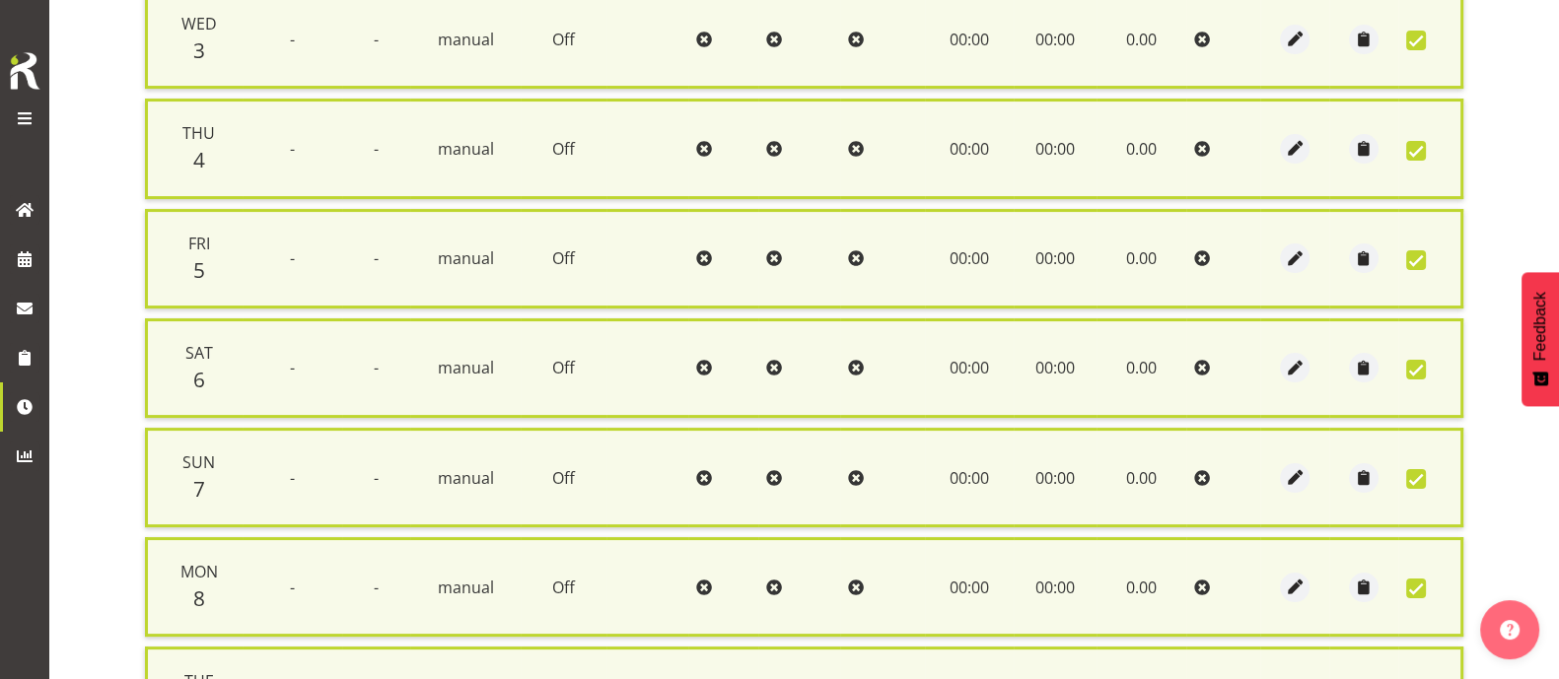
scroll to position [722, 0]
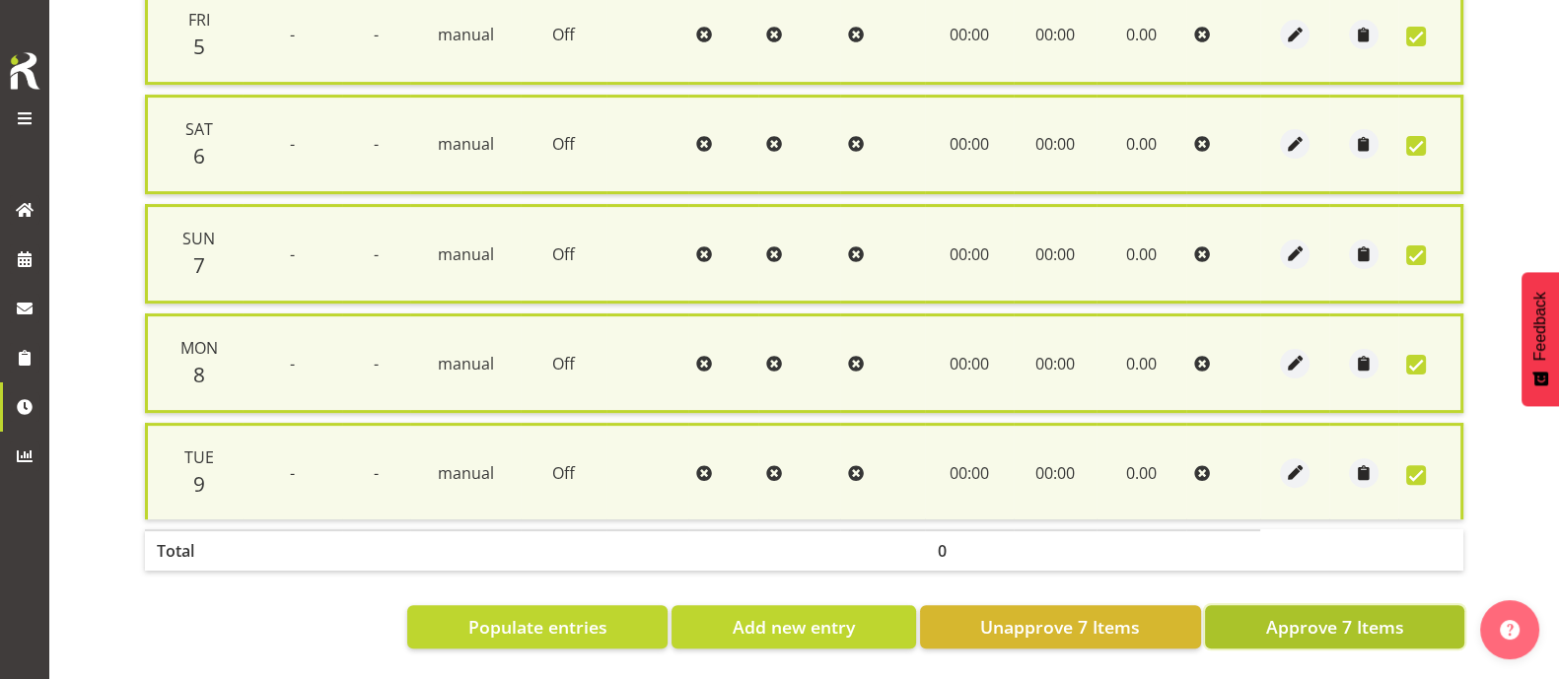
click at [1351, 614] on span "Approve 7 Items" at bounding box center [1334, 627] width 138 height 26
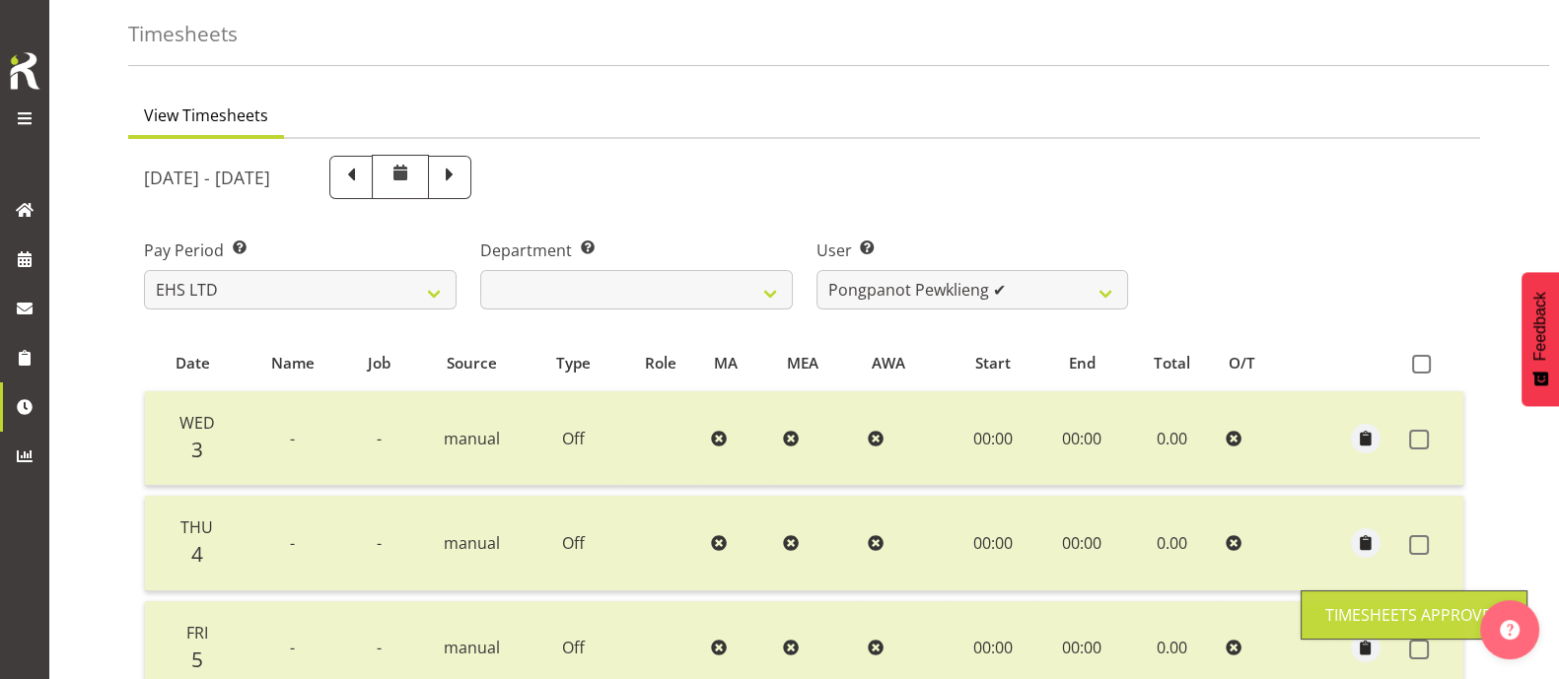
scroll to position [79, 0]
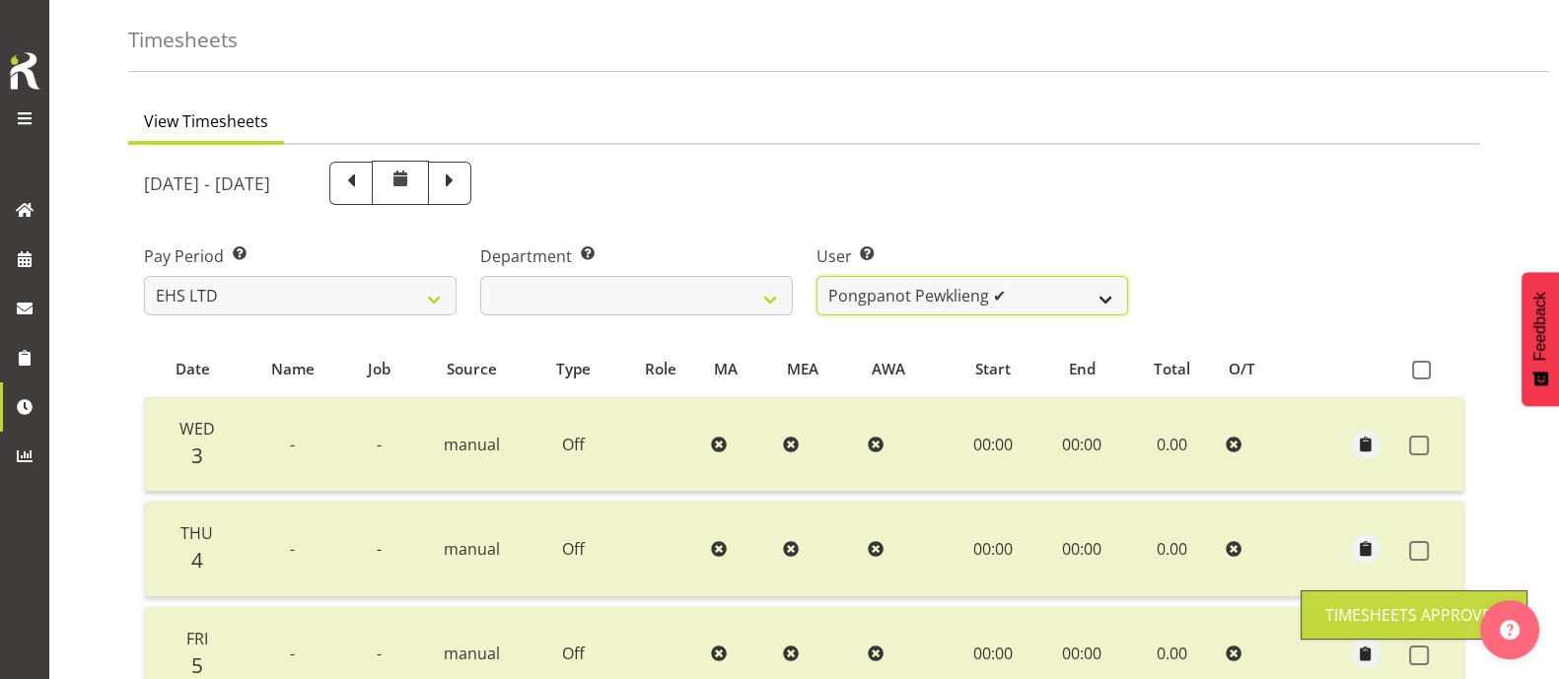
click at [1032, 295] on select "Daniel Tini ❌ Filipo Iupeli ❌ Harley Wongpayuk ✔ Malae Toleafoa ✔ Manase Ward ❌…" at bounding box center [972, 295] width 313 height 39
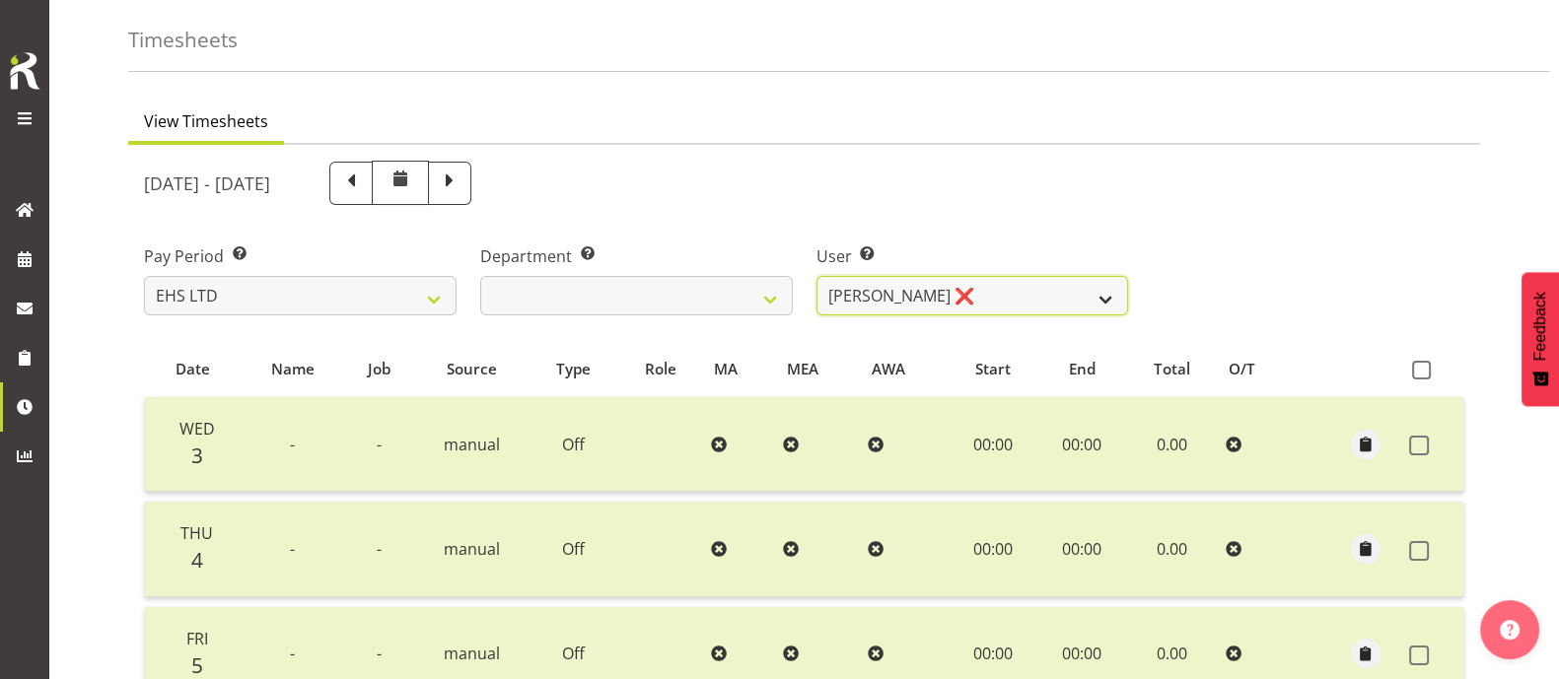
click at [816, 276] on select "Daniel Tini ❌ Filipo Iupeli ❌ Harley Wongpayuk ✔ Malae Toleafoa ✔ Manase Ward ❌…" at bounding box center [972, 295] width 313 height 39
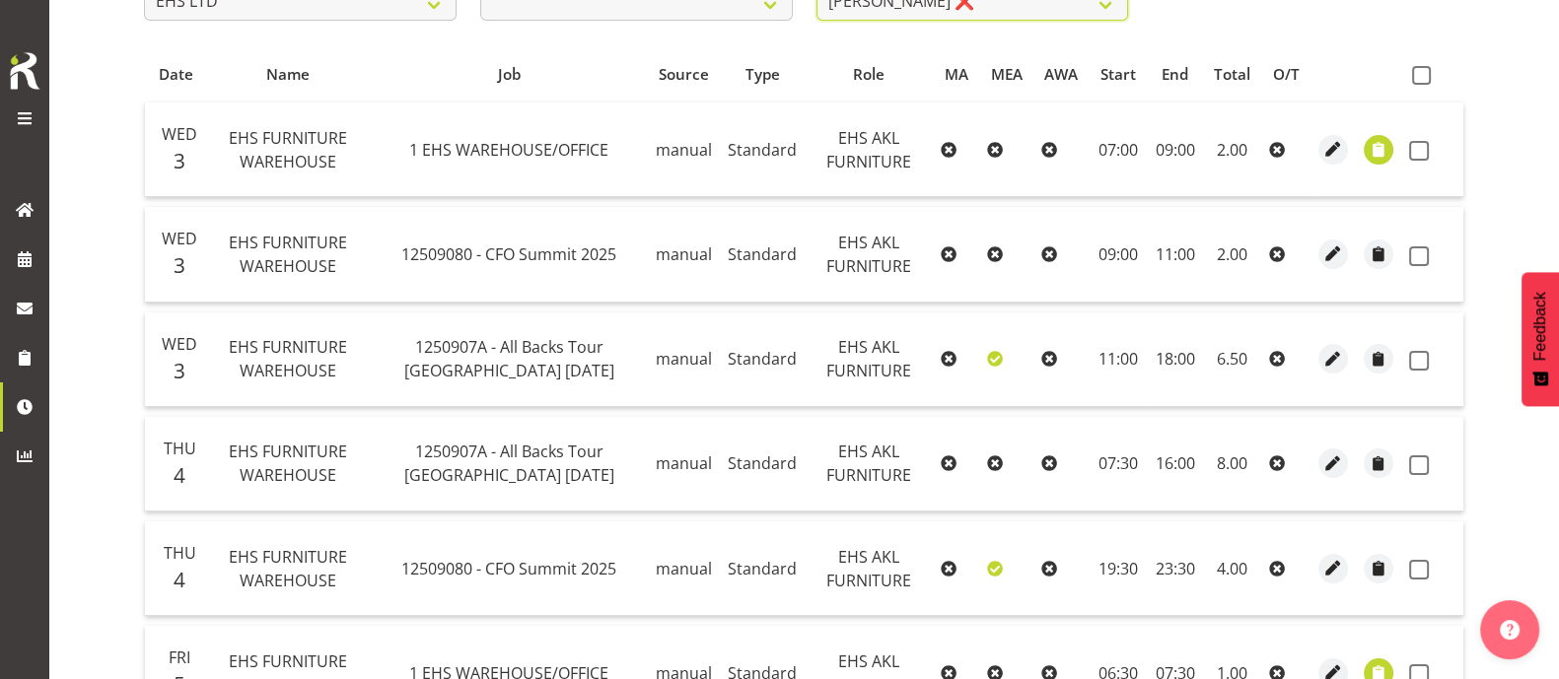
scroll to position [325, 0]
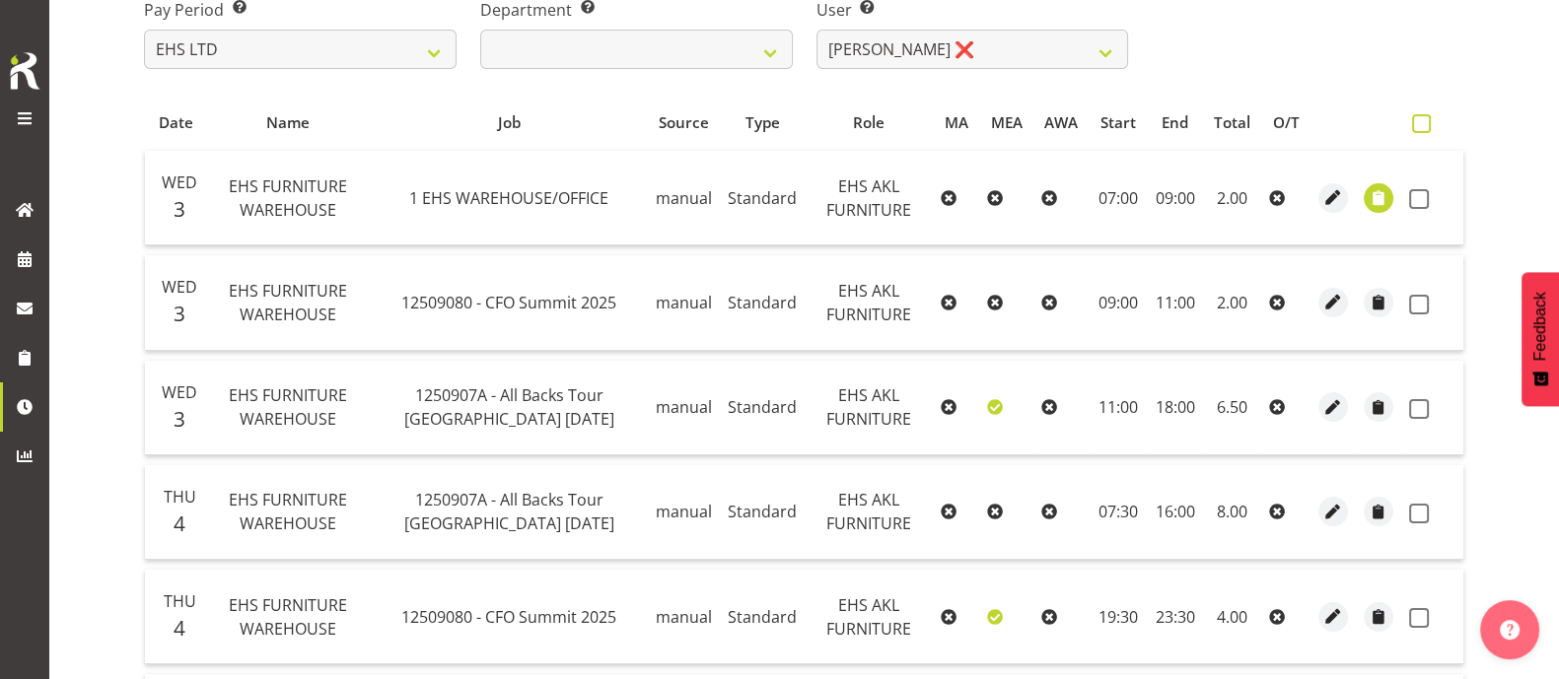
click at [1418, 124] on span at bounding box center [1421, 123] width 19 height 19
click at [1418, 124] on input "checkbox" at bounding box center [1418, 123] width 13 height 13
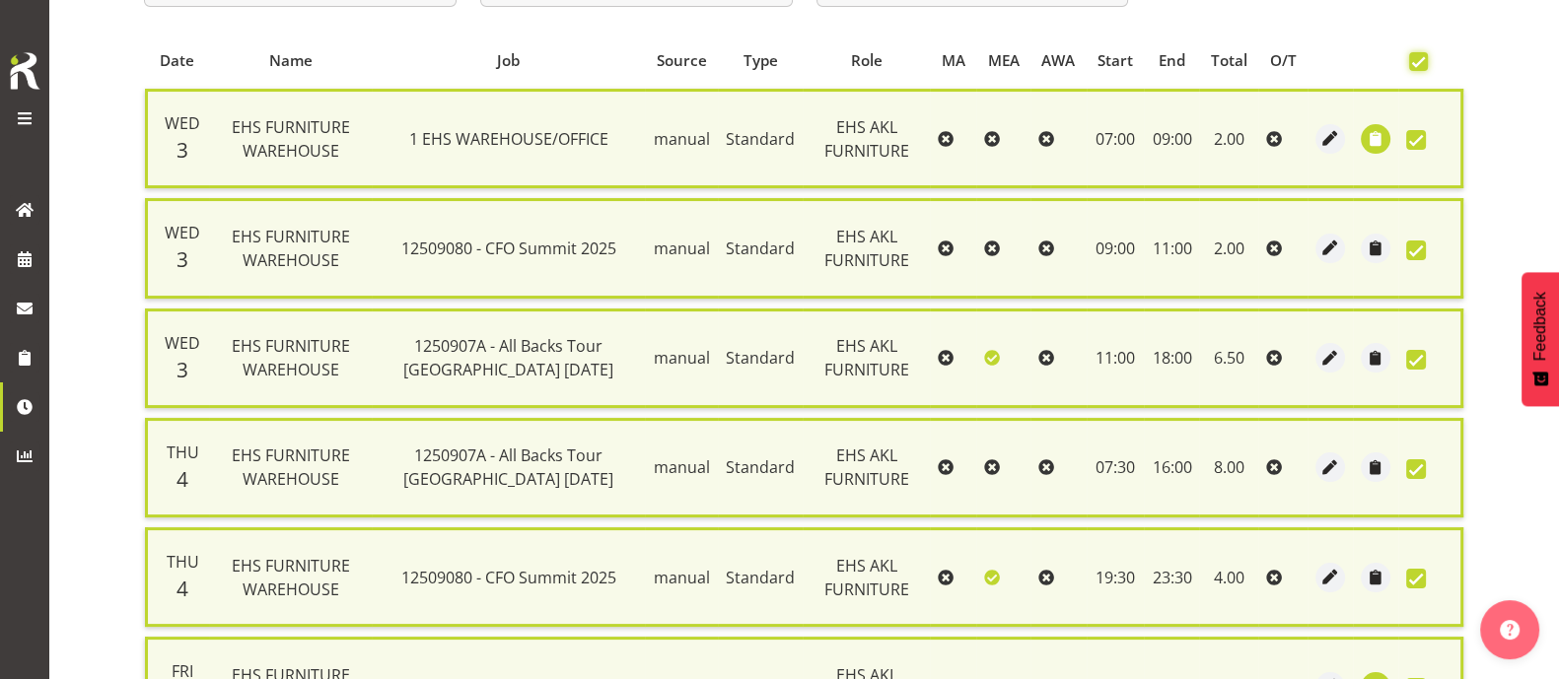
scroll to position [156, 0]
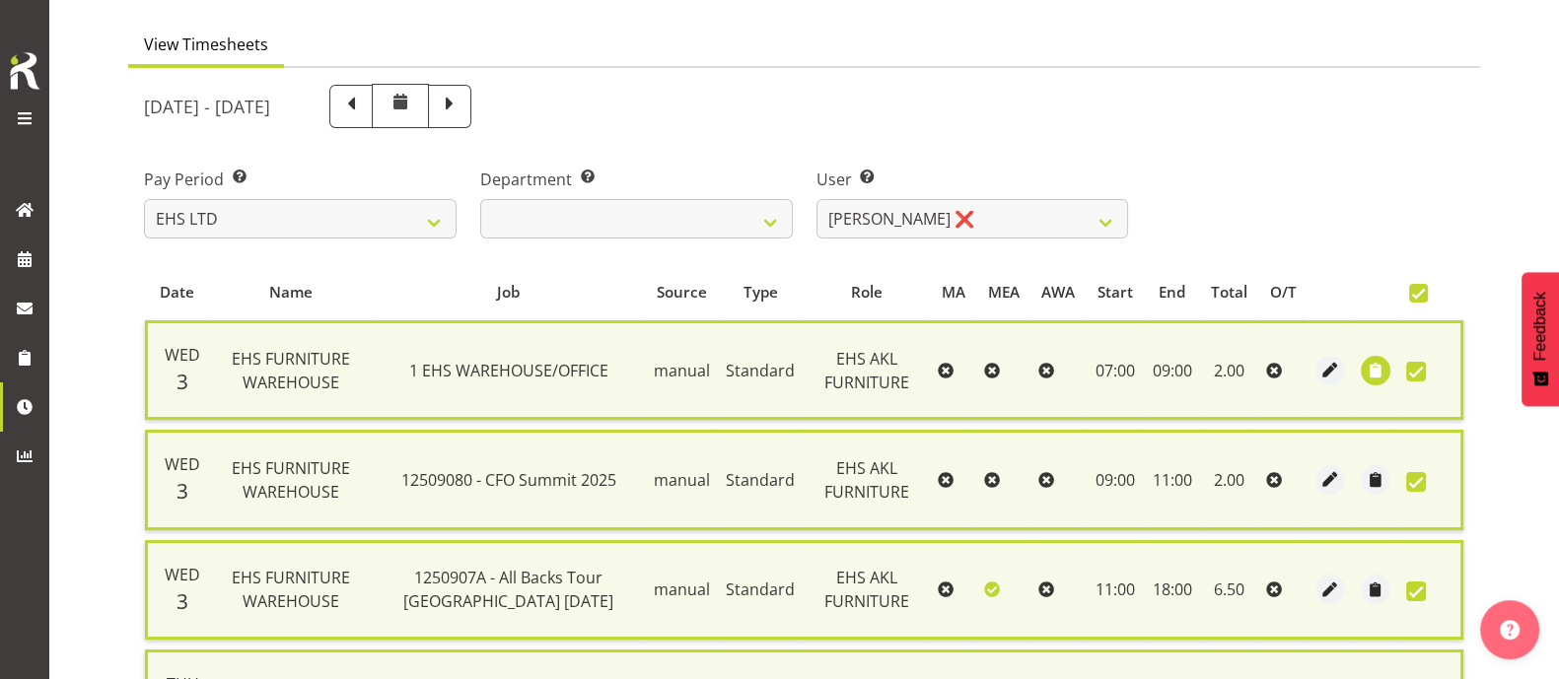
click at [1415, 288] on span at bounding box center [1418, 293] width 19 height 19
click at [1415, 288] on input "checkbox" at bounding box center [1415, 293] width 13 height 13
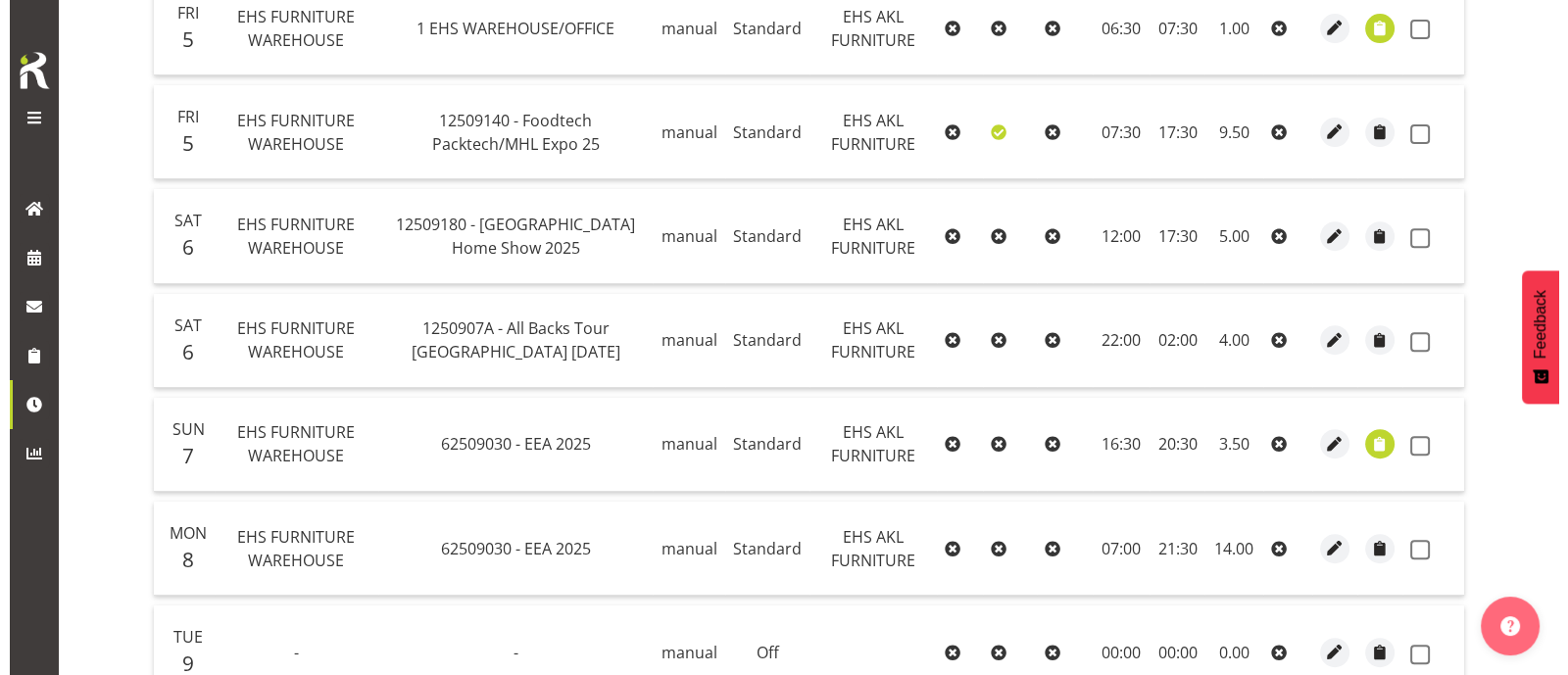
scroll to position [1210, 0]
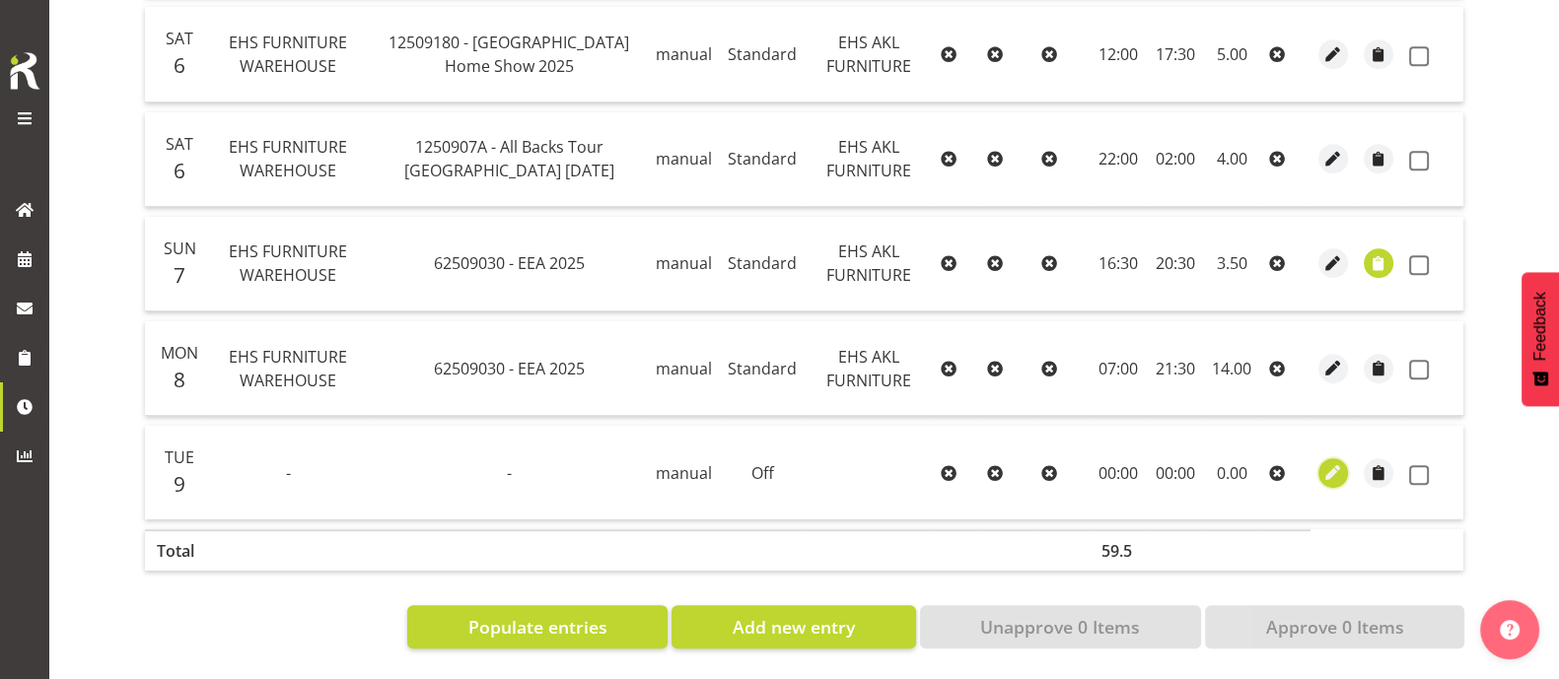
click at [1333, 461] on span "button" at bounding box center [1333, 472] width 23 height 23
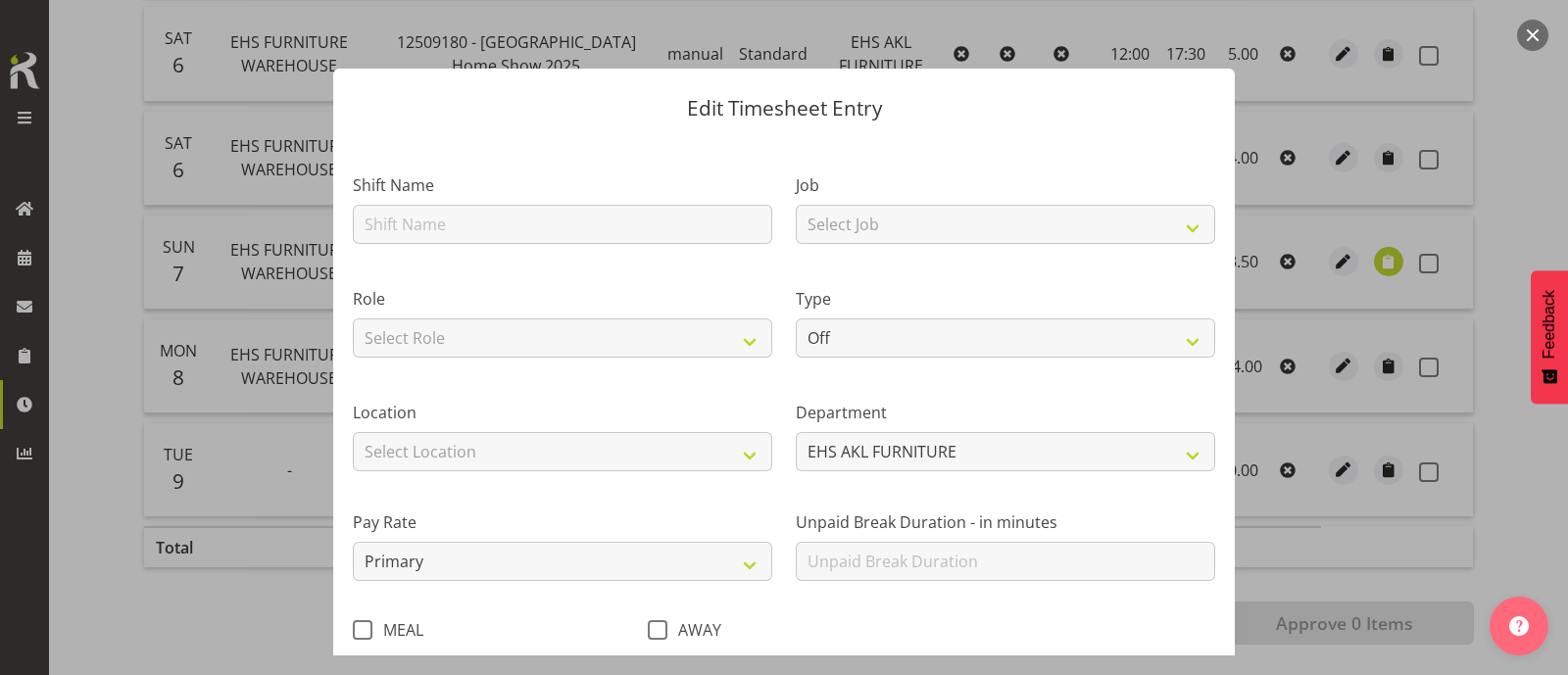
click at [1540, 36] on button "button" at bounding box center [1533, 36] width 32 height 32
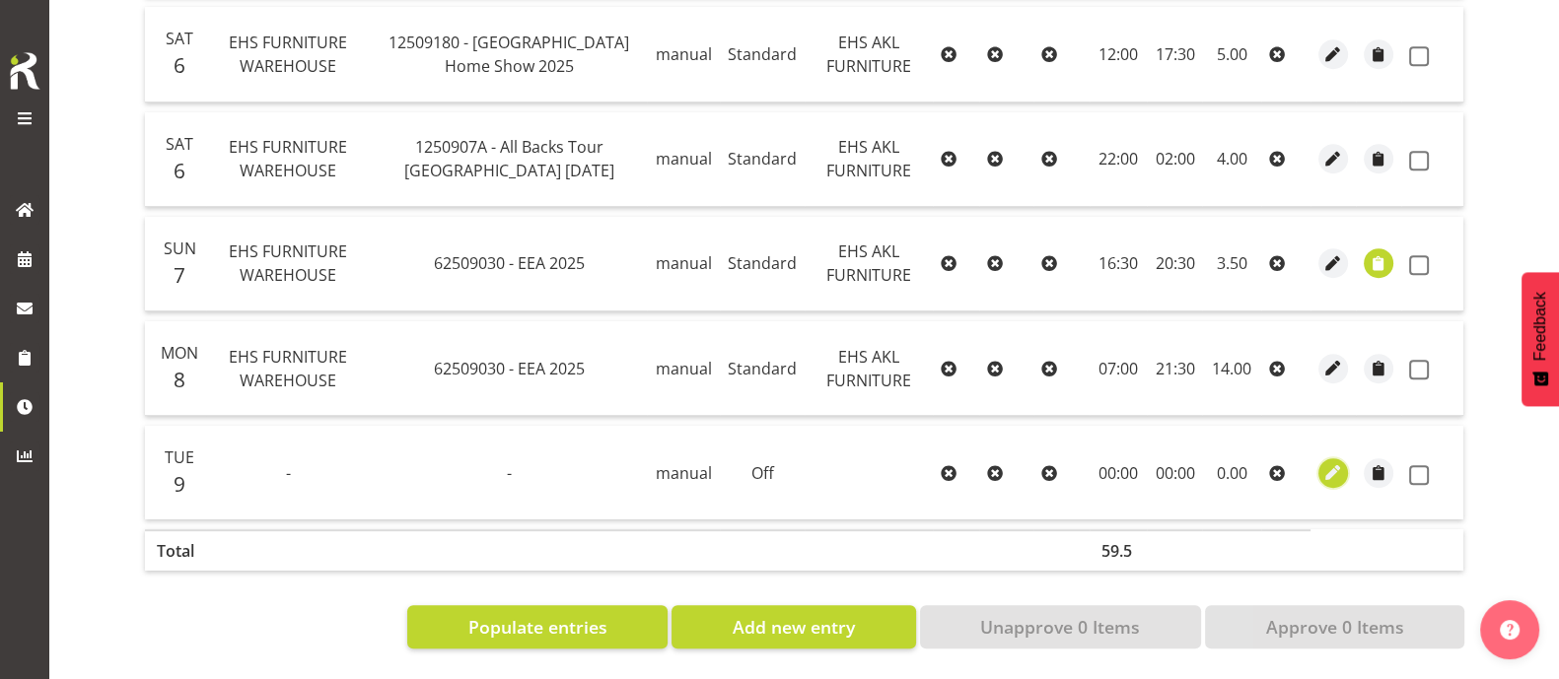
click at [1332, 461] on span "button" at bounding box center [1333, 472] width 23 height 23
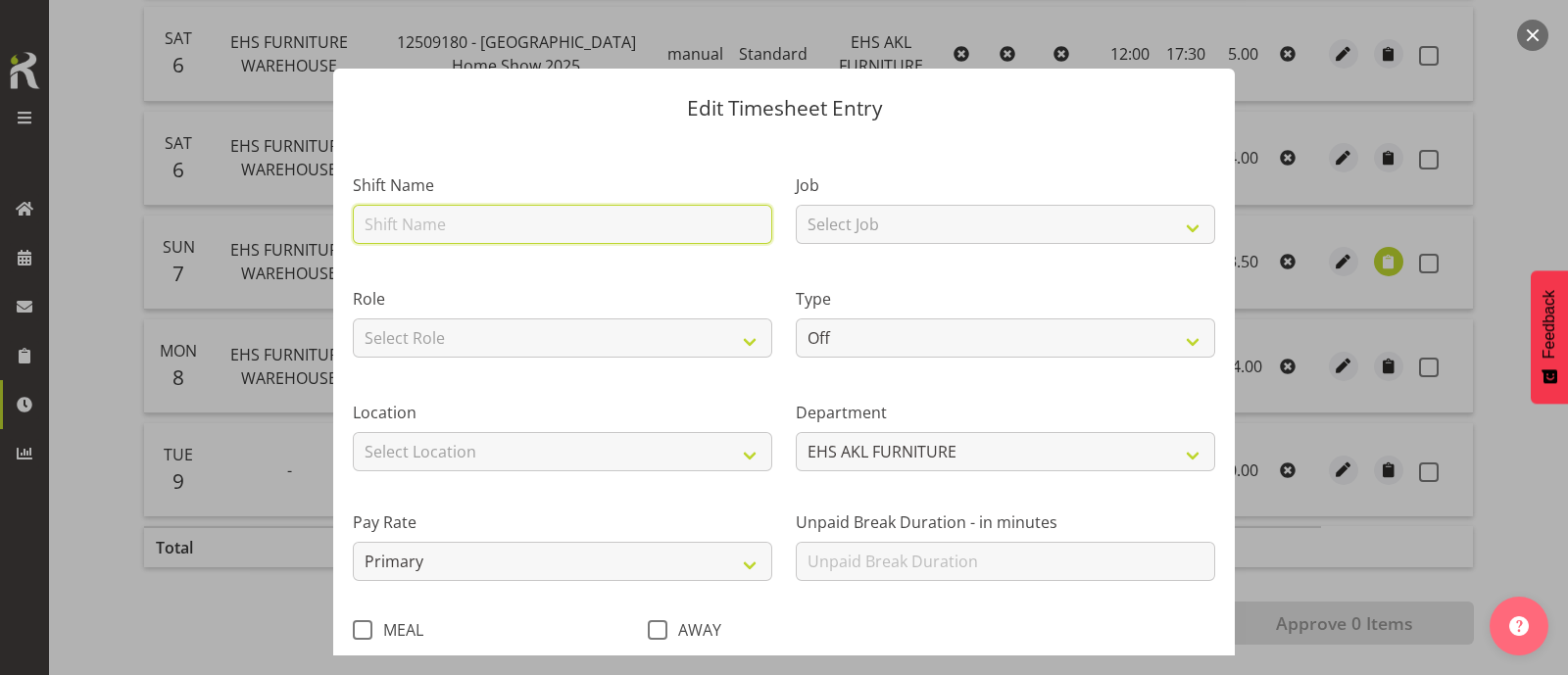
click at [445, 233] on input "text" at bounding box center [563, 224] width 420 height 39
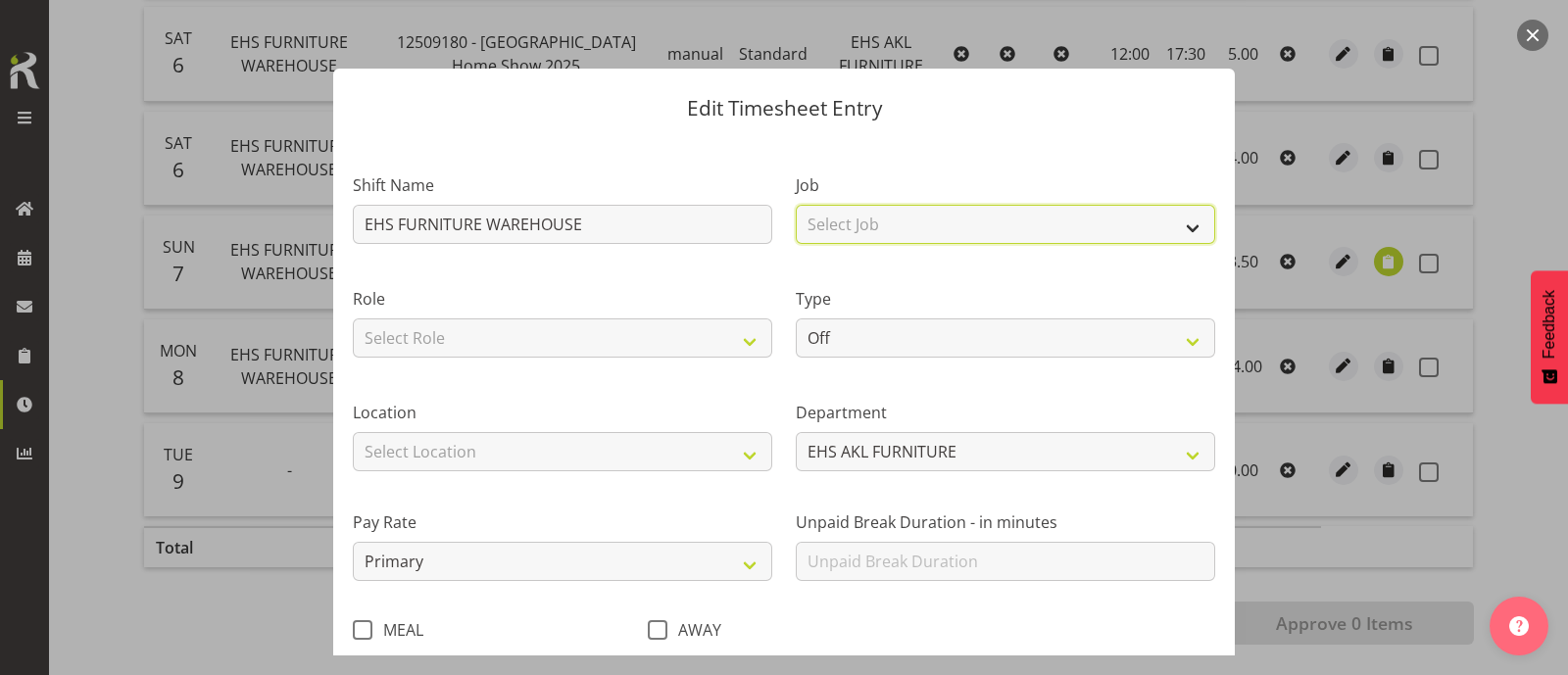
click at [878, 222] on select "Select Job 1 Carlton Events 1 Carlton Hamilton 1 Carlton Wellington 1 EHS WAREH…" at bounding box center [1005, 224] width 420 height 39
click at [795, 205] on select "Select Job 1 Carlton Events 1 Carlton Hamilton 1 Carlton Wellington 1 EHS WAREH…" at bounding box center [1005, 224] width 420 height 39
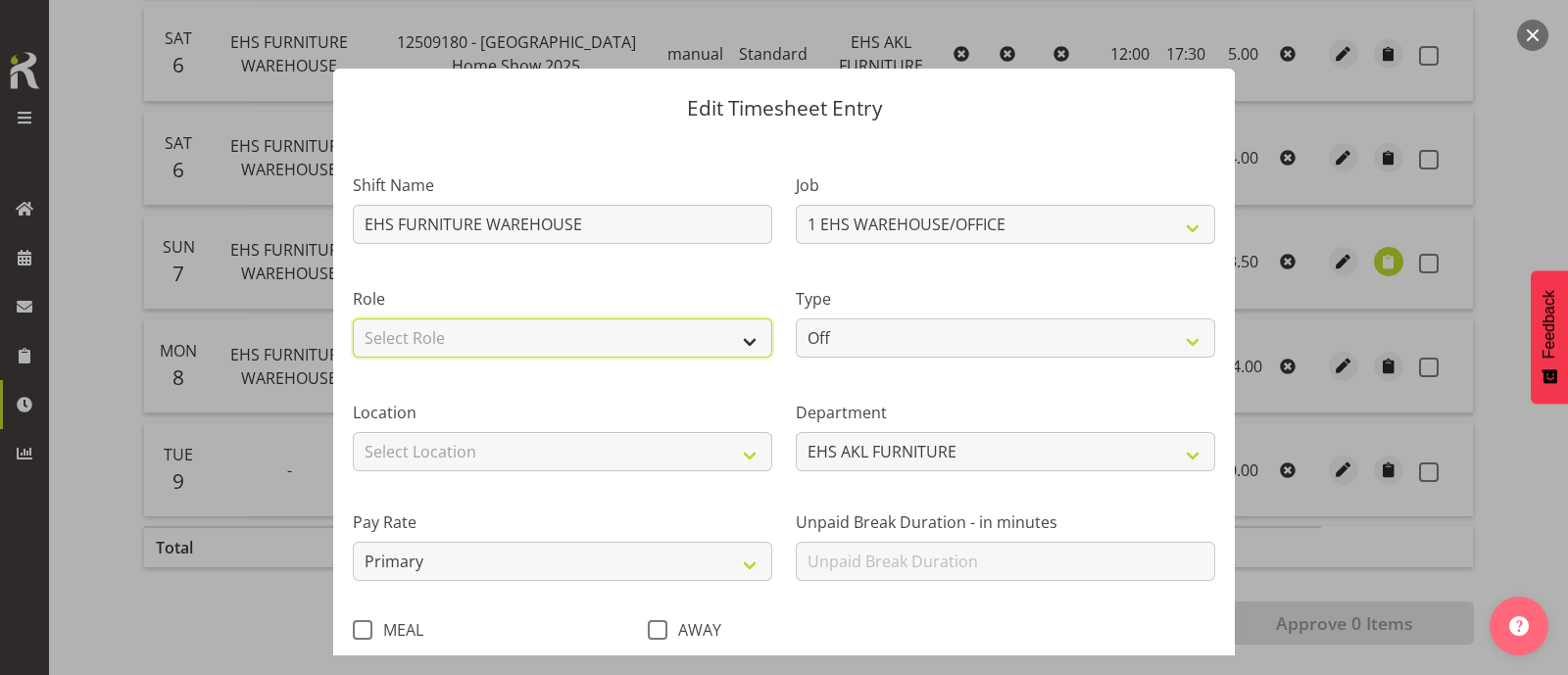
click at [647, 342] on select "Select Role EHS AKL FURNITURE" at bounding box center [563, 337] width 420 height 39
click at [353, 318] on select "Select Role EHS AKL FURNITURE" at bounding box center [563, 337] width 420 height 39
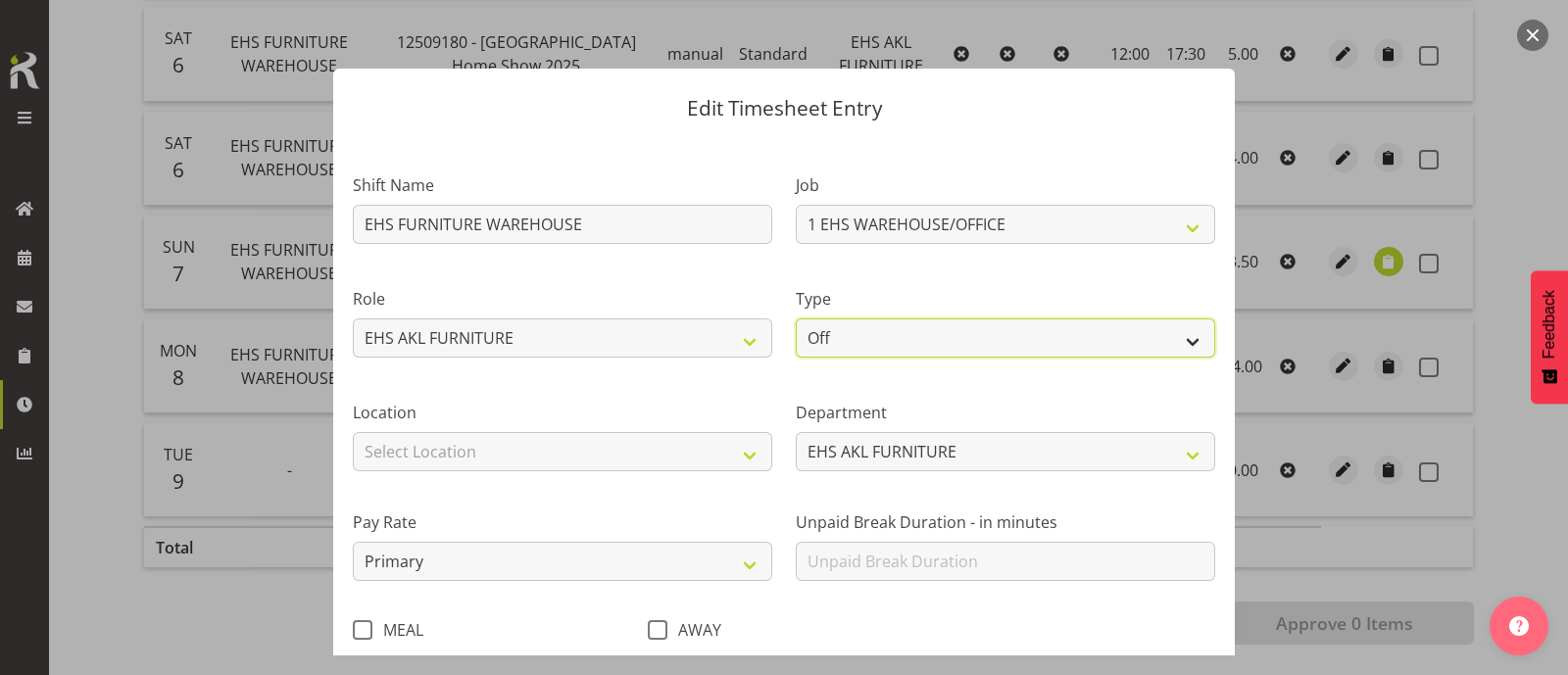
click at [900, 339] on select "Off Standard Public Holiday Public Holiday (Worked) Day In Lieu Annual Leave Si…" at bounding box center [1005, 337] width 420 height 39
click at [795, 318] on select "Off Standard Public Holiday Public Holiday (Worked) Day In Lieu Annual Leave Si…" at bounding box center [1005, 337] width 420 height 39
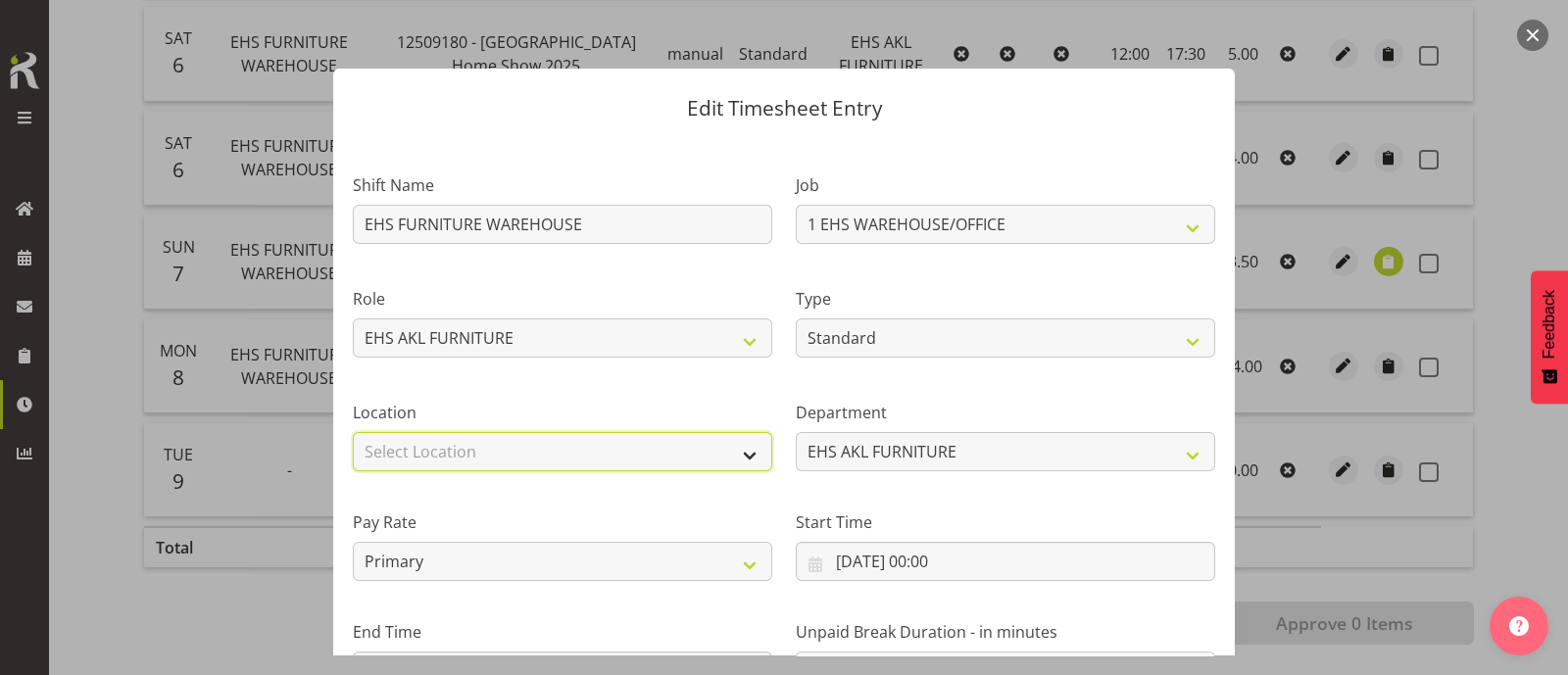
click at [598, 443] on select "Select Location CARLTON EVENTS Carlton Hamilton Carlton Wellington DW CHC DW DI…" at bounding box center [563, 451] width 420 height 39
click at [353, 432] on select "Select Location CARLTON EVENTS Carlton Hamilton Carlton Wellington DW CHC DW DI…" at bounding box center [563, 451] width 420 height 39
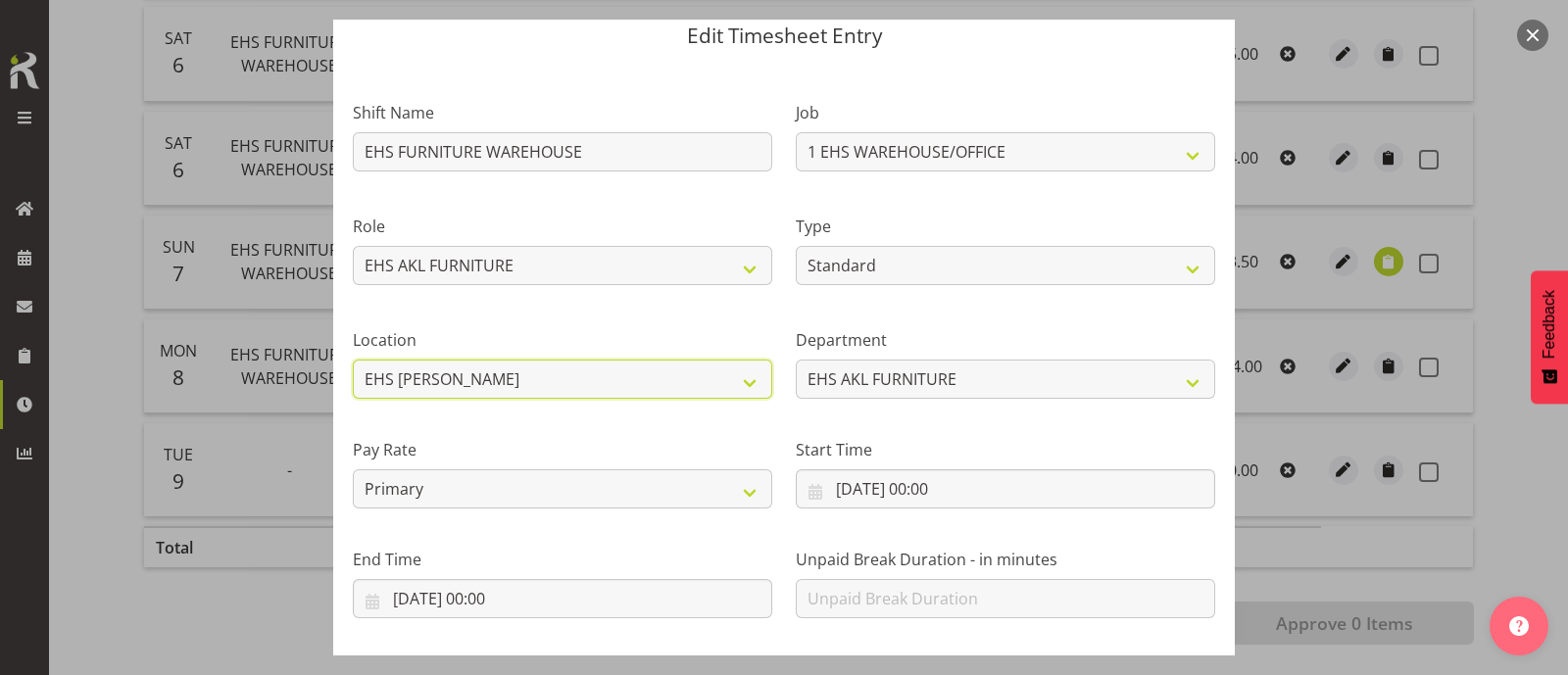
scroll to position [235, 0]
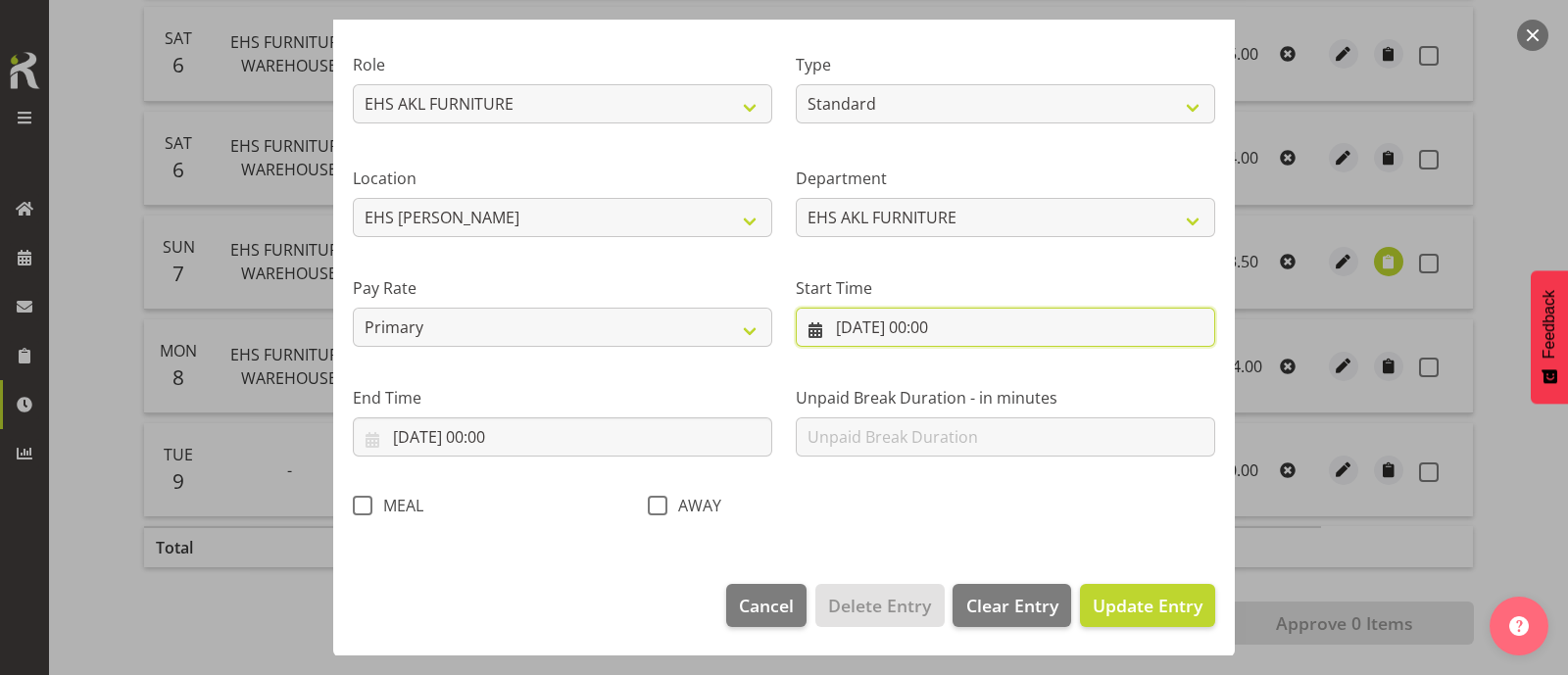
click at [941, 326] on input "09/09/2025, 00:00" at bounding box center [1005, 327] width 420 height 39
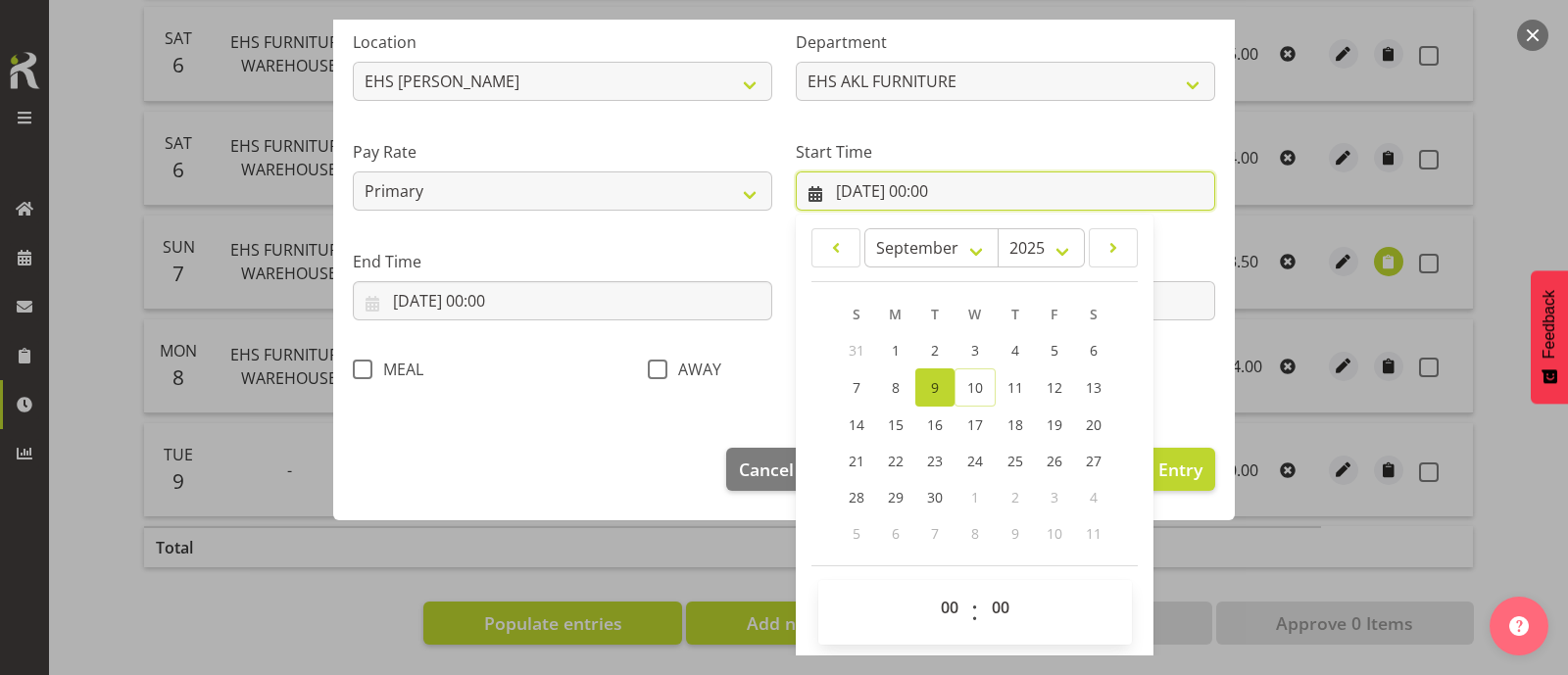
scroll to position [373, 0]
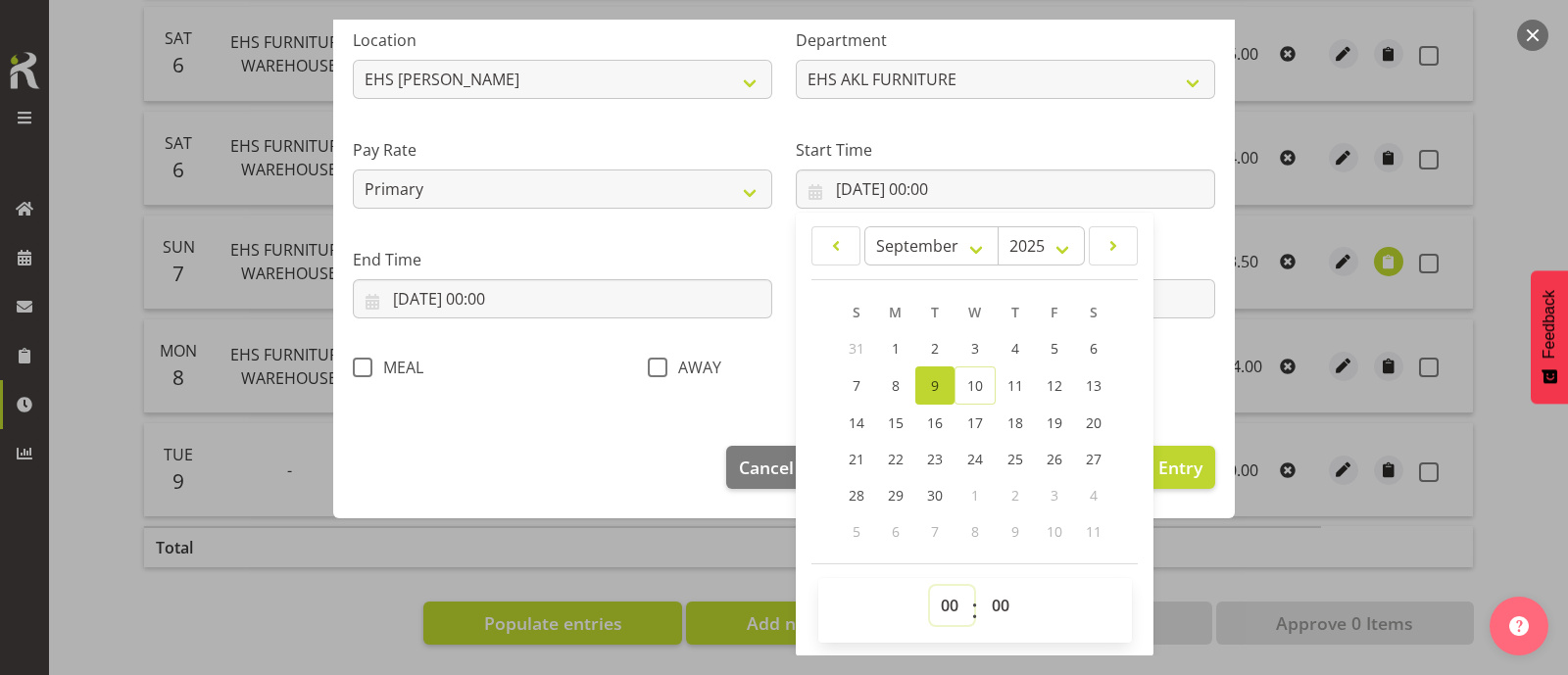
click at [951, 593] on select "00 01 02 03 04 05 06 07 08 09 10 11 12 13 14 15 16 17 18 19 20 21 22 23" at bounding box center [953, 605] width 44 height 39
click at [931, 587] on select "00 01 02 03 04 05 06 07 08 09 10 11 12 13 14 15 16 17 18 19 20 21 22 23" at bounding box center [953, 605] width 44 height 39
click at [991, 596] on select "00 01 02 03 04 05 06 07 08 09 10 11 12 13 14 15 16 17 18 19 20 21 22 23 24 25 2…" at bounding box center [1003, 605] width 44 height 39
drag, startPoint x: 985, startPoint y: 611, endPoint x: 983, endPoint y: 593, distance: 18.1
click at [986, 610] on select "00 01 02 03 04 05 06 07 08 09 10 11 12 13 14 15 16 17 18 19 20 21 22 23 24 25 2…" at bounding box center [1003, 605] width 44 height 39
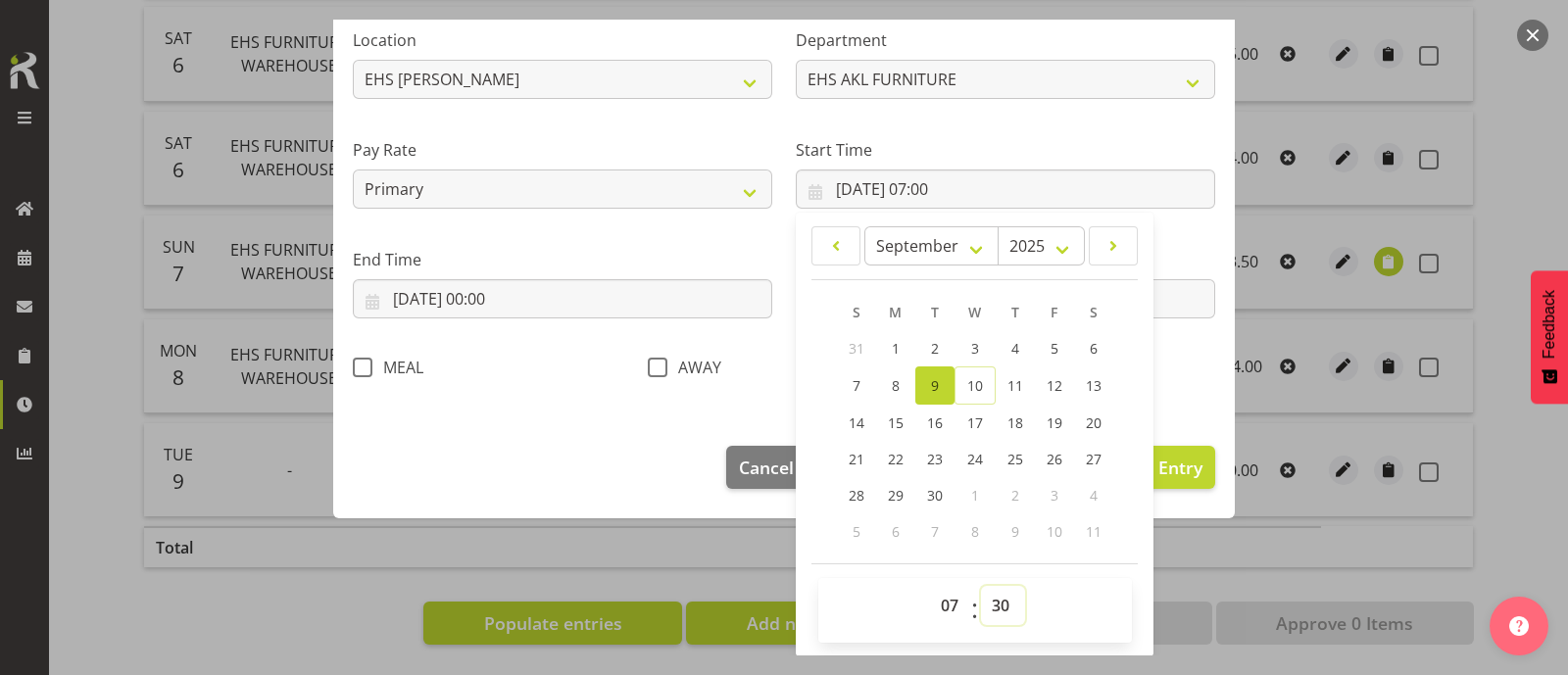
click at [981, 587] on select "00 01 02 03 04 05 06 07 08 09 10 11 12 13 14 15 16 17 18 19 20 21 22 23 24 25 2…" at bounding box center [1003, 605] width 44 height 39
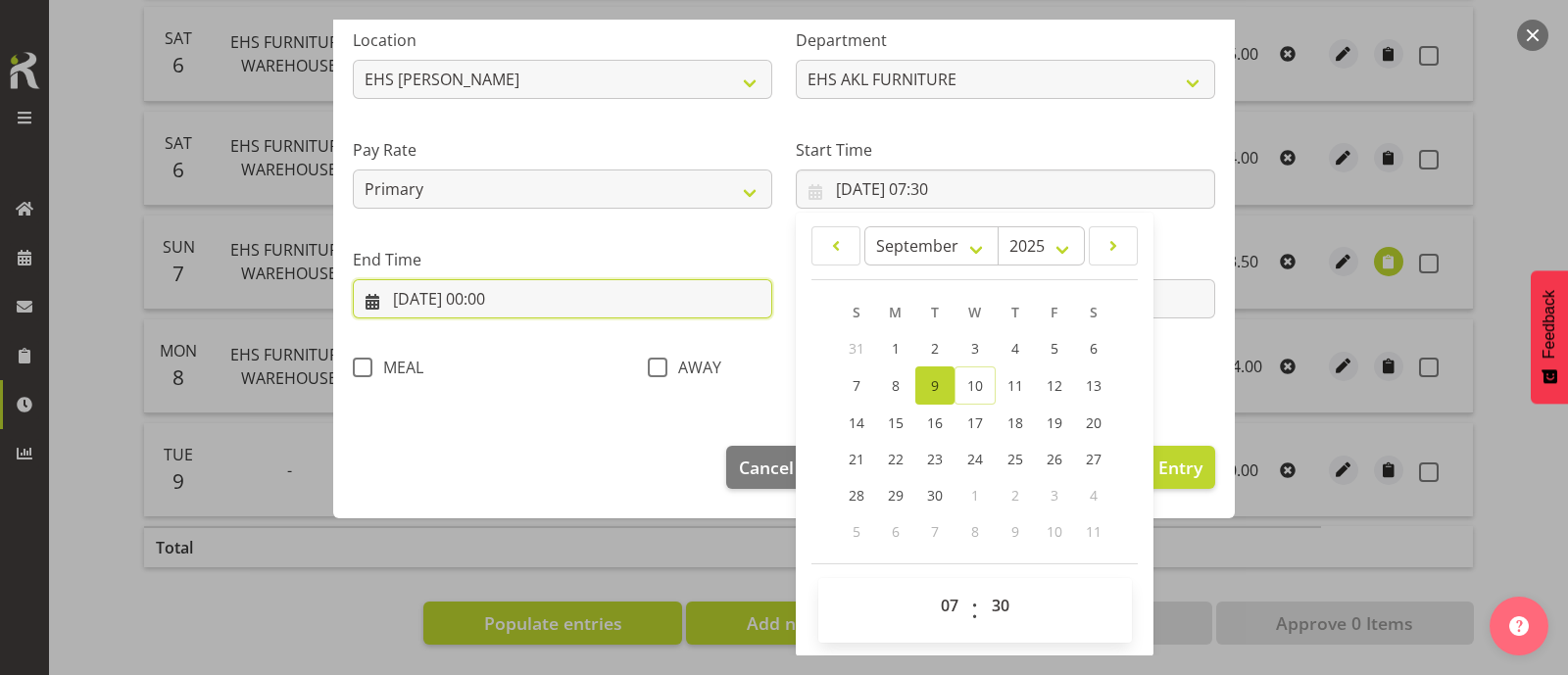
click at [502, 292] on input "09/09/2025, 00:00" at bounding box center [563, 298] width 420 height 39
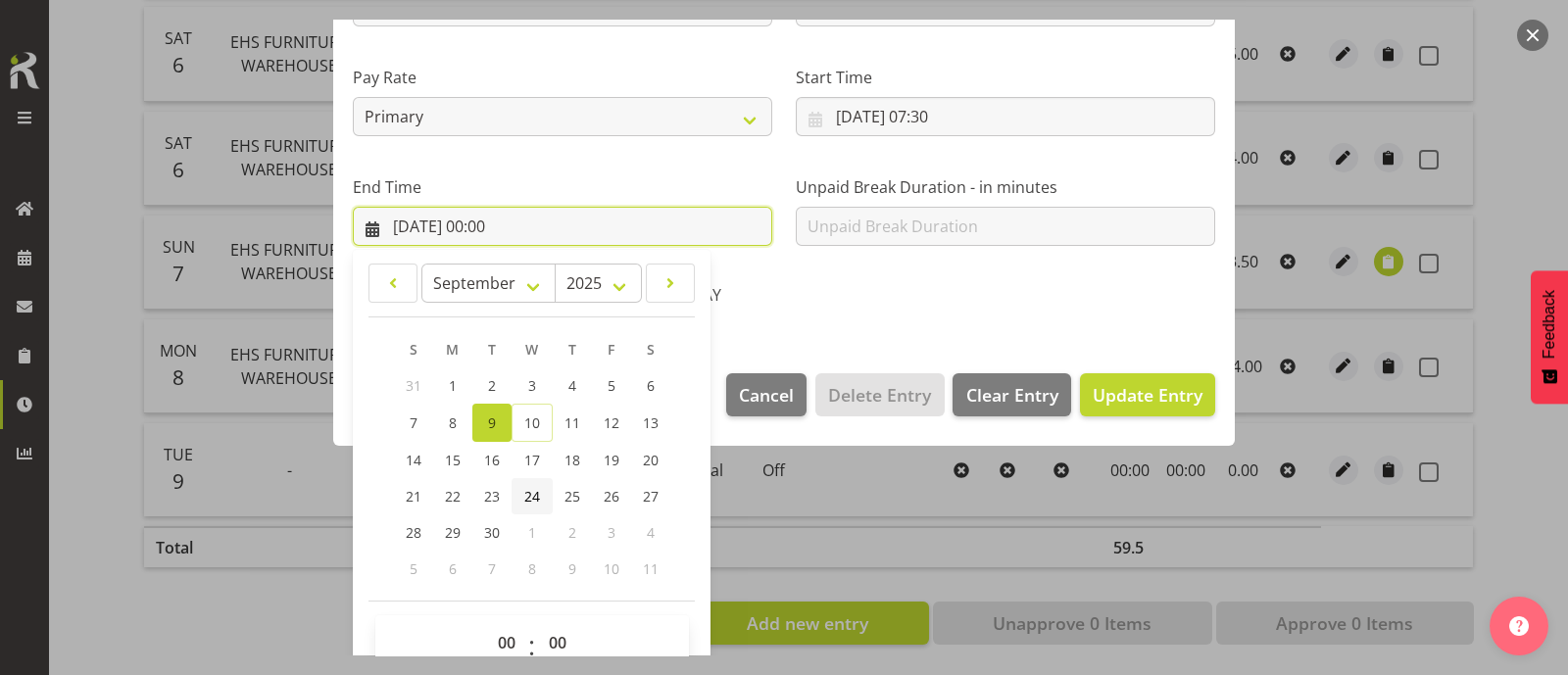
scroll to position [481, 0]
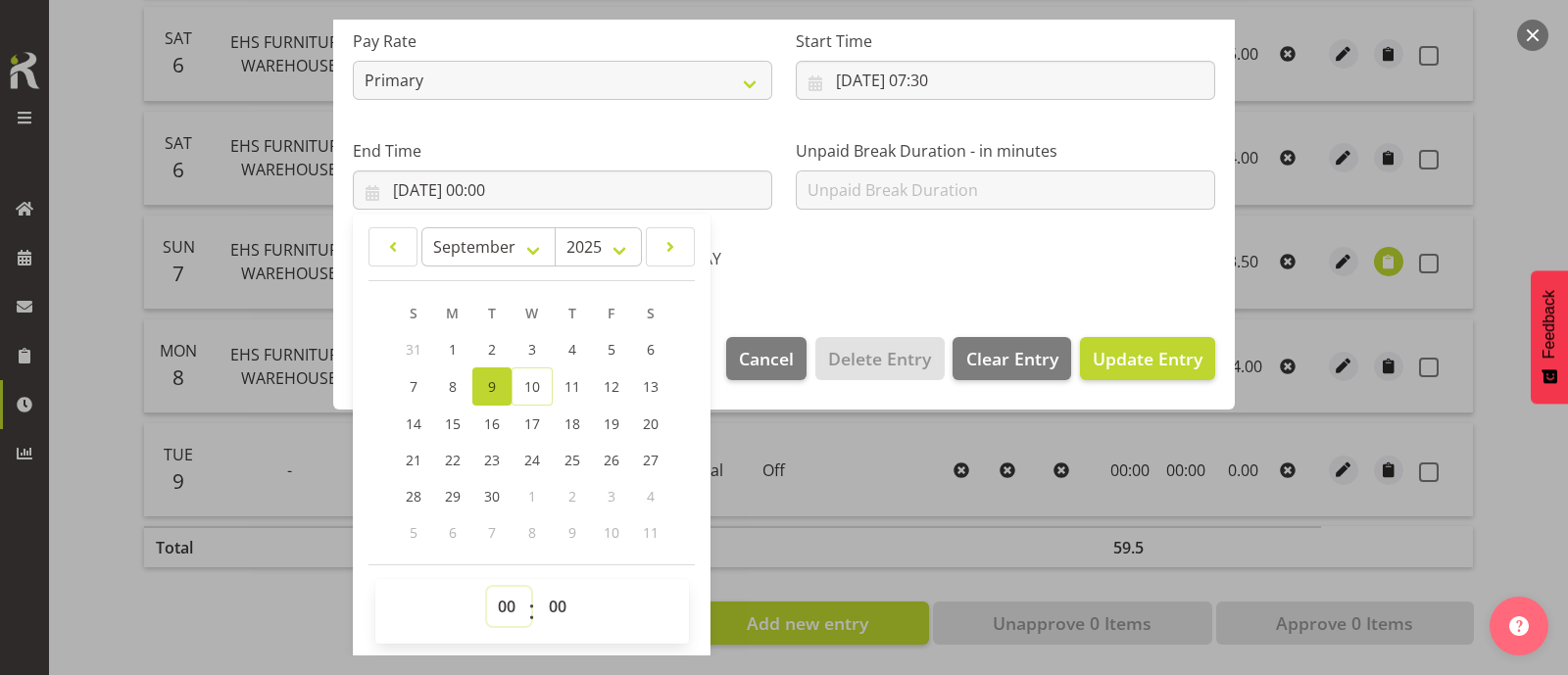
click at [509, 607] on select "00 01 02 03 04 05 06 07 08 09 10 11 12 13 14 15 16 17 18 19 20 21 22 23" at bounding box center [509, 606] width 44 height 39
click at [487, 588] on select "00 01 02 03 04 05 06 07 08 09 10 11 12 13 14 15 16 17 18 19 20 21 22 23" at bounding box center [509, 606] width 44 height 39
click at [507, 601] on select "00 01 02 03 04 05 06 07 08 09 10 11 12 13 14 15 16 17 18 19 20 21 22 23" at bounding box center [509, 606] width 44 height 39
click at [487, 588] on select "00 01 02 03 04 05 06 07 08 09 10 11 12 13 14 15 16 17 18 19 20 21 22 23" at bounding box center [509, 606] width 44 height 39
click at [551, 599] on select "00 01 02 03 04 05 06 07 08 09 10 11 12 13 14 15 16 17 18 19 20 21 22 23 24 25 2…" at bounding box center [560, 606] width 44 height 39
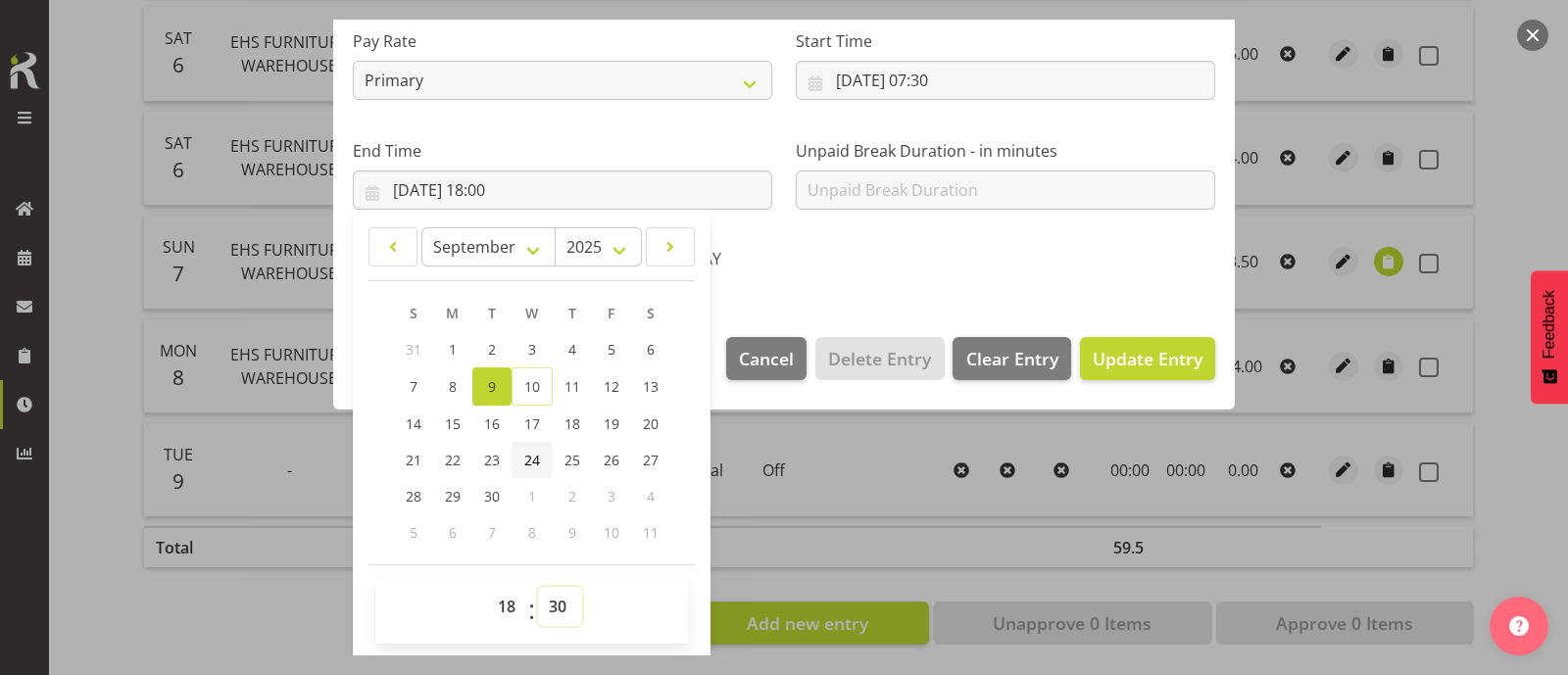
click at [538, 588] on select "00 01 02 03 04 05 06 07 08 09 10 11 12 13 14 15 16 17 18 19 20 21 22 23 24 25 2…" at bounding box center [560, 606] width 44 height 39
click at [1141, 352] on span "Update Entry" at bounding box center [1147, 359] width 109 height 24
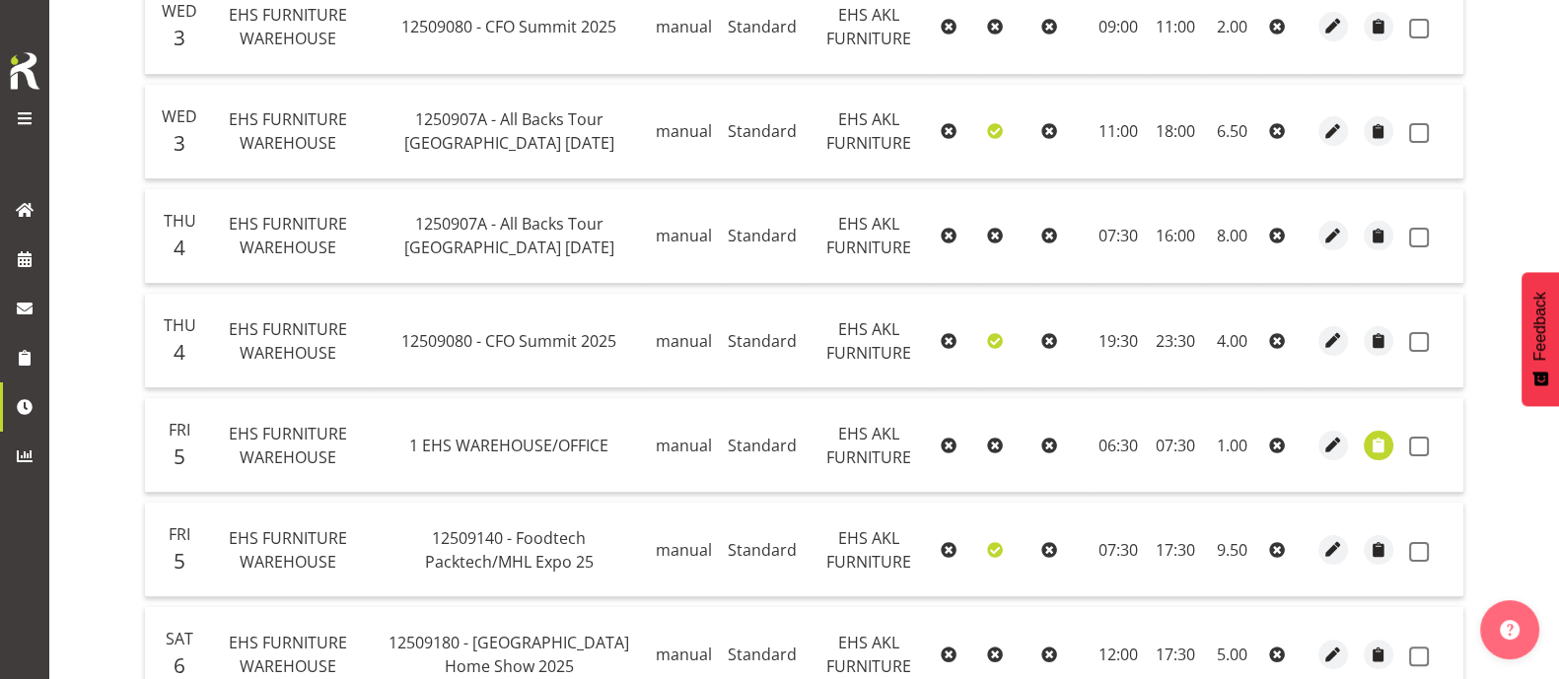
scroll to position [107, 0]
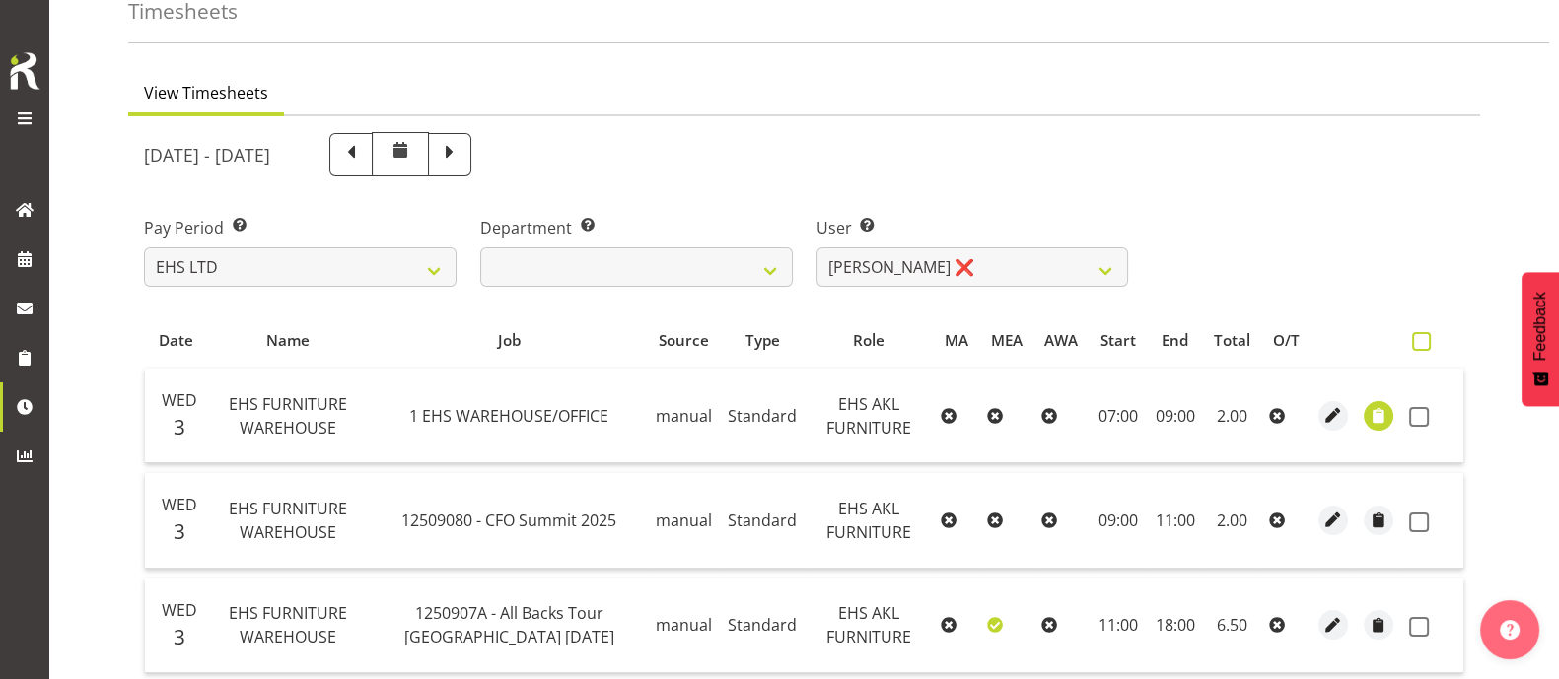
click at [1419, 337] on span at bounding box center [1421, 341] width 19 height 19
click at [1419, 337] on input "checkbox" at bounding box center [1418, 341] width 13 height 13
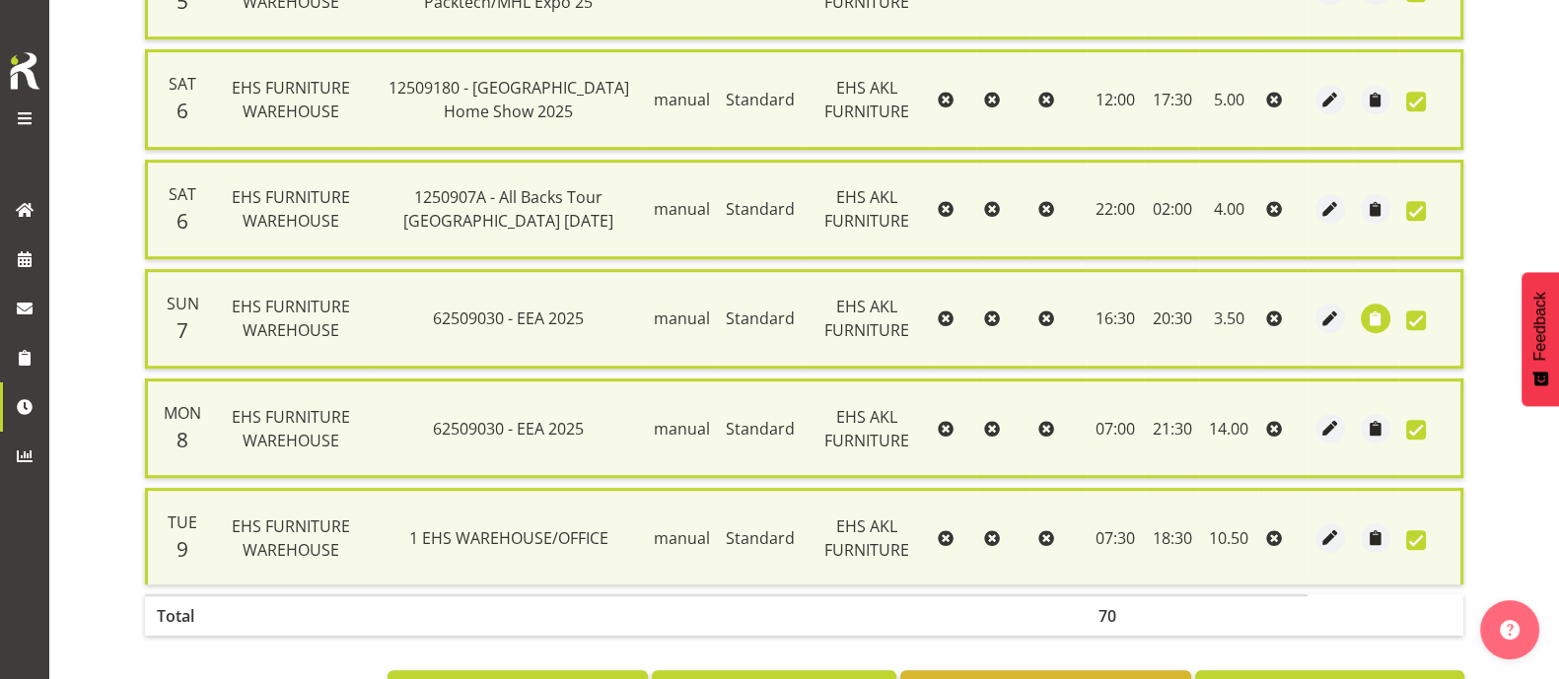
scroll to position [1265, 0]
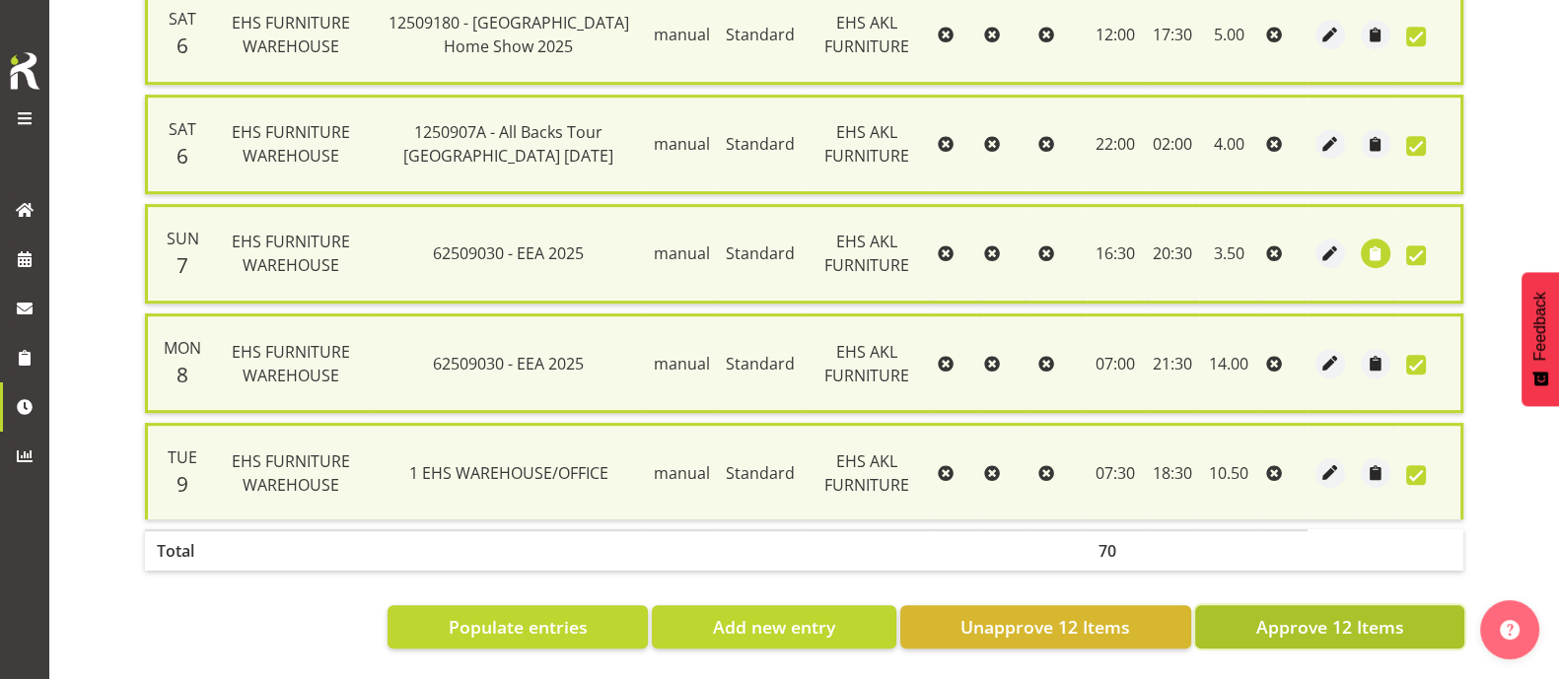
click at [1365, 614] on span "Approve 12 Items" at bounding box center [1329, 627] width 148 height 26
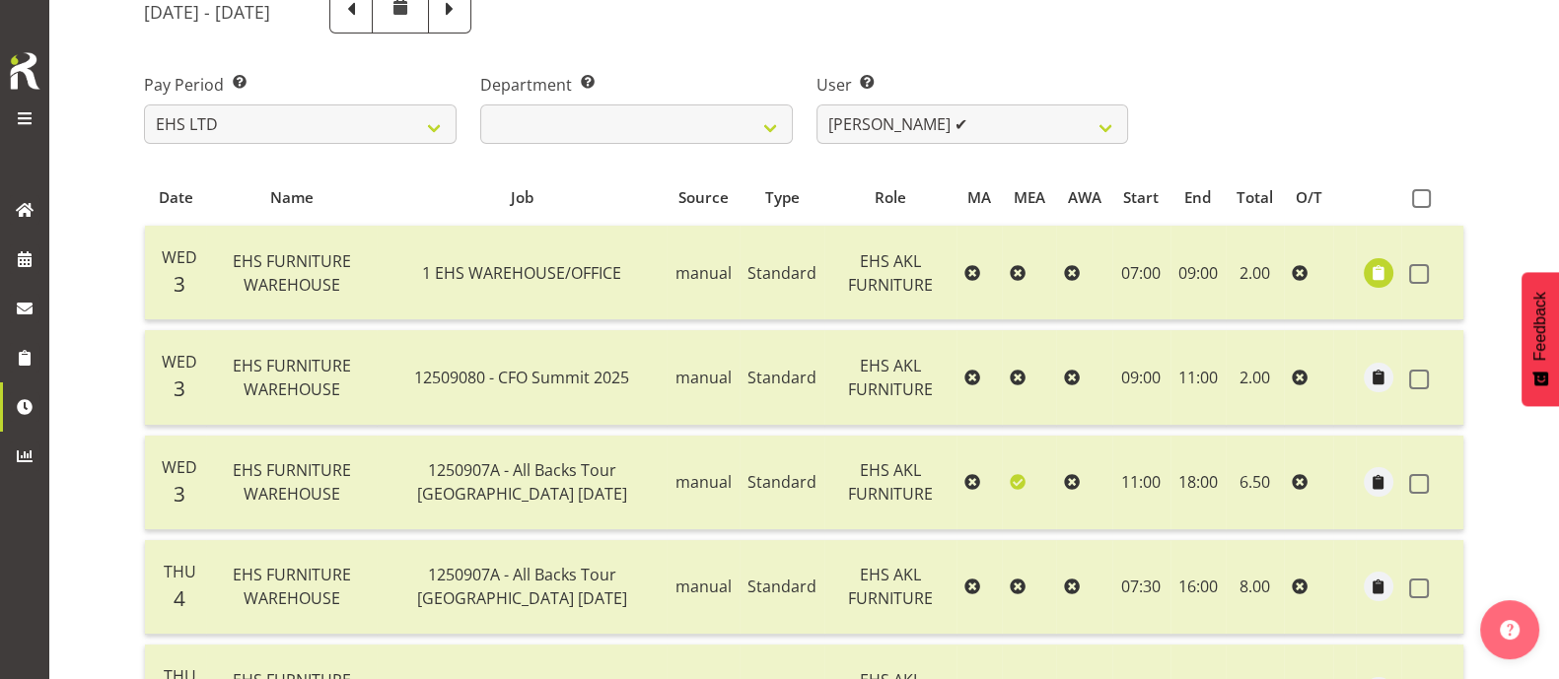
scroll to position [0, 0]
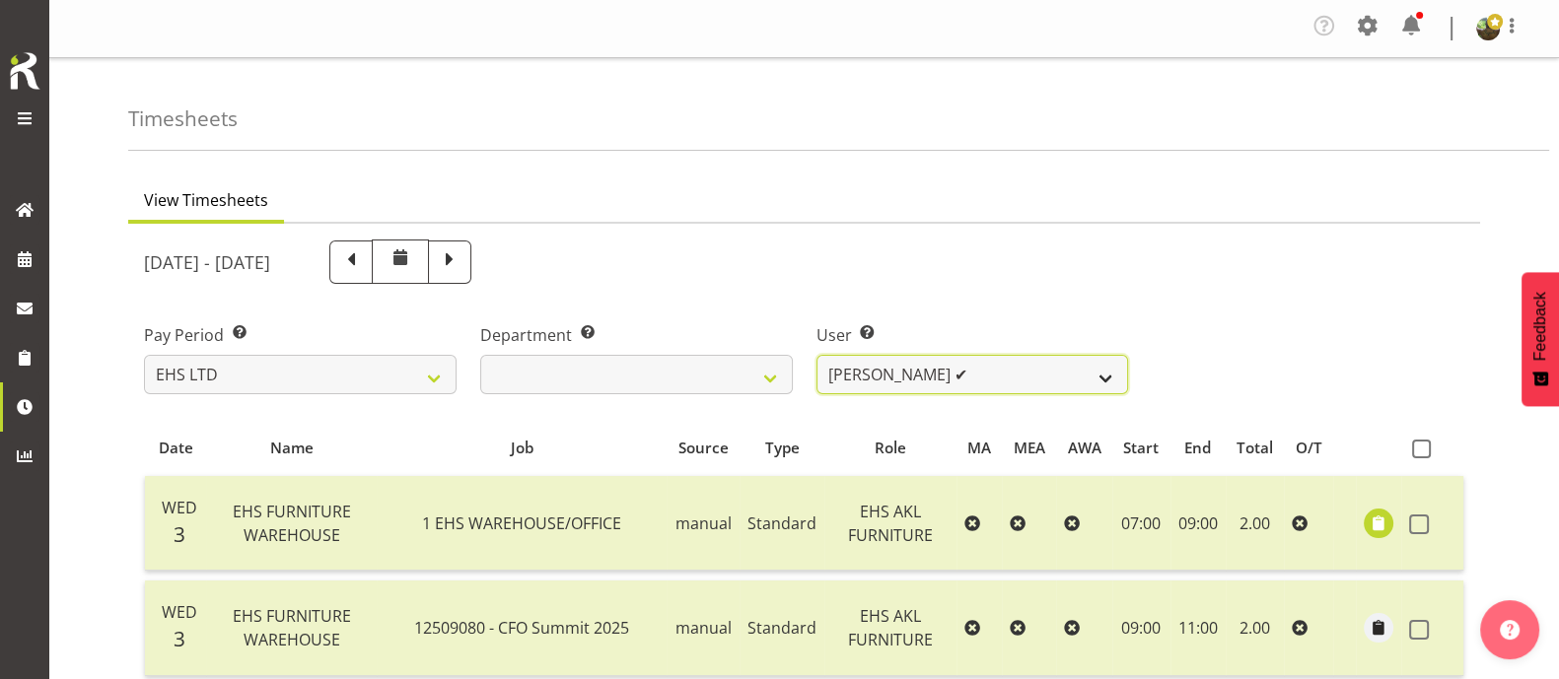
click at [994, 364] on select "Daniel Tini ❌ Filipo Iupeli ❌ Harley Wongpayuk ✔ Malae Toleafoa ✔ Manase Ward ❌…" at bounding box center [972, 374] width 313 height 39
click at [816, 355] on select "Daniel Tini ❌ Filipo Iupeli ❌ Harley Wongpayuk ✔ Malae Toleafoa ✔ Manase Ward ❌…" at bounding box center [972, 374] width 313 height 39
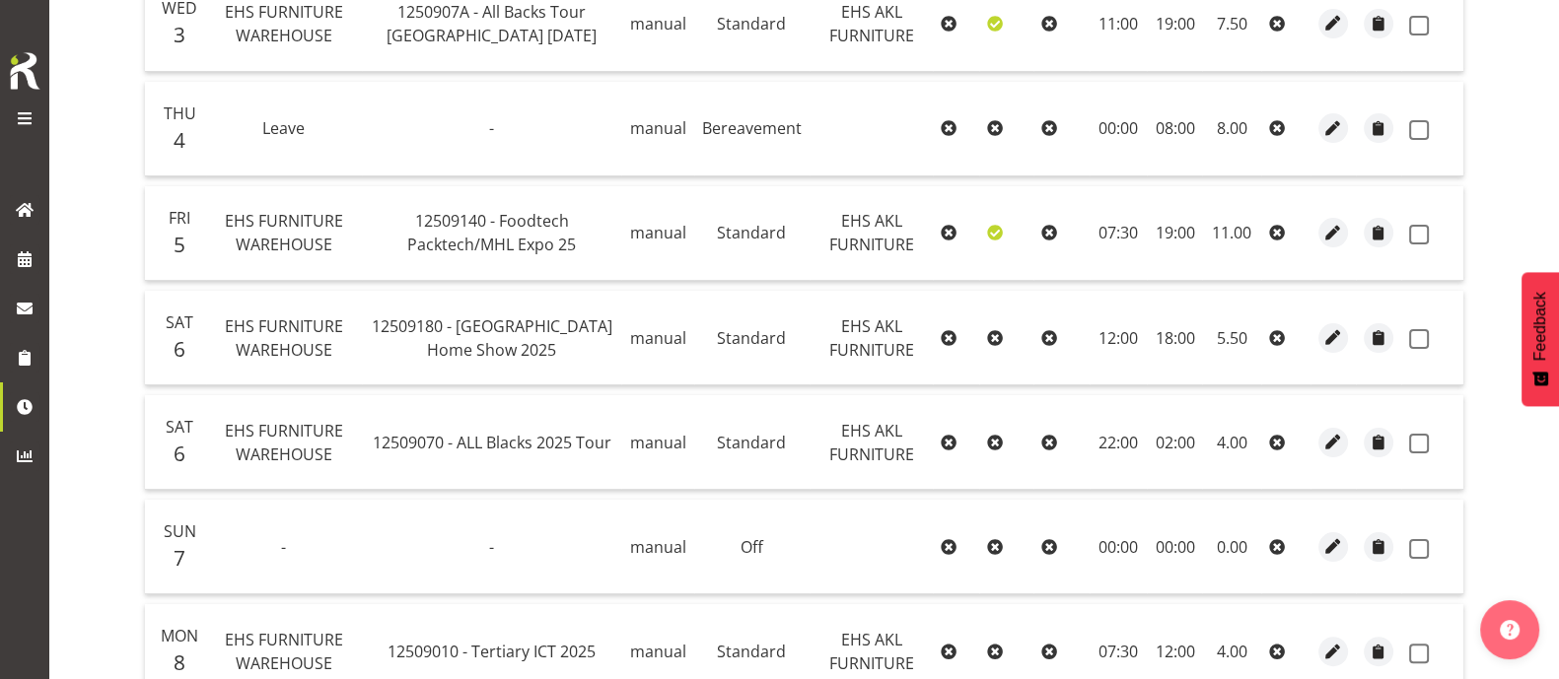
scroll to position [269, 0]
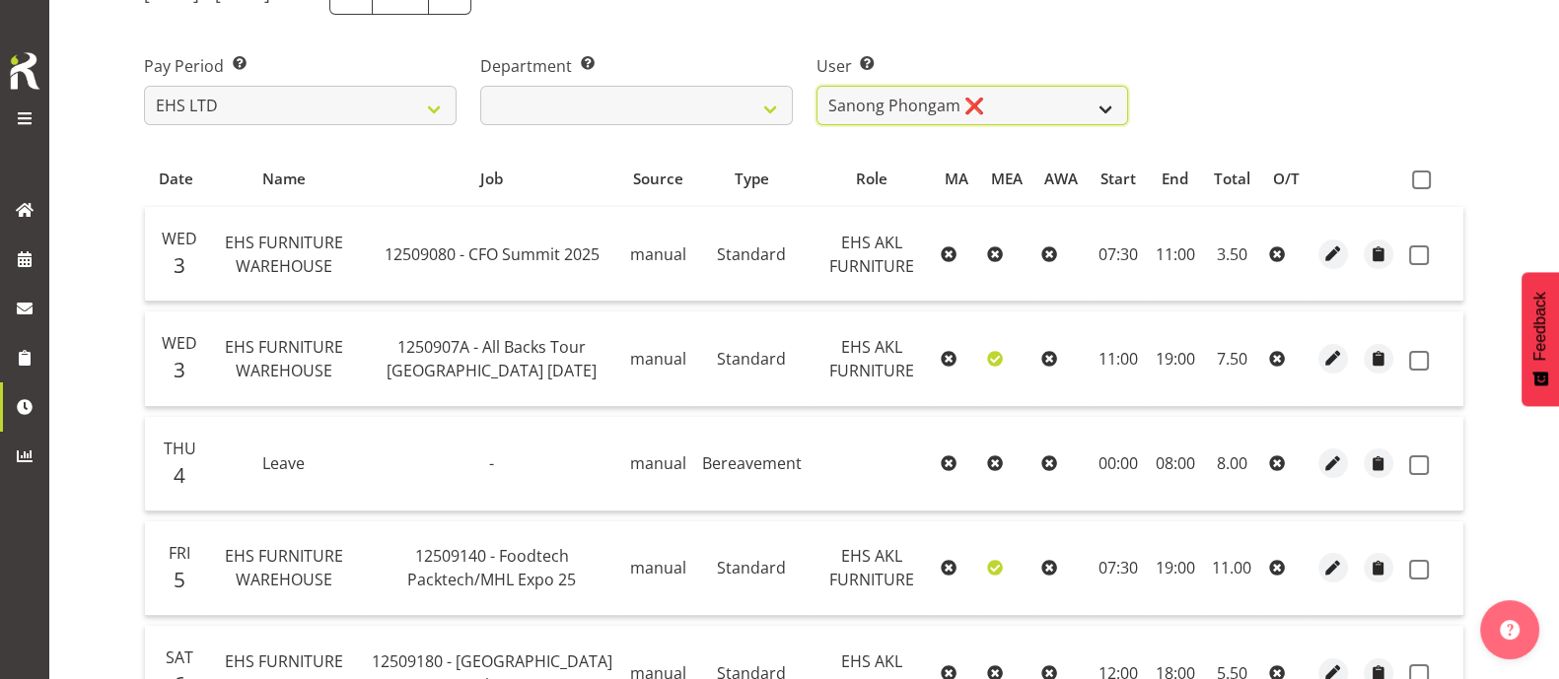
click at [1015, 91] on select "Daniel Tini ❌ Filipo Iupeli ❌ Harley Wongpayuk ✔ Malae Toleafoa ✔ Manase Ward ❌…" at bounding box center [972, 105] width 313 height 39
click at [816, 86] on select "Daniel Tini ❌ Filipo Iupeli ❌ Harley Wongpayuk ✔ Malae Toleafoa ✔ Manase Ward ❌…" at bounding box center [972, 105] width 313 height 39
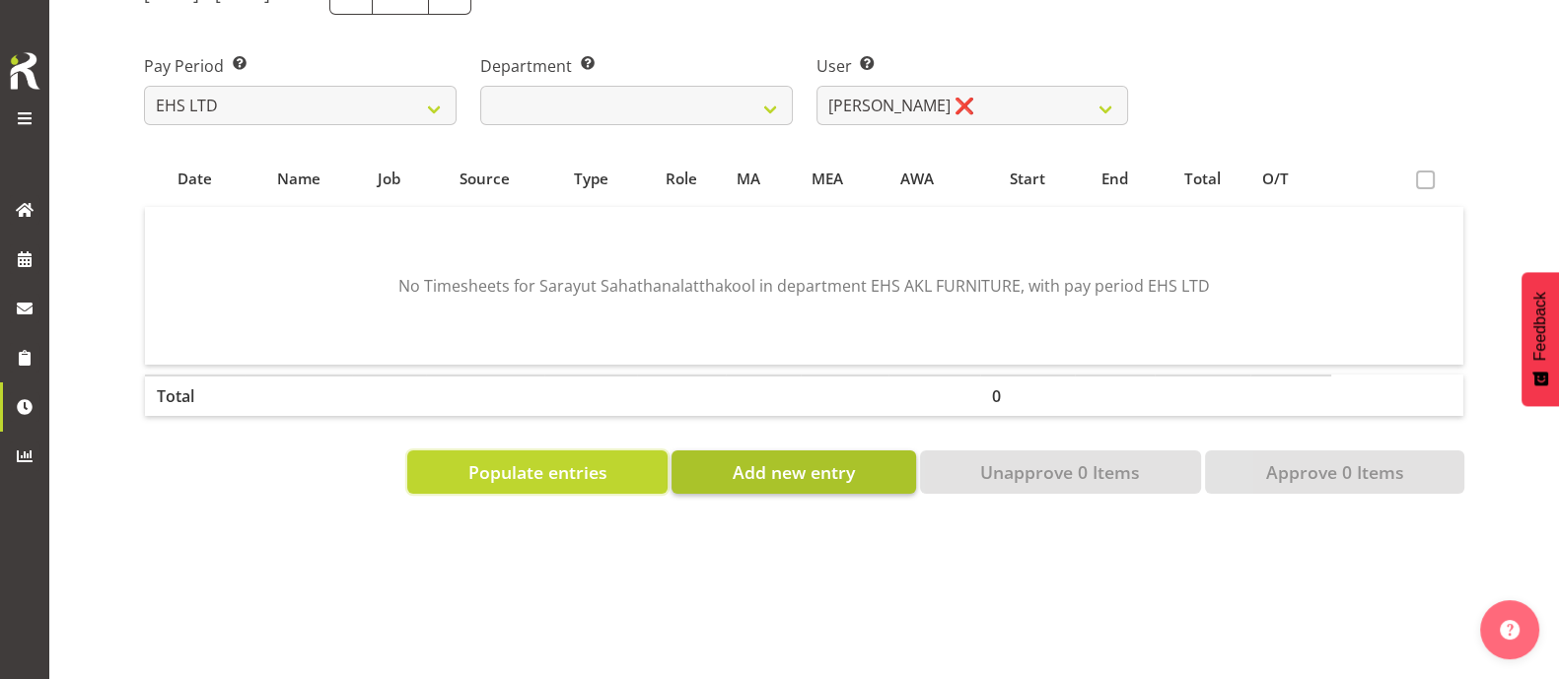
drag, startPoint x: 548, startPoint y: 468, endPoint x: 733, endPoint y: 454, distance: 185.8
click at [549, 468] on span "Populate entries" at bounding box center [537, 472] width 139 height 26
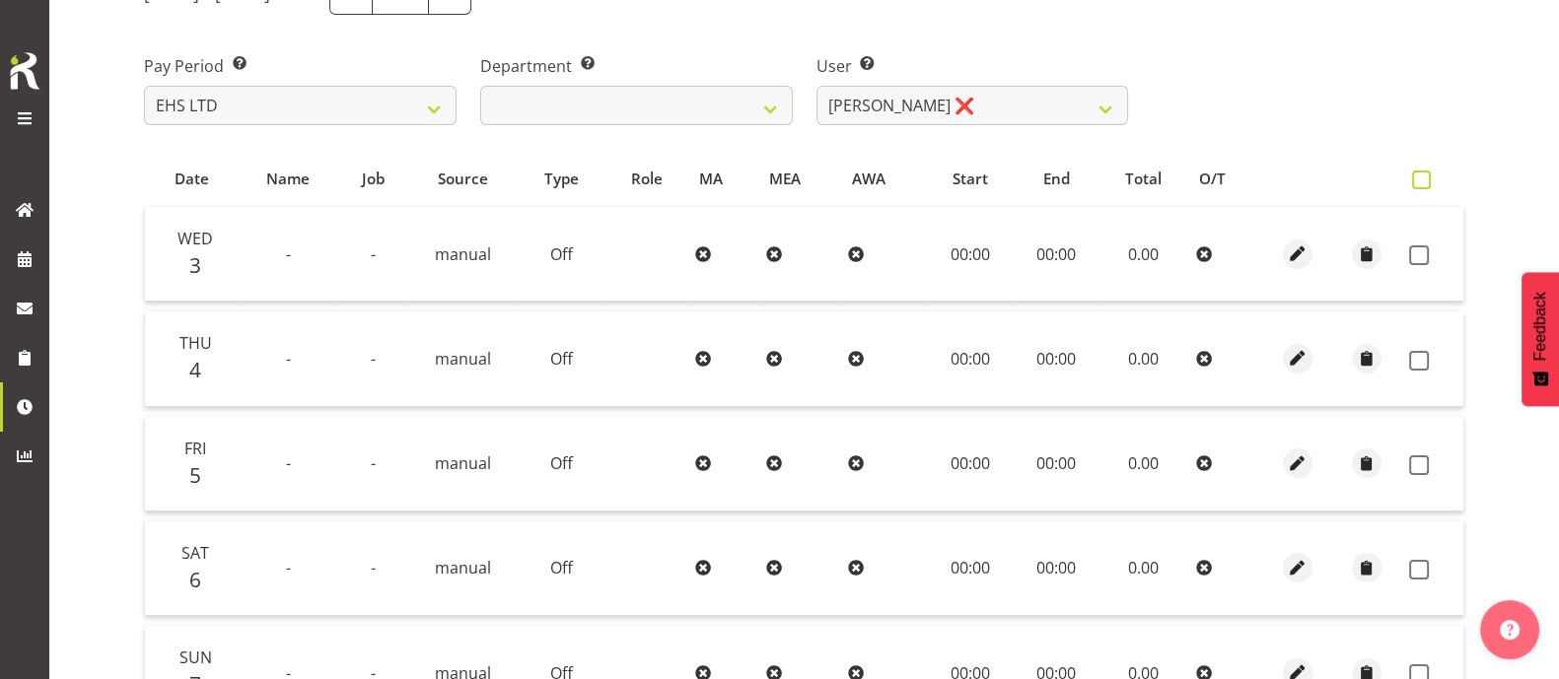
click at [1420, 179] on span at bounding box center [1421, 180] width 19 height 19
click at [1420, 179] on input "checkbox" at bounding box center [1418, 180] width 13 height 13
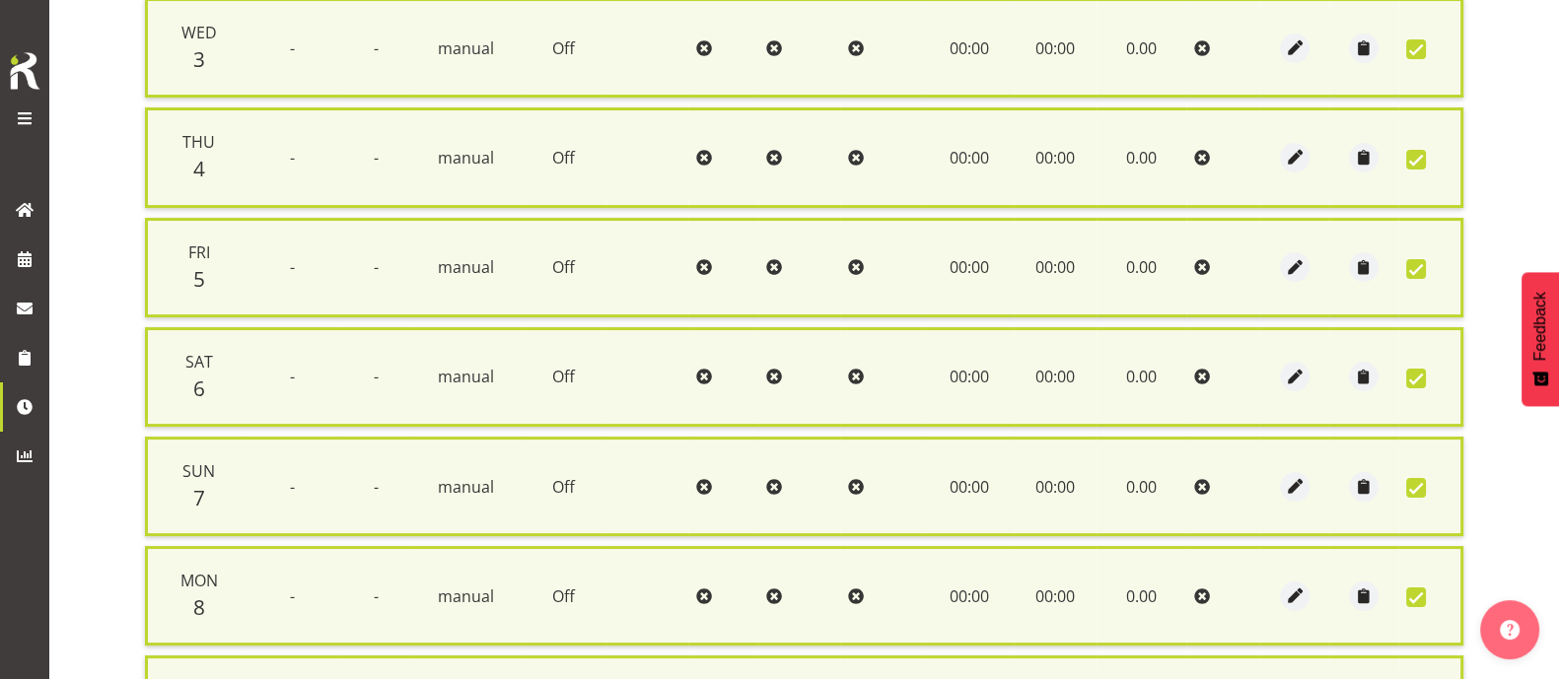
scroll to position [722, 0]
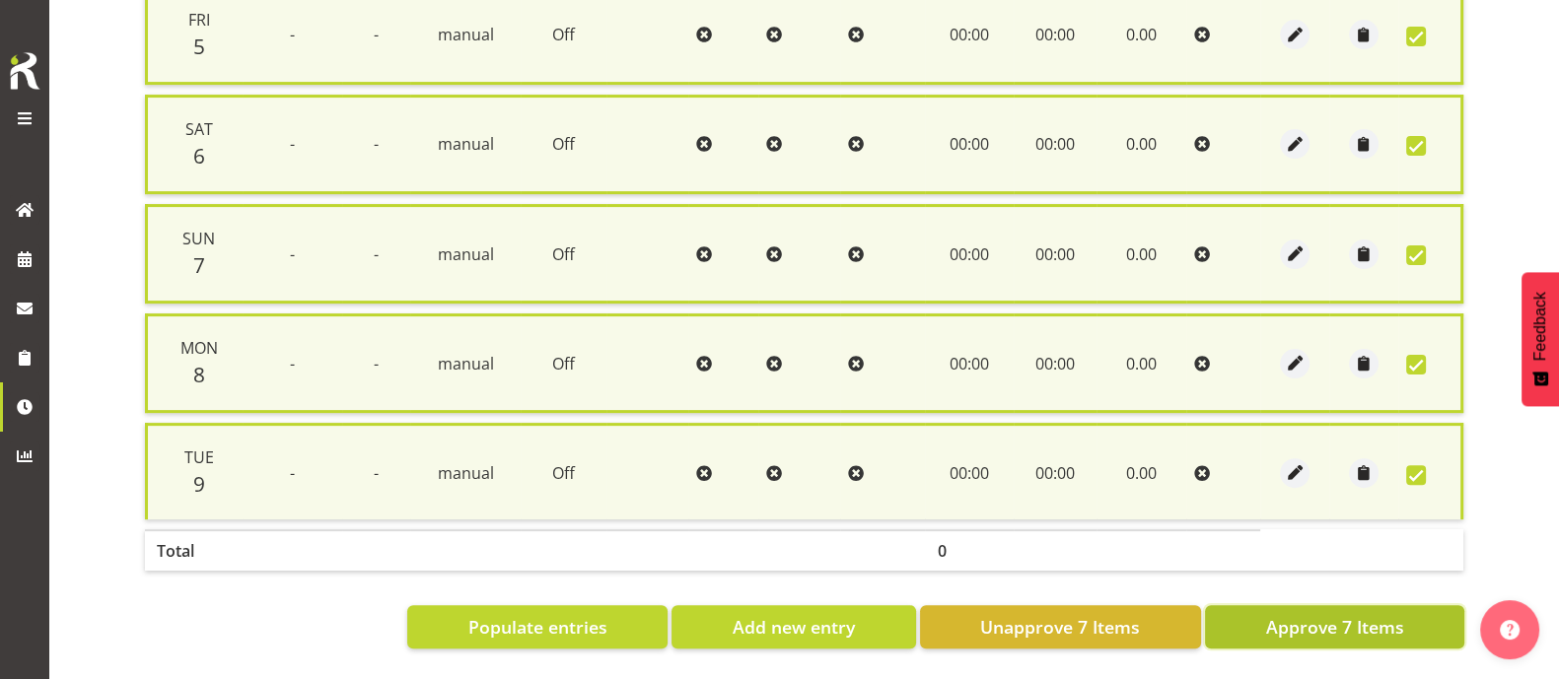
click at [1321, 614] on span "Approve 7 Items" at bounding box center [1334, 627] width 138 height 26
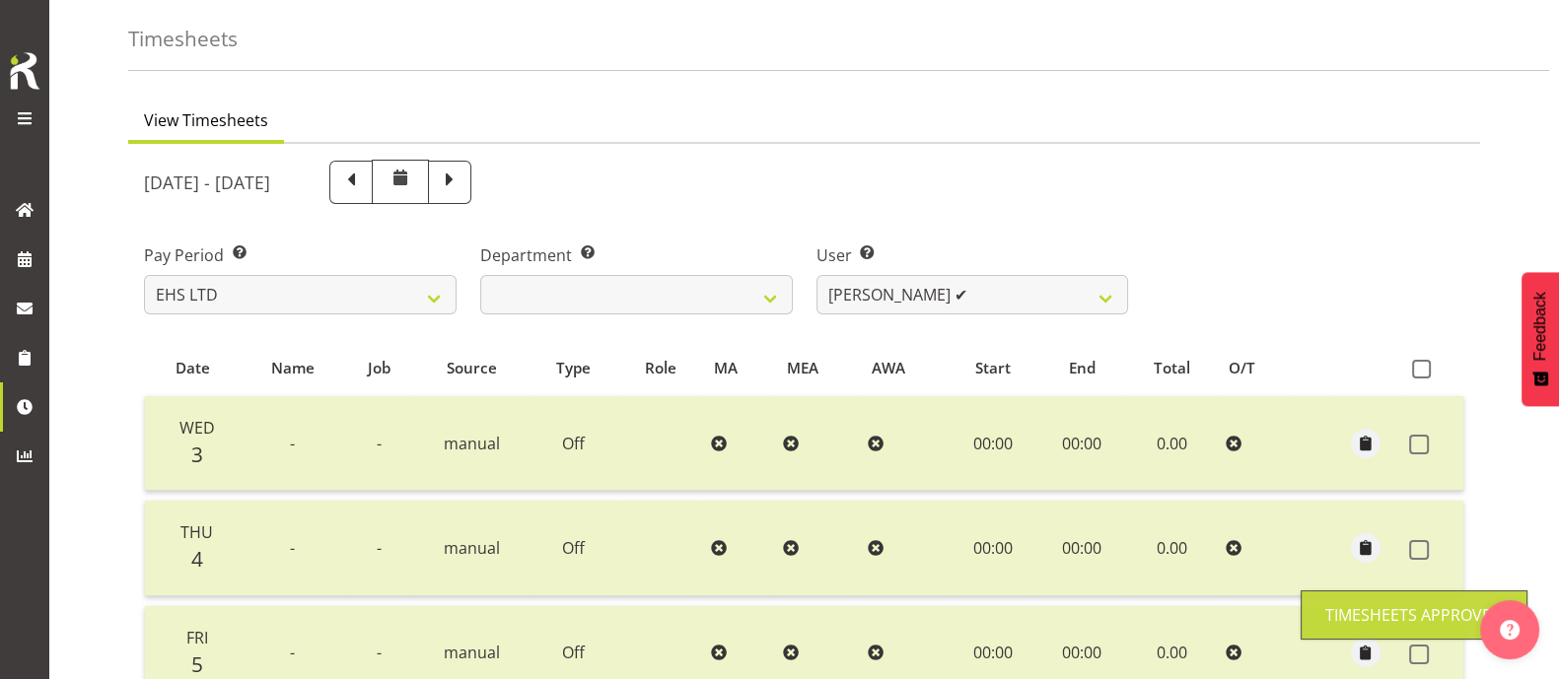
scroll to position [0, 0]
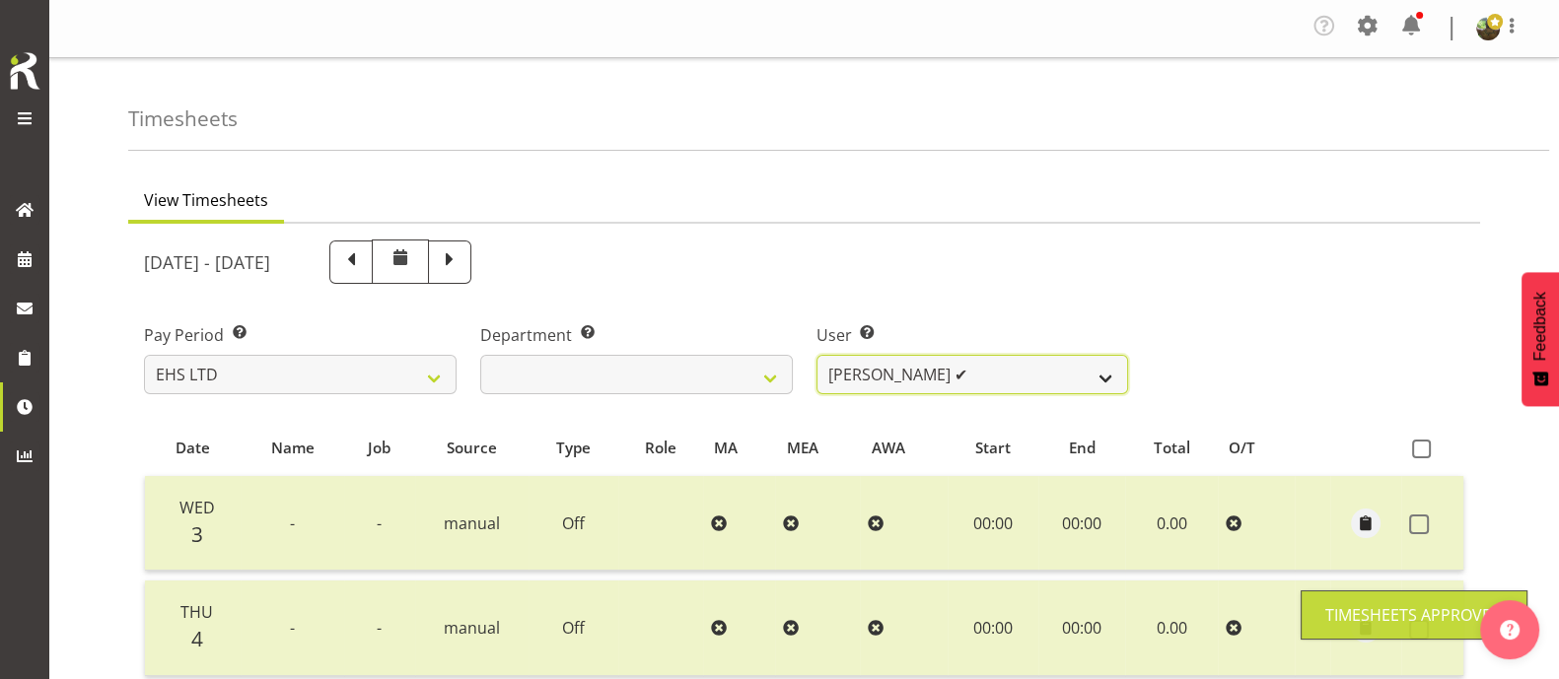
click at [1077, 367] on select "Daniel Tini ❌ Filipo Iupeli ❌ Harley Wongpayuk ✔ Malae Toleafoa ✔ Manase Ward ❌…" at bounding box center [972, 374] width 313 height 39
click at [816, 355] on select "Daniel Tini ❌ Filipo Iupeli ❌ Harley Wongpayuk ✔ Malae Toleafoa ✔ Manase Ward ❌…" at bounding box center [972, 374] width 313 height 39
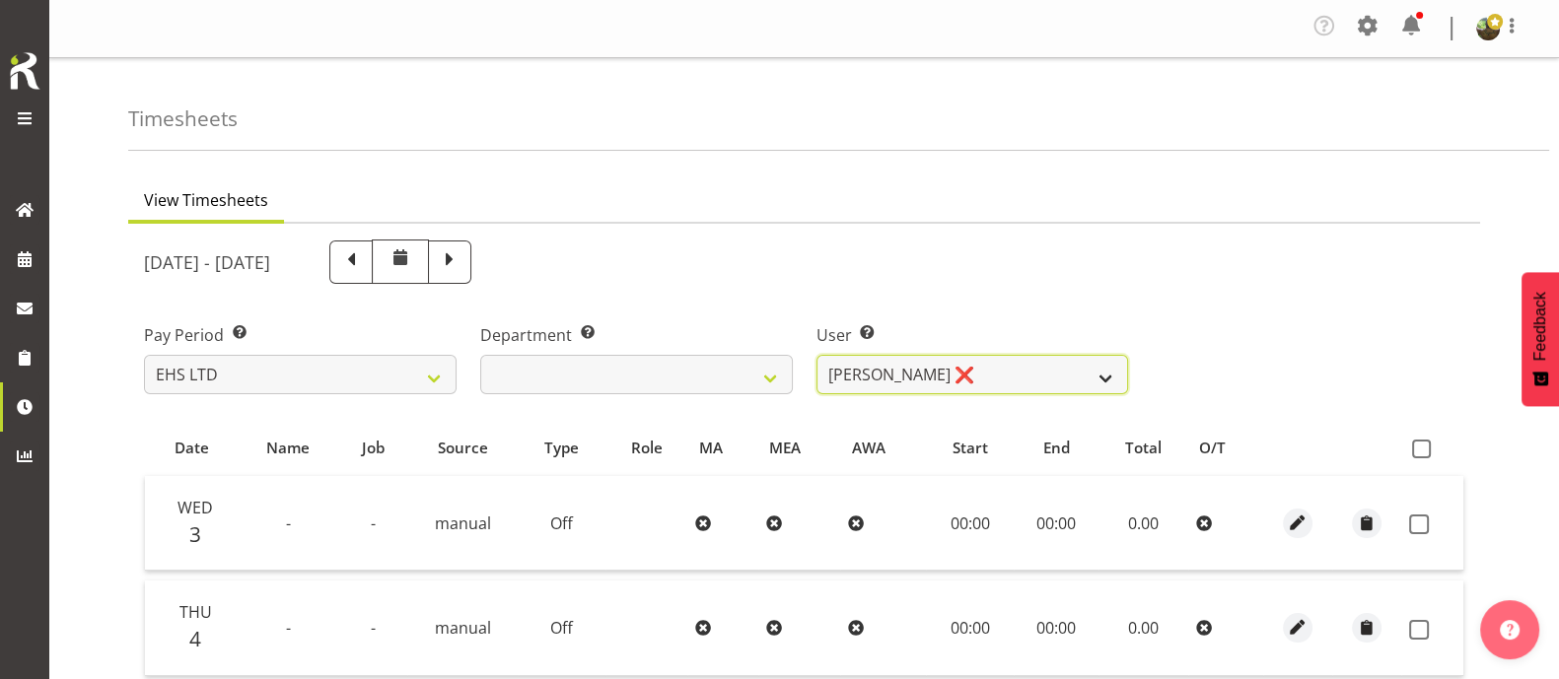
click at [1020, 368] on select "Daniel Tini ❌ Filipo Iupeli ❌ Harley Wongpayuk ✔ Malae Toleafoa ✔ Manase Ward ❌…" at bounding box center [972, 374] width 313 height 39
click at [816, 355] on select "Daniel Tini ❌ Filipo Iupeli ❌ Harley Wongpayuk ✔ Malae Toleafoa ✔ Manase Ward ❌…" at bounding box center [972, 374] width 313 height 39
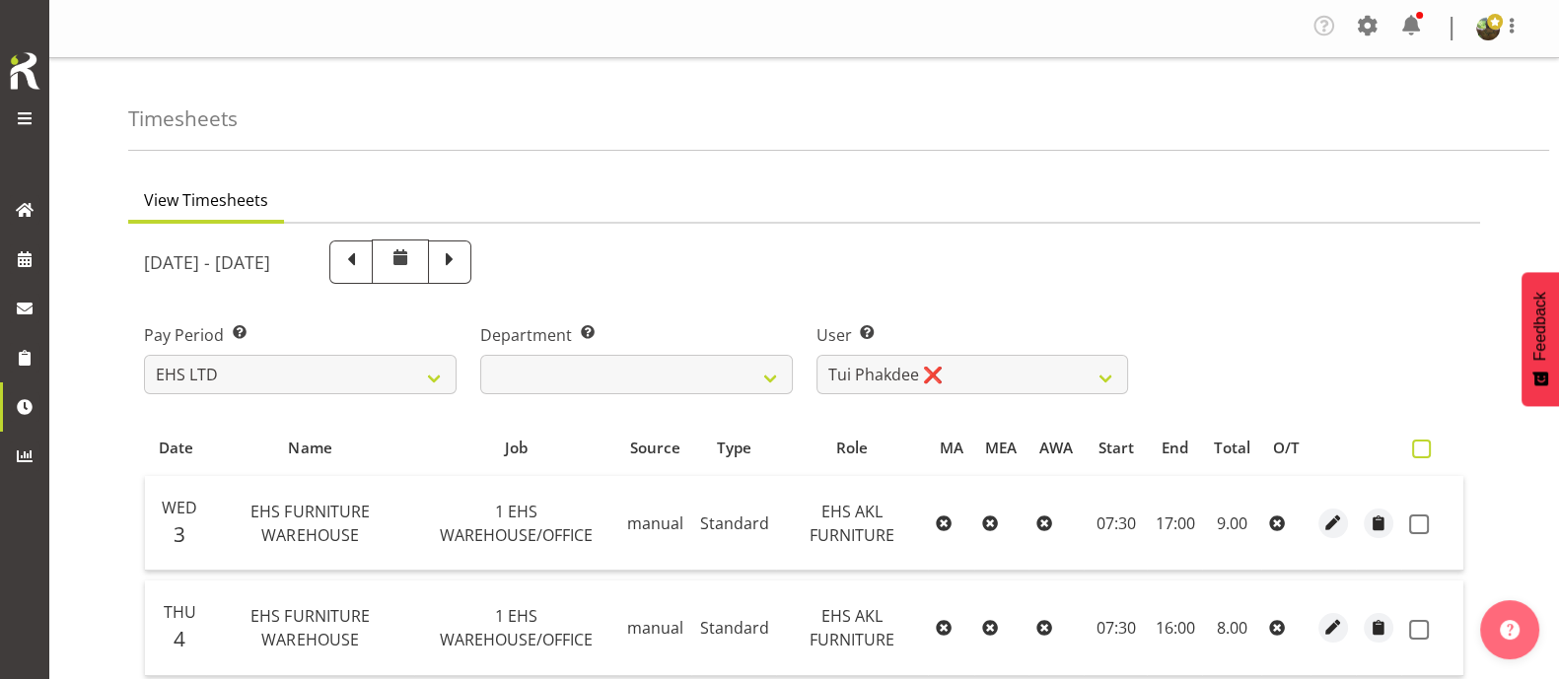
click at [1425, 444] on span at bounding box center [1421, 449] width 19 height 19
click at [1425, 444] on input "checkbox" at bounding box center [1418, 449] width 13 height 13
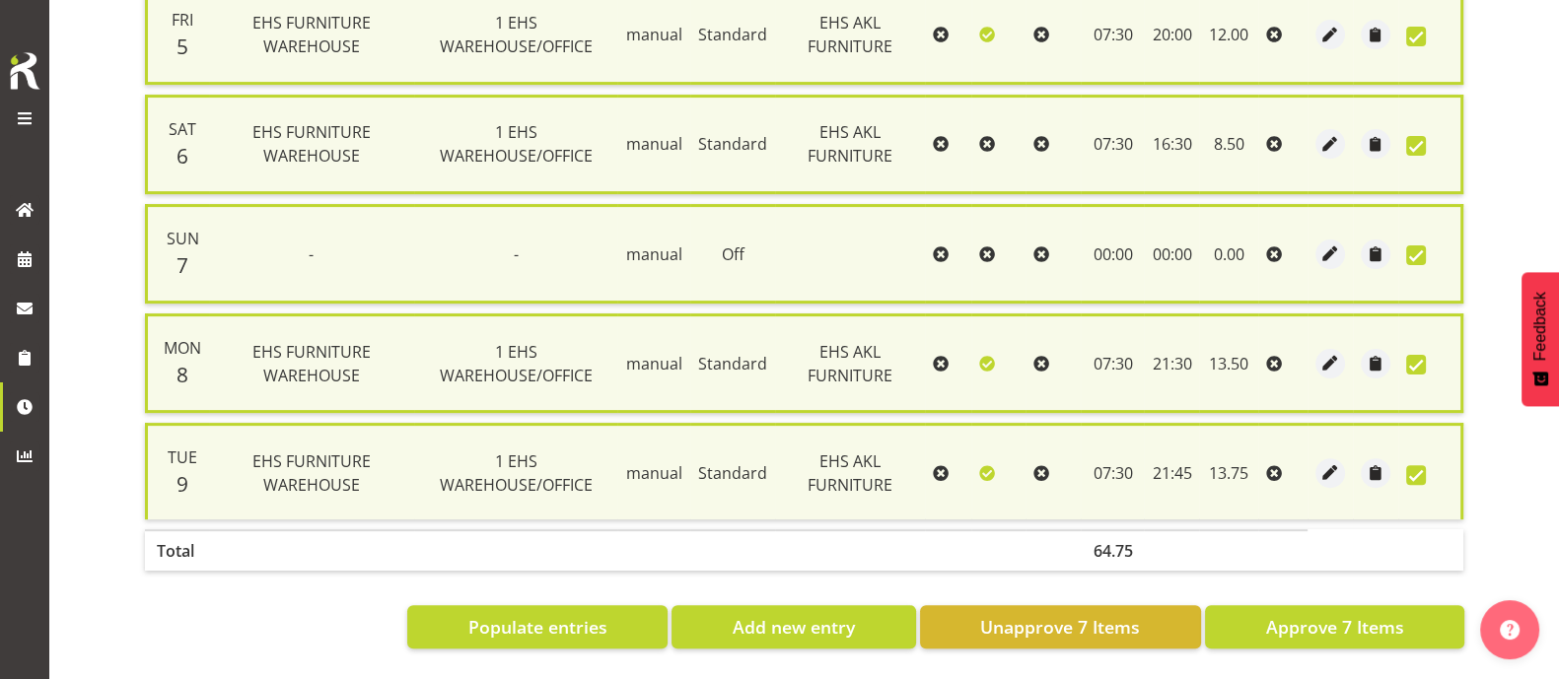
scroll to position [722, 0]
click at [1329, 614] on span "Approve 7 Items" at bounding box center [1334, 627] width 138 height 26
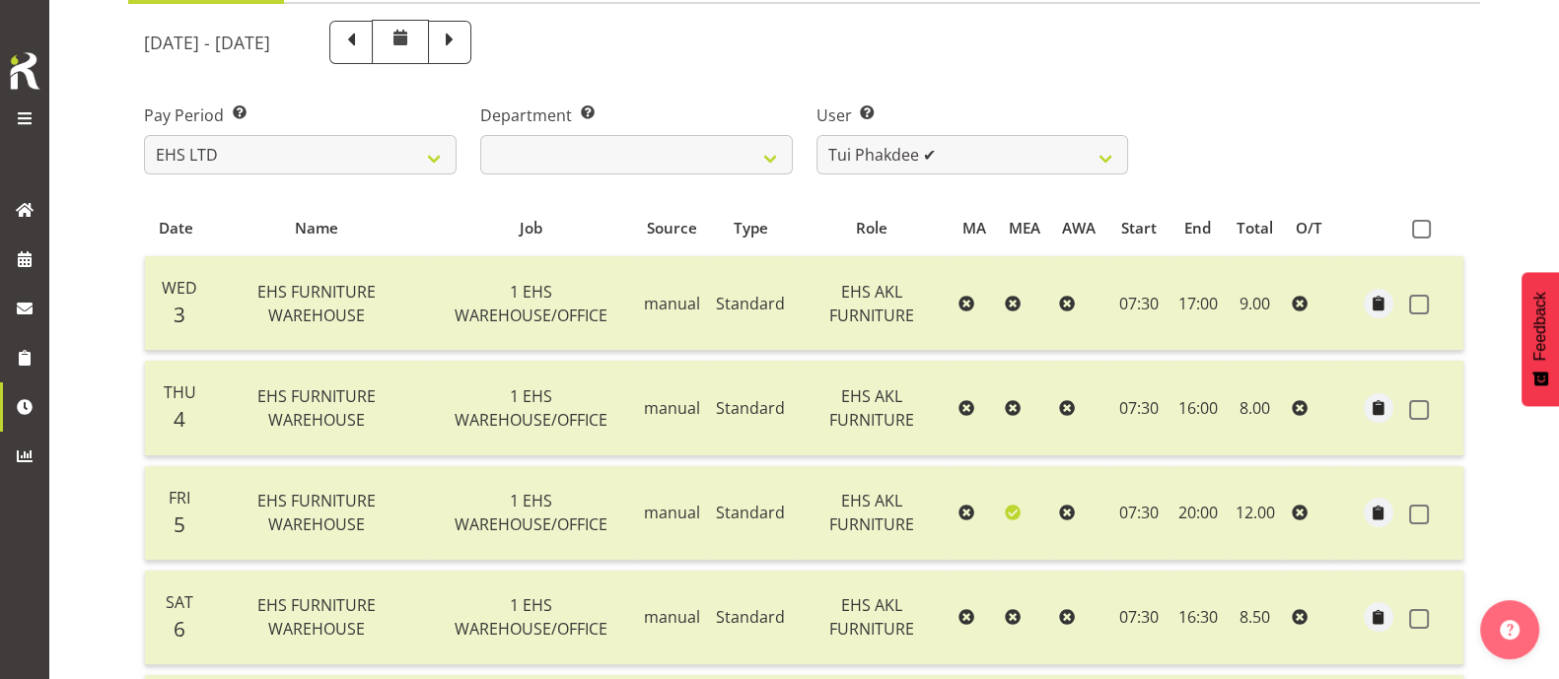
scroll to position [0, 0]
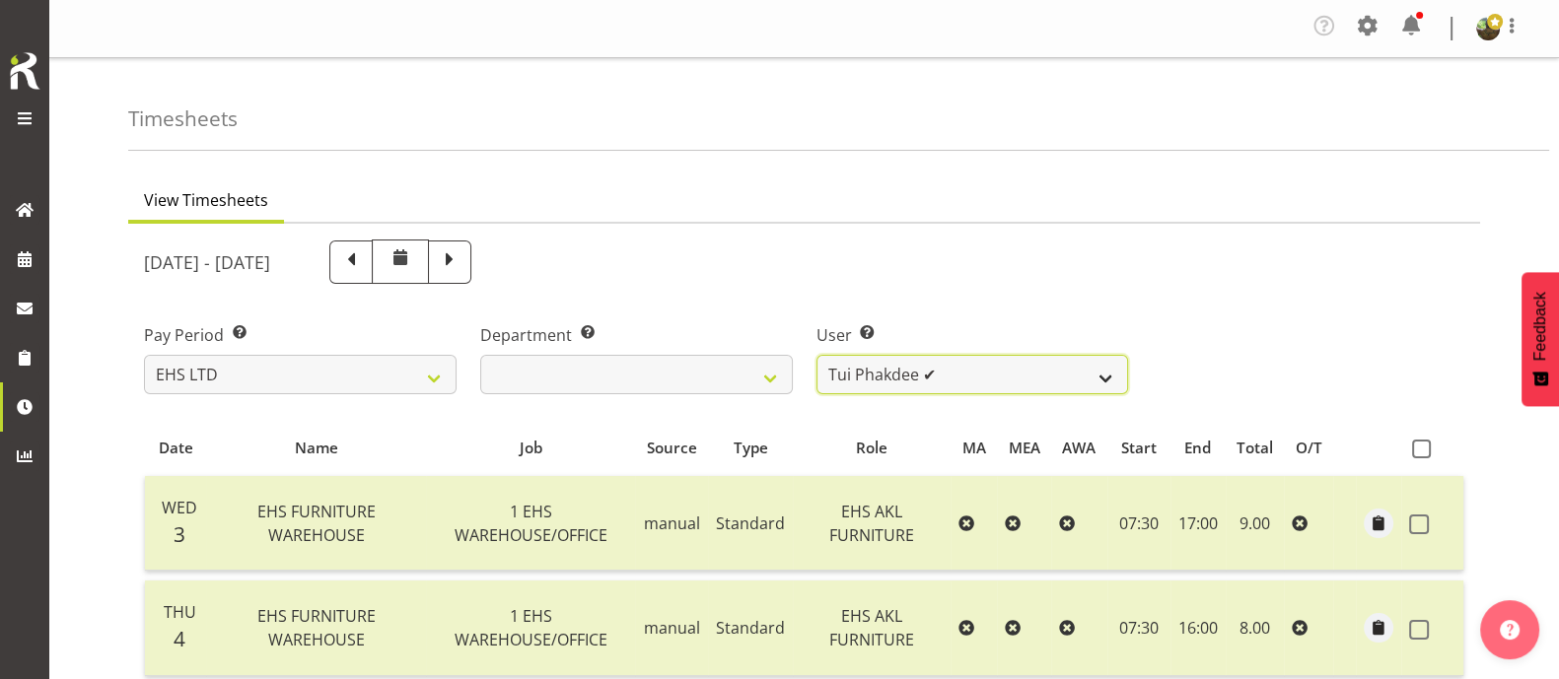
click at [1037, 380] on select "Daniel Tini ❌ Filipo Iupeli ❌ Harley Wongpayuk ✔ Malae Toleafoa ✔ Manase Ward ❌…" at bounding box center [972, 374] width 313 height 39
click at [816, 355] on select "Daniel Tini ❌ Filipo Iupeli ❌ Harley Wongpayuk ✔ Malae Toleafoa ✔ Manase Ward ❌…" at bounding box center [972, 374] width 313 height 39
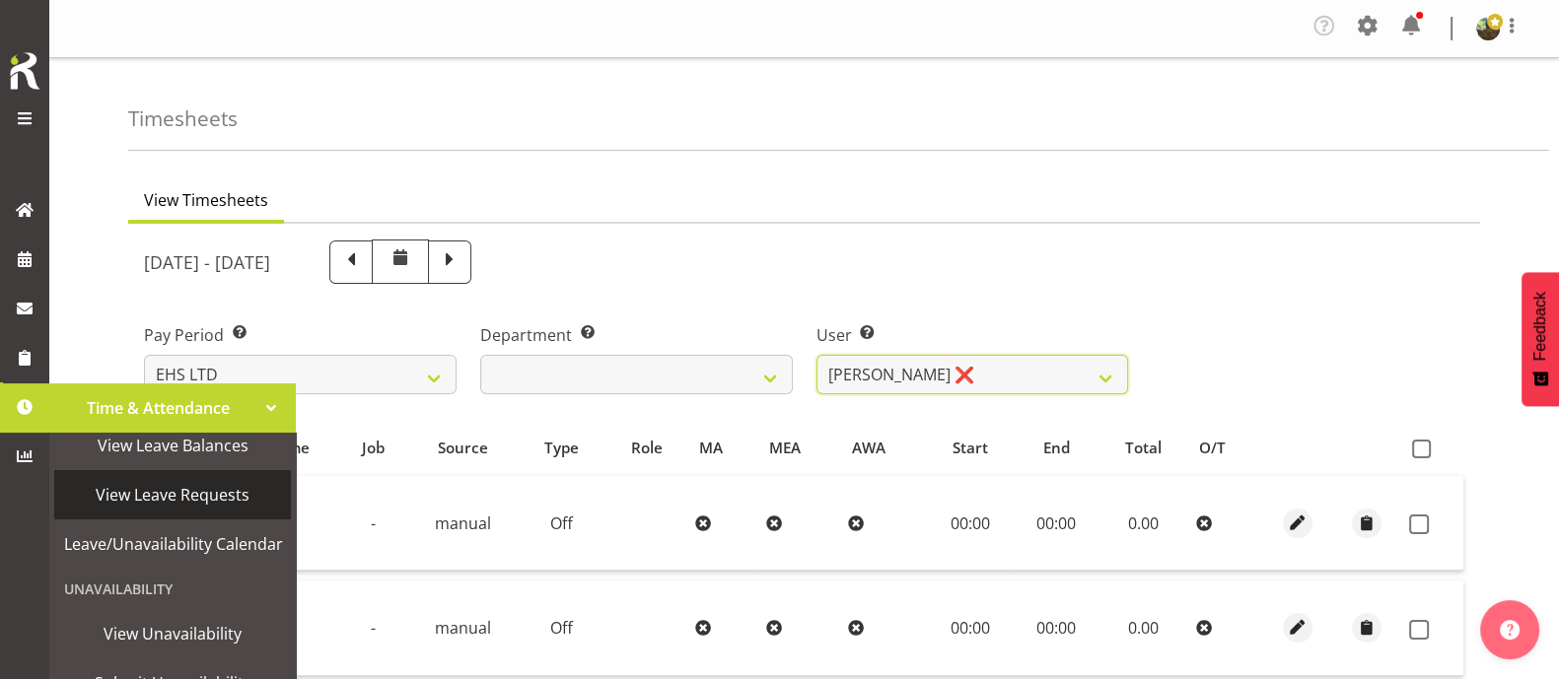
scroll to position [122, 0]
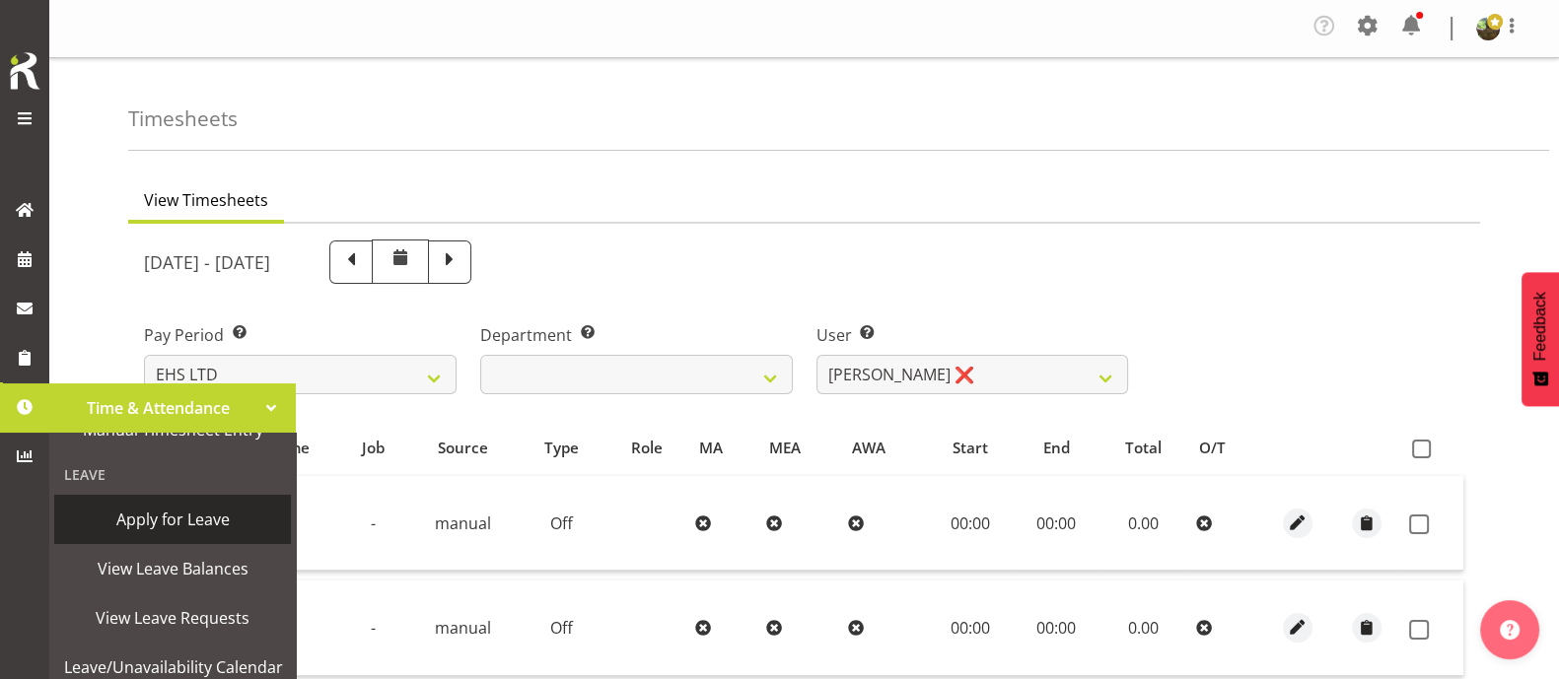
click at [187, 521] on span "Apply for Leave" at bounding box center [172, 520] width 217 height 30
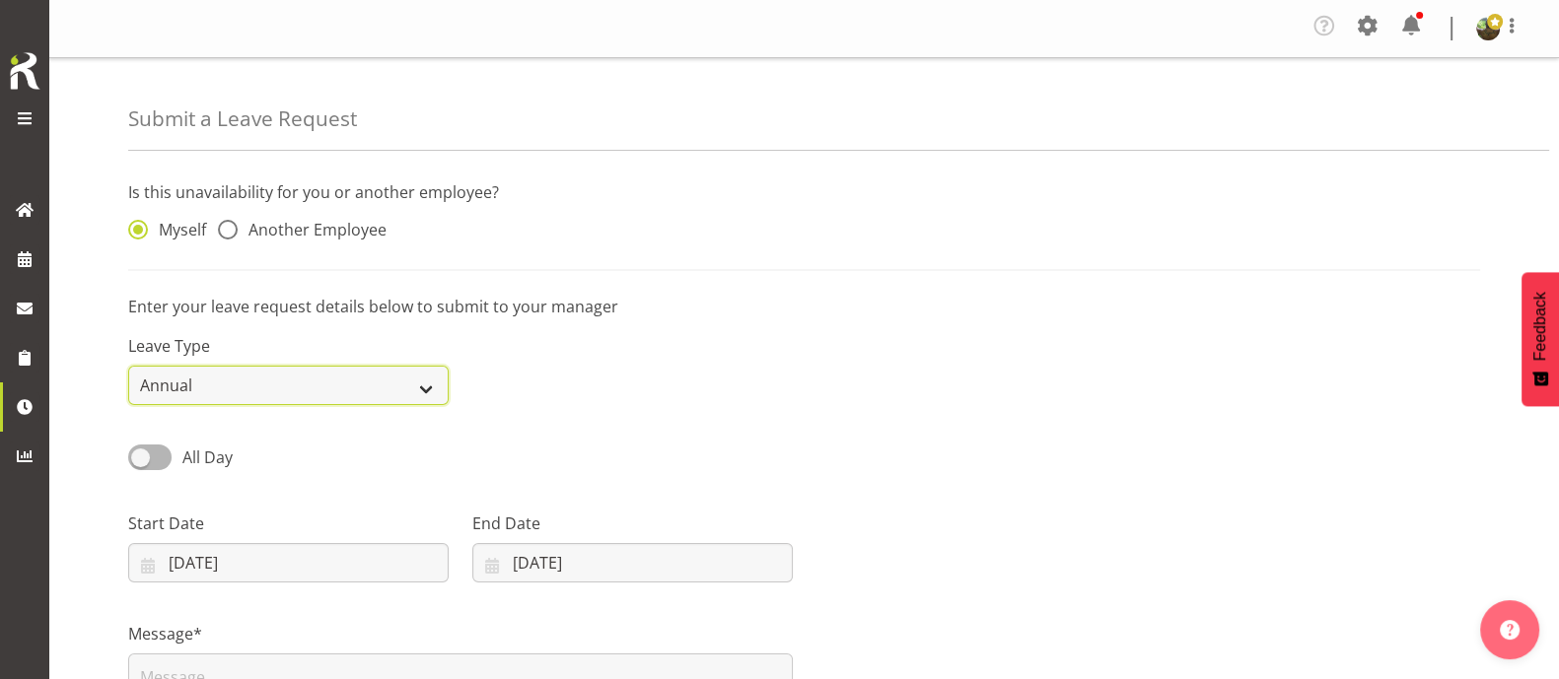
click at [246, 382] on select "Annual Sick Leave Without Pay Bereavement Domestic Violence Parental Jury Servi…" at bounding box center [288, 385] width 320 height 39
select select "Sick"
click at [128, 366] on select "Annual Sick Leave Without Pay Bereavement Domestic Violence Parental Jury Servi…" at bounding box center [288, 385] width 320 height 39
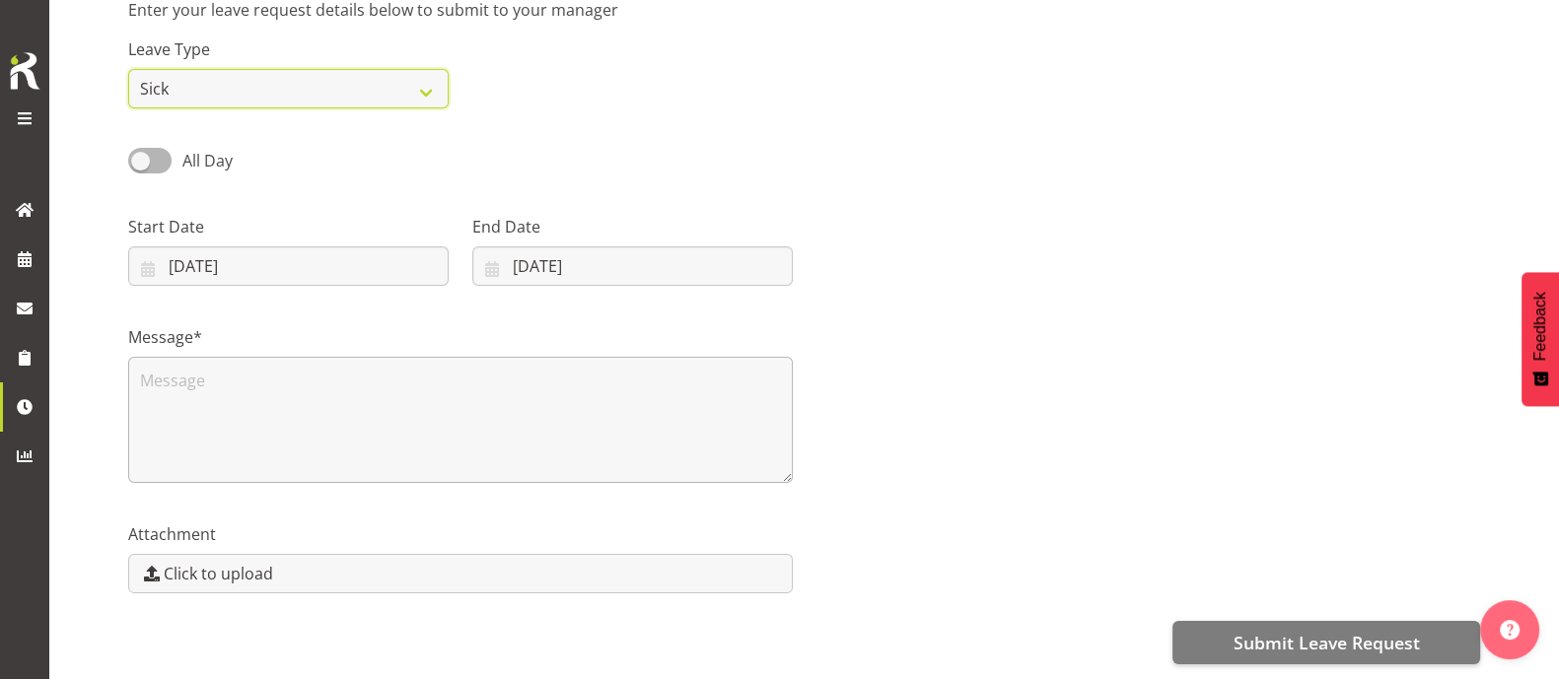
scroll to position [316, 0]
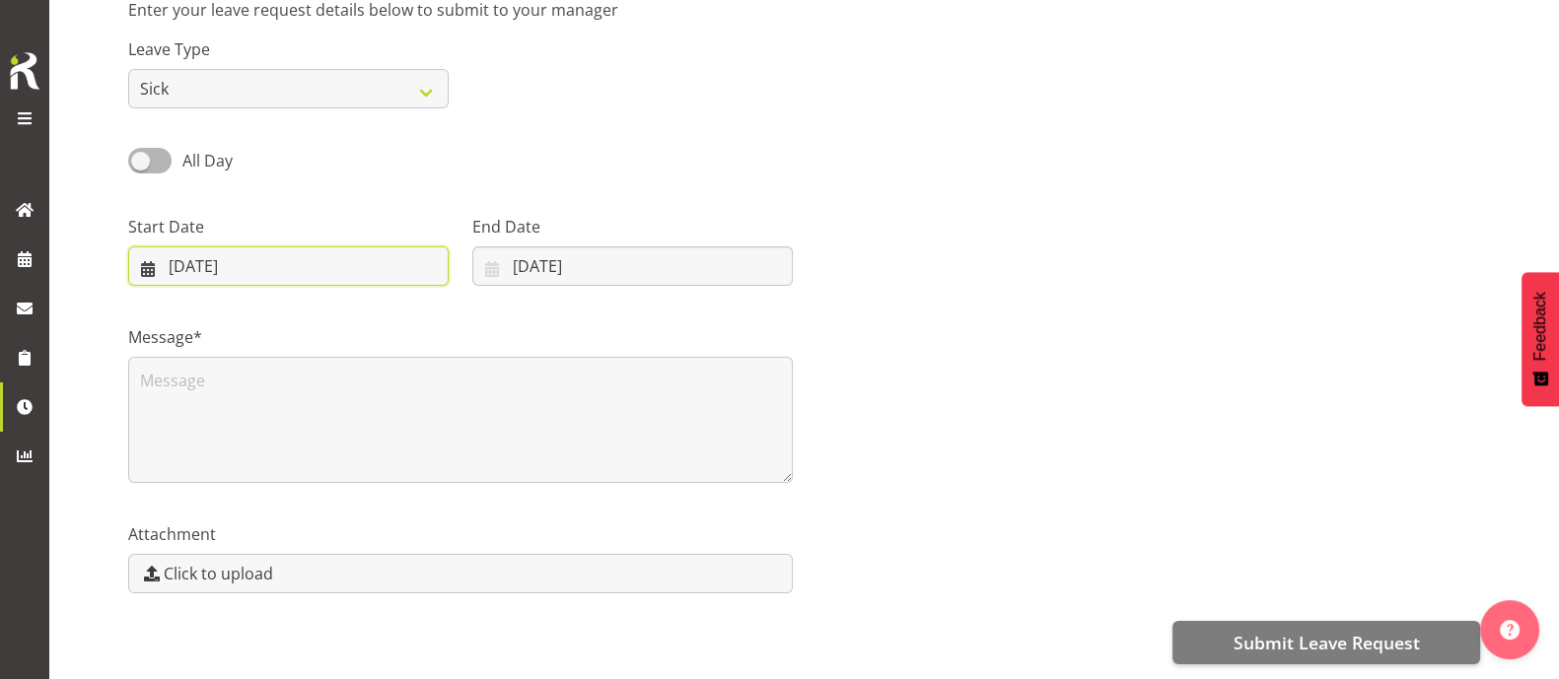
click at [217, 253] on input "[DATE]" at bounding box center [288, 265] width 320 height 39
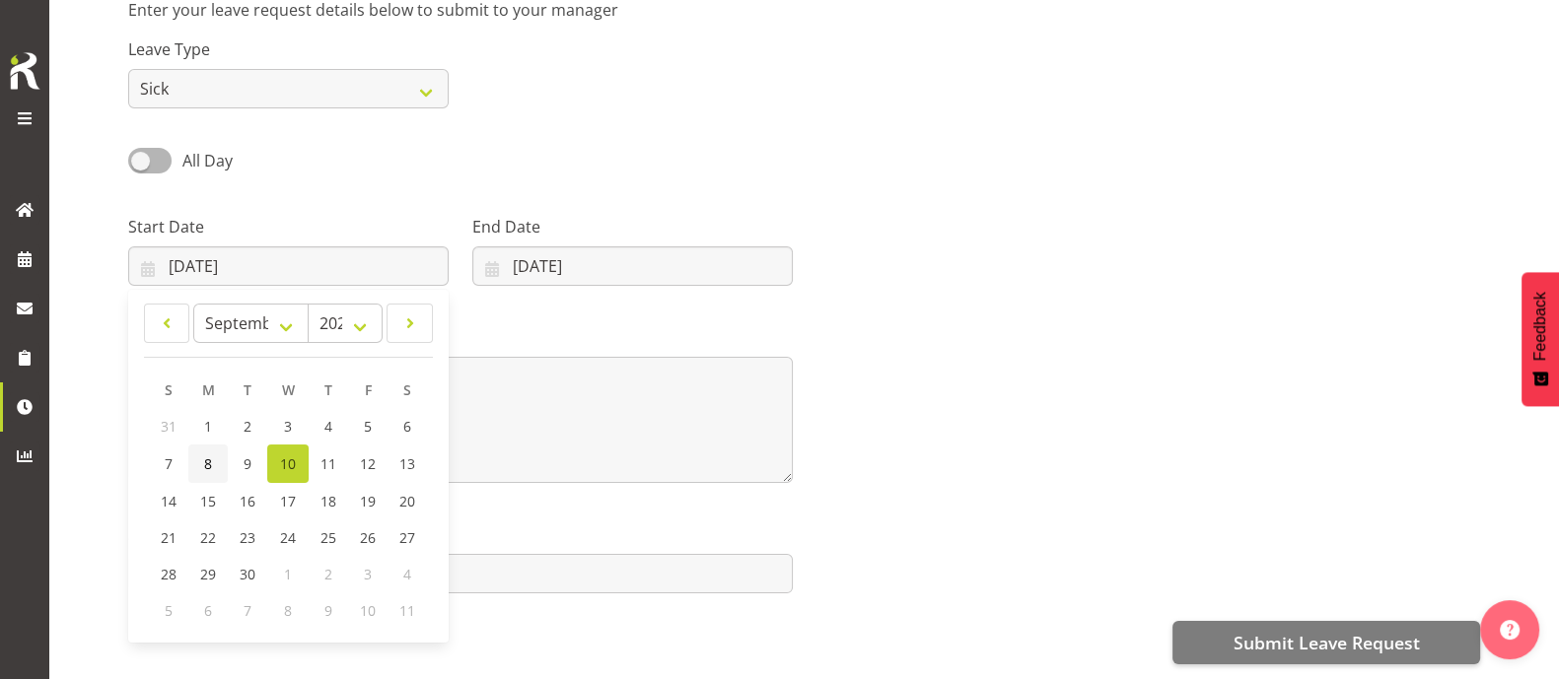
click at [210, 454] on span "8" at bounding box center [208, 463] width 8 height 19
type input "08/09/2025"
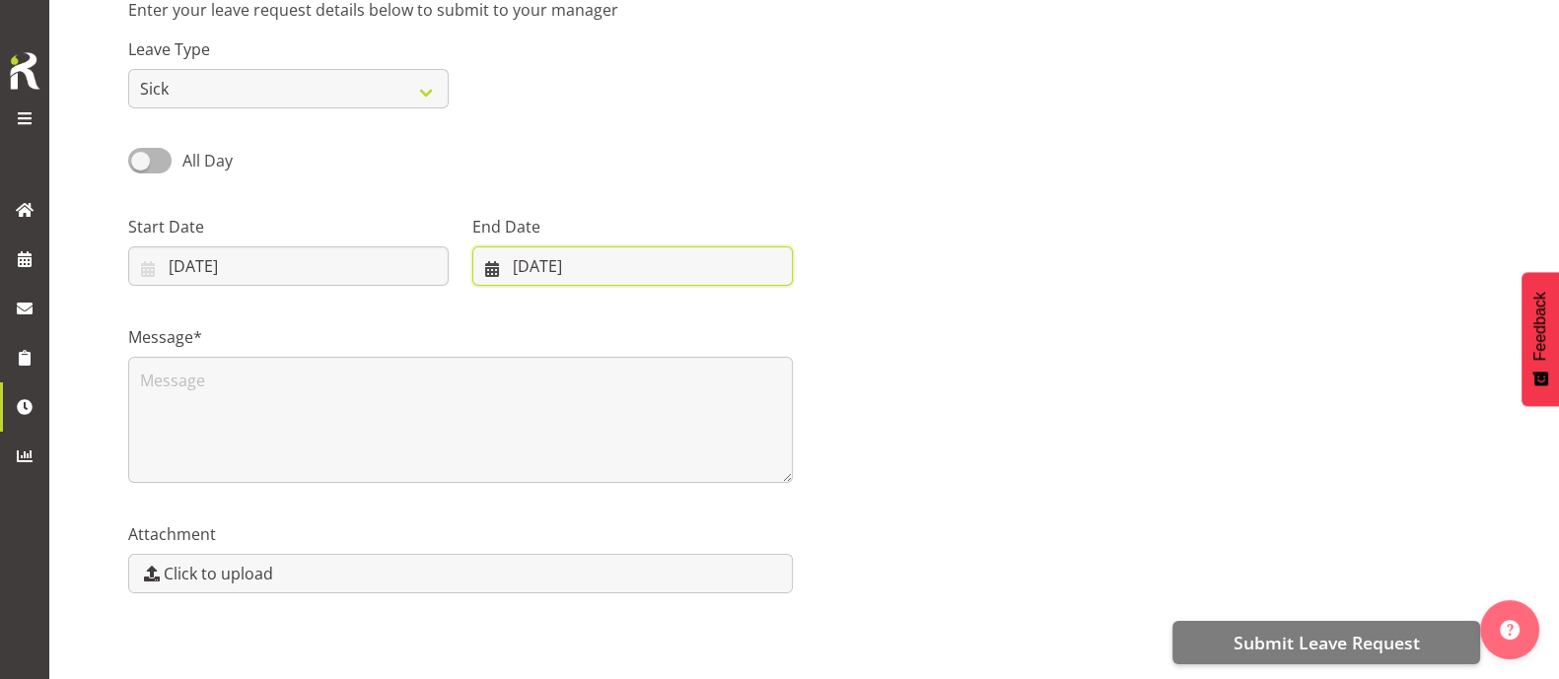
click at [573, 246] on input "10/09/2025" at bounding box center [632, 265] width 320 height 39
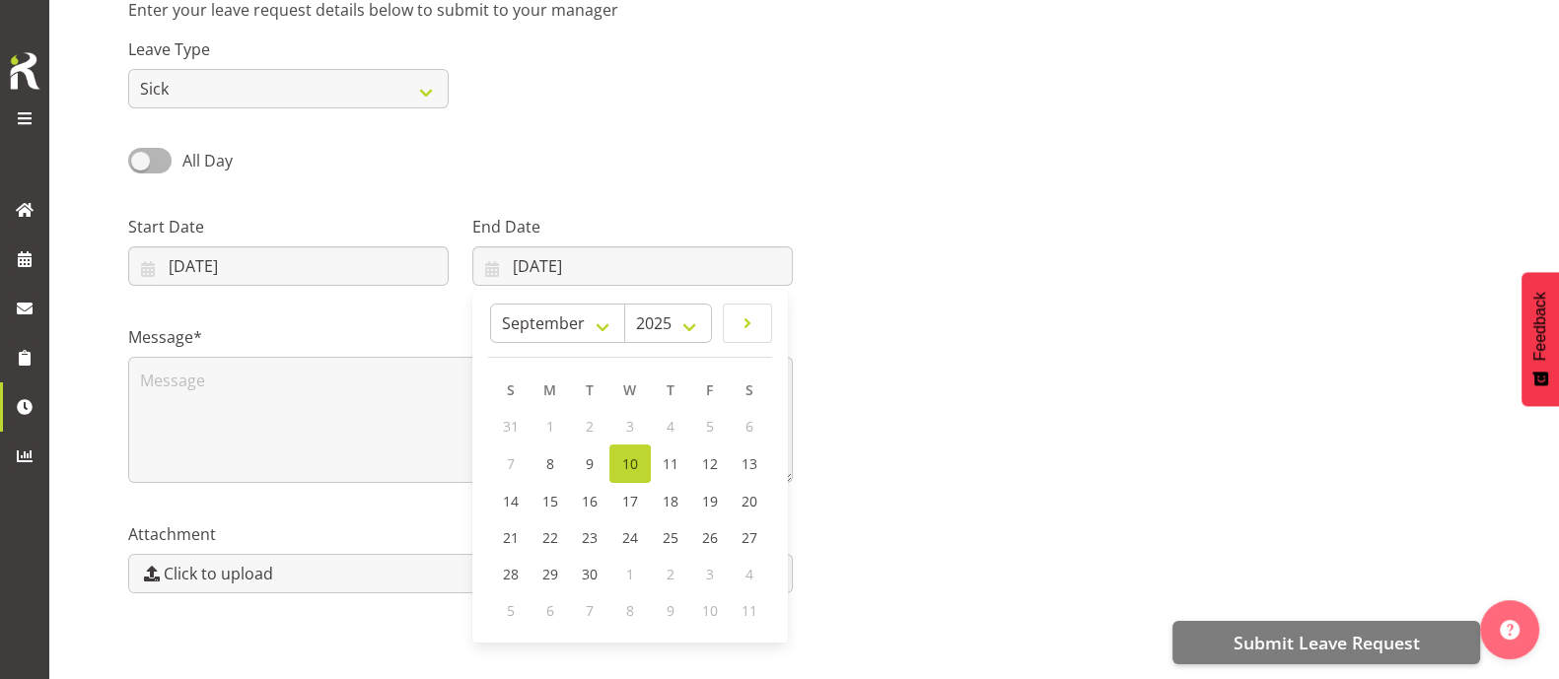
click at [643, 450] on link "10" at bounding box center [629, 464] width 41 height 38
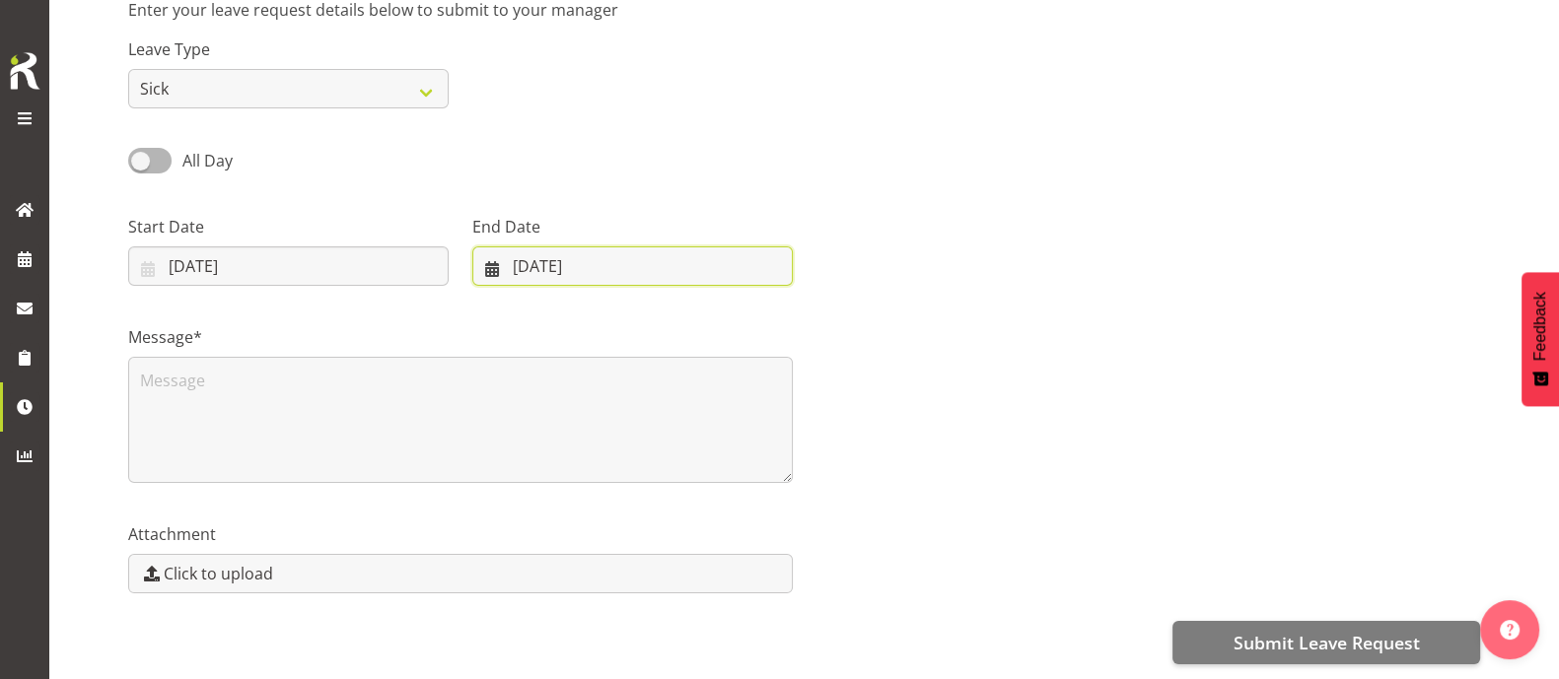
click at [536, 246] on input "10/09/2025" at bounding box center [632, 265] width 320 height 39
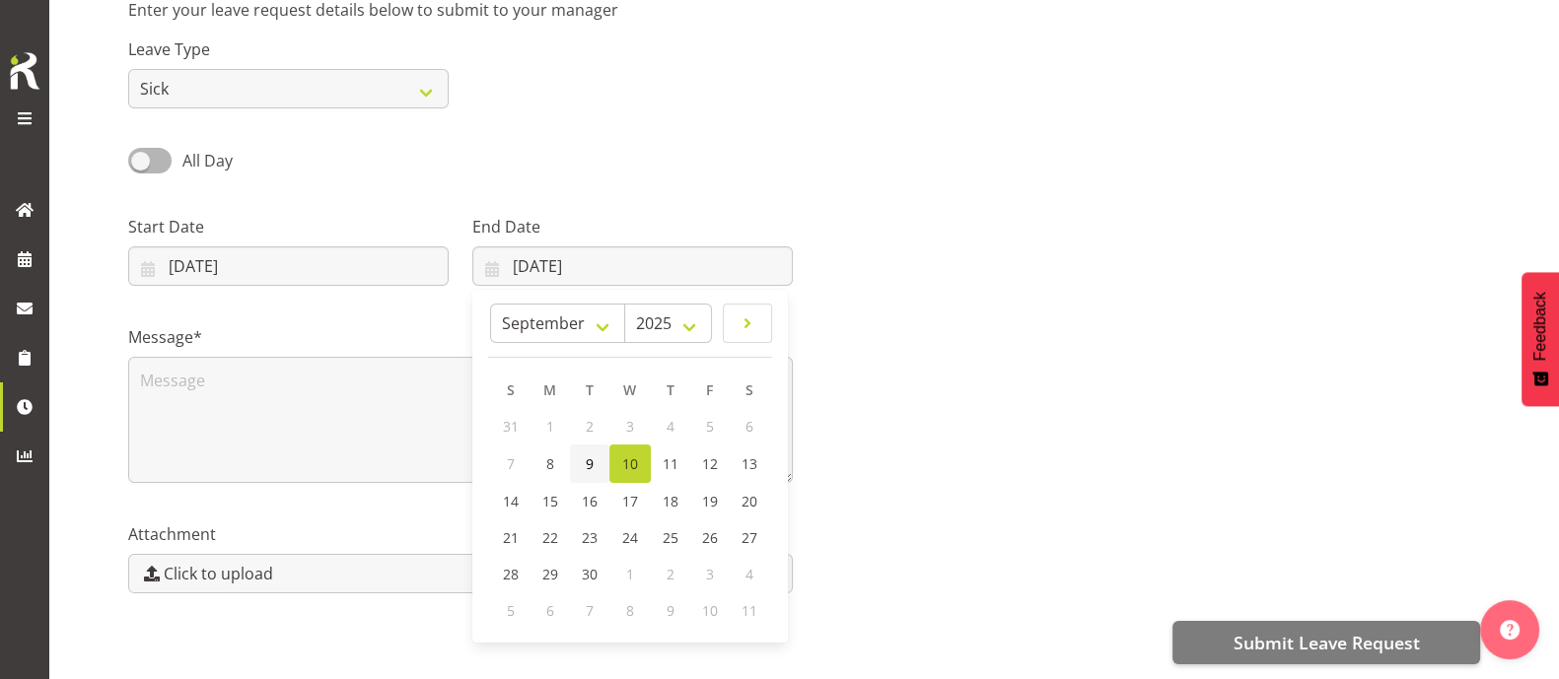
click at [591, 454] on span "9" at bounding box center [590, 463] width 8 height 19
type input "09/09/2025"
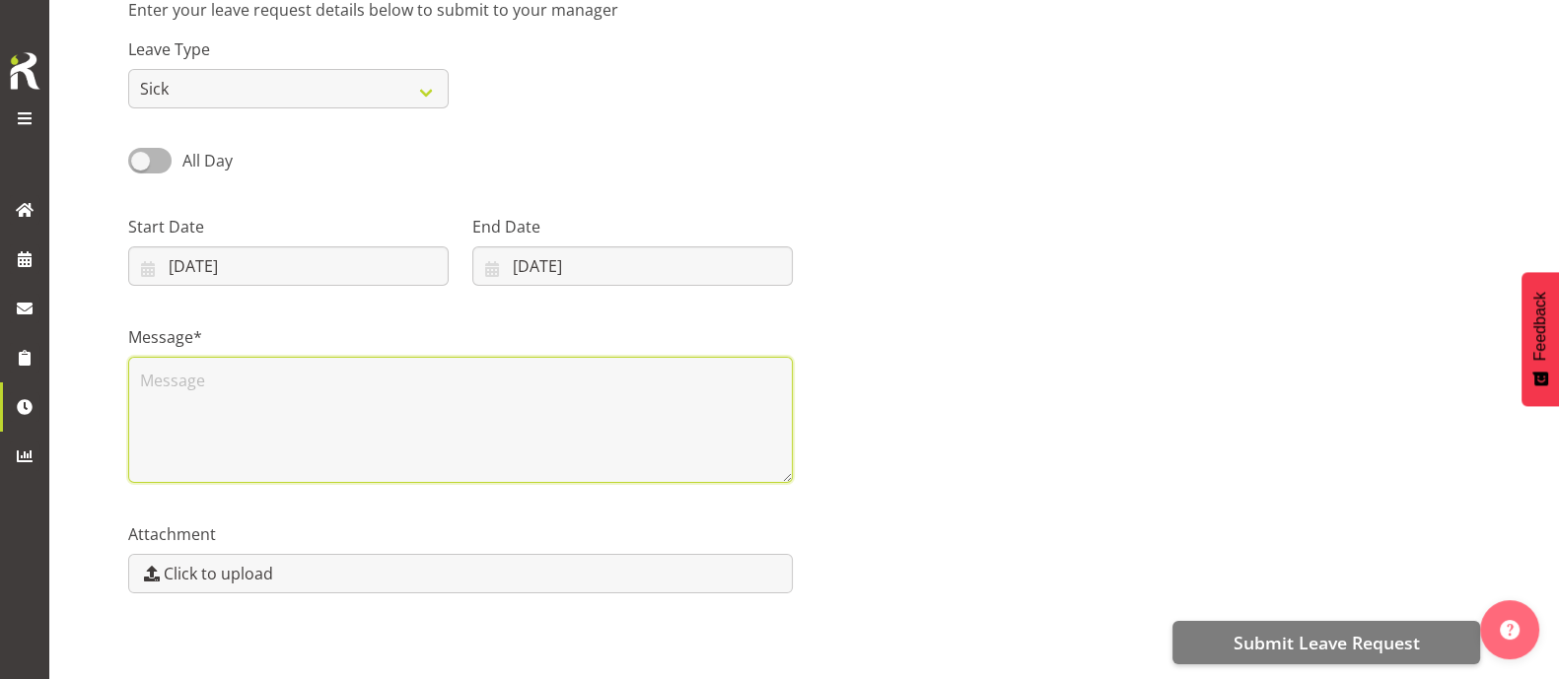
click at [434, 379] on textarea at bounding box center [460, 420] width 664 height 126
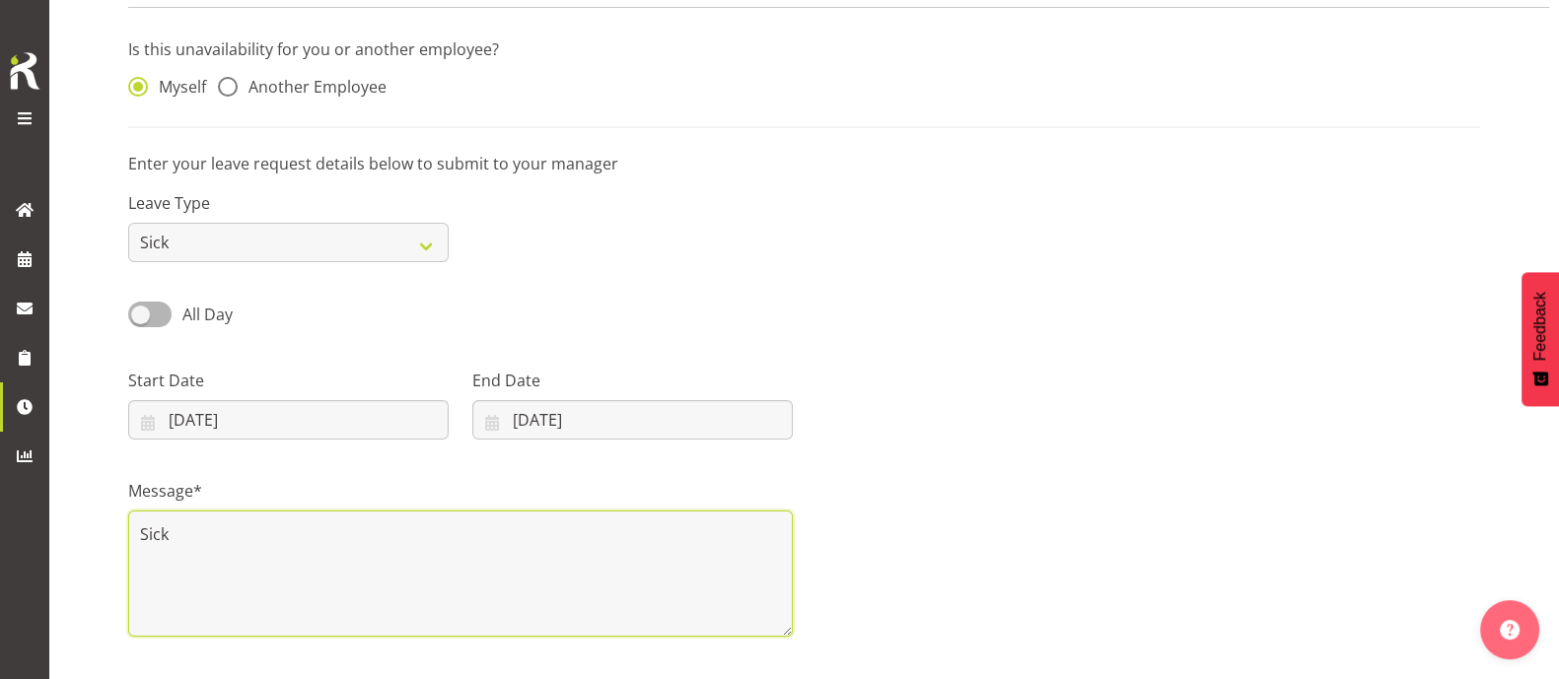
scroll to position [70, 0]
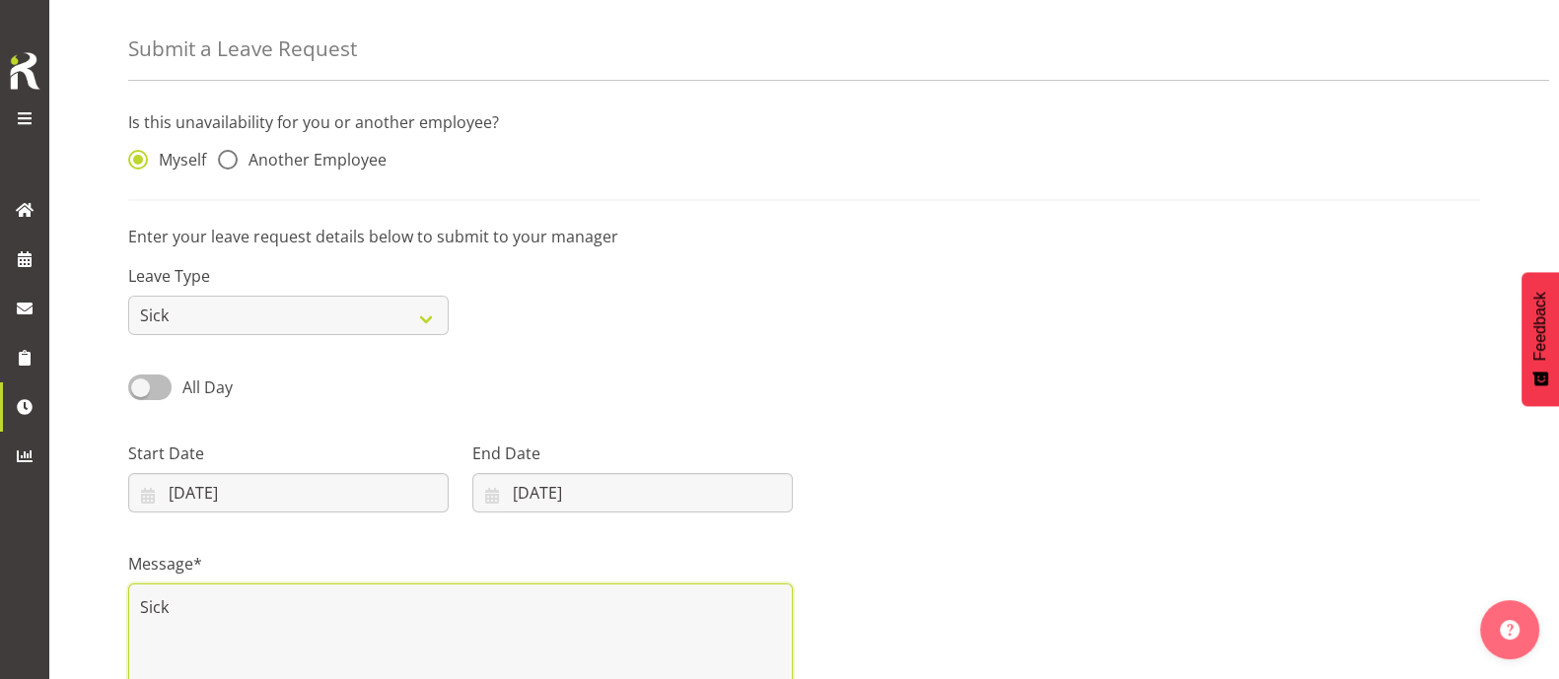
type textarea "Sick"
click at [162, 389] on span at bounding box center [149, 387] width 43 height 25
click at [141, 389] on input "All Day" at bounding box center [134, 387] width 13 height 13
checkbox input "true"
type input "10/09/2025"
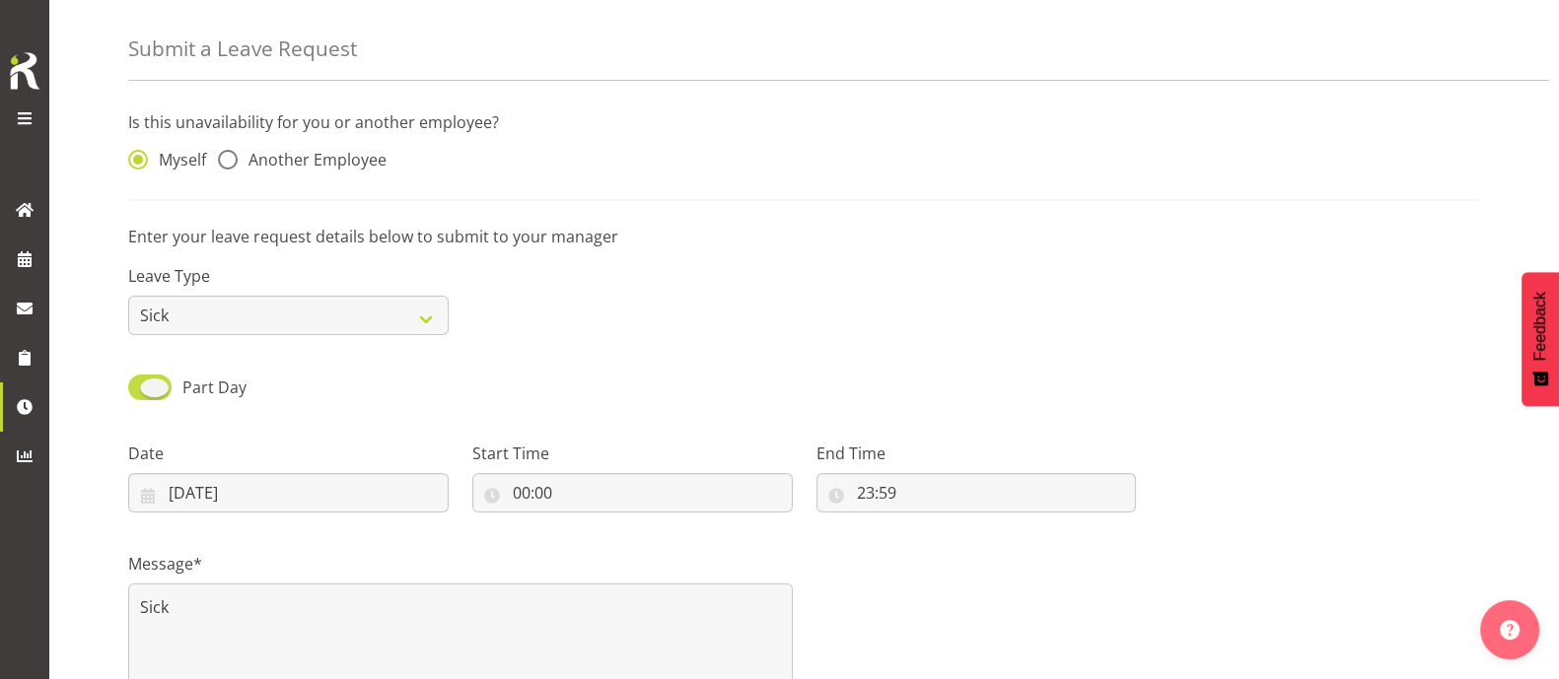
click at [141, 383] on span at bounding box center [149, 387] width 43 height 25
click at [141, 383] on input "Part Day" at bounding box center [134, 387] width 13 height 13
checkbox input "false"
type input "08/09/2025"
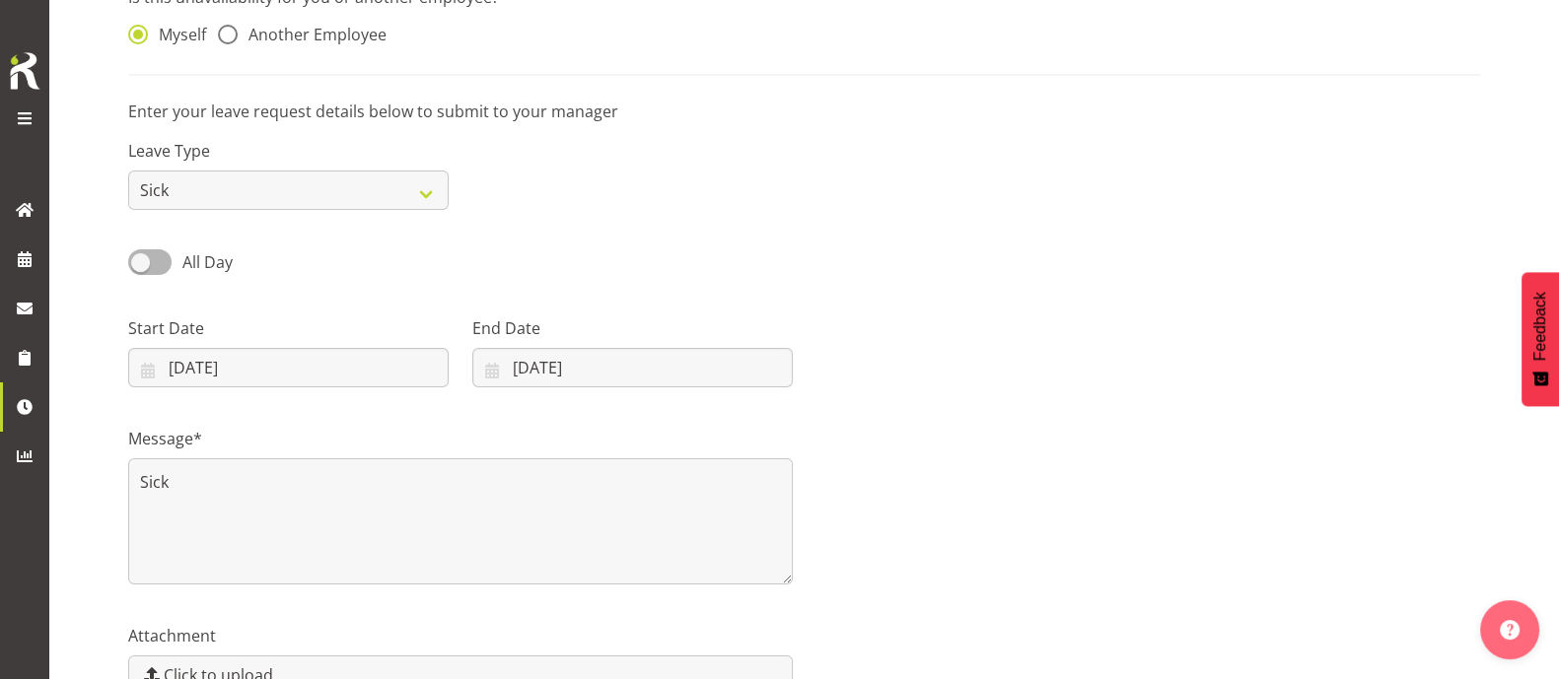
scroll to position [316, 0]
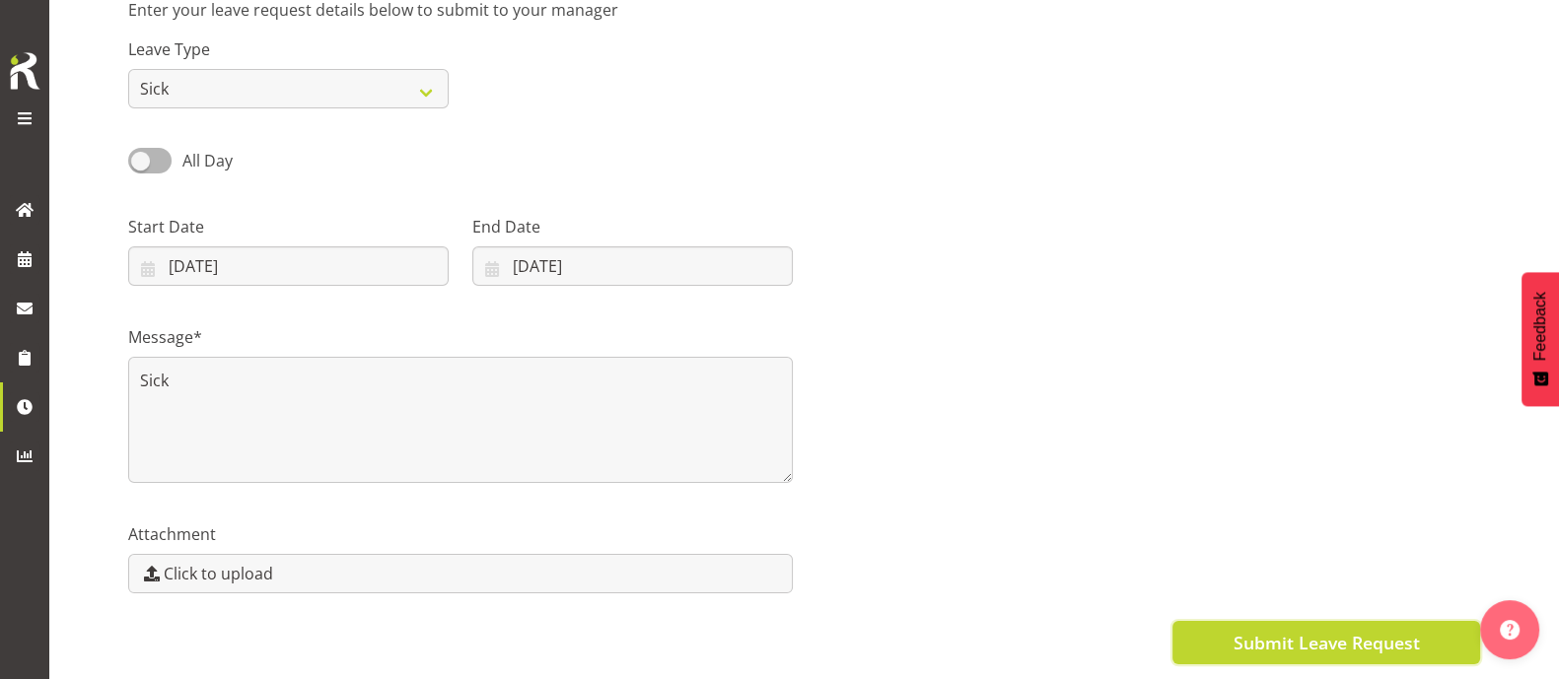
click at [1326, 630] on span "Submit Leave Request" at bounding box center [1325, 643] width 186 height 26
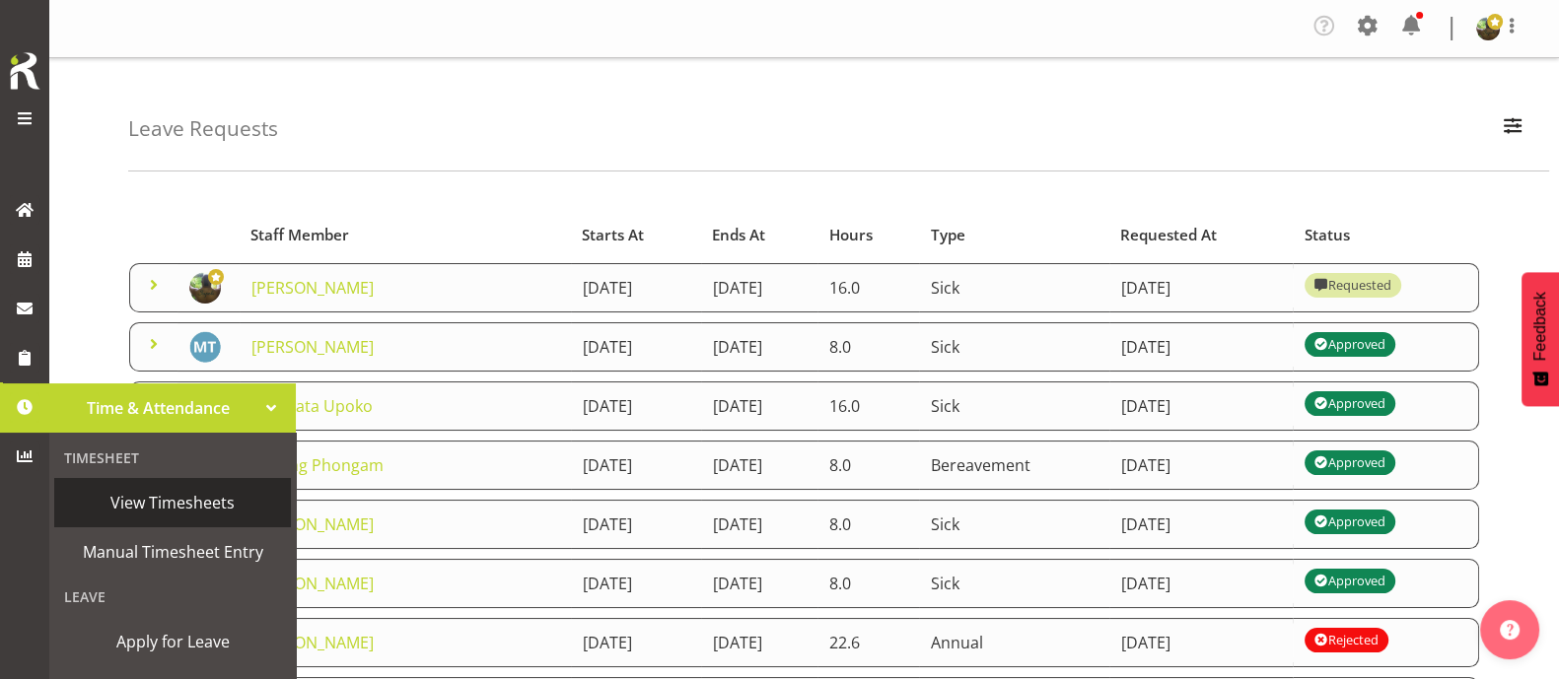
click at [163, 513] on span "View Timesheets" at bounding box center [172, 503] width 217 height 30
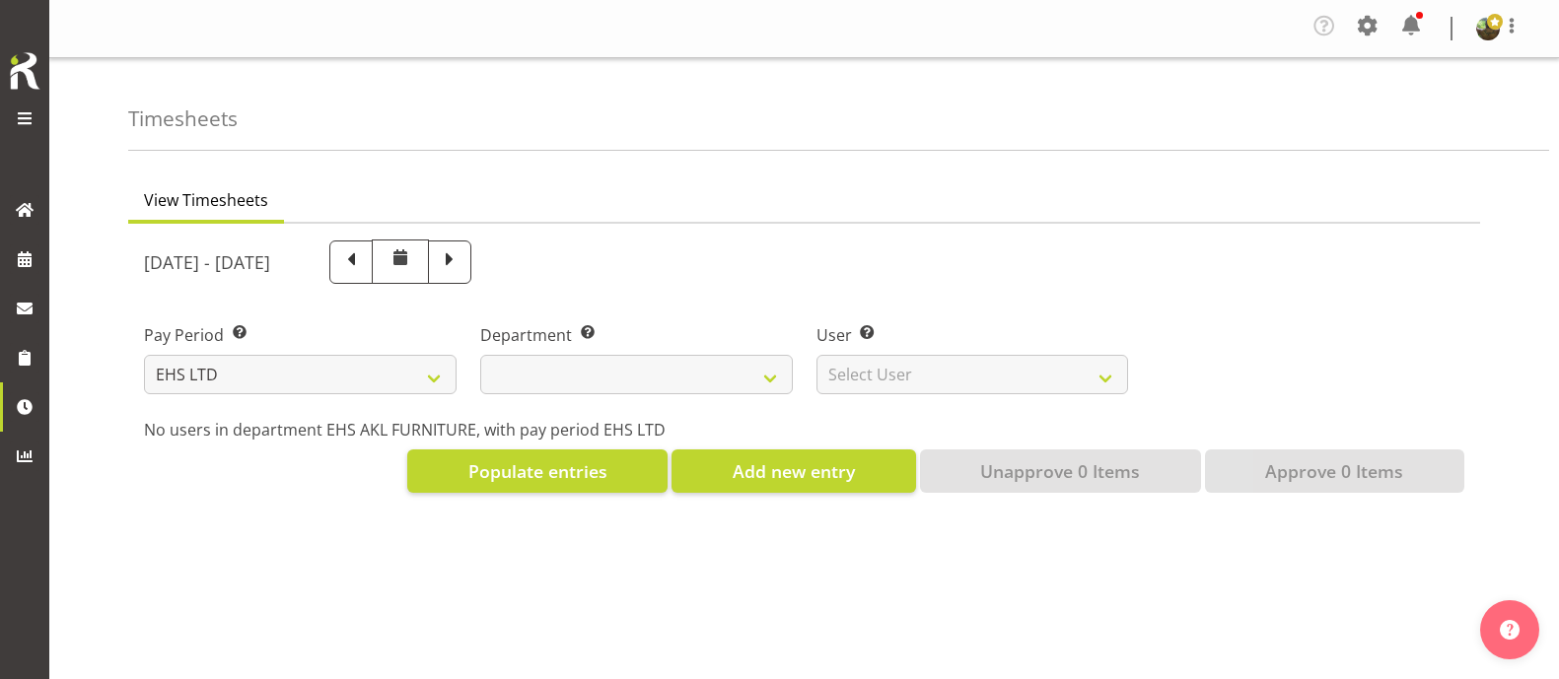
select select "7"
select select
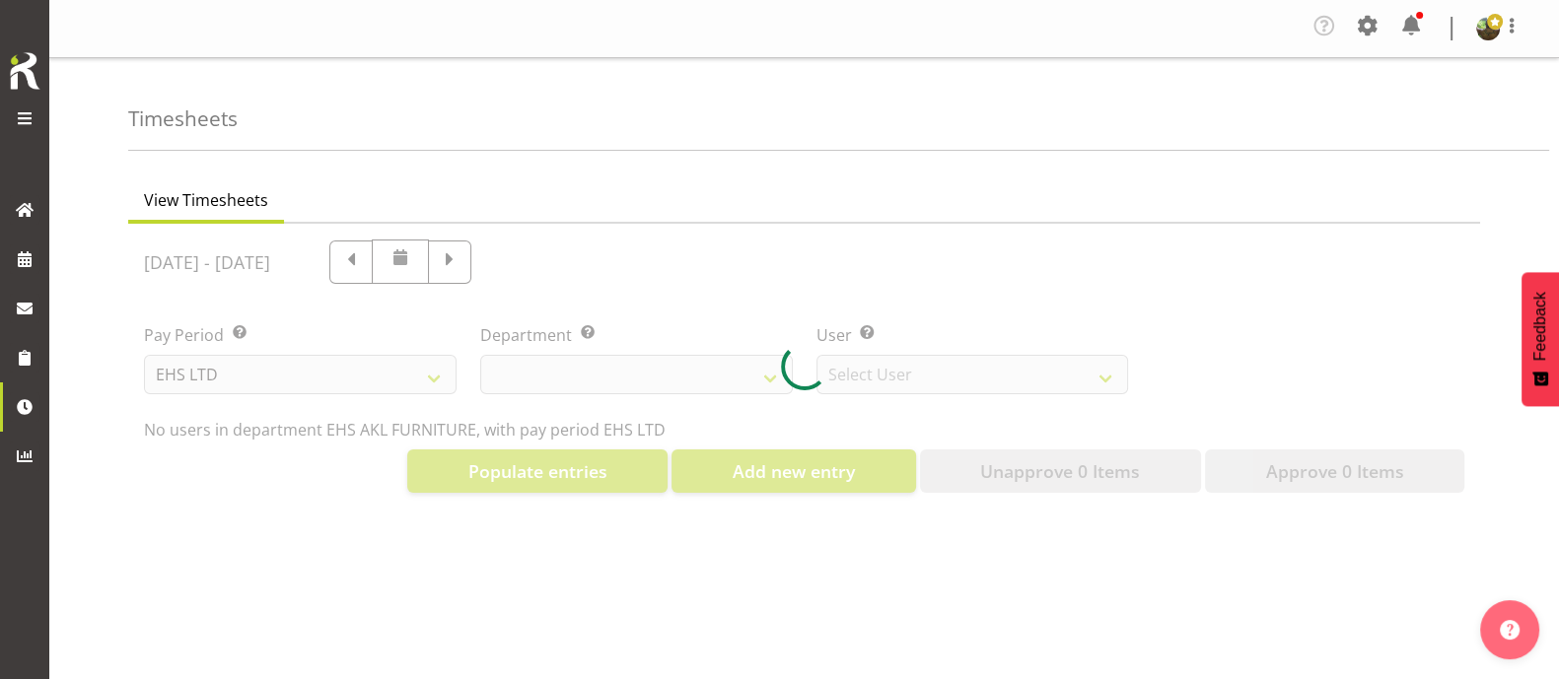
select select "8638"
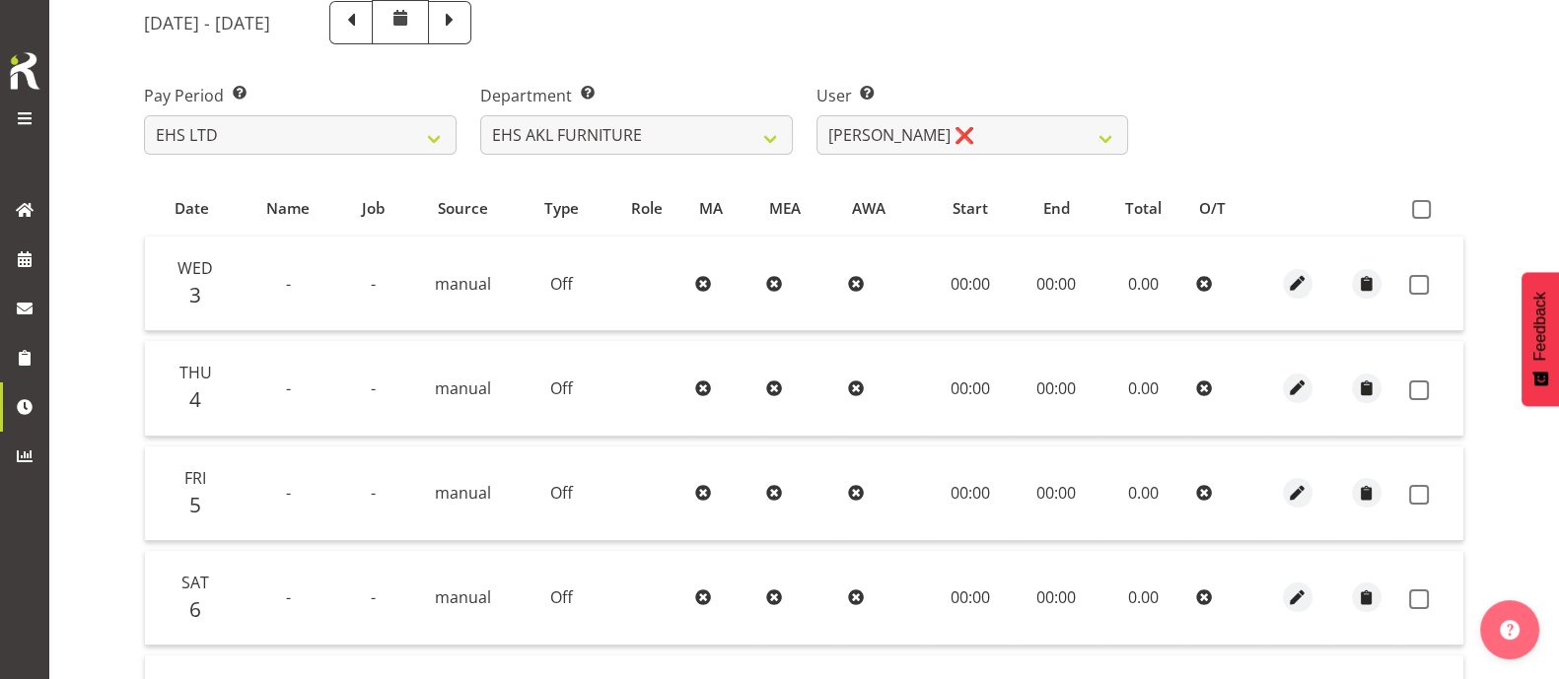
scroll to position [245, 0]
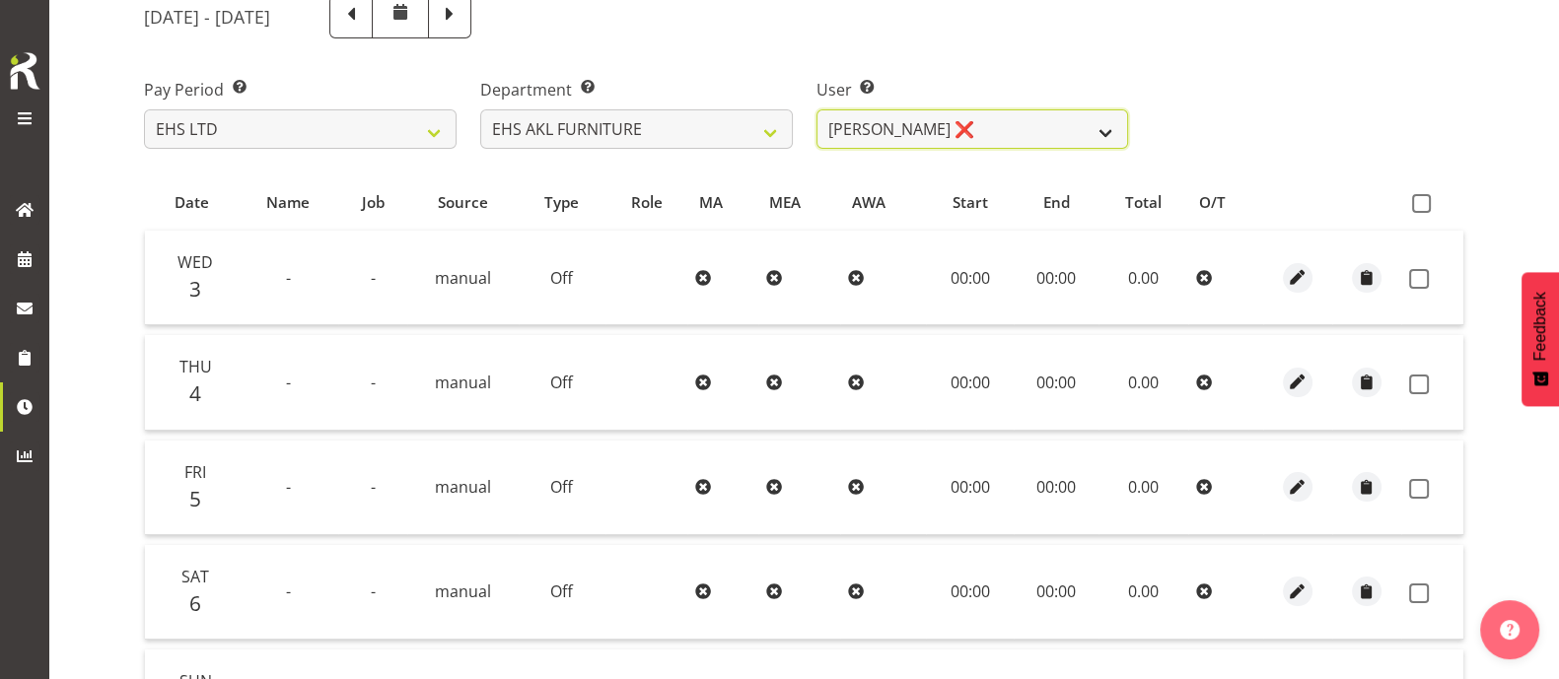
click at [1115, 140] on select "[PERSON_NAME] ❌ [PERSON_NAME] ❌ [PERSON_NAME] ✔ [PERSON_NAME] ✔ [PERSON_NAME] ❌…" at bounding box center [972, 128] width 313 height 39
click at [1355, 104] on div "Pay Period Select which pay period you would like to view. SLP LTD EHS LTD DW L…" at bounding box center [804, 105] width 1344 height 110
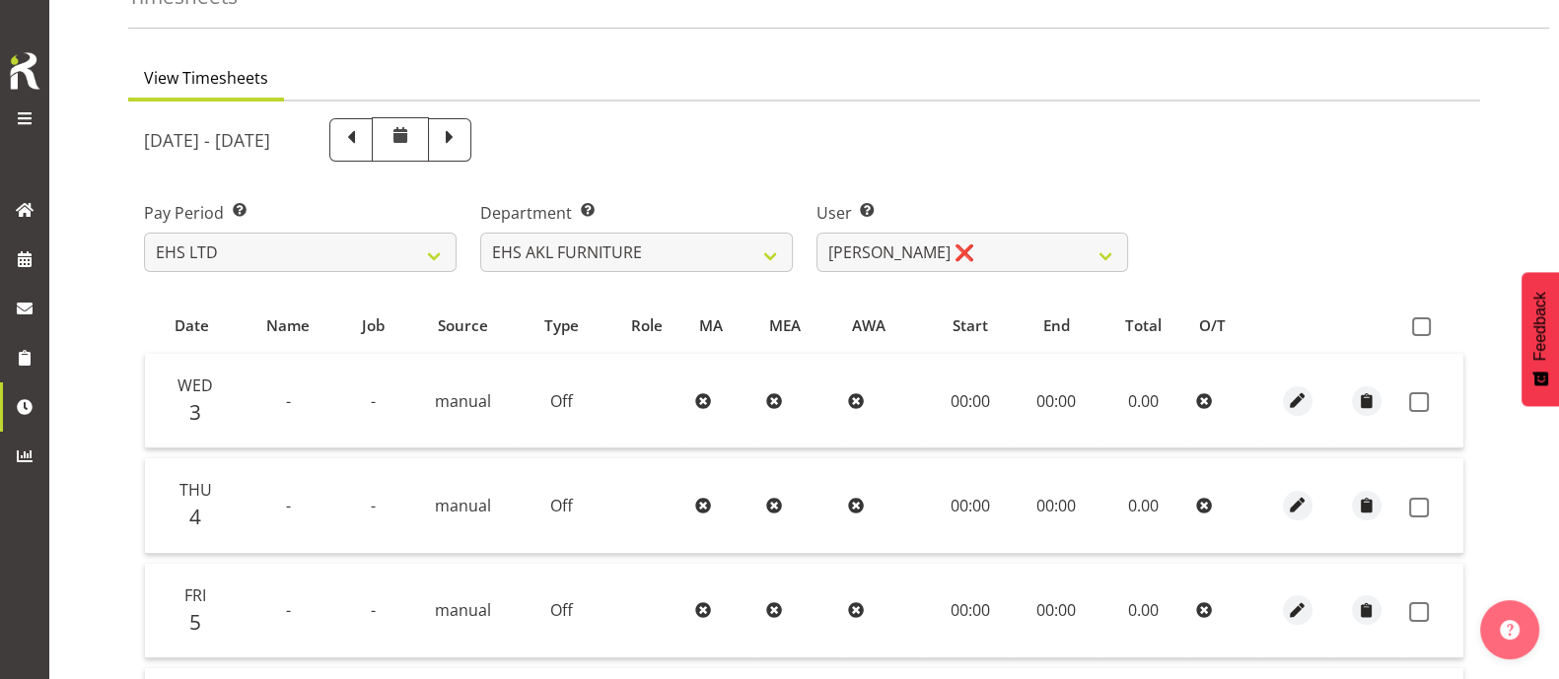
scroll to position [0, 0]
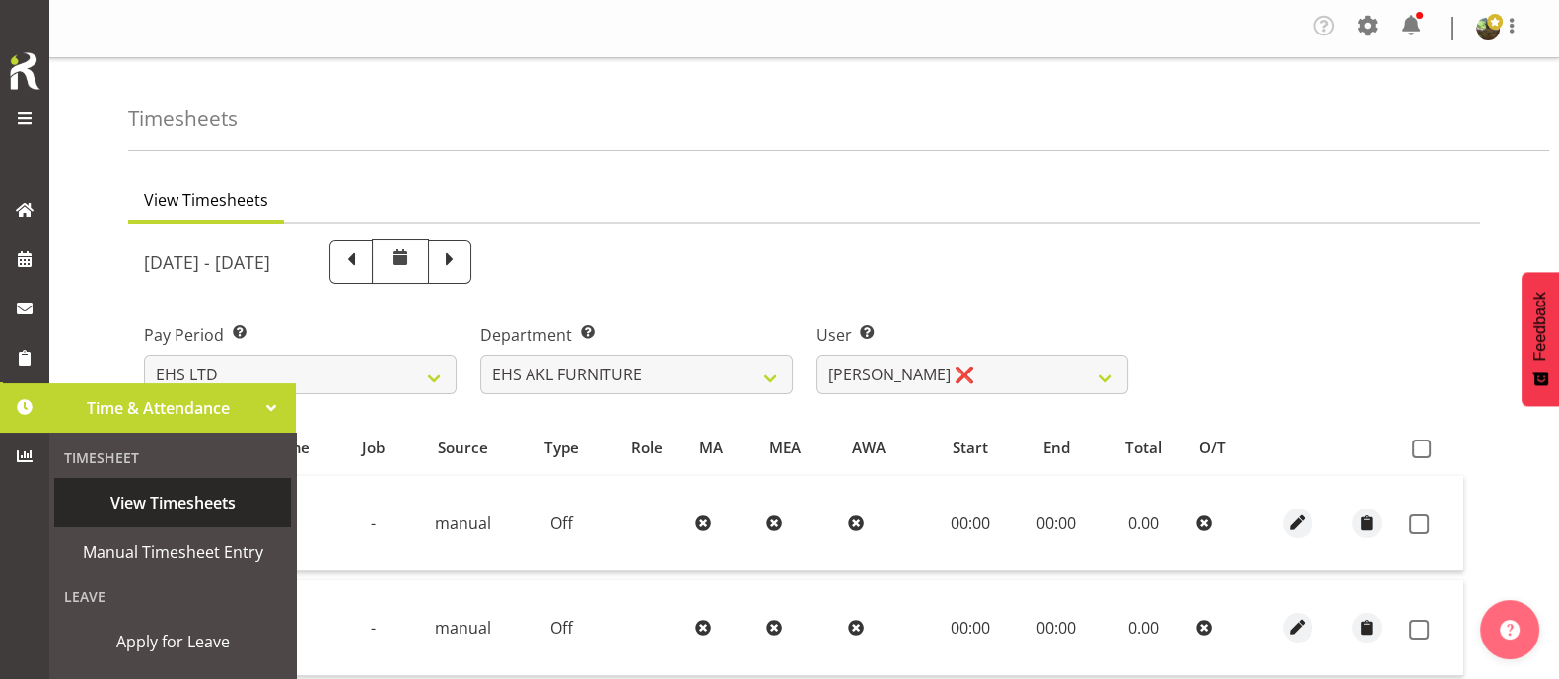
click at [148, 507] on span "View Timesheets" at bounding box center [172, 503] width 217 height 30
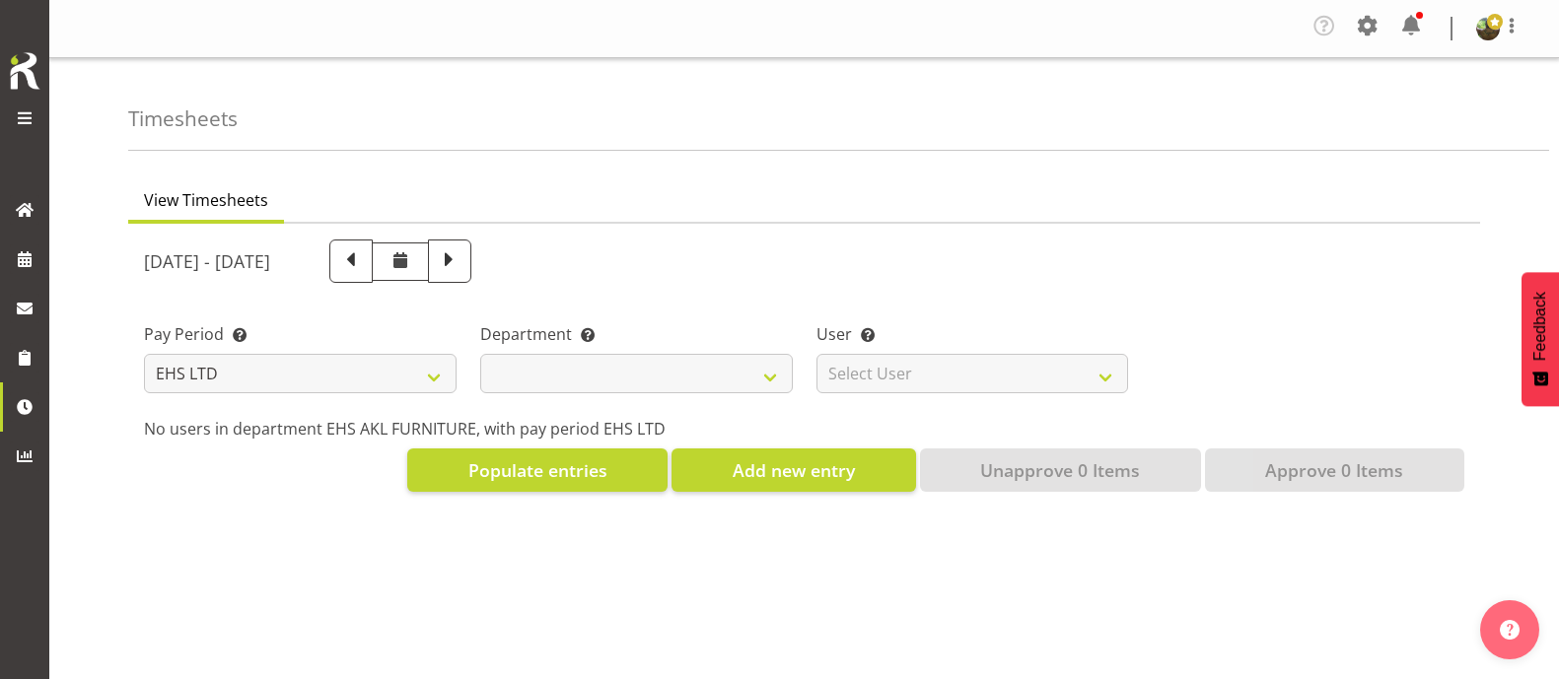
select select "7"
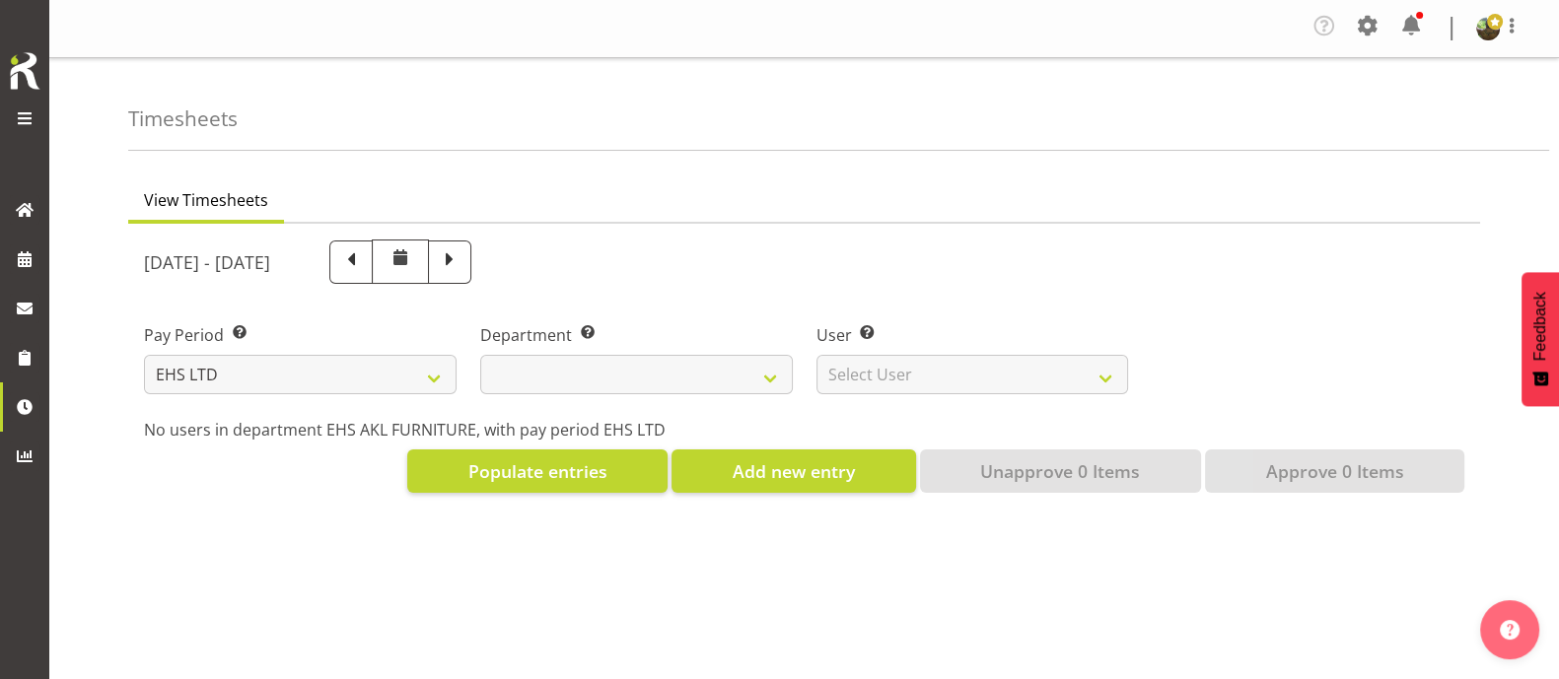
select select
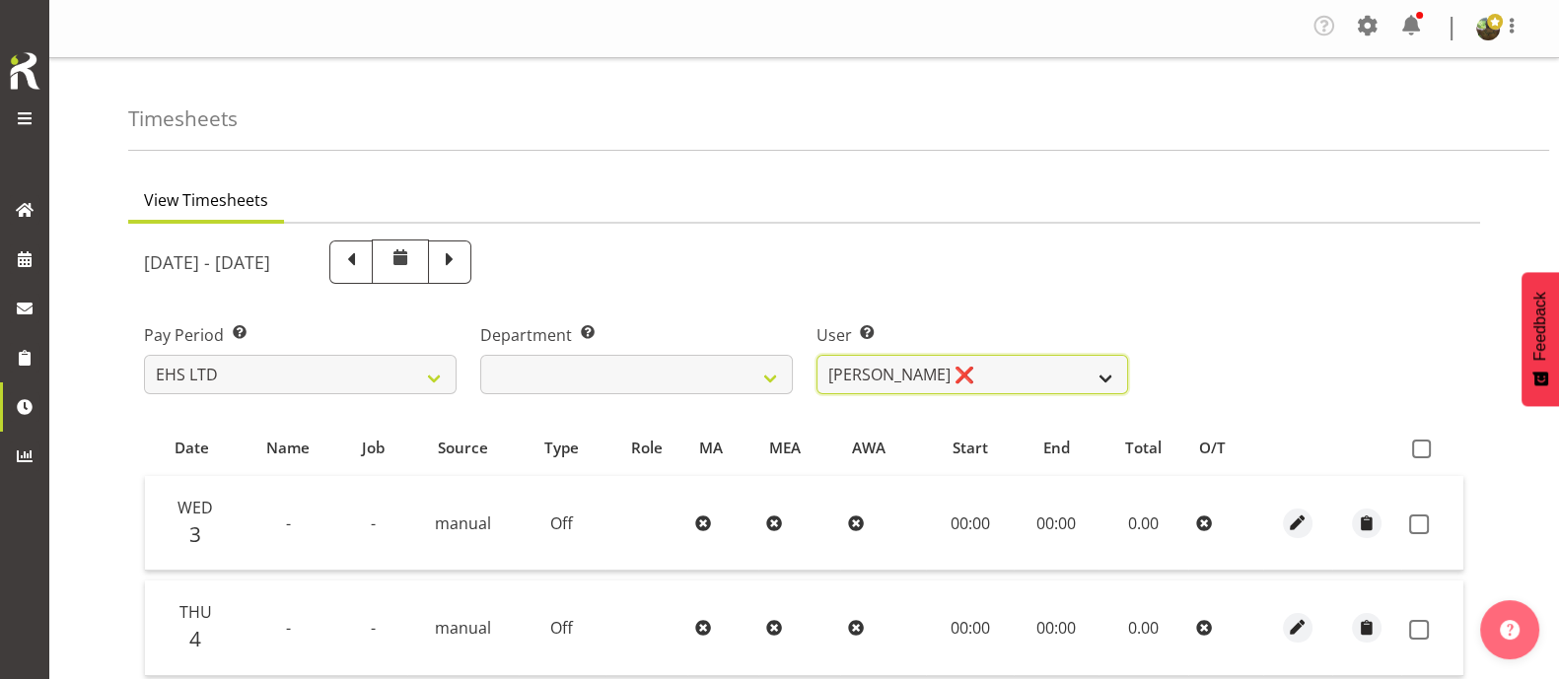
click at [982, 365] on select "Daniel Tini ❌ Filipo Iupeli ❌ Harley Wongpayuk ✔ Malae Toleafoa ✔ Manase Ward ❌…" at bounding box center [972, 374] width 313 height 39
select select "1116"
click at [816, 355] on select "Daniel Tini ❌ Filipo Iupeli ❌ Harley Wongpayuk ✔ Malae Toleafoa ✔ Manase Ward ❌…" at bounding box center [972, 374] width 313 height 39
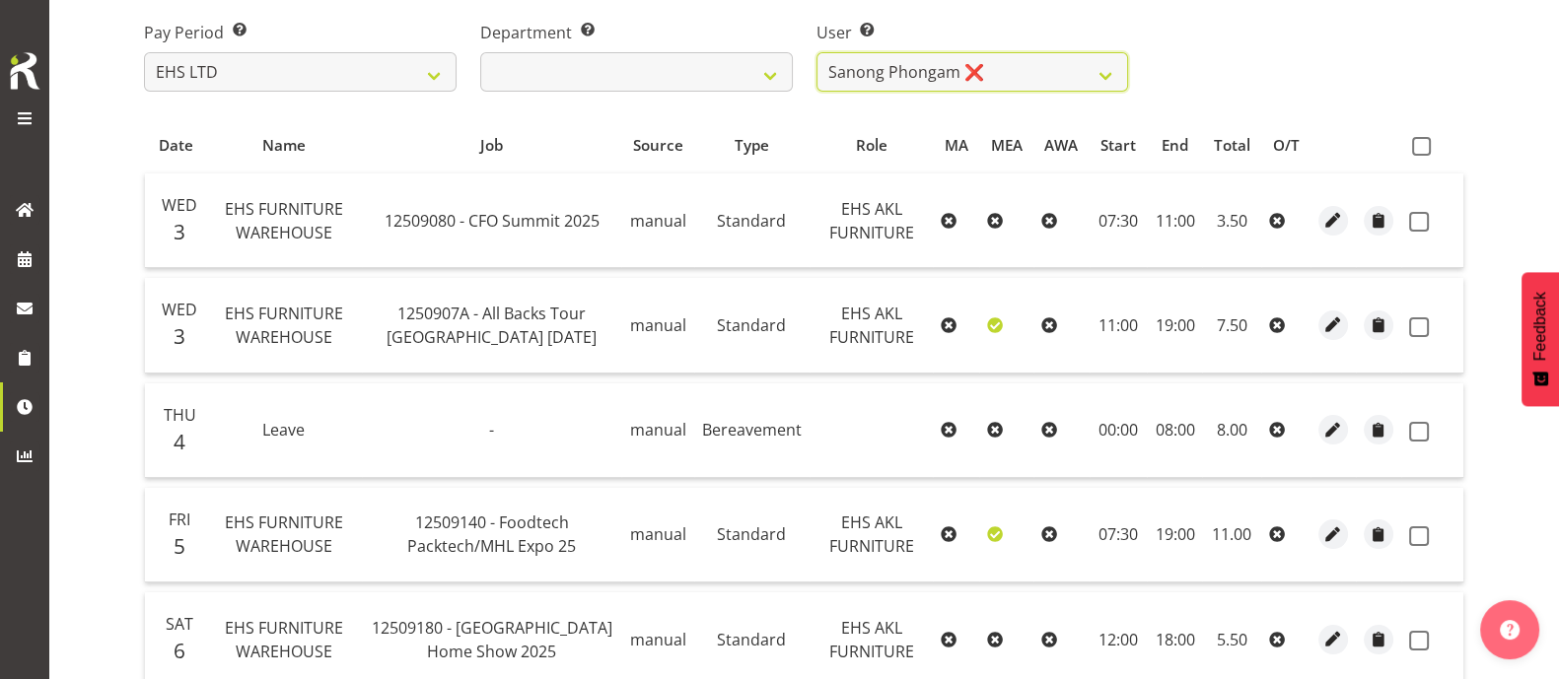
scroll to position [269, 0]
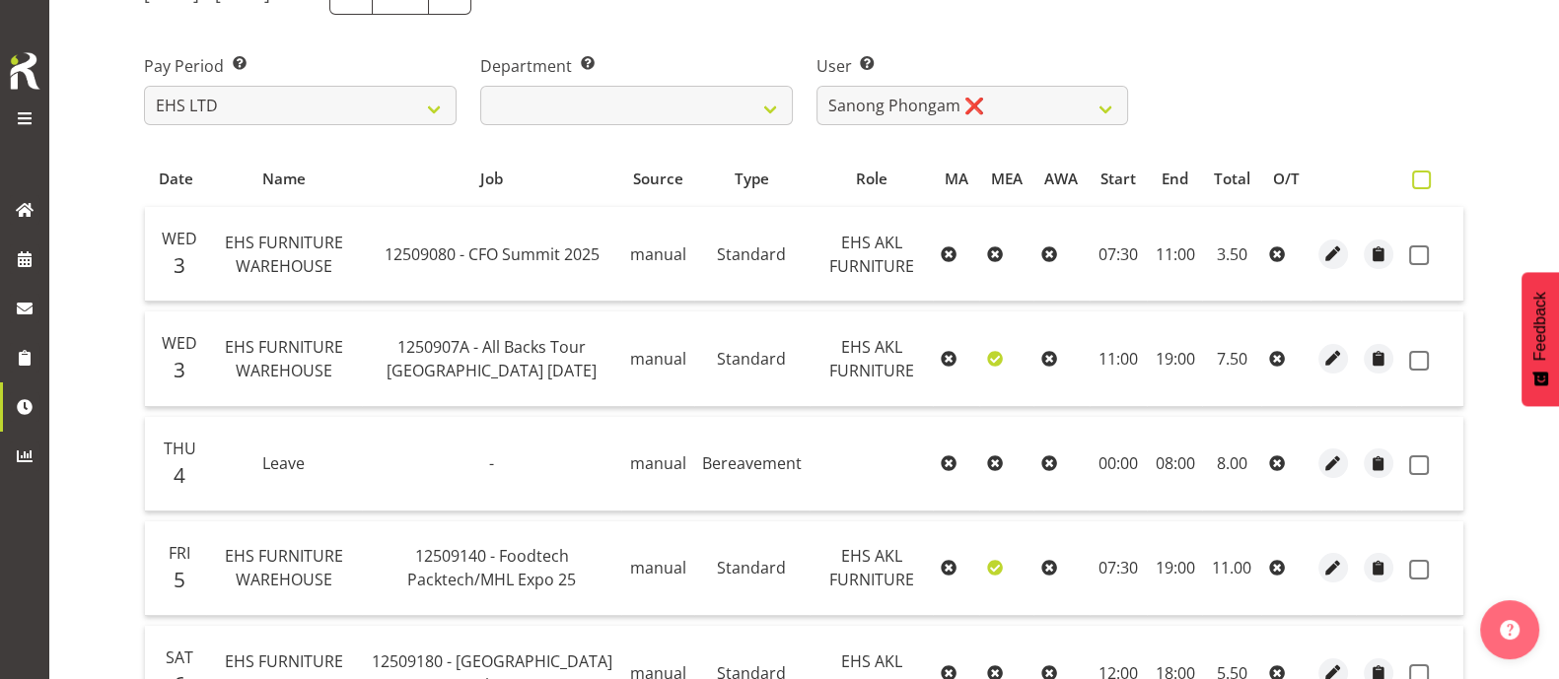
click at [1419, 182] on span at bounding box center [1421, 180] width 19 height 19
click at [1419, 182] on input "checkbox" at bounding box center [1418, 180] width 13 height 13
checkbox input "true"
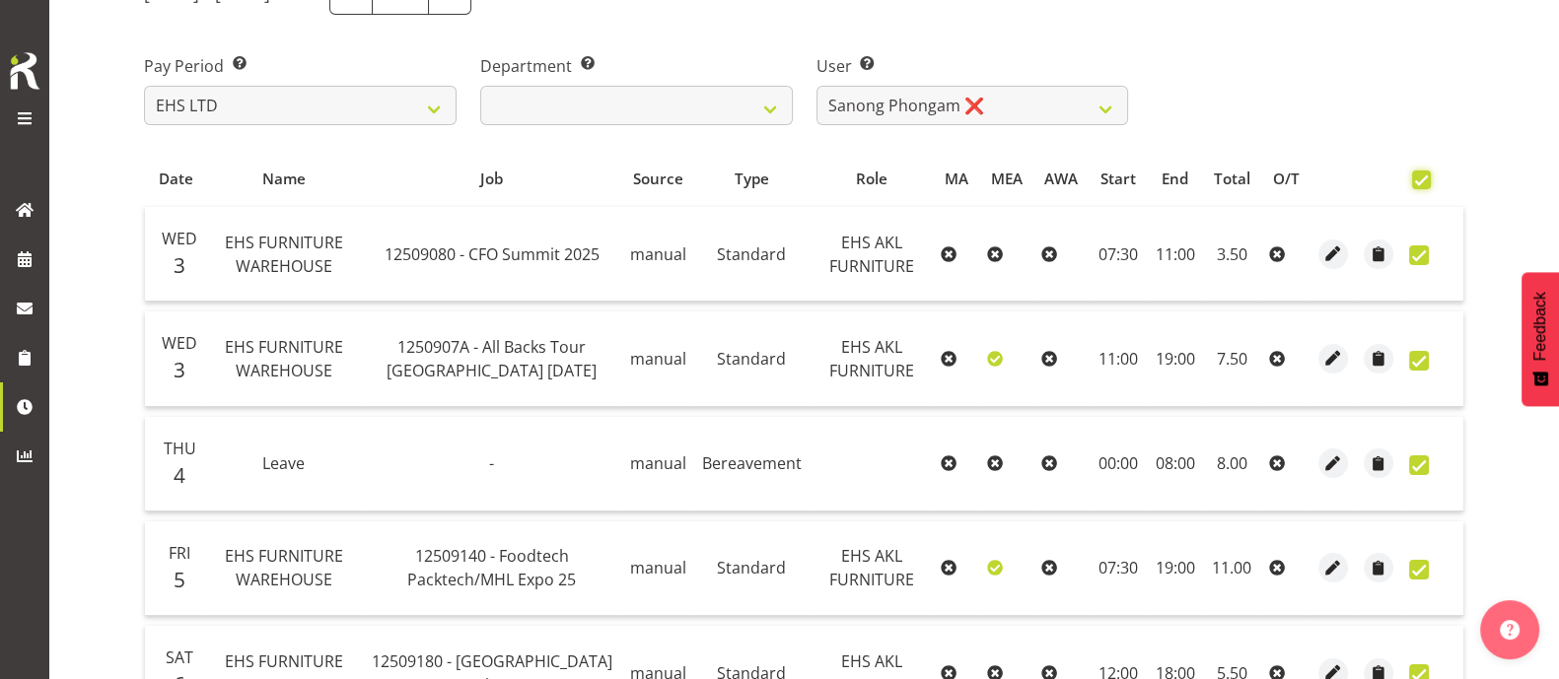
checkbox input "true"
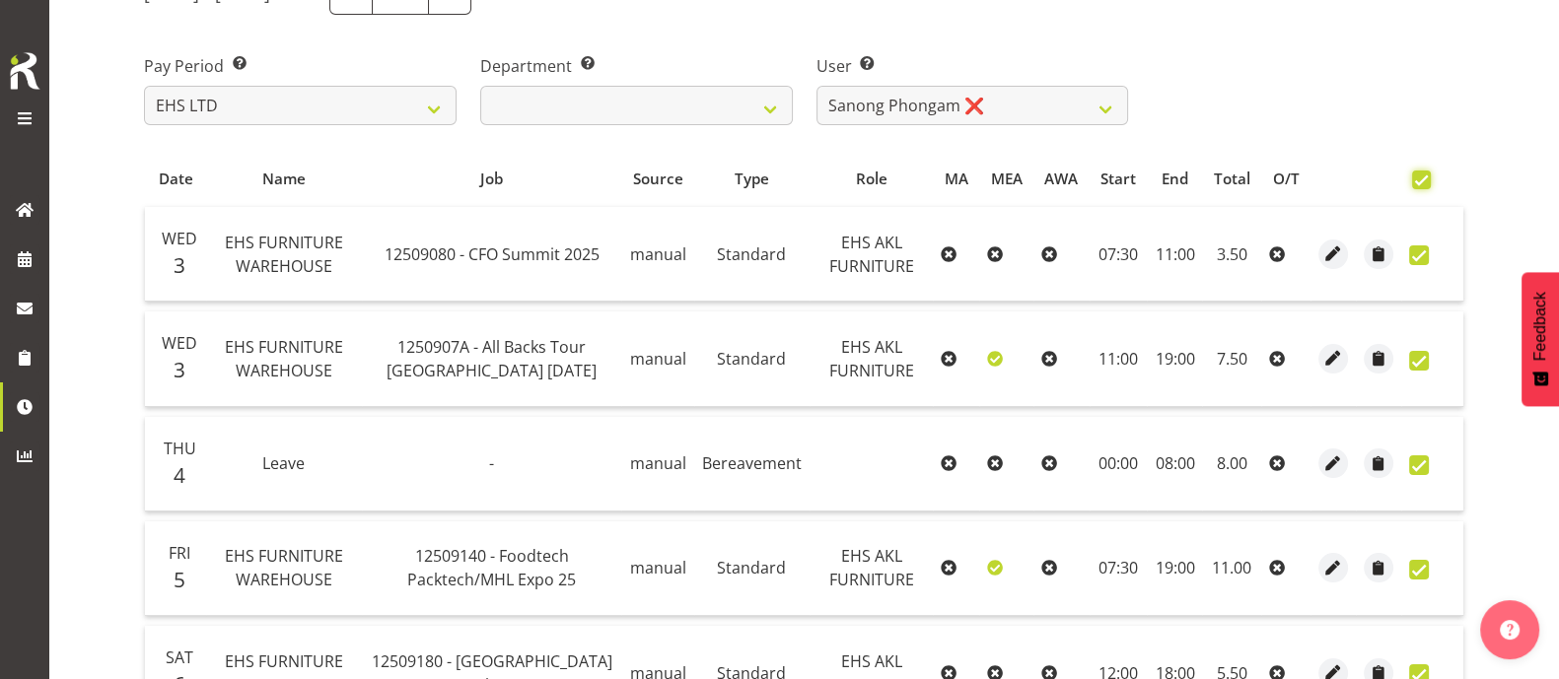
checkbox input "true"
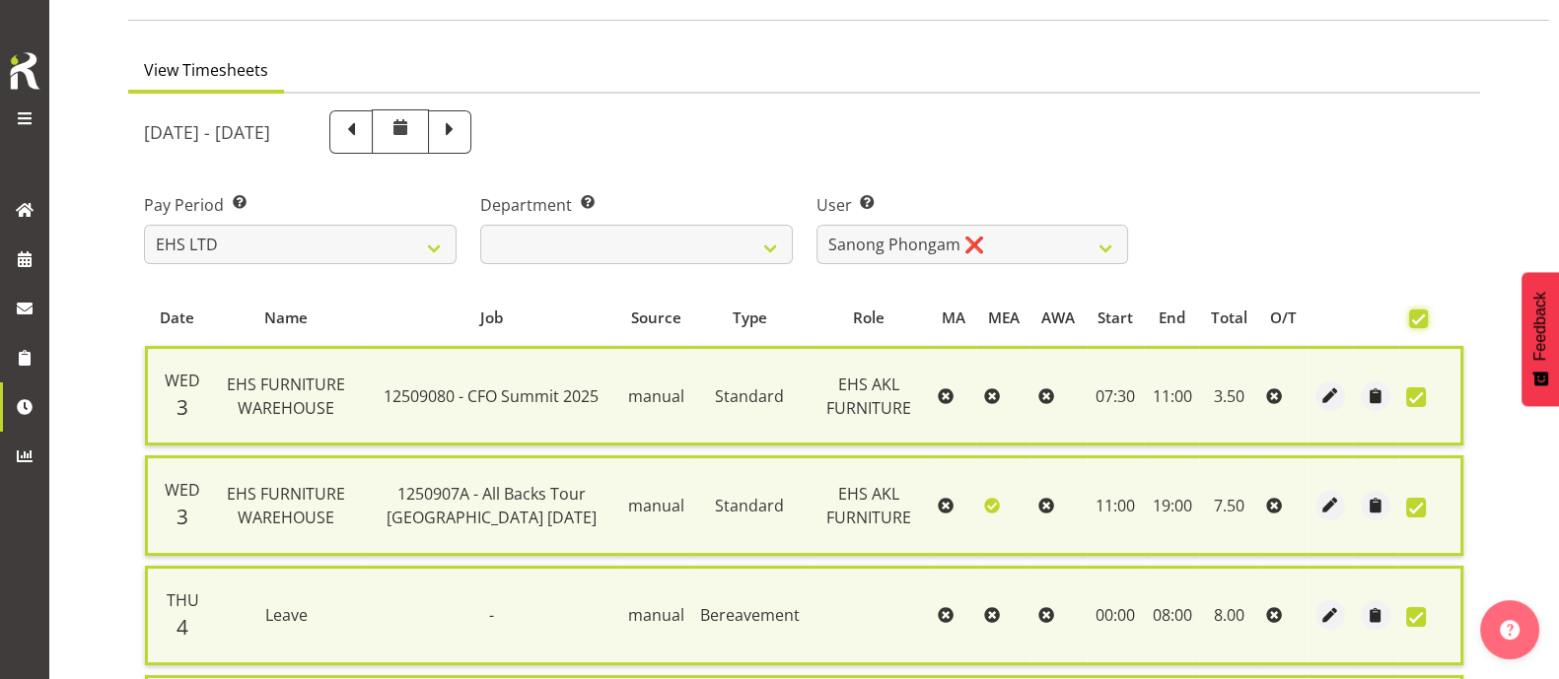
scroll to position [62, 0]
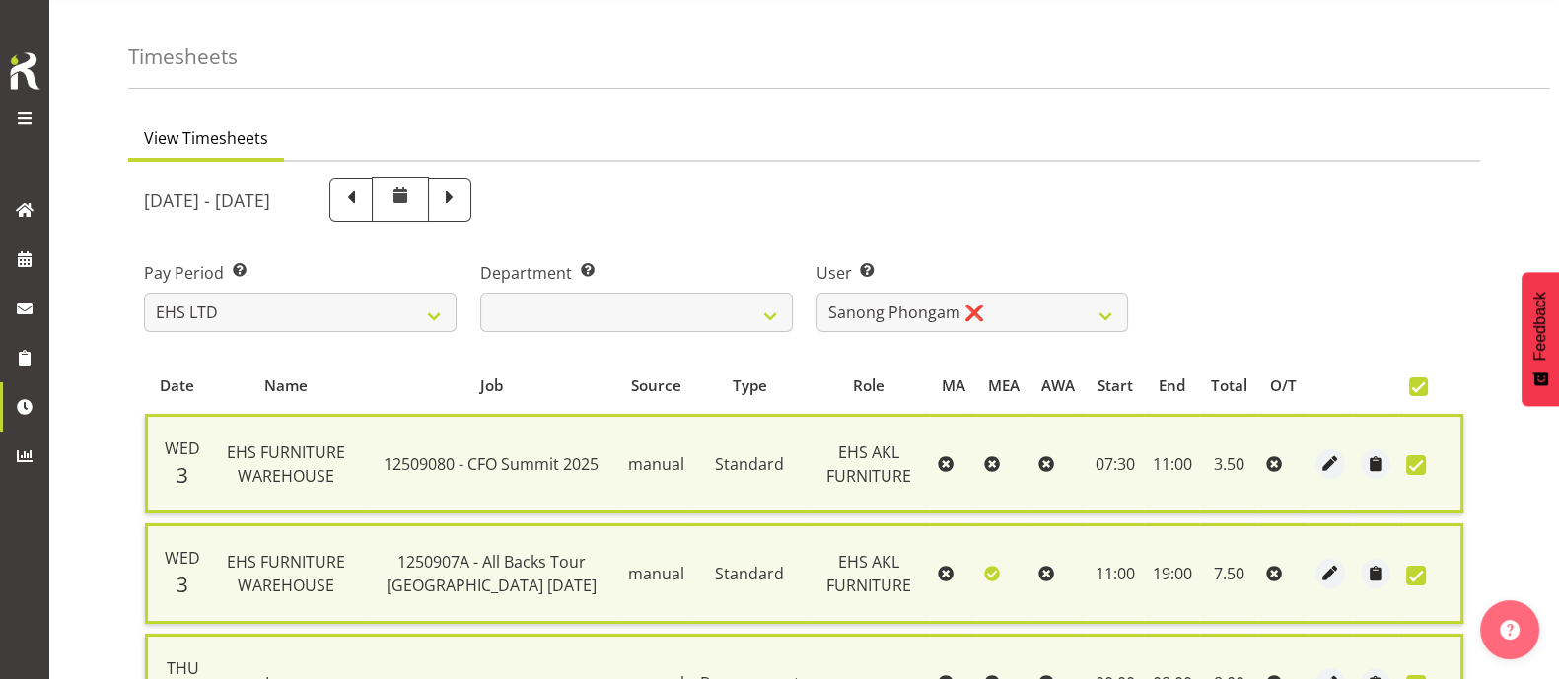
click at [1427, 388] on span at bounding box center [1418, 387] width 19 height 19
click at [1422, 388] on input "checkbox" at bounding box center [1415, 387] width 13 height 13
checkbox input "false"
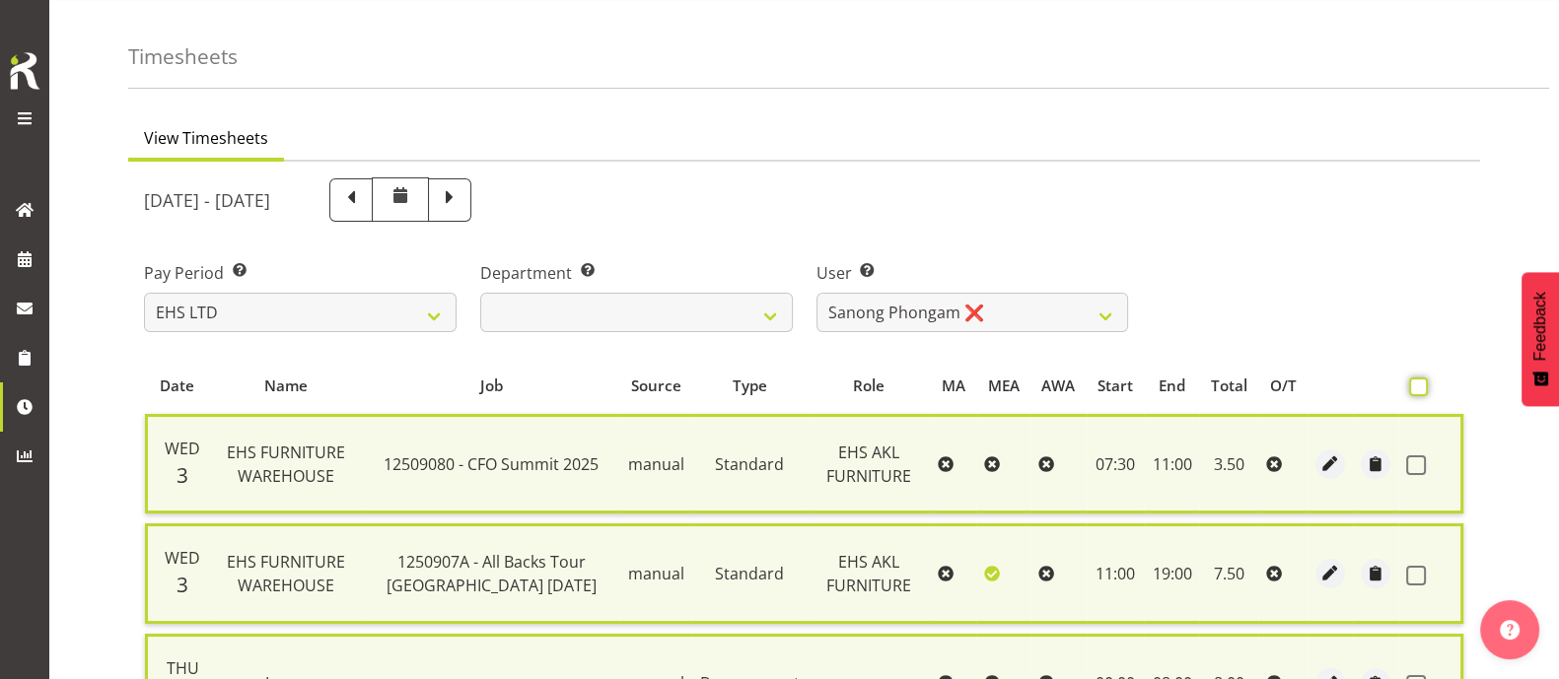
checkbox input "false"
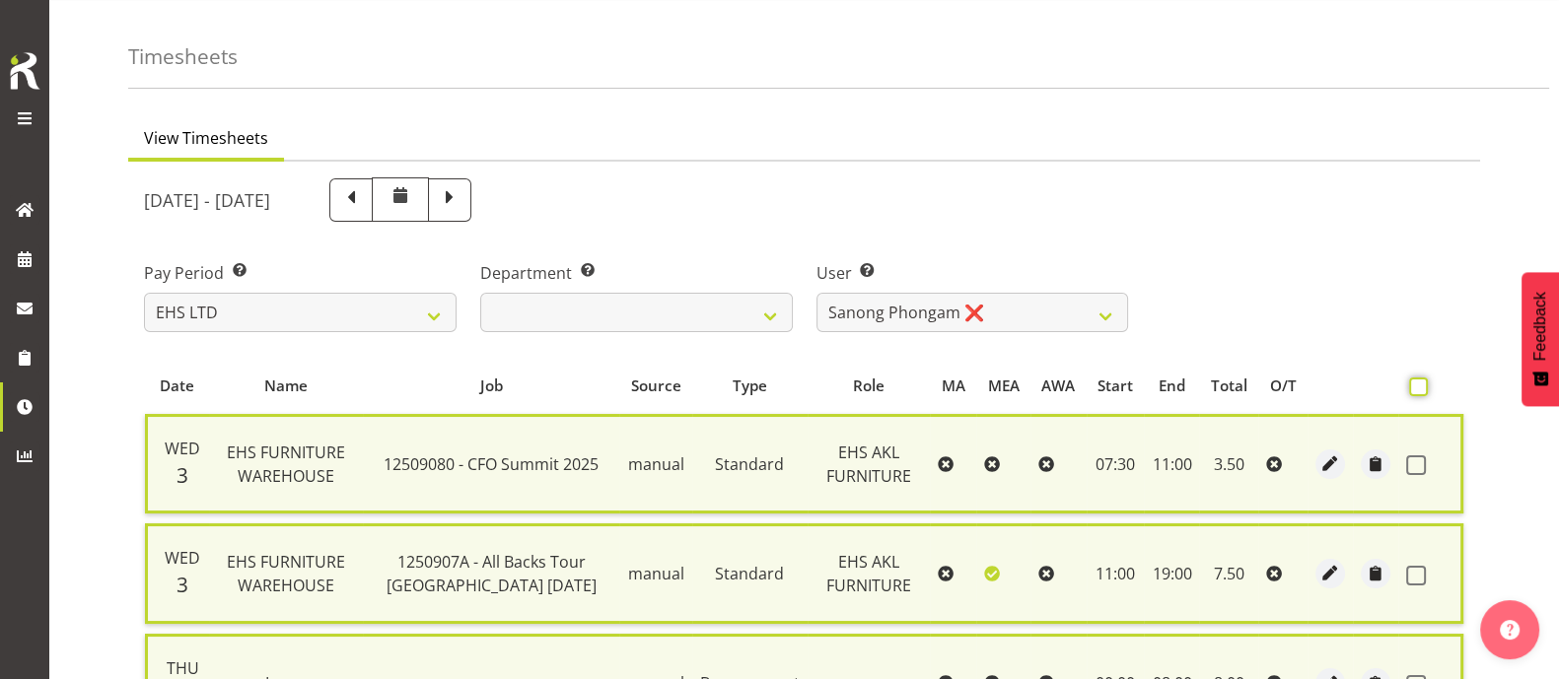
checkbox input "false"
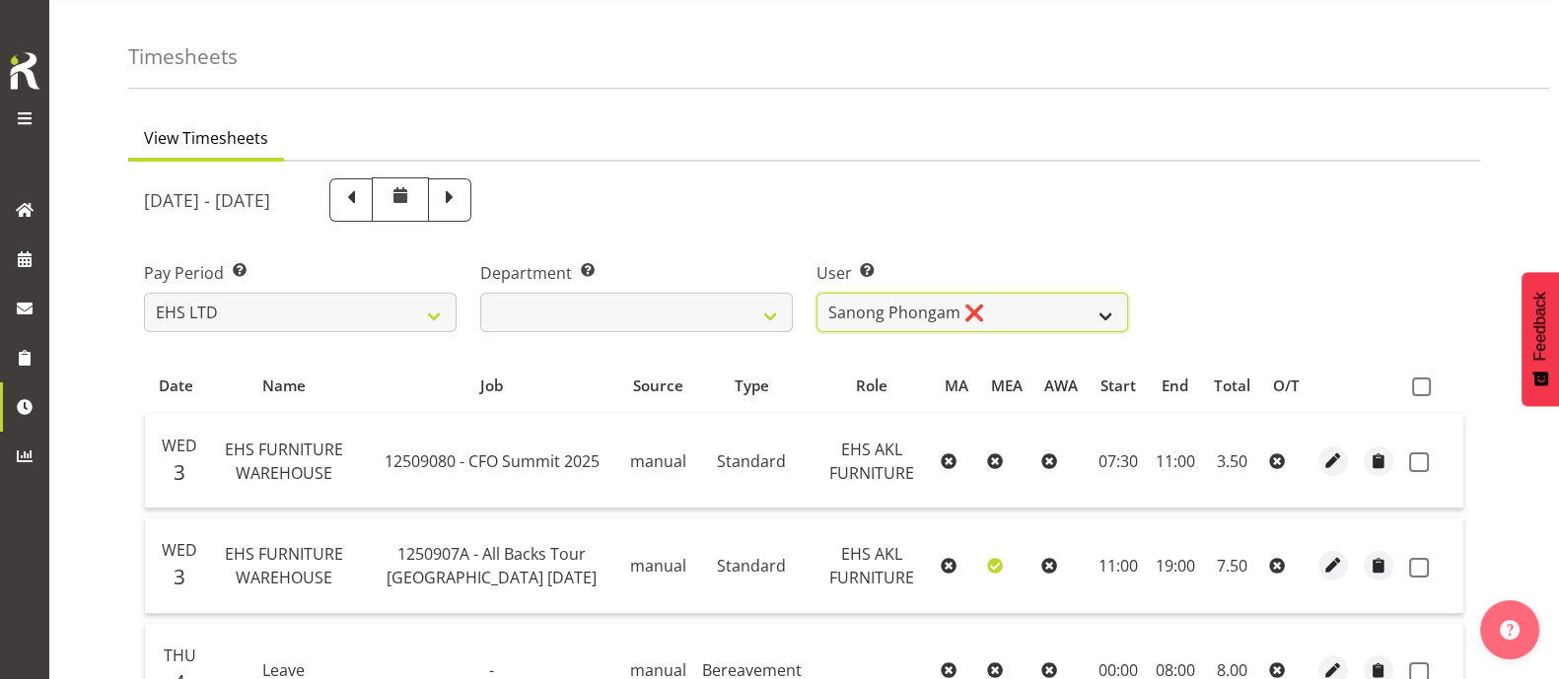
click at [1093, 309] on select "Daniel Tini ❌ Filipo Iupeli ❌ Harley Wongpayuk ✔ Malae Toleafoa ✔ Manase Ward ❌…" at bounding box center [972, 312] width 313 height 39
click at [816, 293] on select "Daniel Tini ❌ Filipo Iupeli ❌ Harley Wongpayuk ✔ Malae Toleafoa ✔ Manase Ward ❌…" at bounding box center [972, 312] width 313 height 39
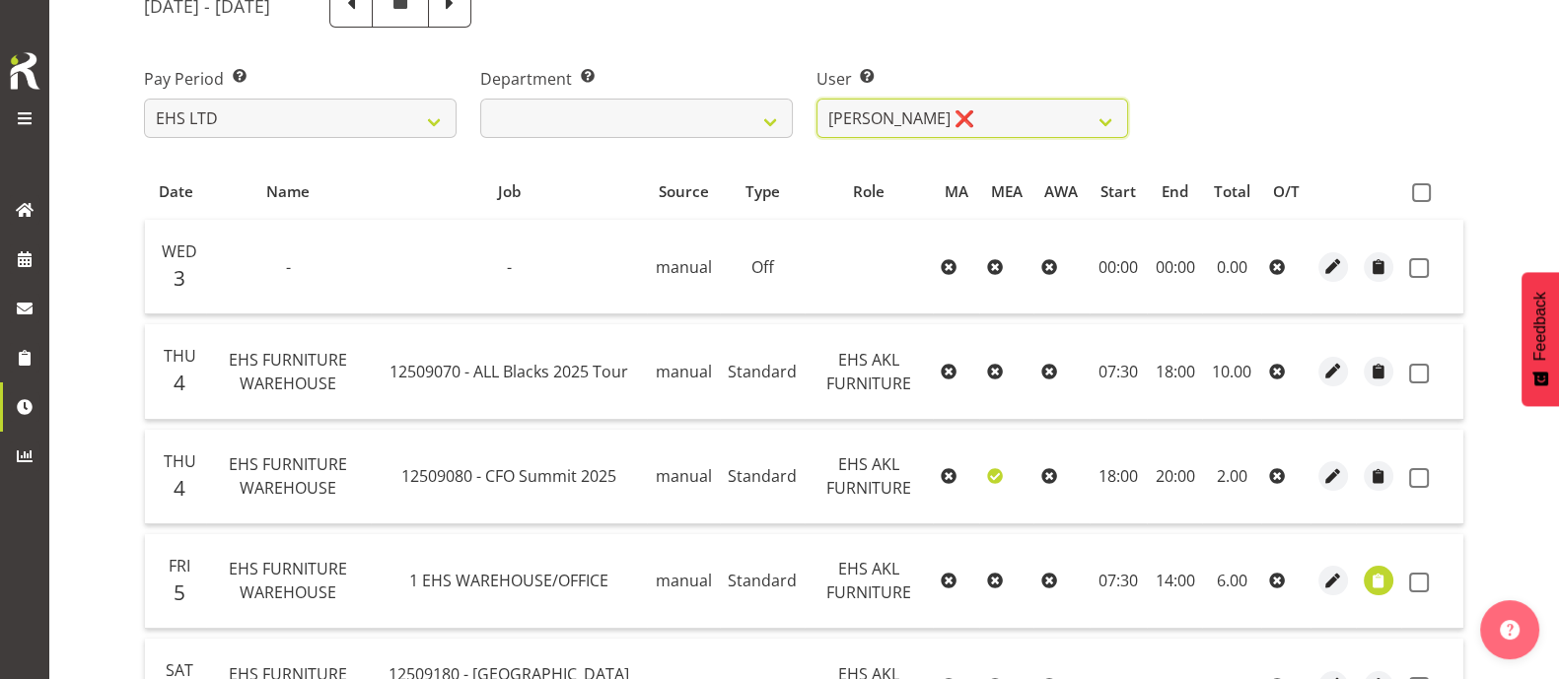
scroll to position [250, 0]
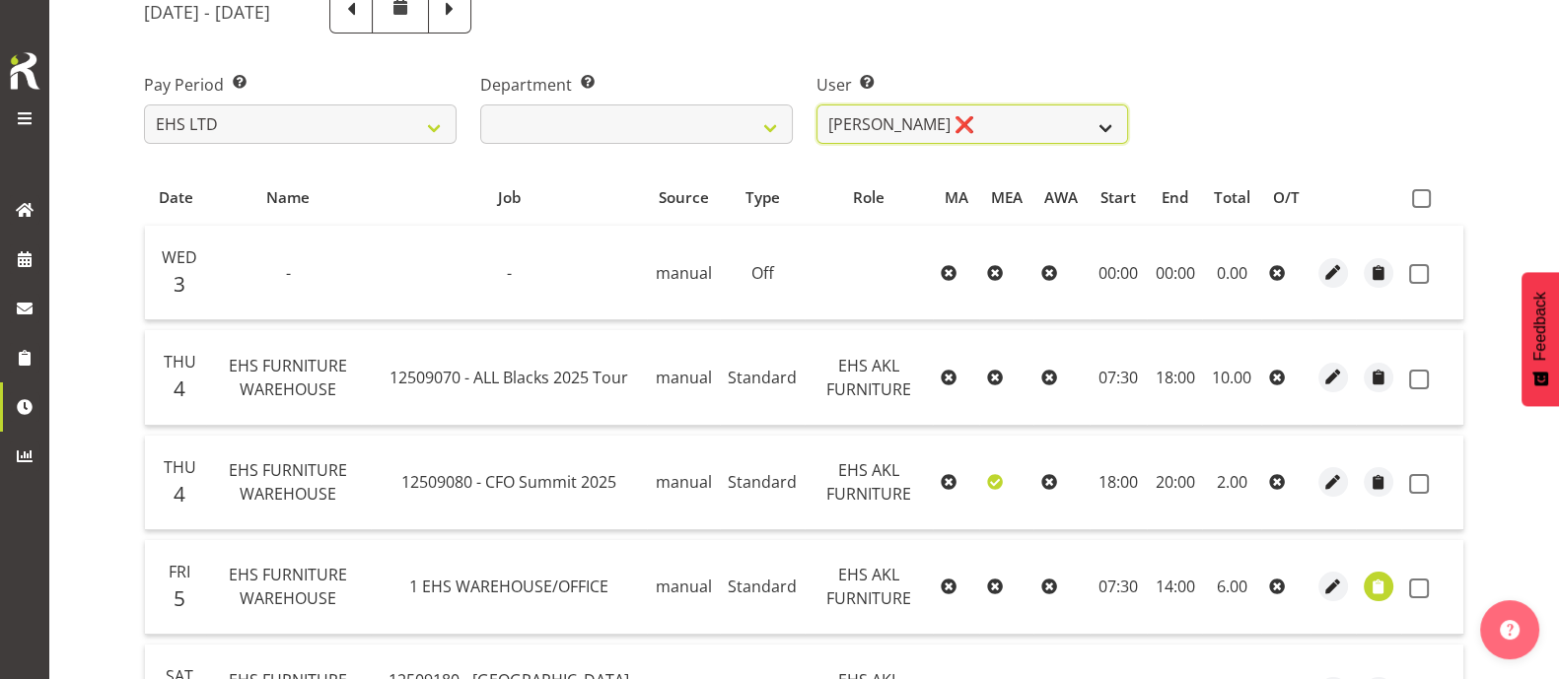
click at [1101, 117] on select "Daniel Tini ❌ Filipo Iupeli ❌ Harley Wongpayuk ✔ Malae Toleafoa ✔ Manase Ward ❌…" at bounding box center [972, 123] width 313 height 39
select select "11913"
click at [816, 104] on select "Daniel Tini ❌ Filipo Iupeli ❌ Harley Wongpayuk ✔ Malae Toleafoa ✔ Manase Ward ❌…" at bounding box center [972, 123] width 313 height 39
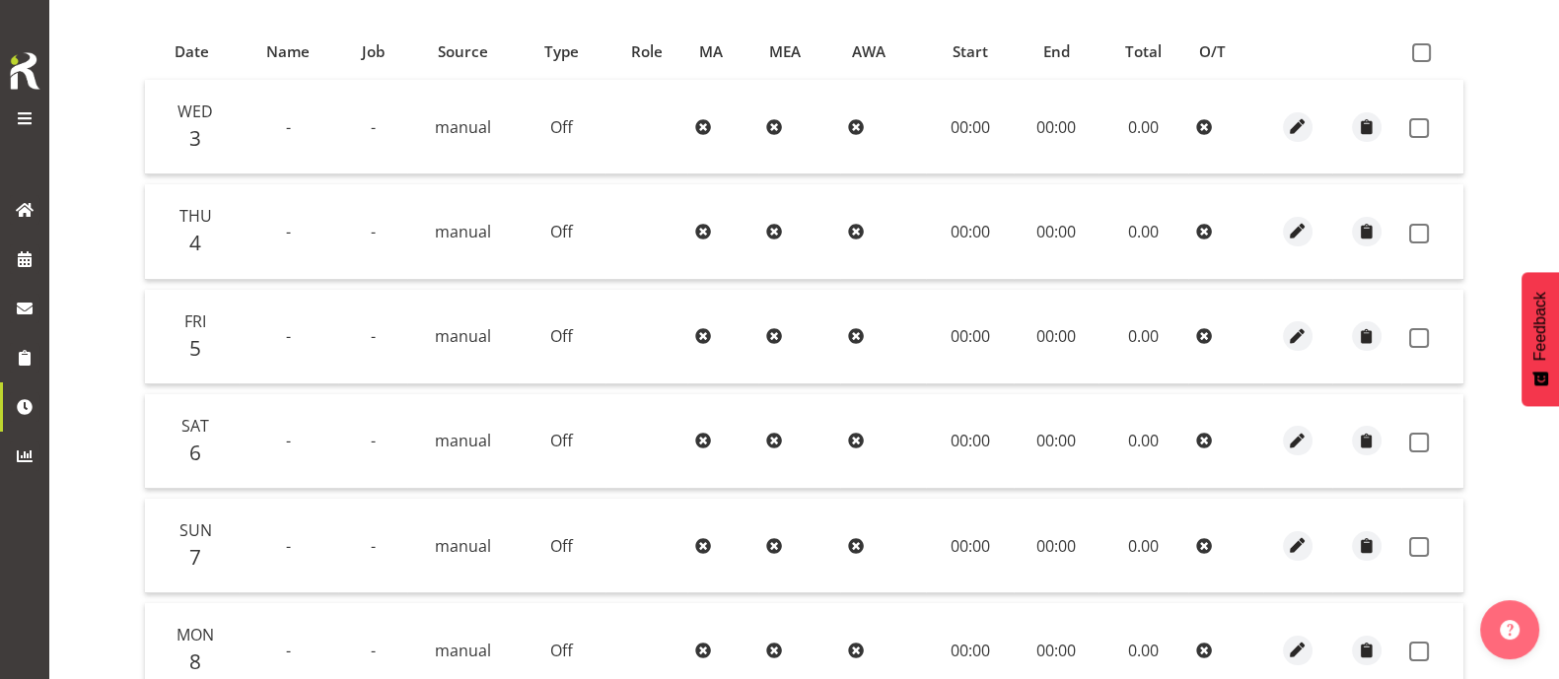
scroll to position [695, 0]
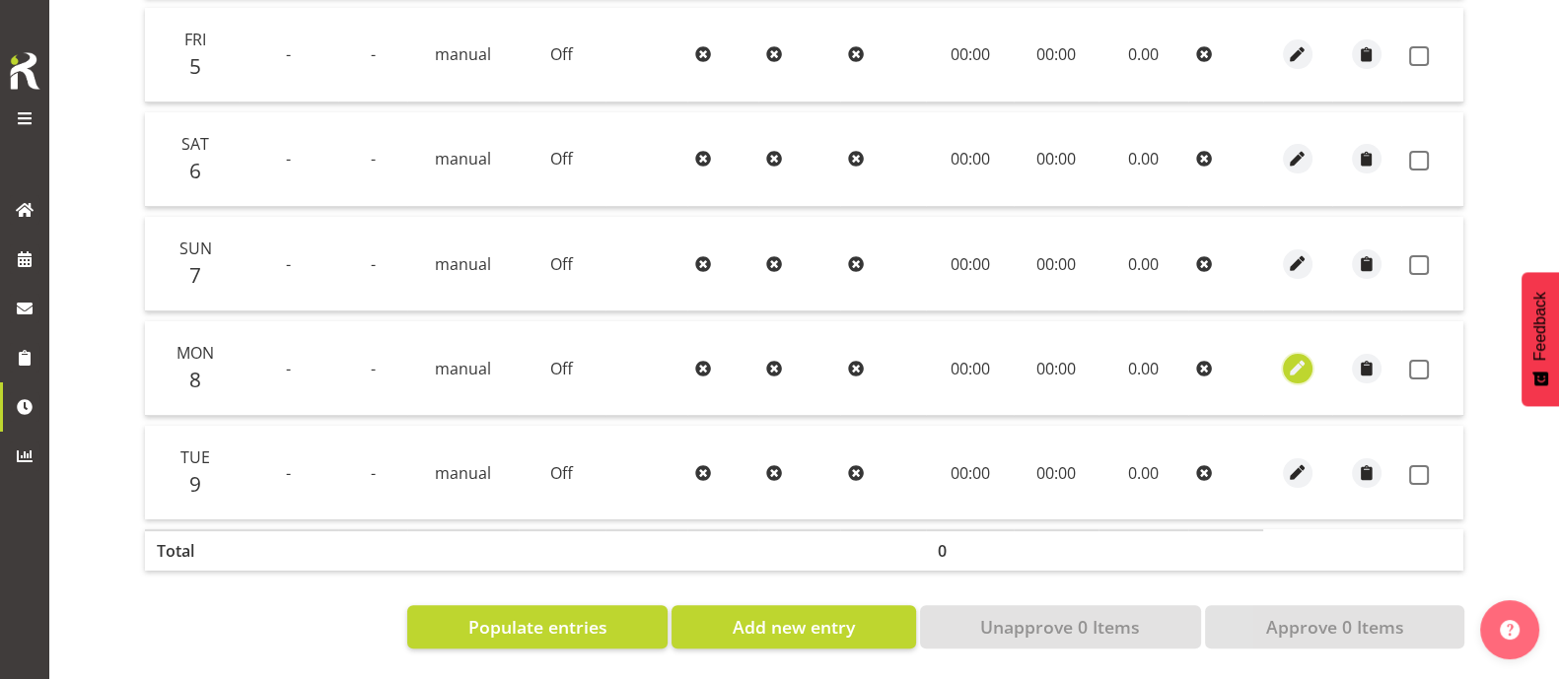
click at [1296, 357] on span "button" at bounding box center [1297, 368] width 23 height 23
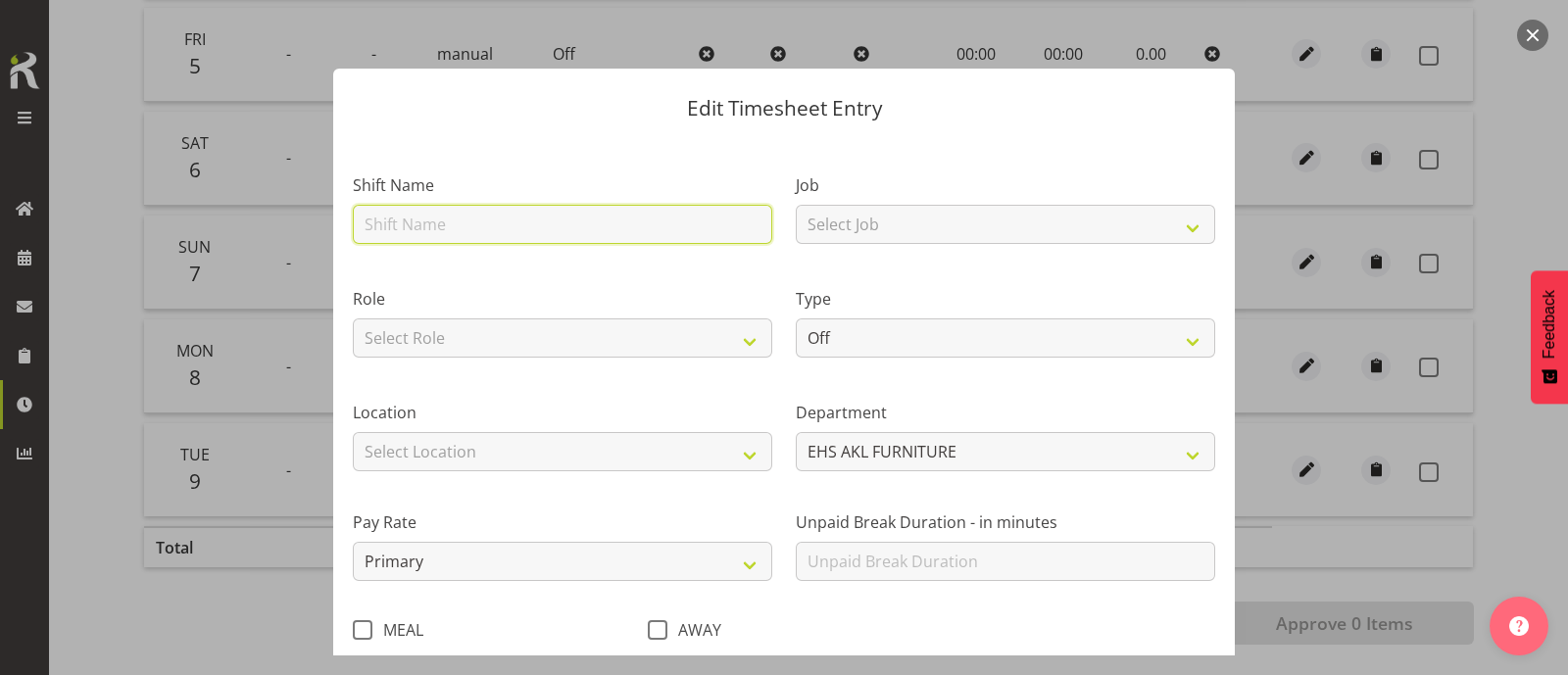
click at [436, 228] on input "text" at bounding box center [563, 224] width 420 height 39
click at [414, 271] on div "Role Select Role" at bounding box center [563, 316] width 443 height 113
click at [1549, 27] on div at bounding box center [784, 337] width 1568 height 675
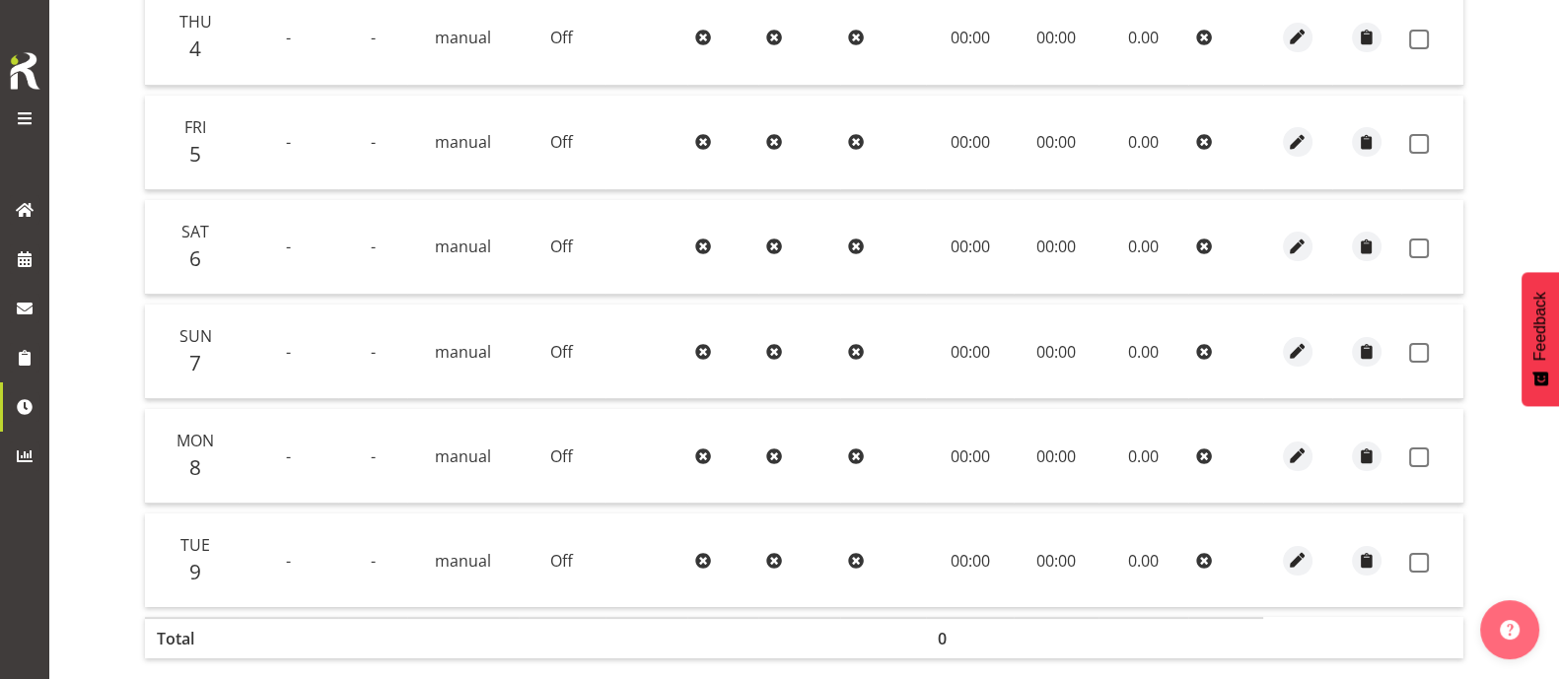
scroll to position [201, 0]
